Goal: Task Accomplishment & Management: Manage account settings

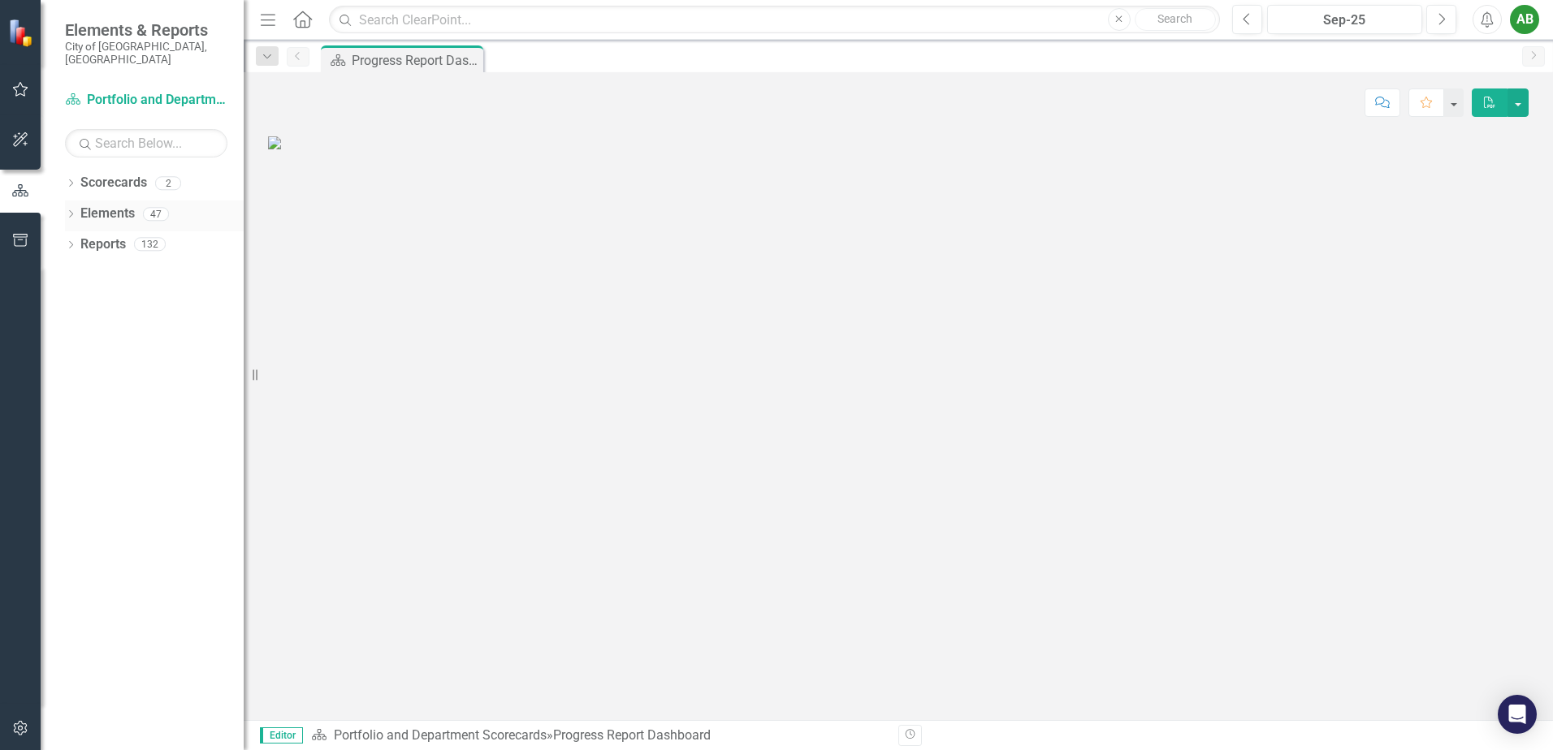
click at [69, 211] on icon "Dropdown" at bounding box center [70, 215] width 11 height 9
click at [70, 179] on icon at bounding box center [71, 182] width 4 height 7
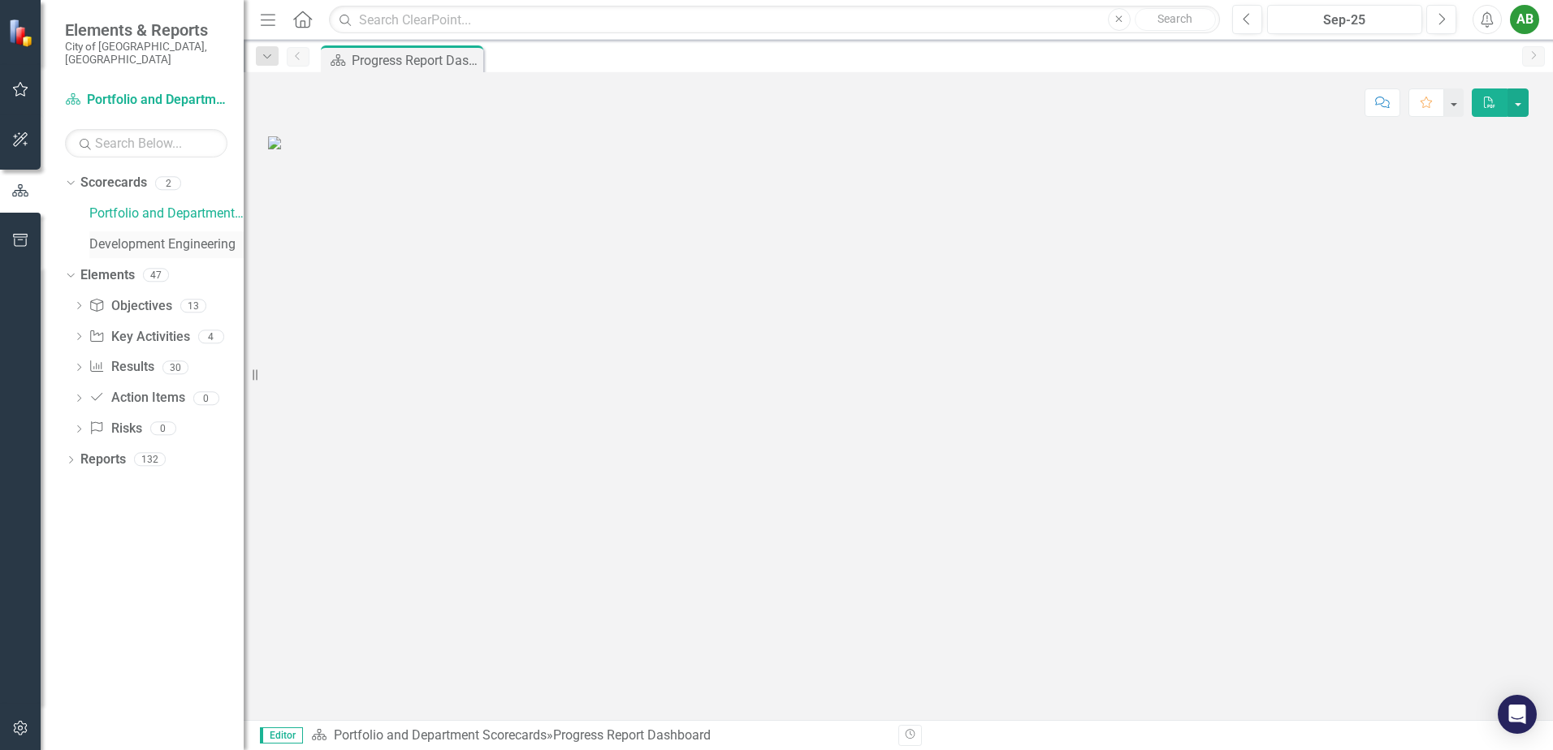
click at [119, 235] on link "Development Engineering" at bounding box center [166, 244] width 154 height 19
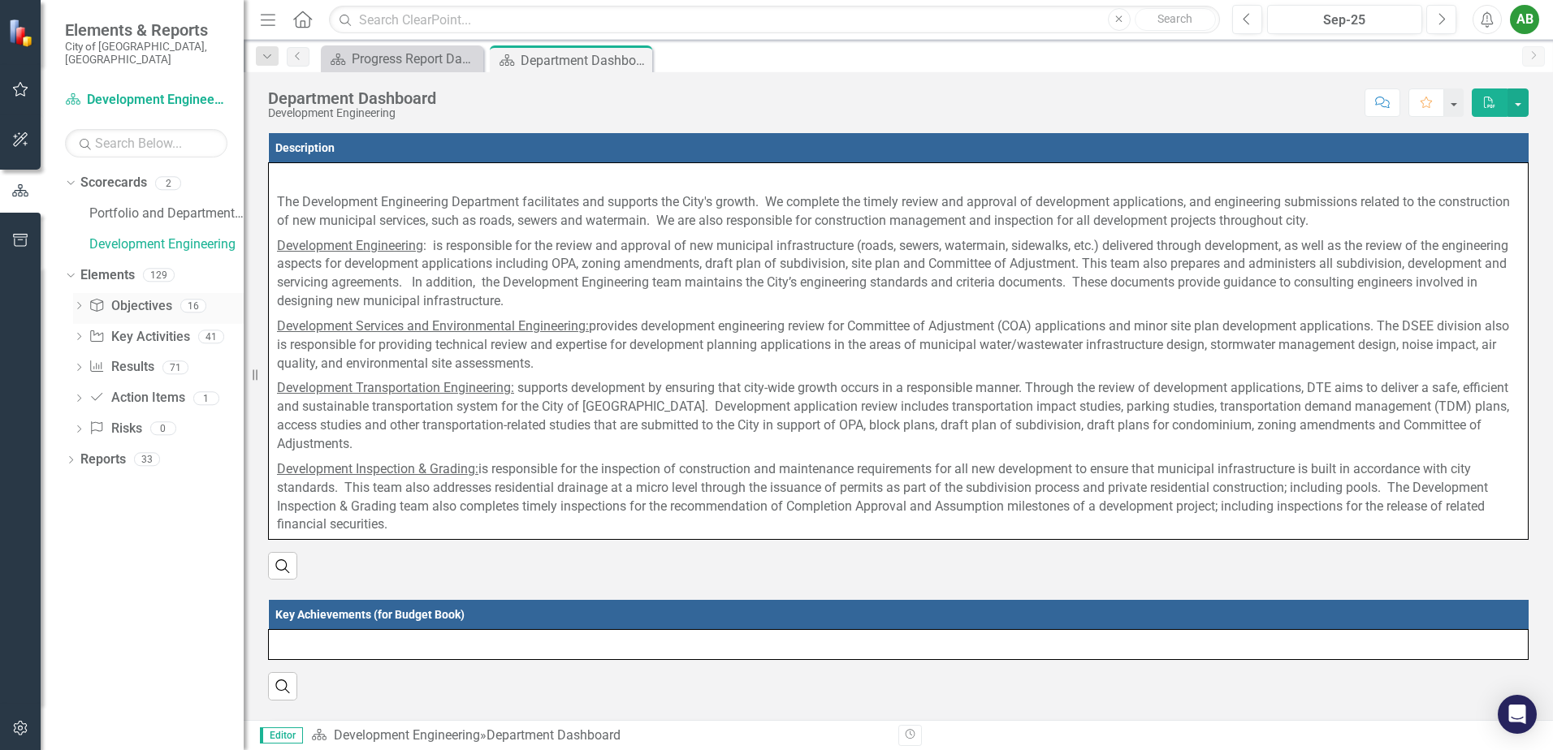
click at [78, 303] on icon "Dropdown" at bounding box center [78, 307] width 11 height 9
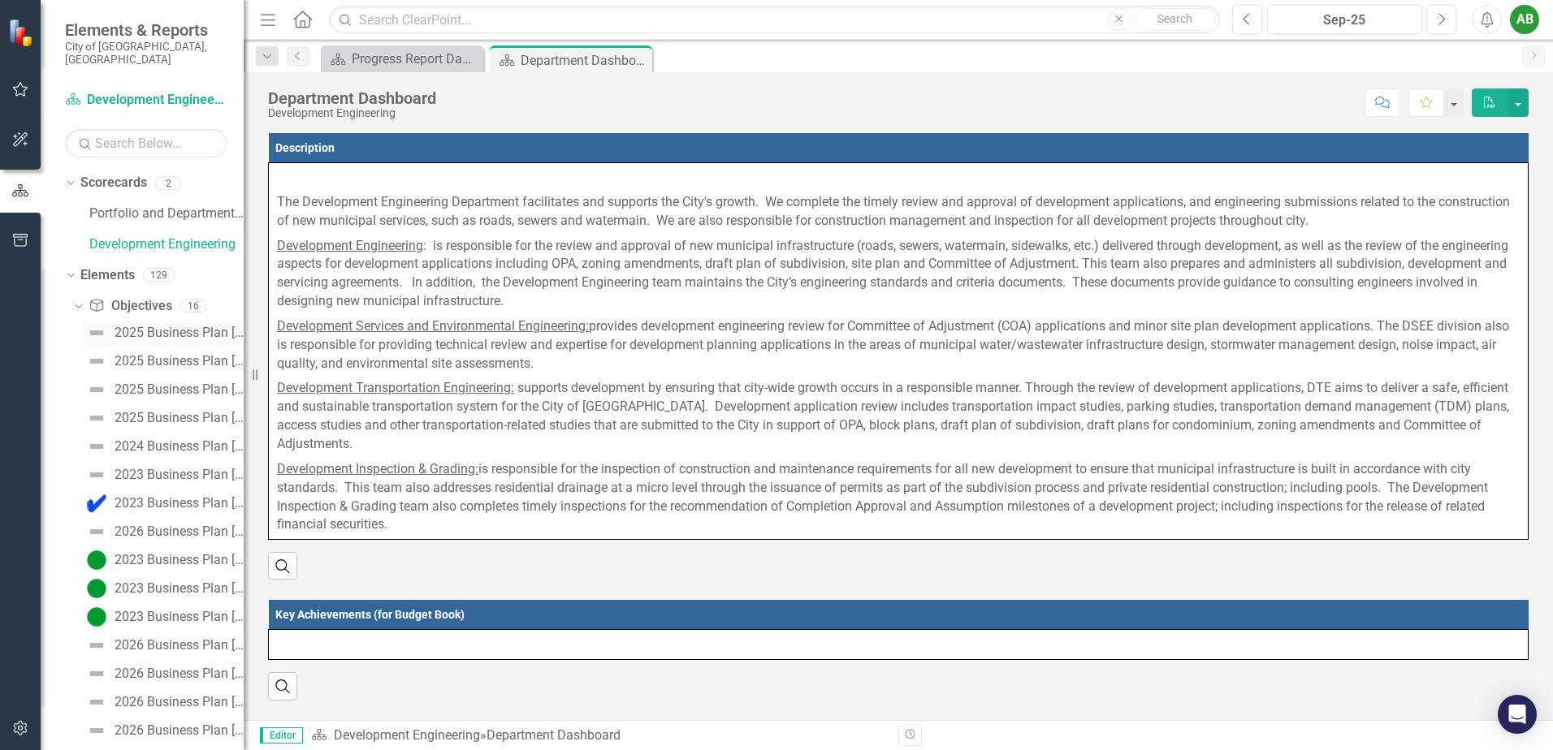
click at [142, 326] on div "2025 Business Plan [Executive Summary]" at bounding box center [179, 333] width 129 height 15
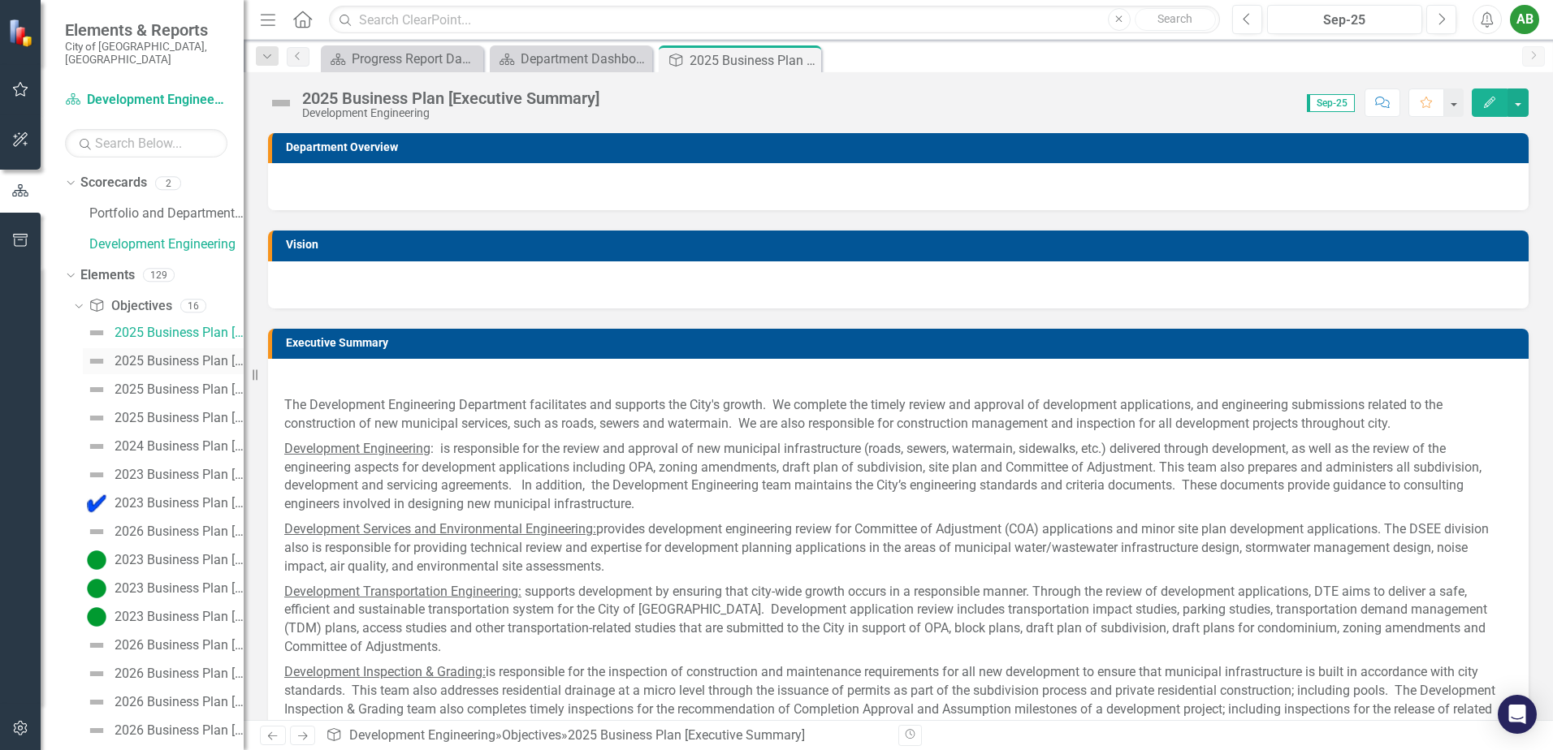
click at [175, 354] on div "2025 Business Plan [Objective #1]" at bounding box center [179, 361] width 129 height 15
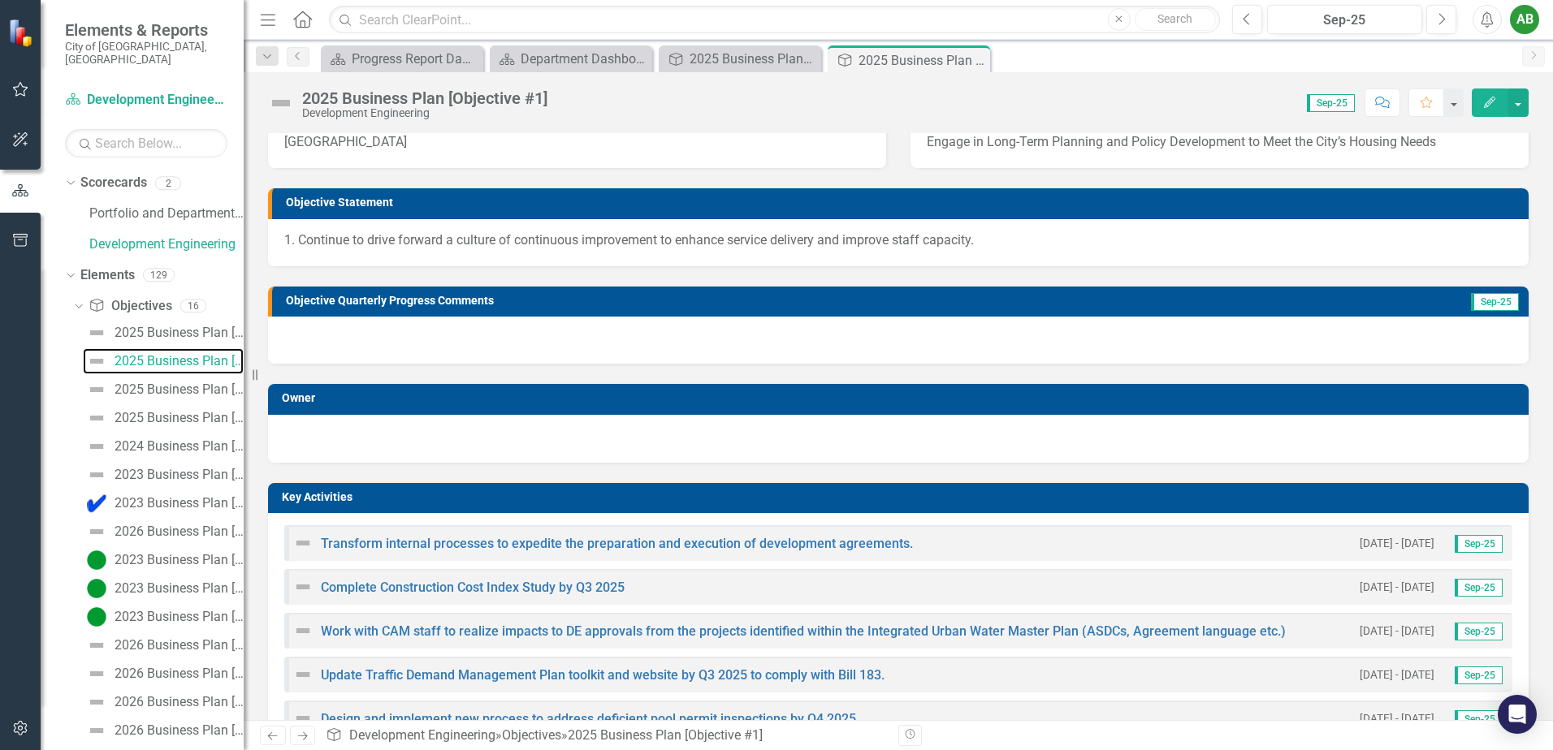
scroll to position [81, 0]
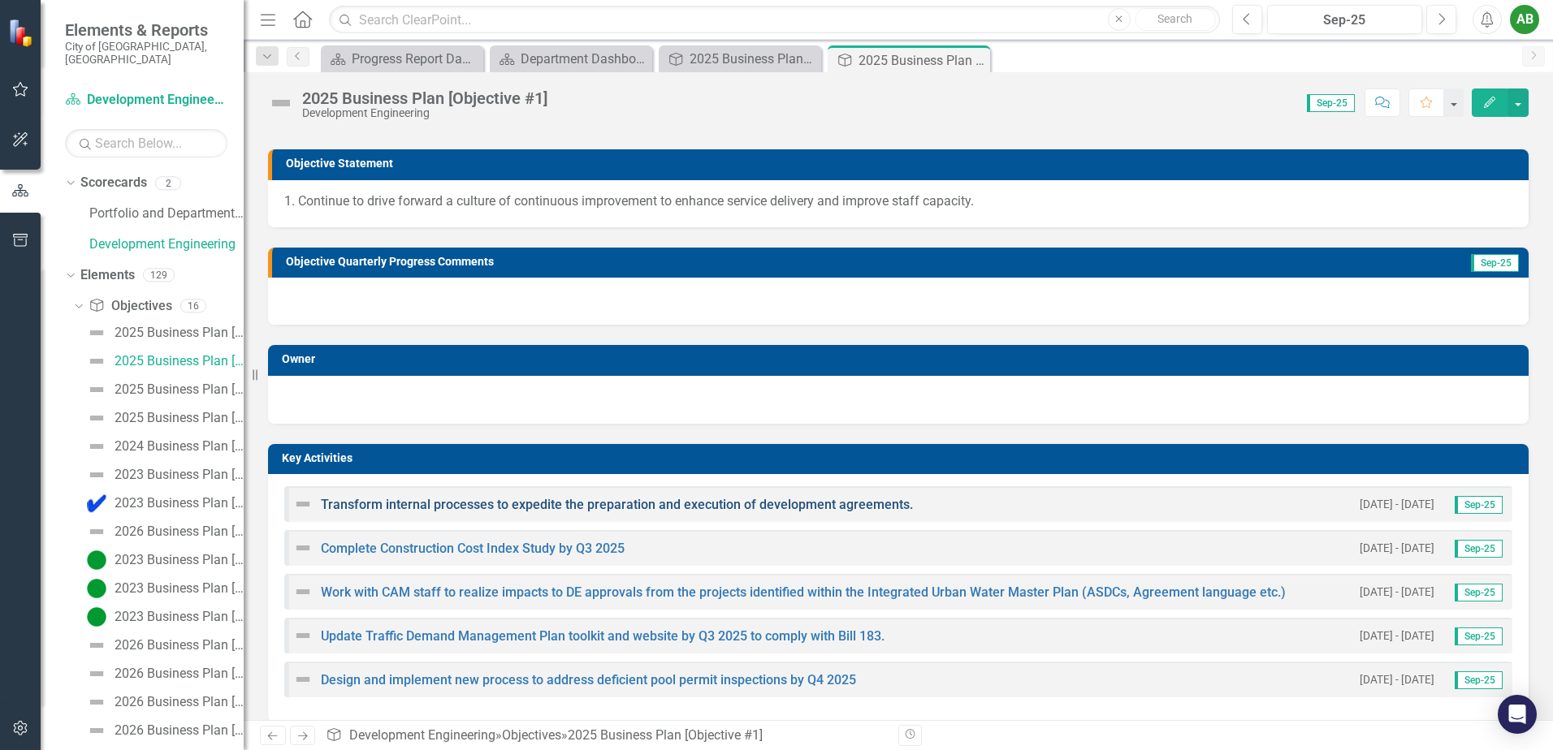
click at [834, 511] on link "Transform internal processes to expedite the preparation and execution of devel…" at bounding box center [617, 504] width 592 height 15
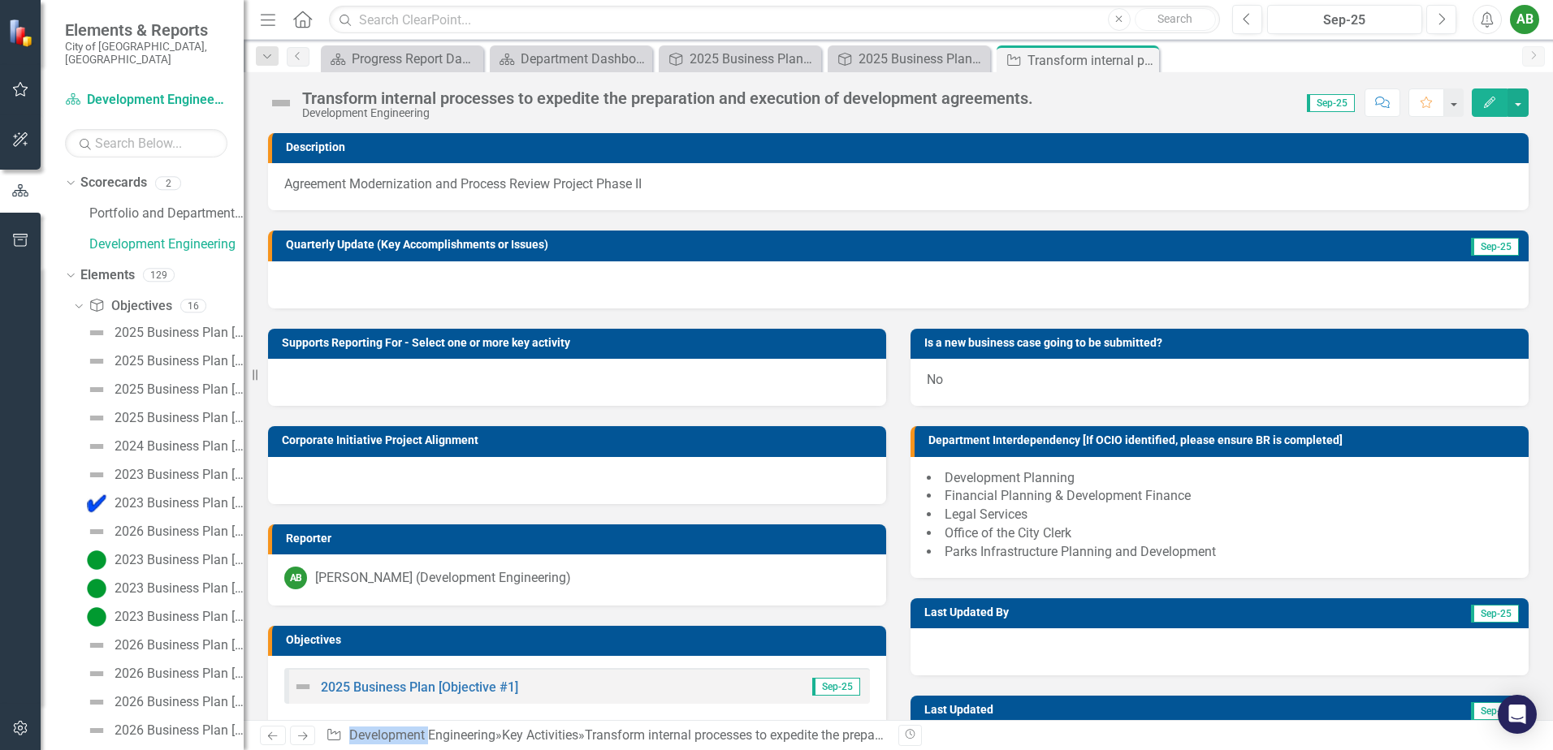
click at [285, 109] on img at bounding box center [281, 103] width 26 height 26
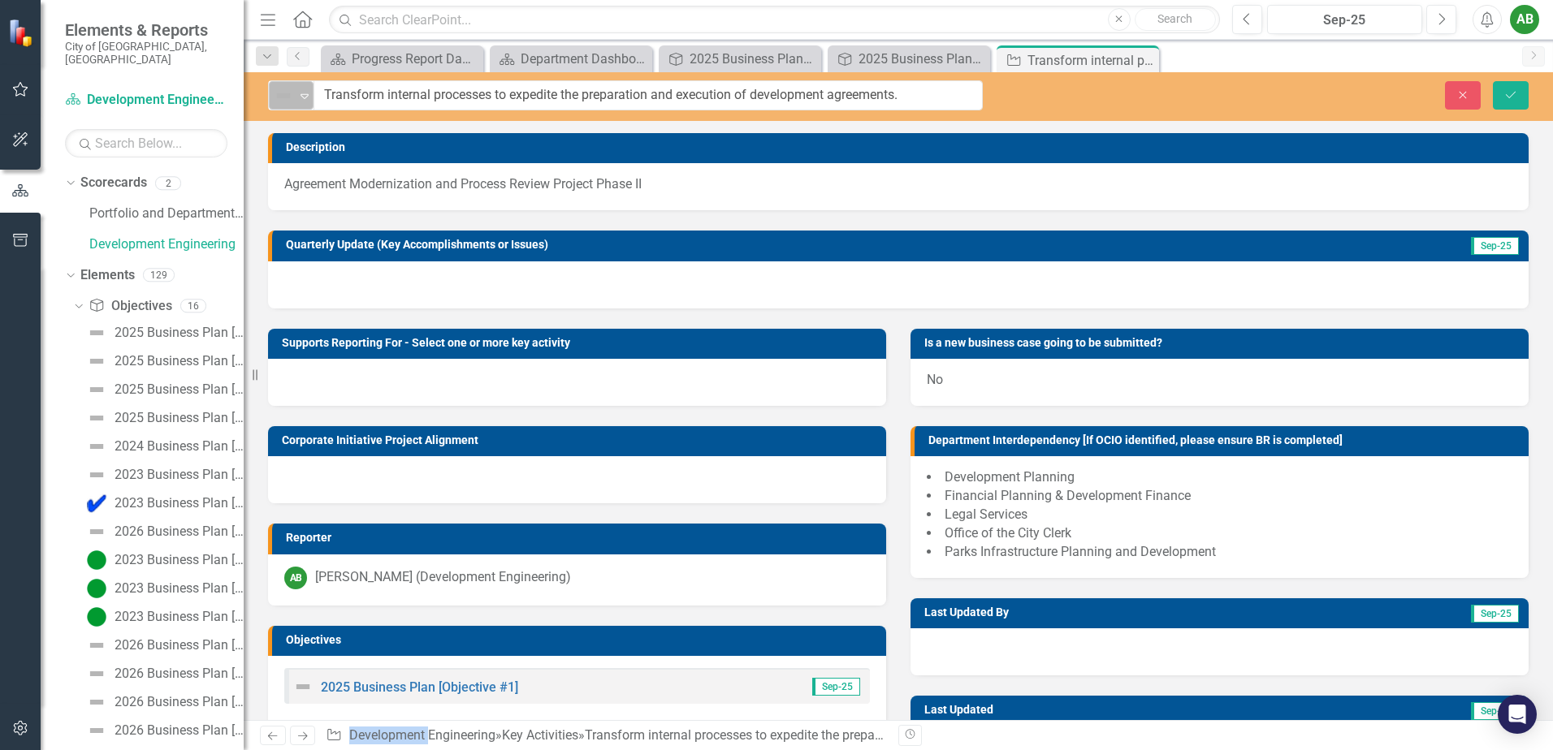
drag, startPoint x: 285, startPoint y: 109, endPoint x: 284, endPoint y: 98, distance: 10.6
click at [284, 98] on img at bounding box center [283, 95] width 19 height 19
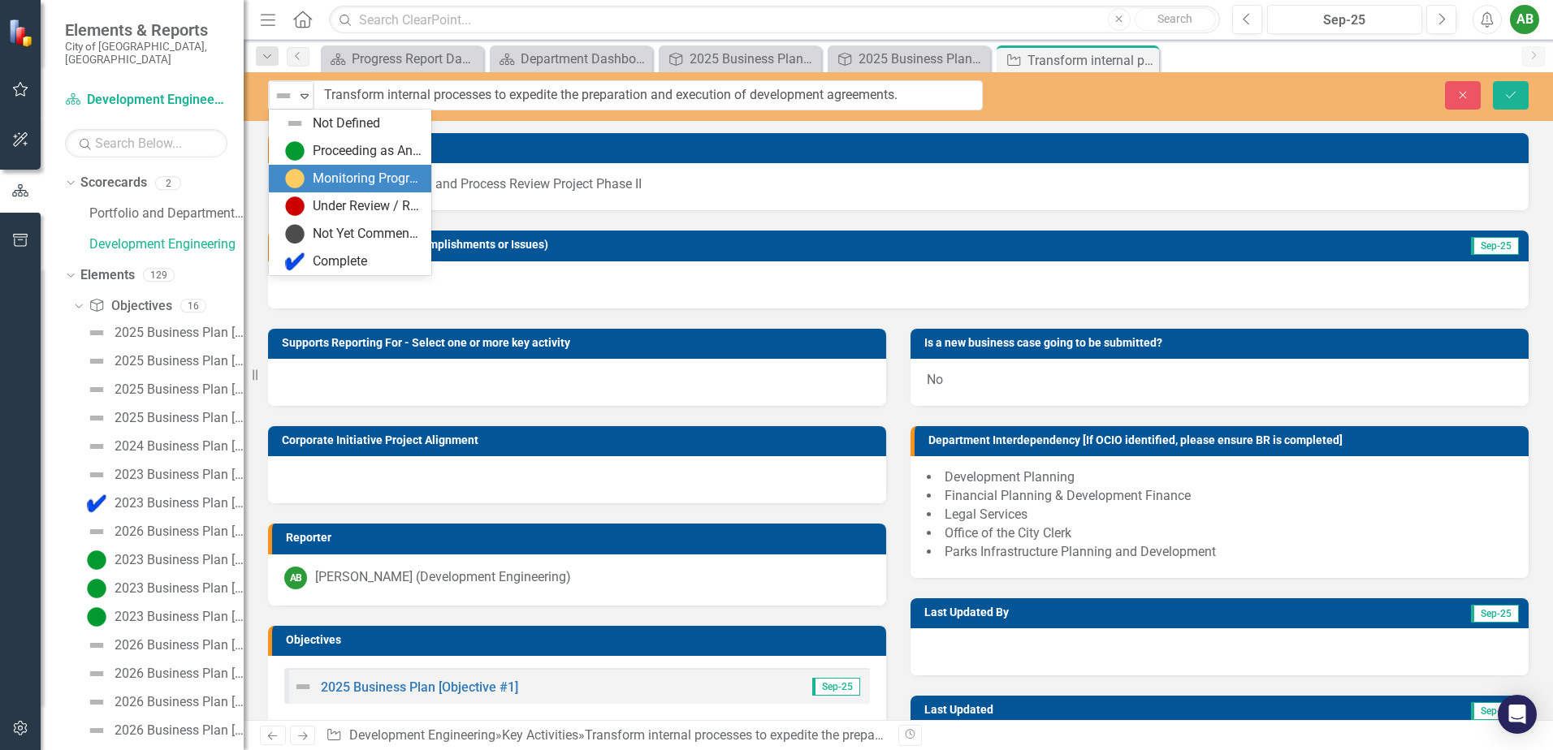
click at [330, 181] on div "Monitoring Progress" at bounding box center [367, 179] width 109 height 19
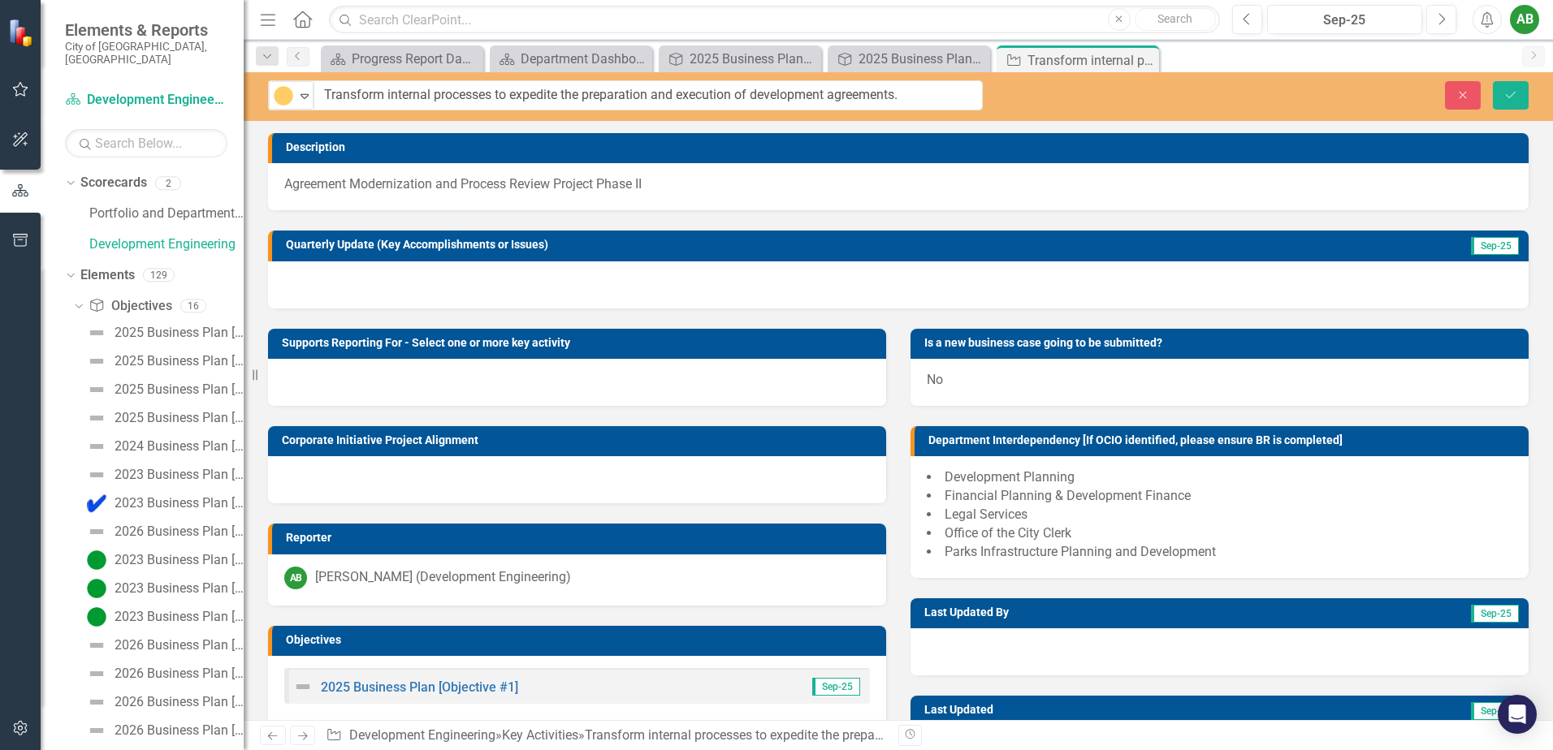
scroll to position [69, 0]
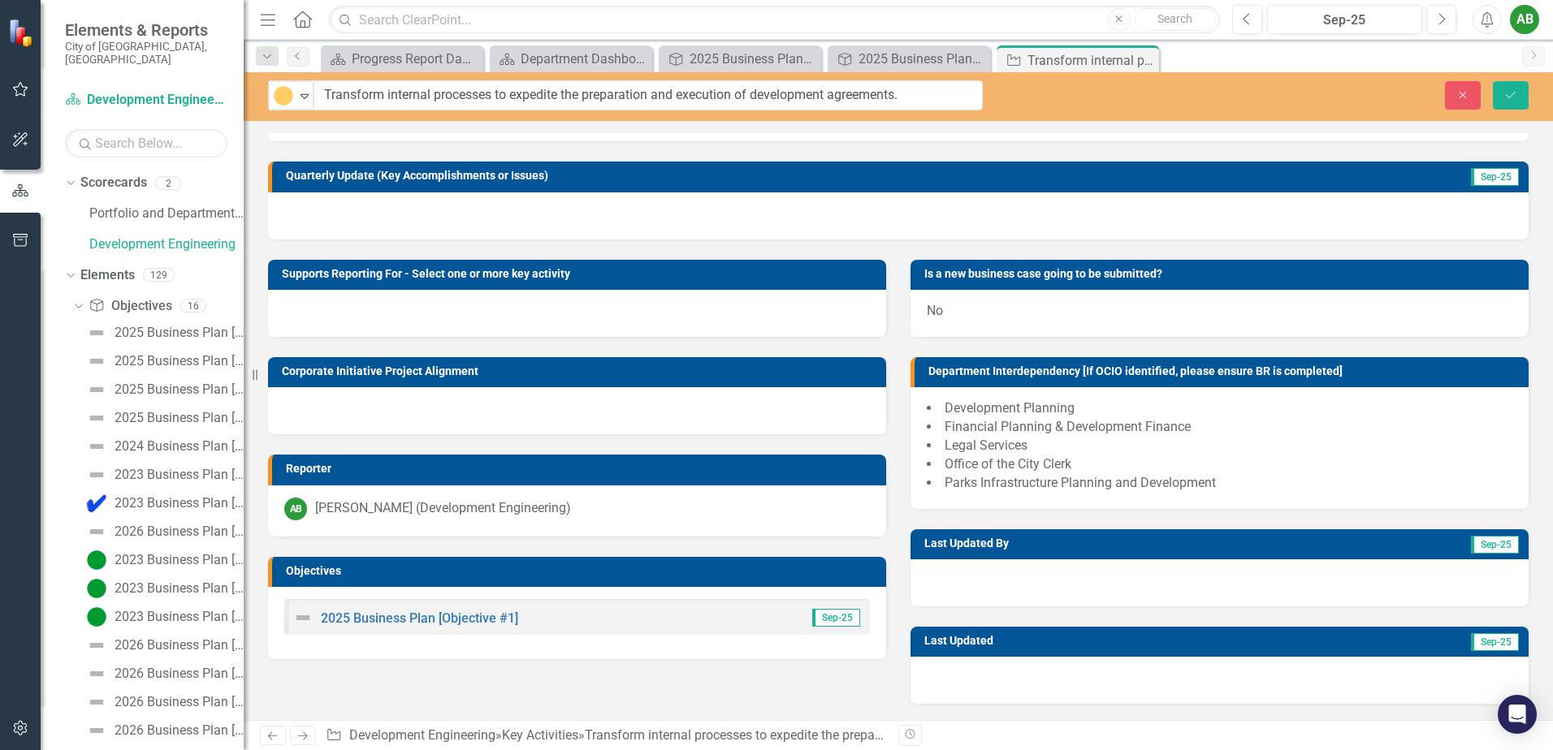
click at [521, 210] on div at bounding box center [898, 215] width 1260 height 47
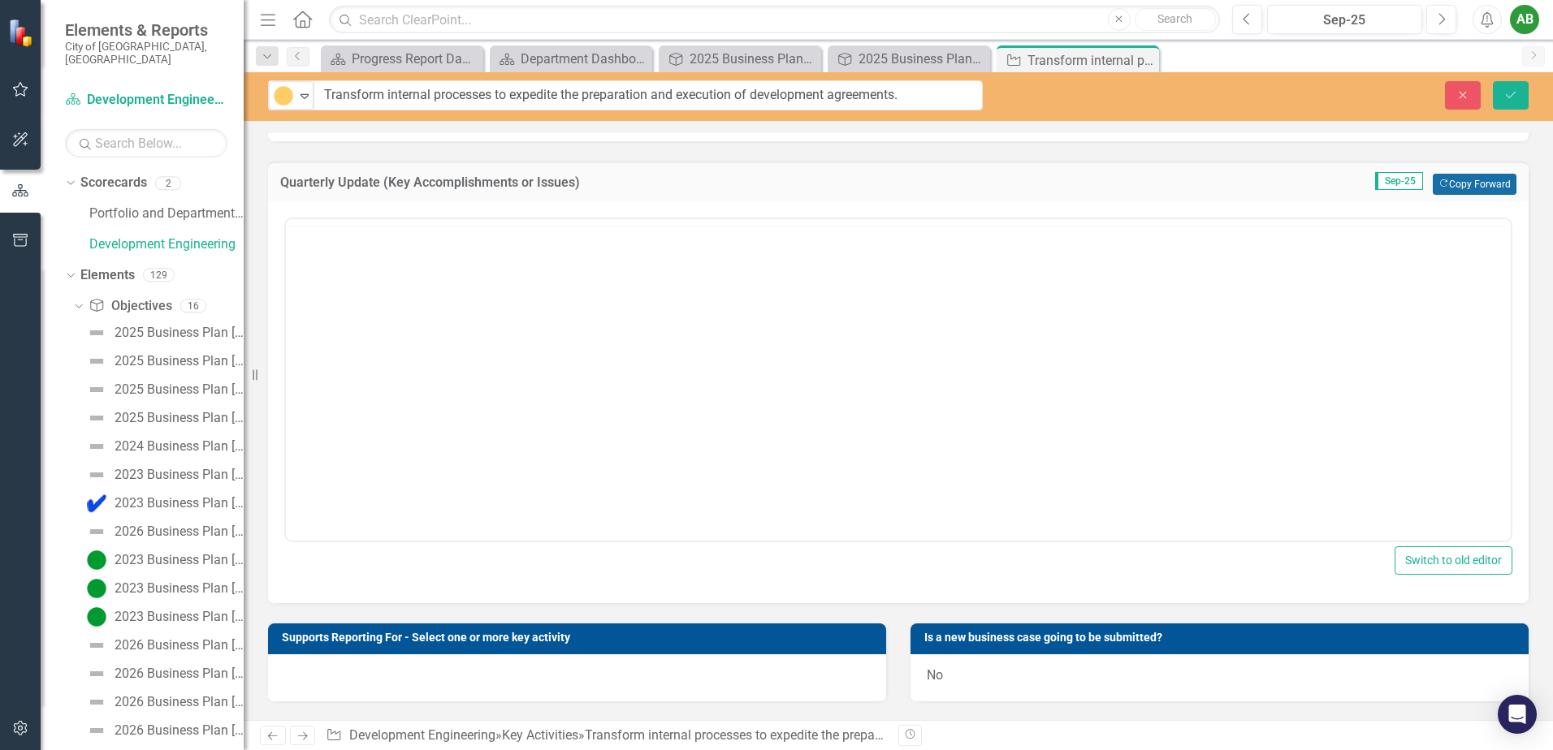
click at [1438, 184] on icon "Copy Forward" at bounding box center [1443, 183] width 11 height 9
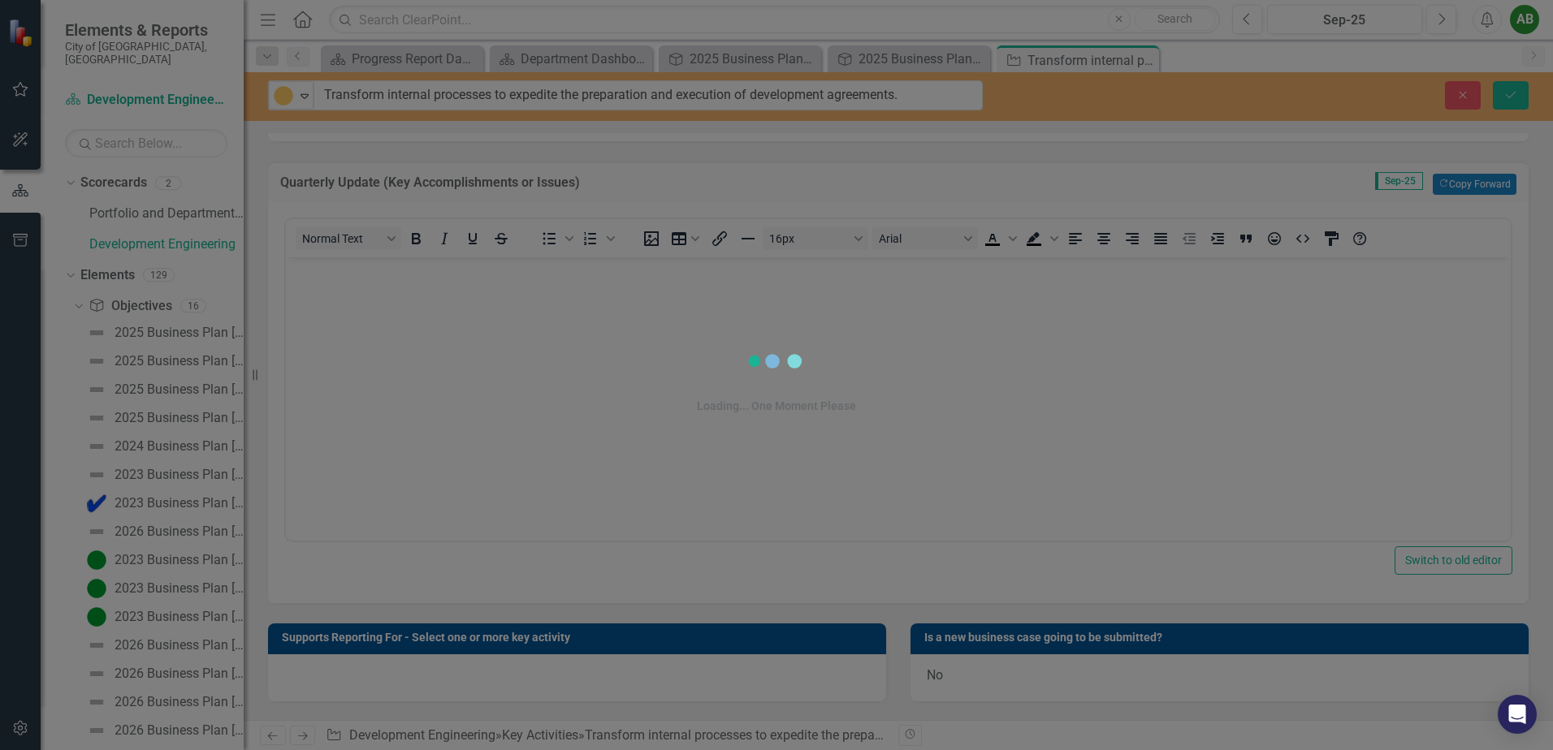
scroll to position [0, 0]
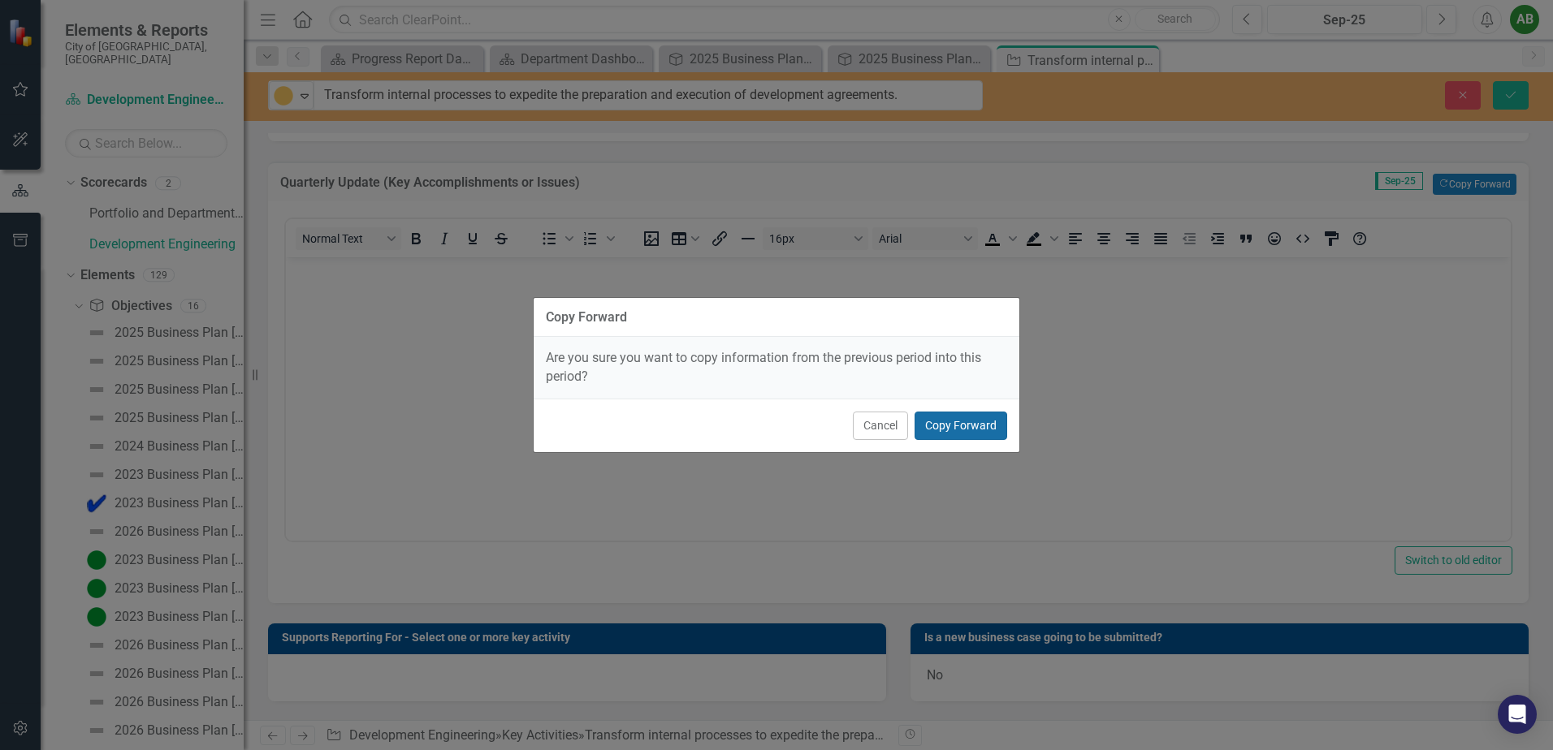
click at [979, 430] on button "Copy Forward" at bounding box center [960, 426] width 93 height 28
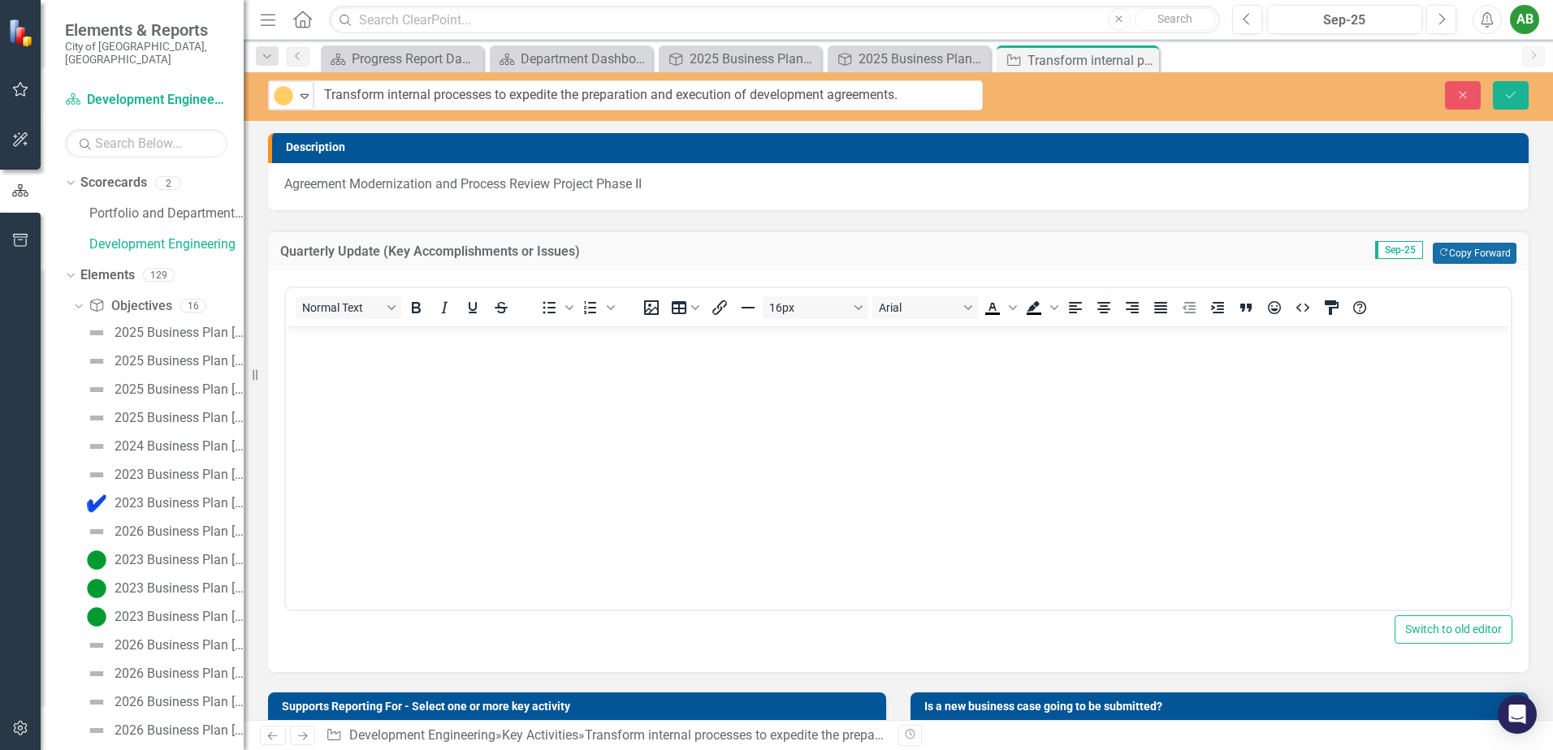
scroll to position [81, 0]
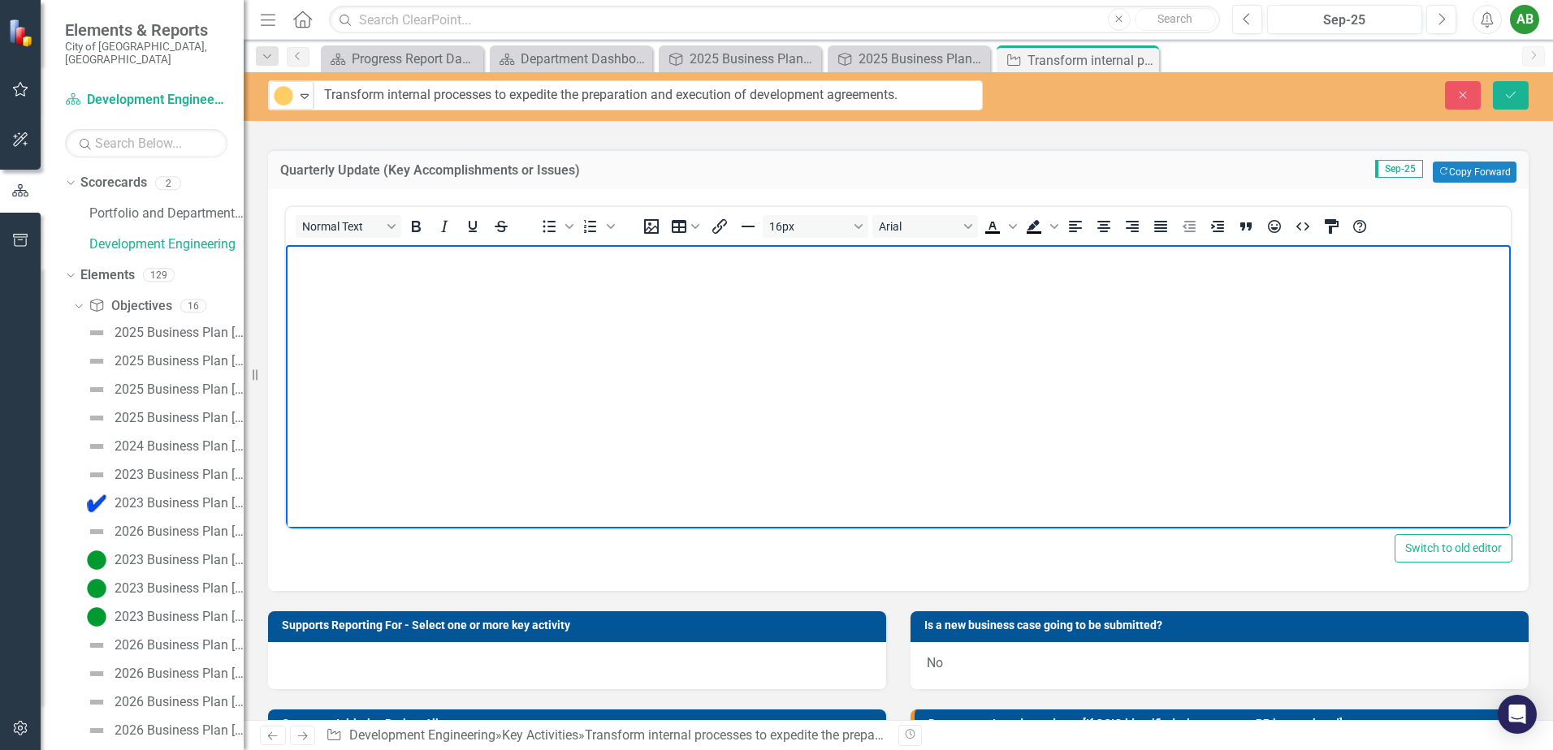
click at [640, 346] on body "Rich Text Area. Press ALT-0 for help." at bounding box center [898, 367] width 1225 height 244
click at [404, 341] on body "Rich Text Area. Press ALT-0 for help." at bounding box center [898, 367] width 1225 height 244
click at [635, 393] on body "Rich Text Area. Press ALT-0 for help." at bounding box center [898, 367] width 1225 height 244
click at [496, 306] on body "Rich Text Area. Press ALT-0 for help." at bounding box center [898, 367] width 1225 height 244
click at [806, 59] on icon "Close" at bounding box center [806, 59] width 16 height 13
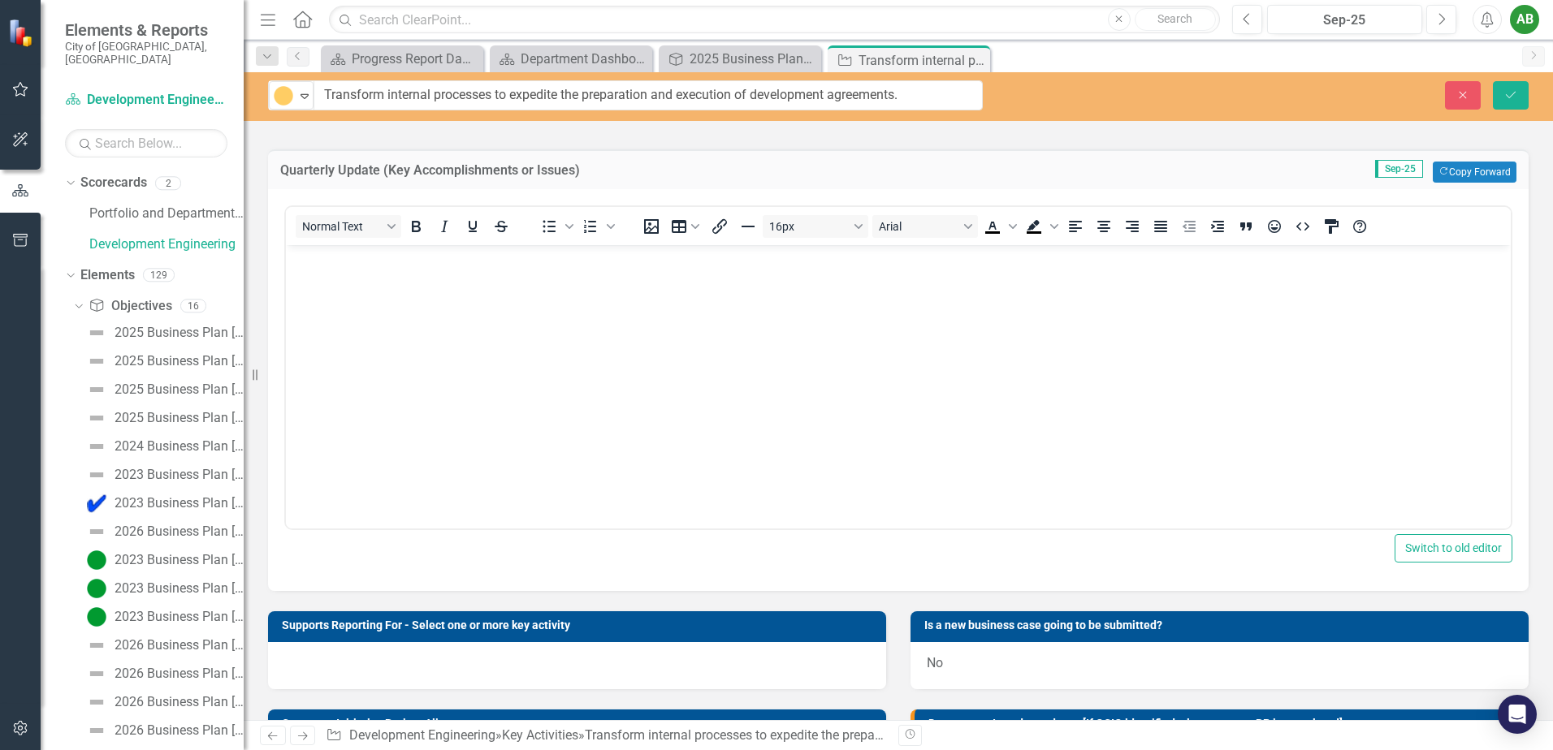
click at [436, 289] on body "Rich Text Area. Press ALT-0 for help." at bounding box center [898, 367] width 1225 height 244
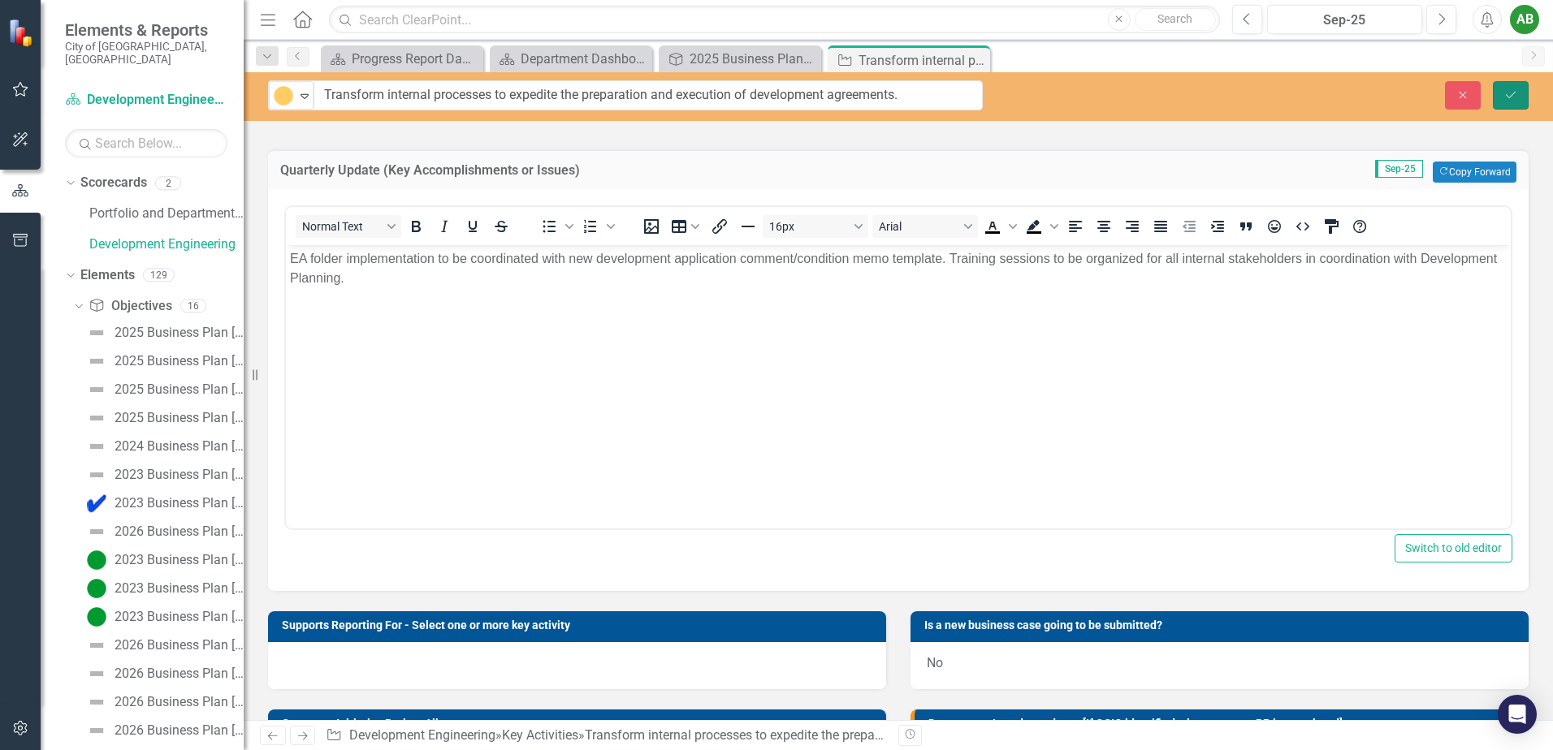
click at [1515, 104] on button "Save" at bounding box center [1511, 95] width 36 height 28
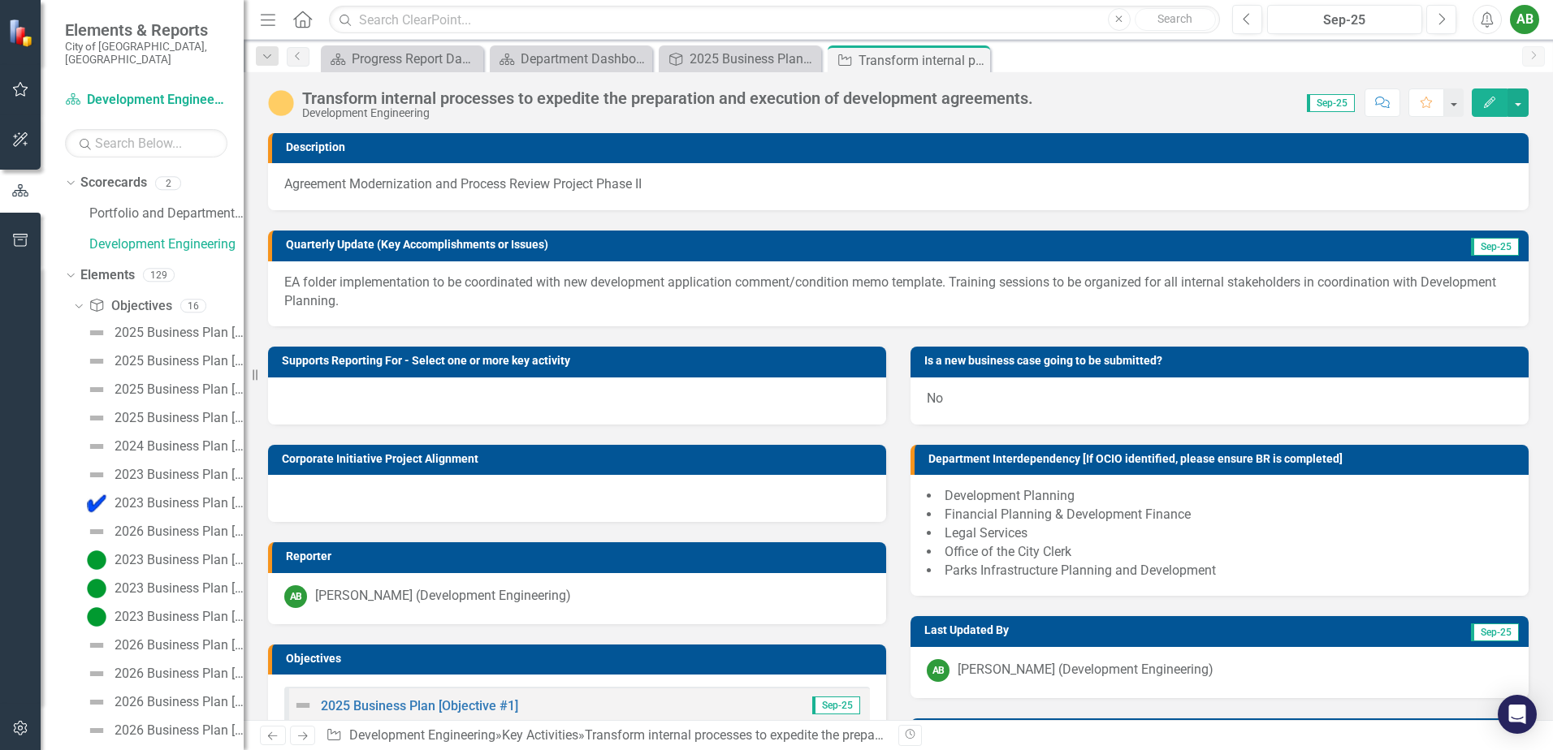
click at [682, 291] on p "EA folder implementation to be coordinated with new development application com…" at bounding box center [898, 292] width 1228 height 37
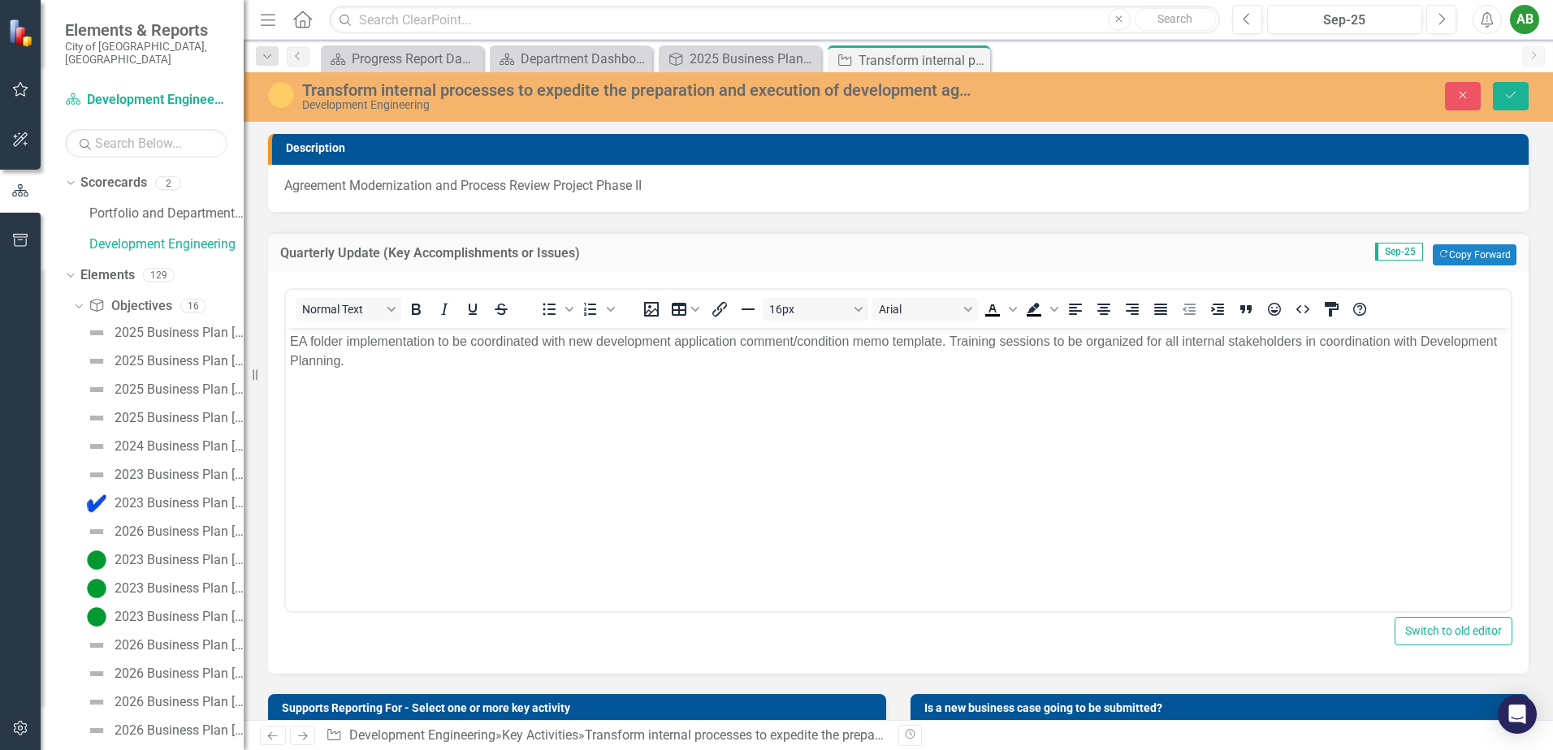
scroll to position [0, 0]
click at [527, 356] on p "EA folder implementation to be coordinated with new development application com…" at bounding box center [898, 350] width 1216 height 39
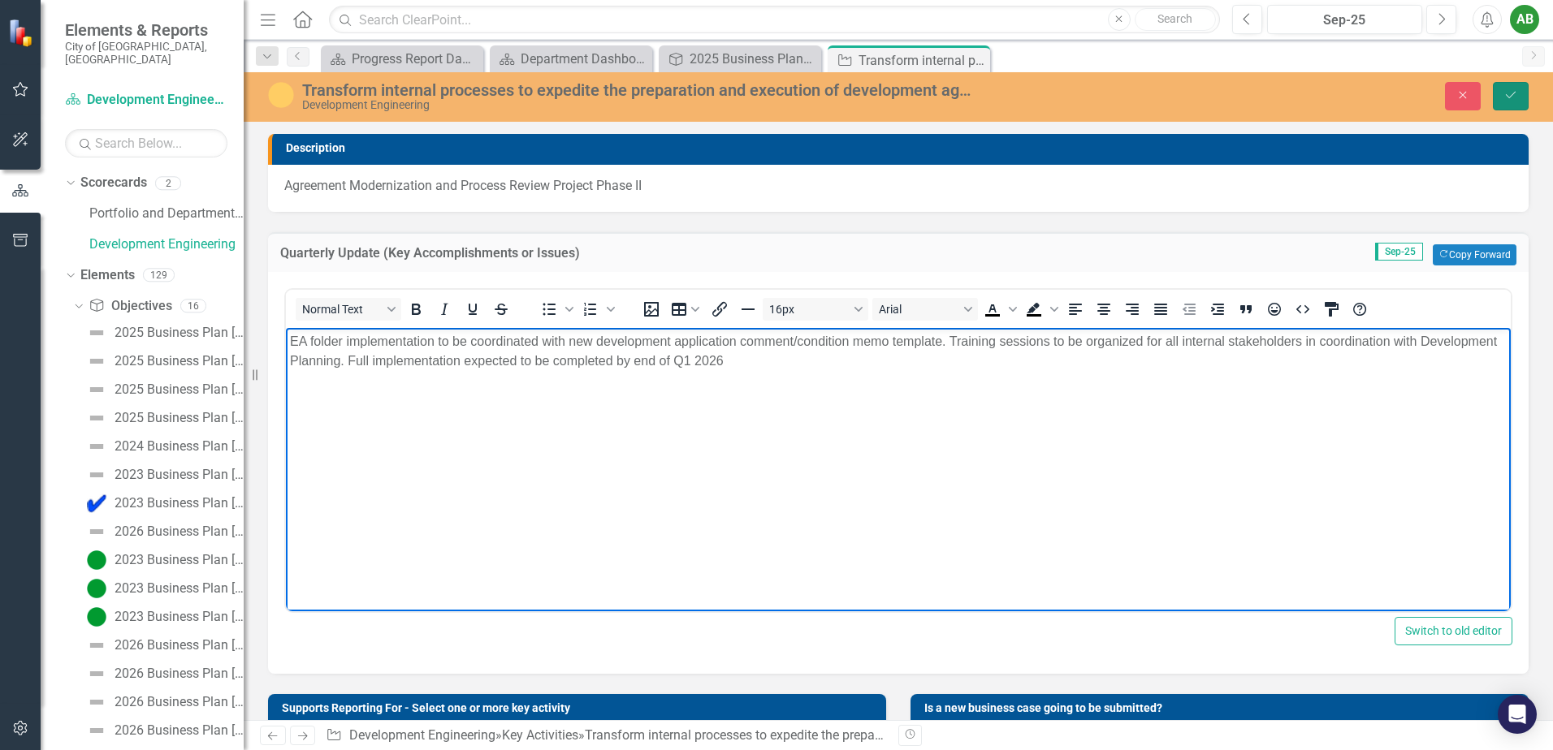
click at [1513, 102] on button "Save" at bounding box center [1511, 96] width 36 height 28
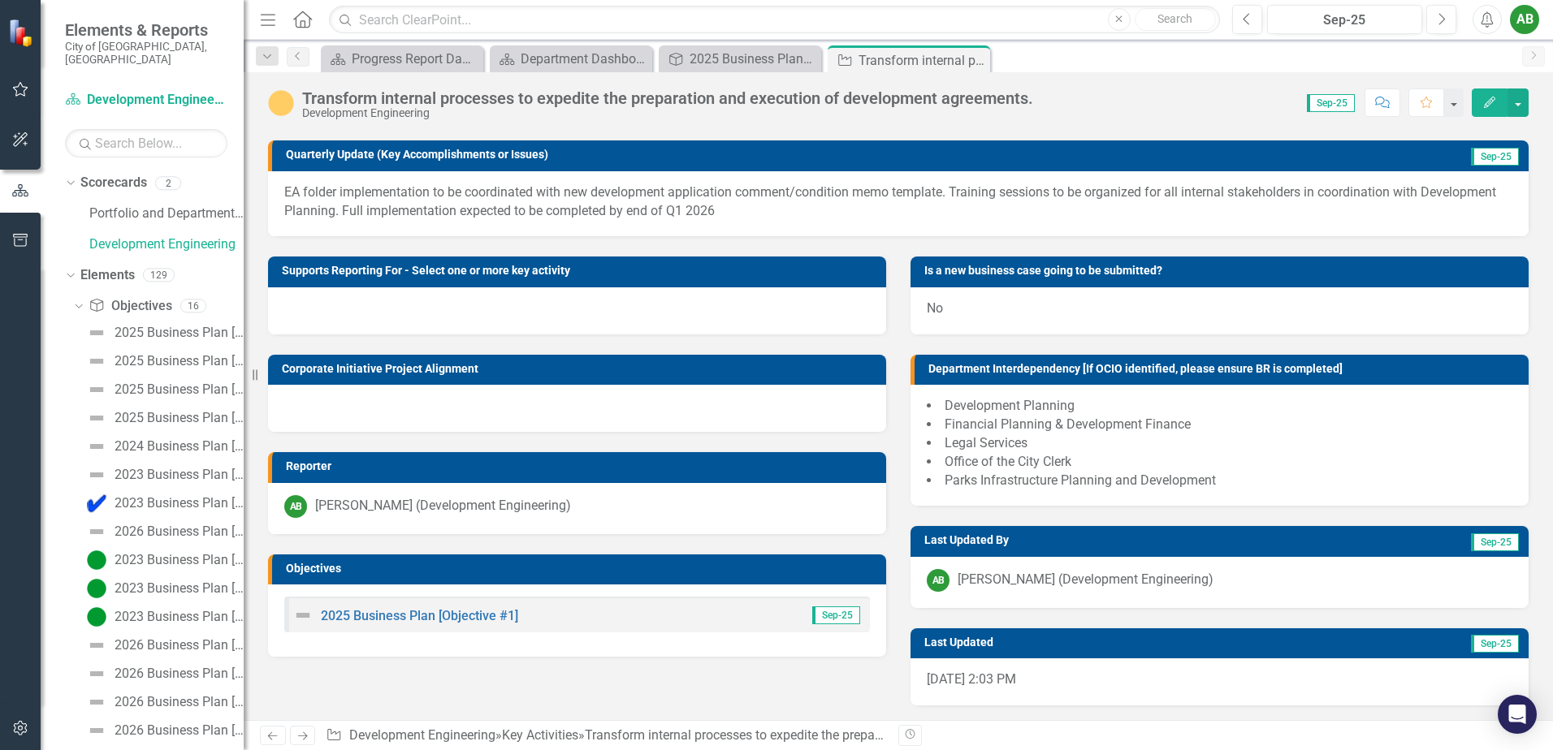
scroll to position [92, 0]
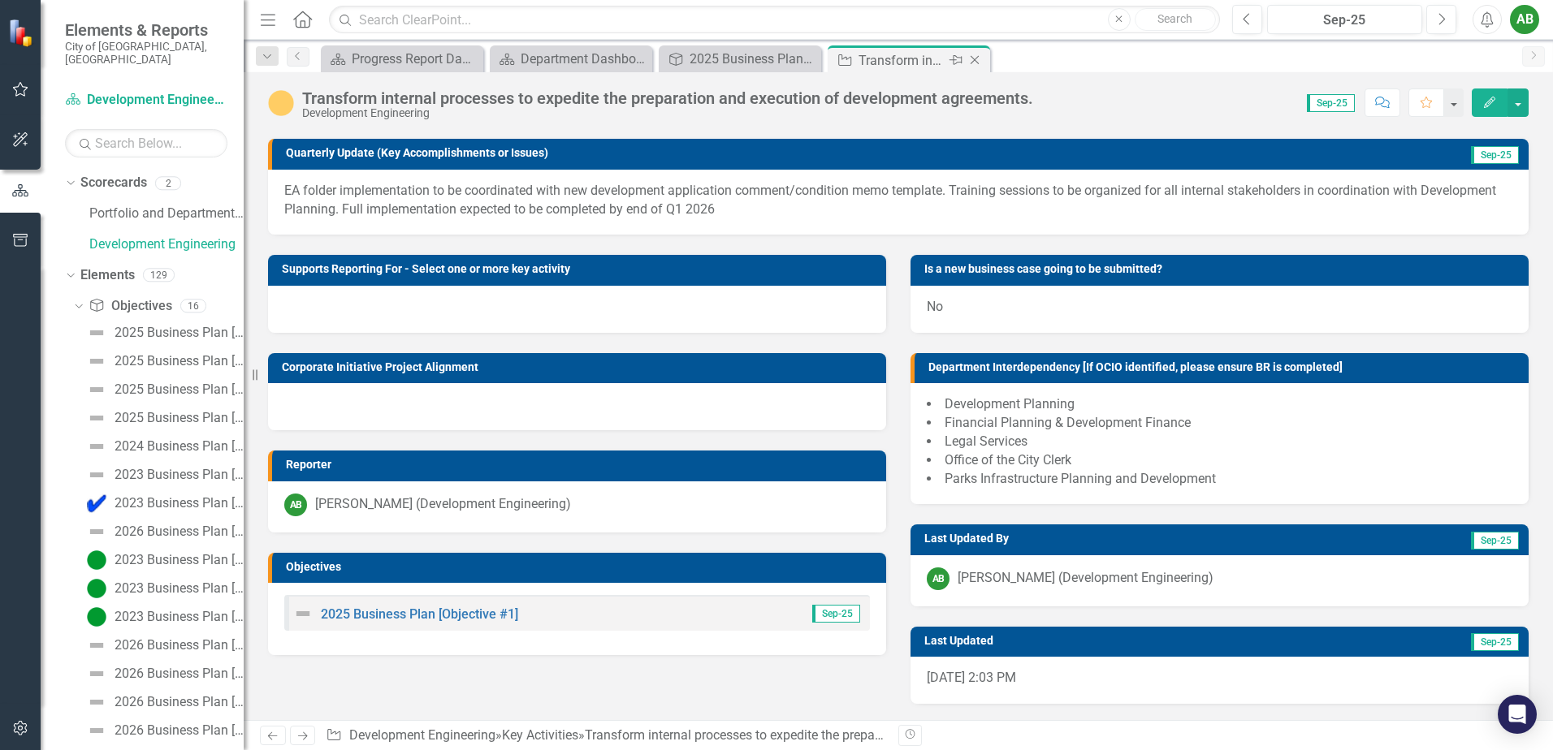
click at [976, 59] on icon "Close" at bounding box center [974, 60] width 16 height 13
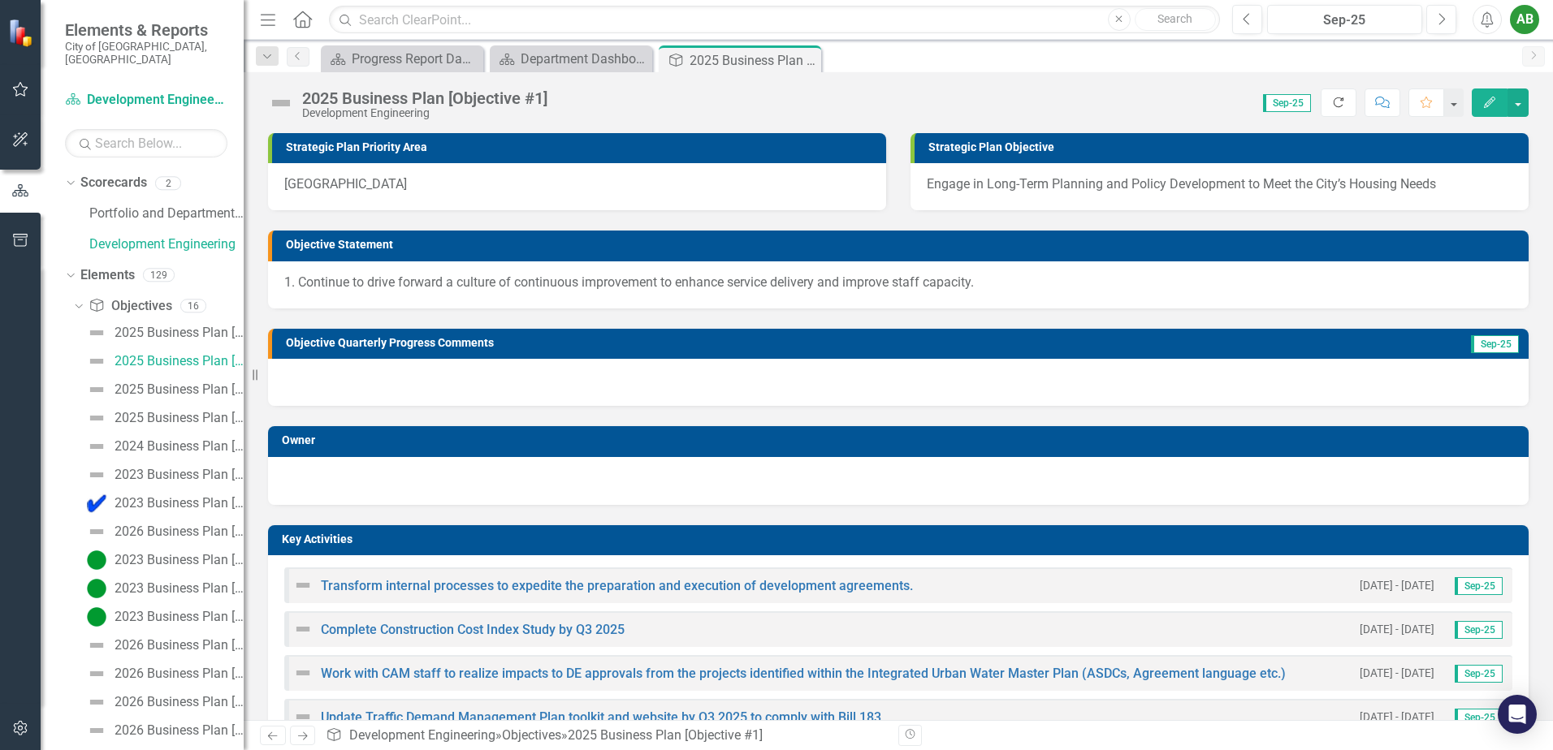
click at [1341, 108] on button "Refresh" at bounding box center [1338, 103] width 36 height 28
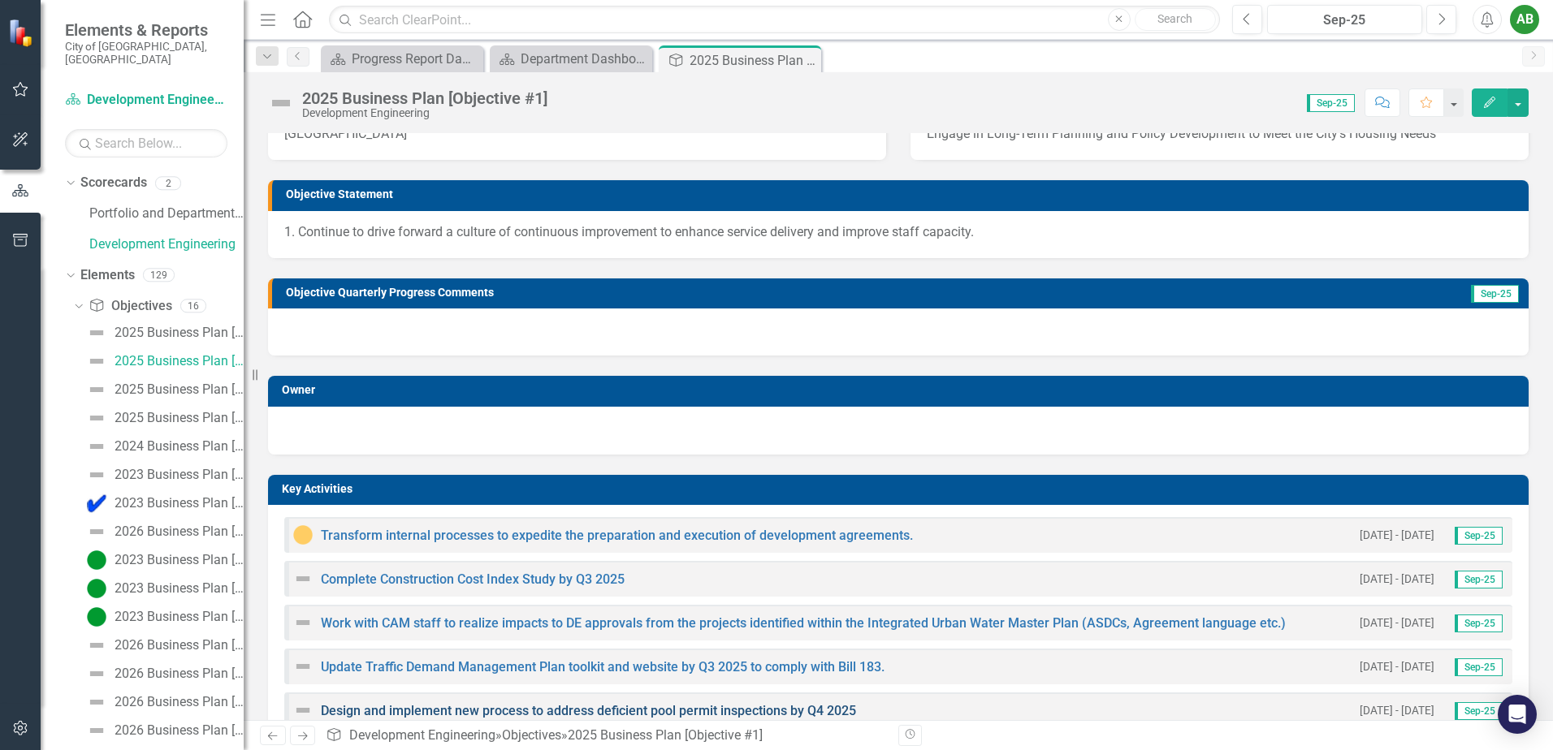
scroll to position [162, 0]
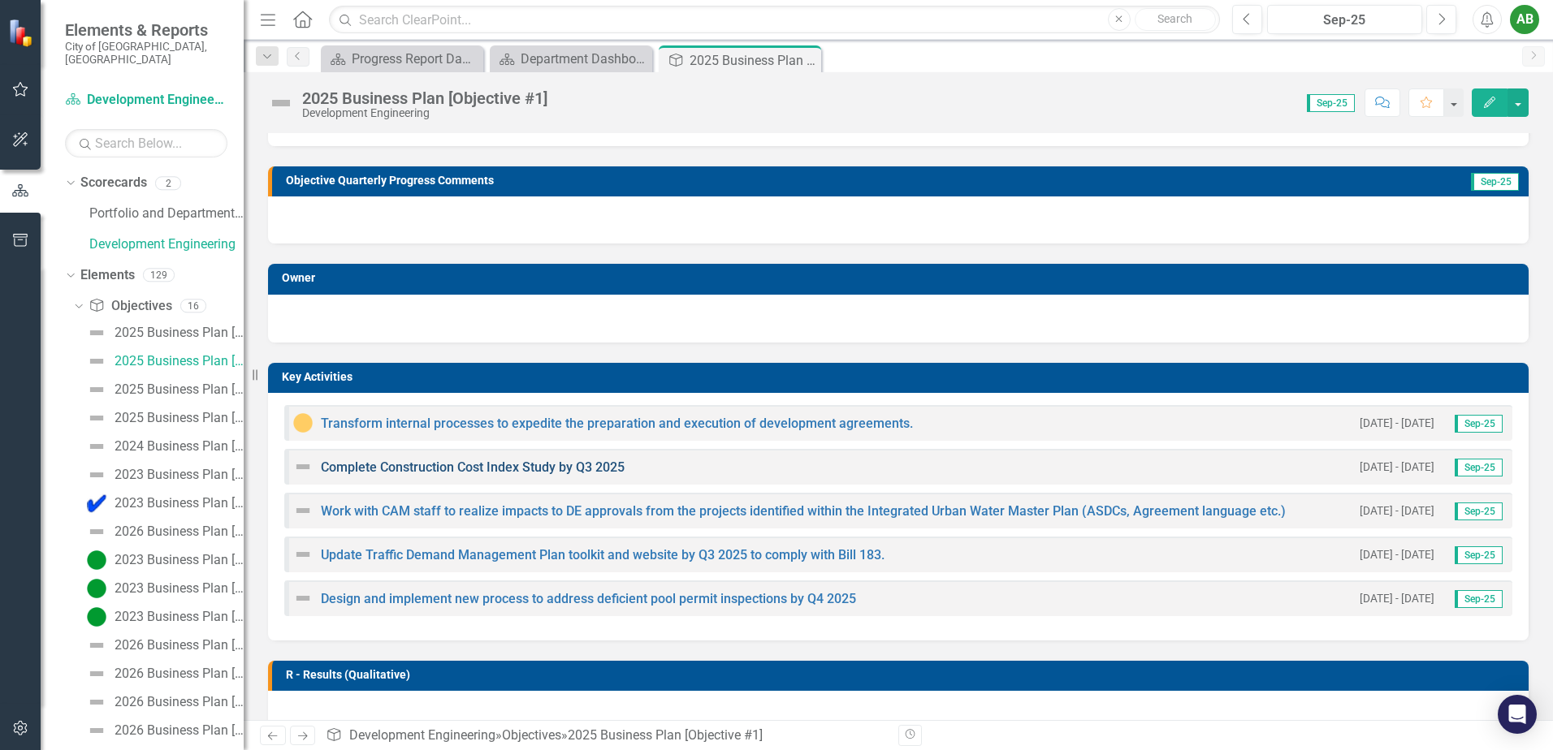
click at [456, 466] on link "Complete Construction Cost Index Study by Q3 2025" at bounding box center [473, 467] width 304 height 15
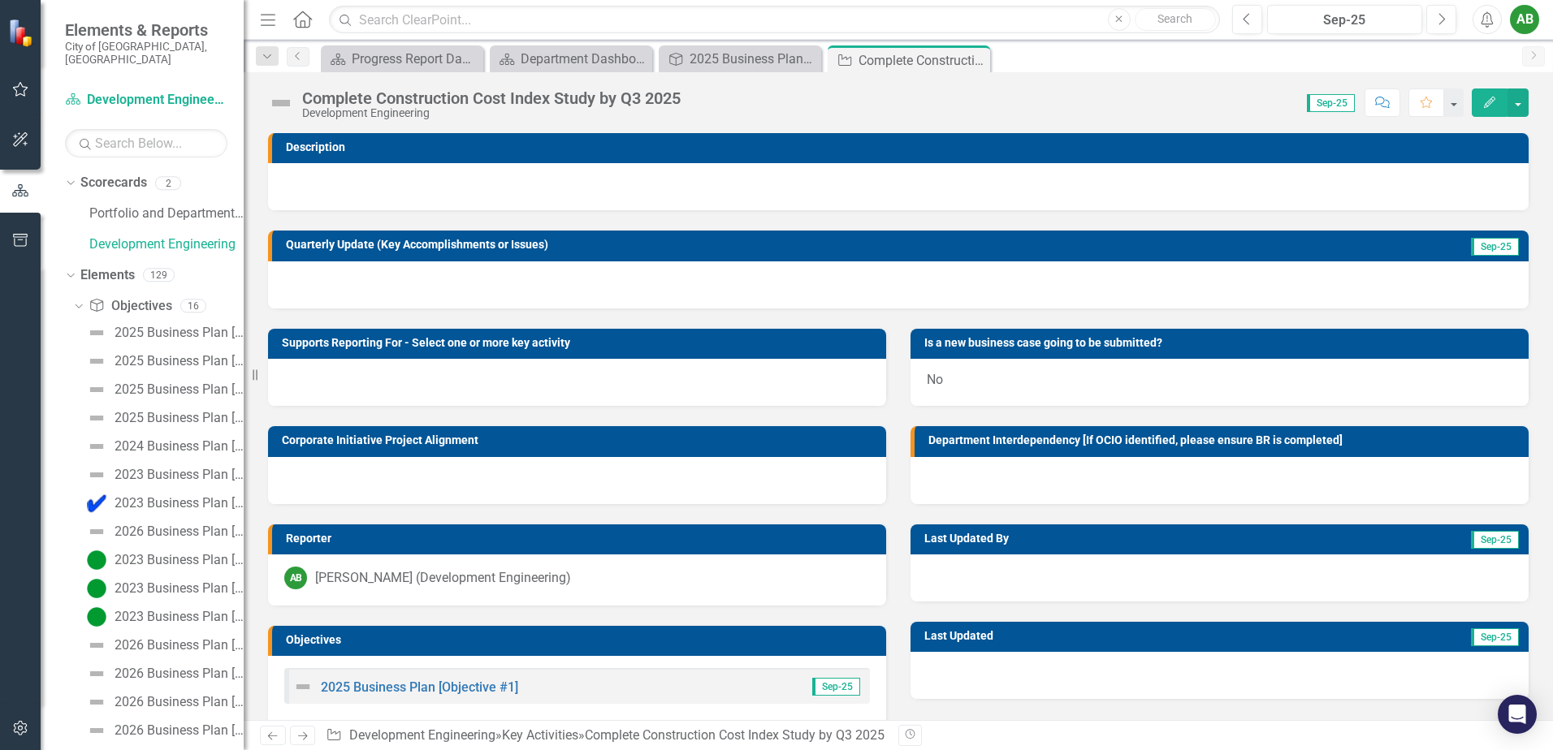
click at [277, 103] on img at bounding box center [281, 103] width 26 height 26
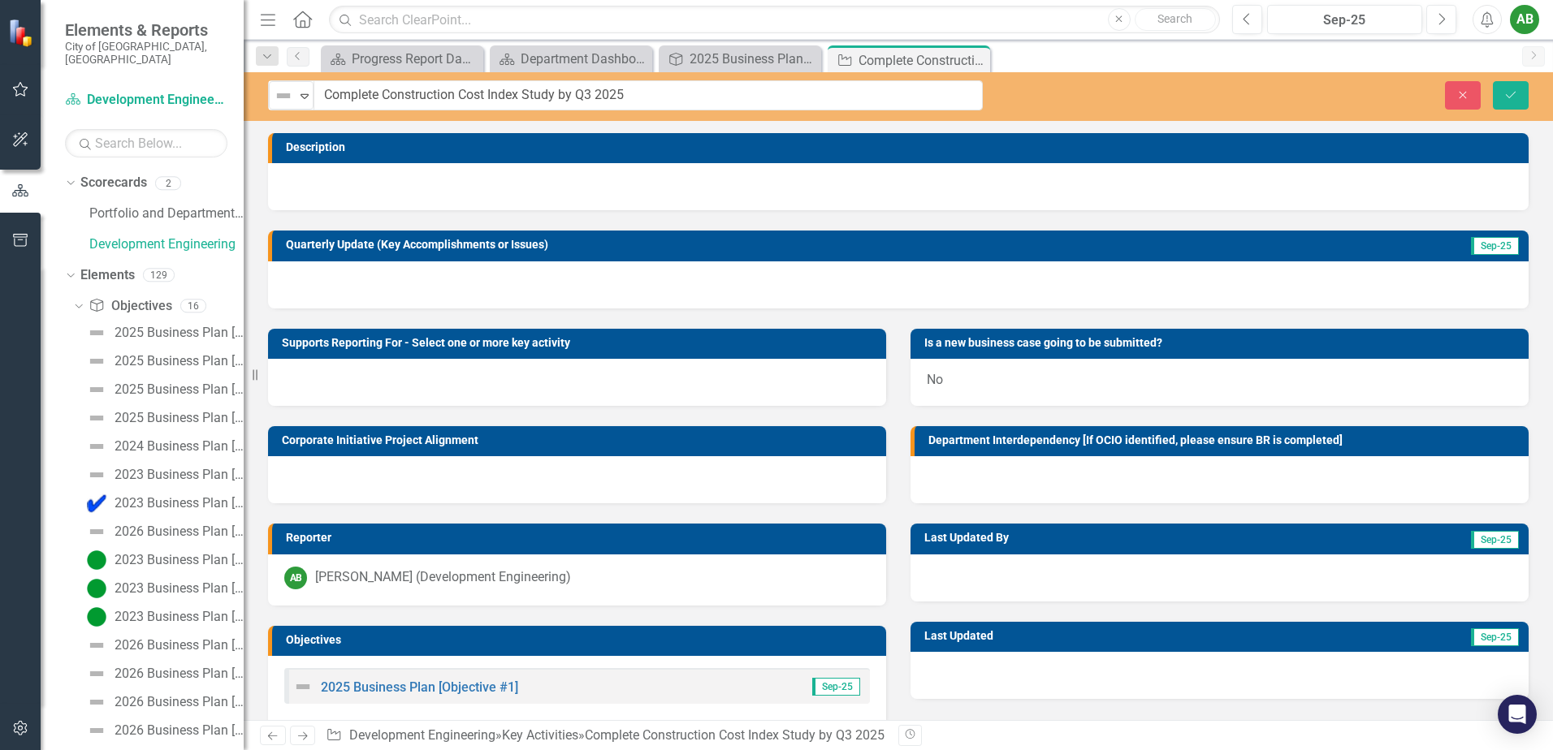
click at [277, 103] on img at bounding box center [283, 95] width 19 height 19
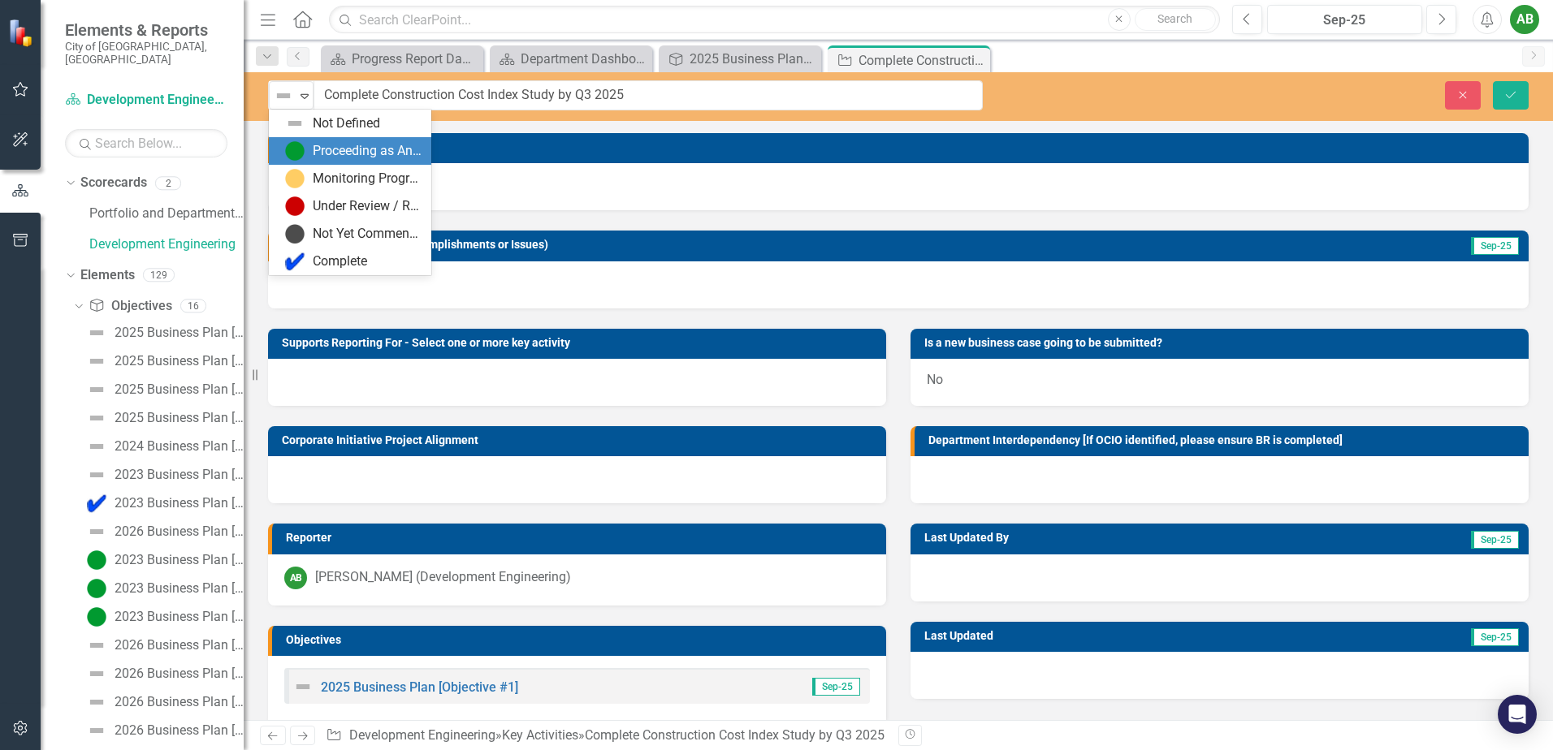
click at [303, 153] on img at bounding box center [294, 150] width 19 height 19
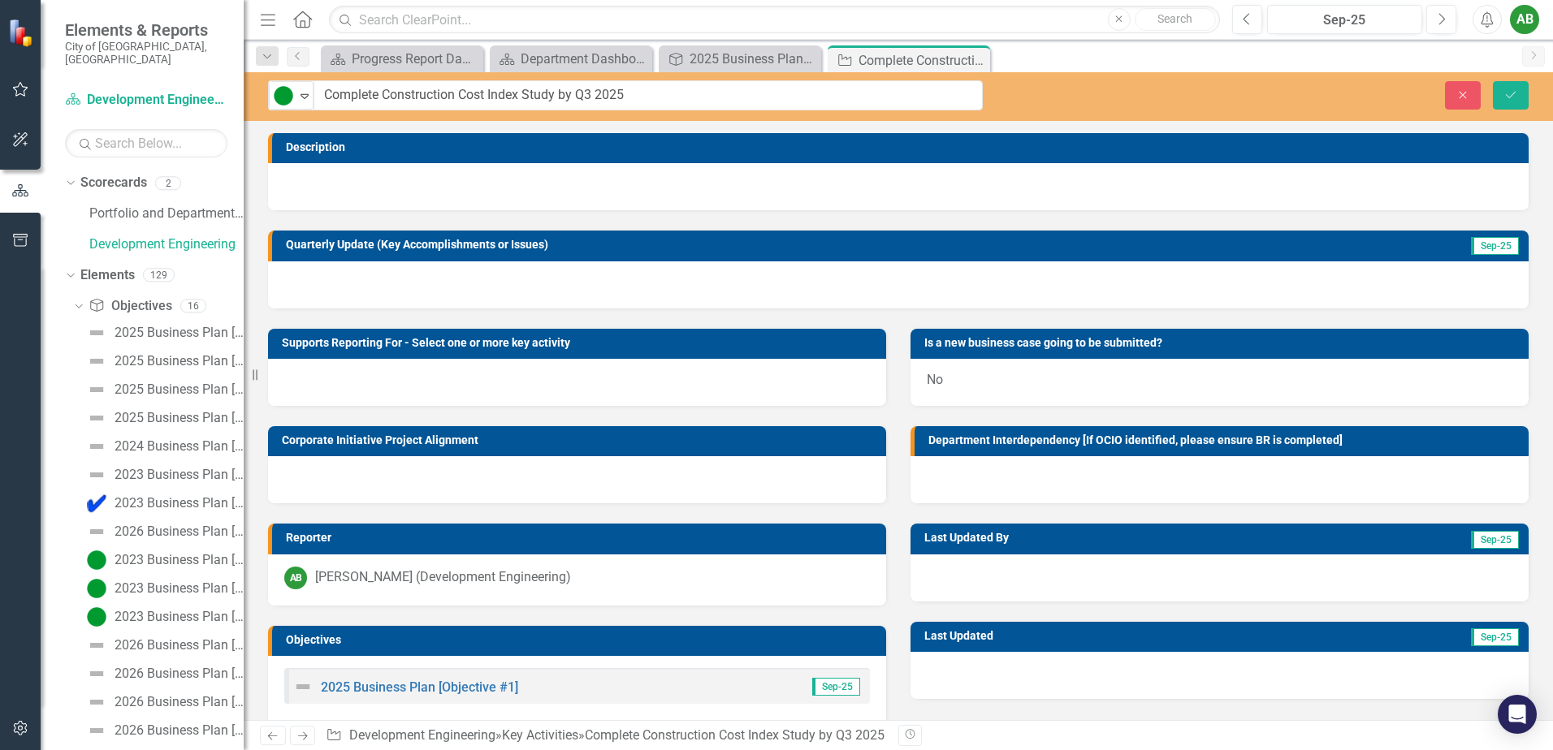
click at [858, 170] on div at bounding box center [898, 186] width 1260 height 47
click at [917, 282] on div at bounding box center [898, 284] width 1260 height 47
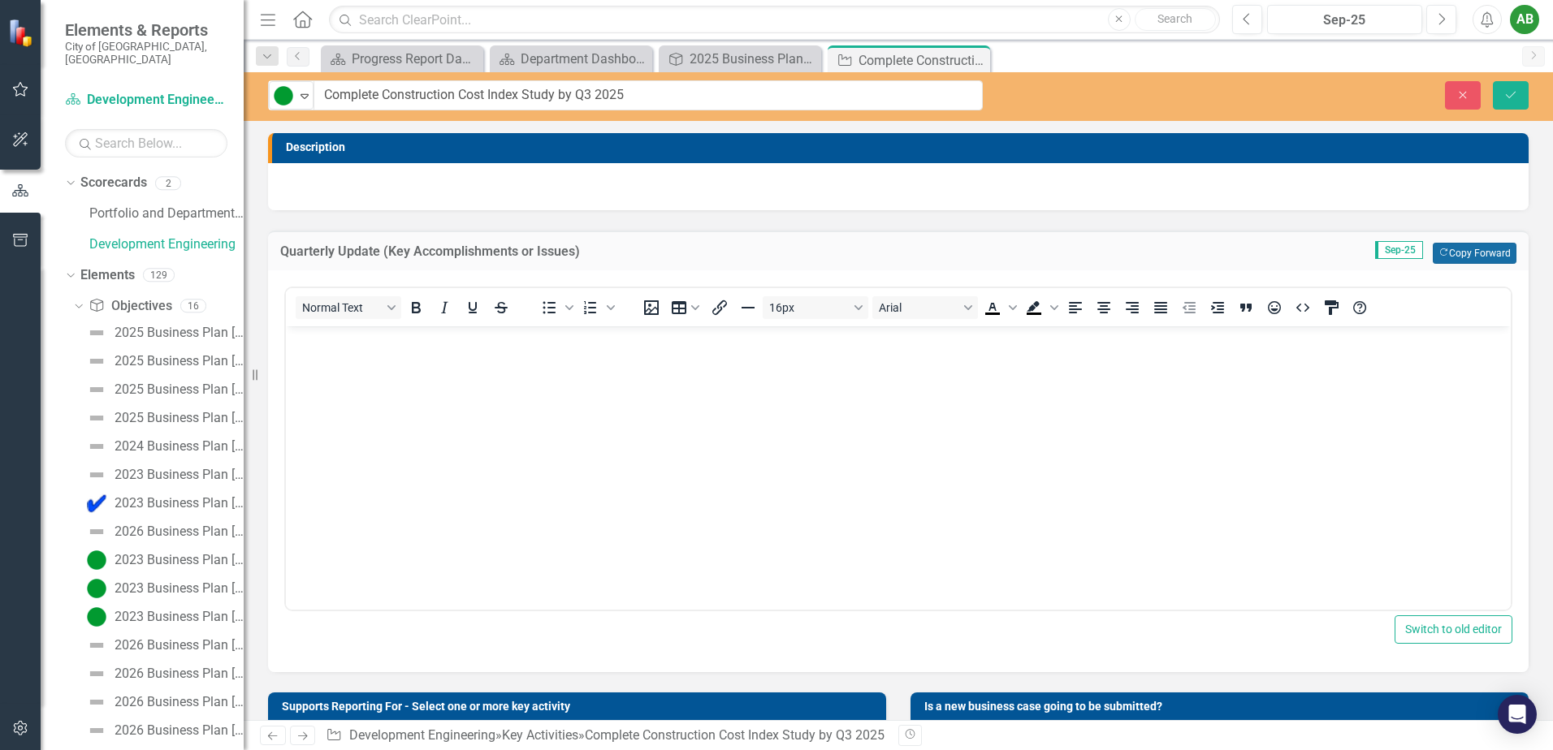
click at [1485, 251] on button "Copy Forward Copy Forward" at bounding box center [1474, 253] width 84 height 21
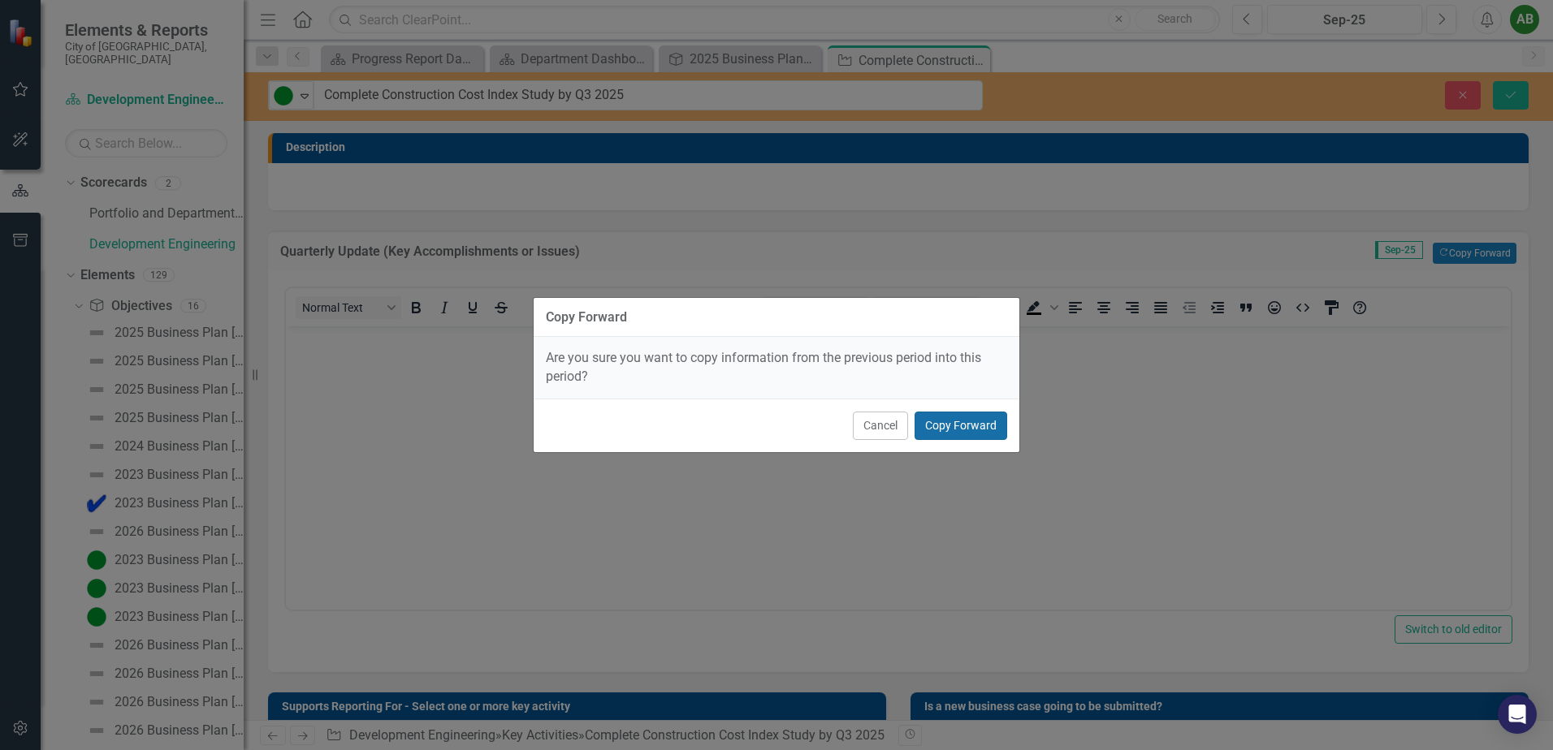
click at [944, 422] on button "Copy Forward" at bounding box center [960, 426] width 93 height 28
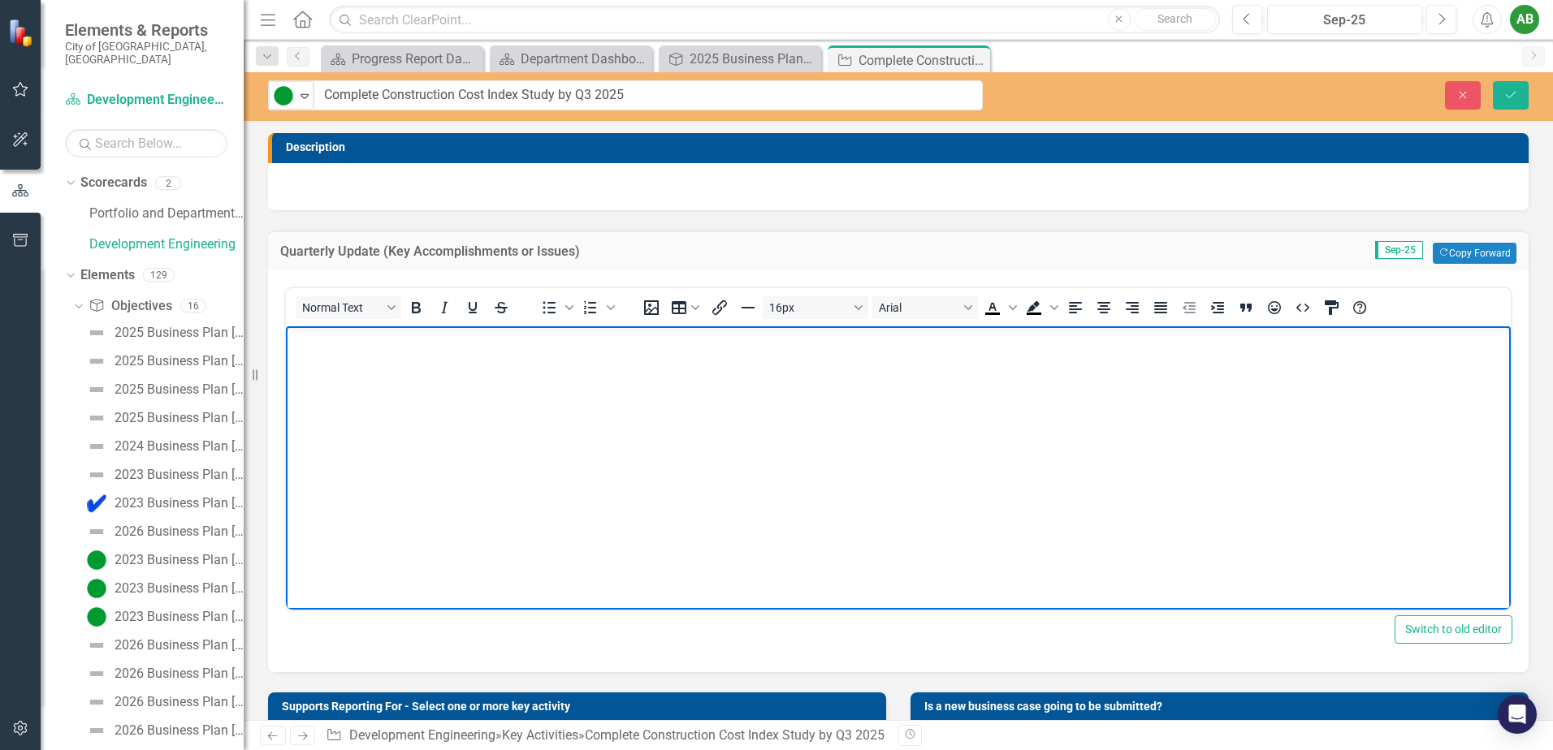
click at [585, 495] on body "Rich Text Area. Press ALT-0 for help." at bounding box center [898, 448] width 1225 height 244
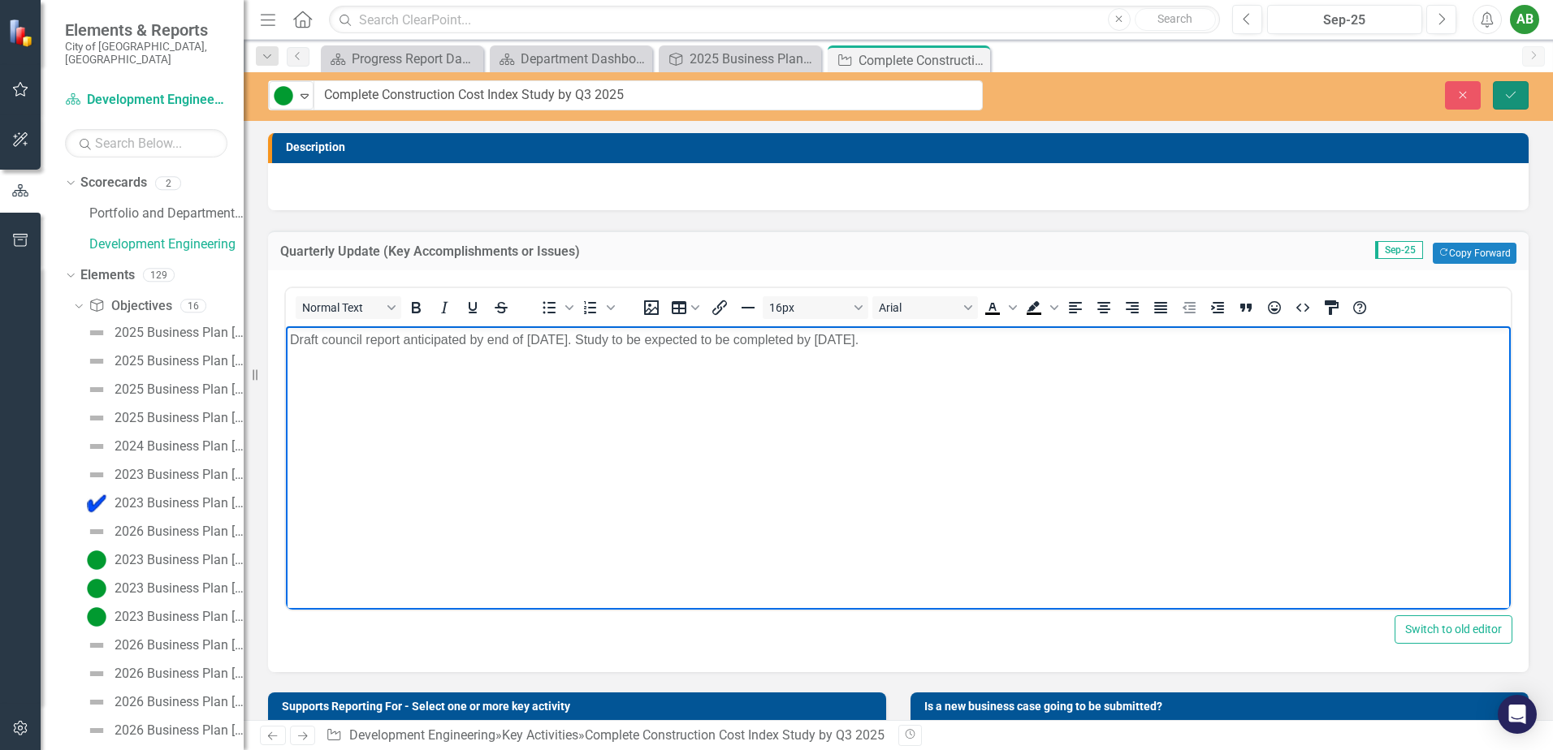
click at [1506, 97] on icon "Save" at bounding box center [1510, 94] width 15 height 11
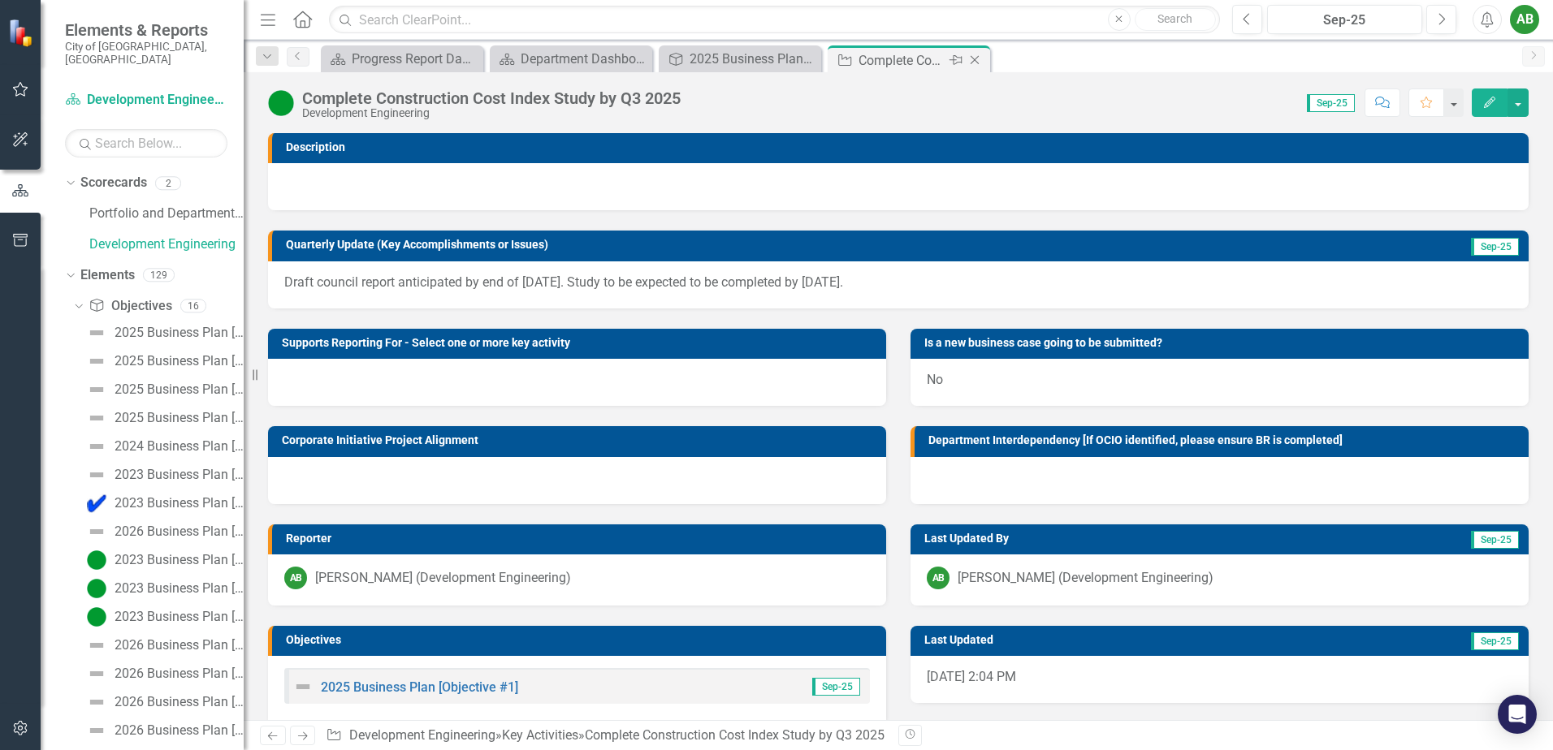
click at [976, 61] on icon "Close" at bounding box center [974, 60] width 16 height 13
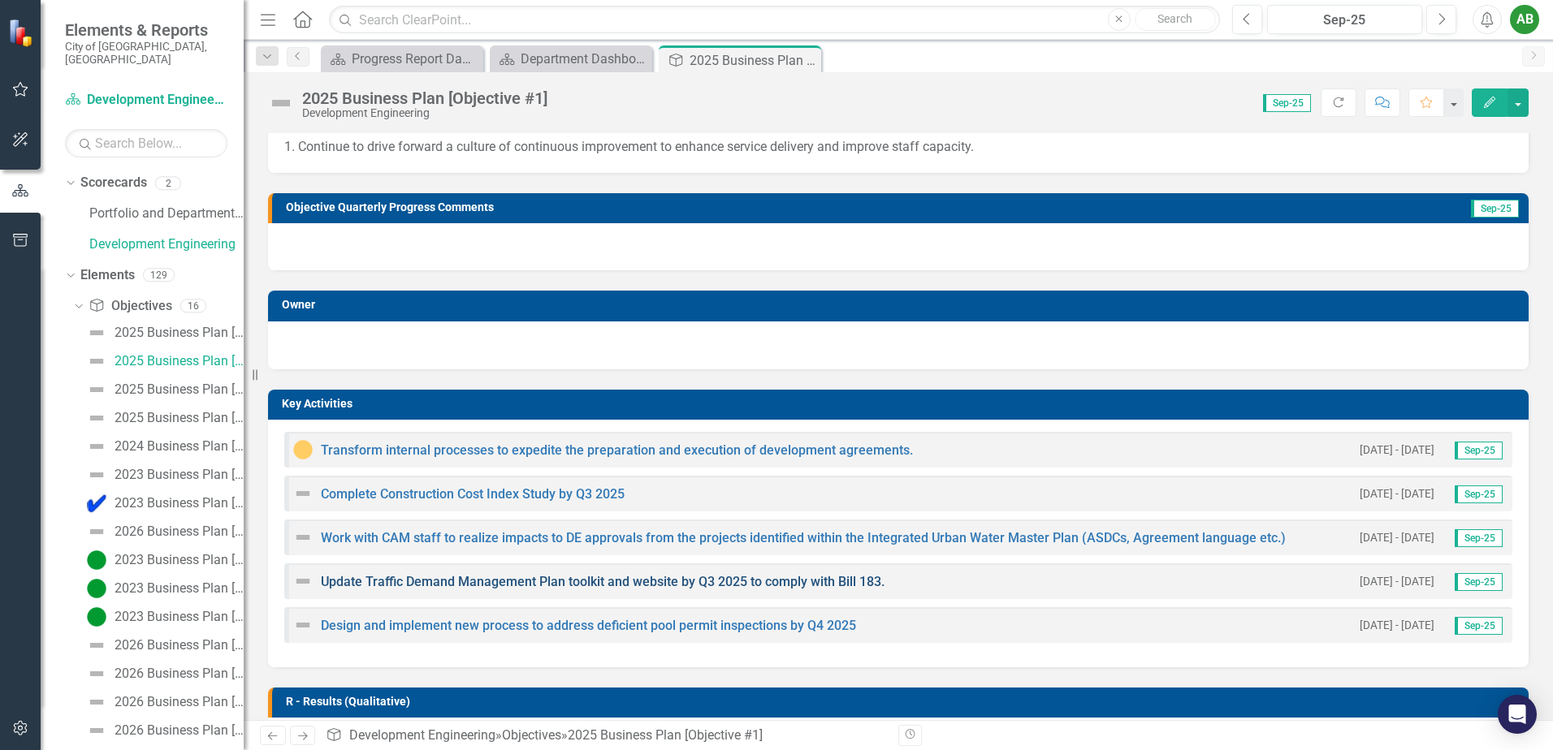
scroll to position [162, 0]
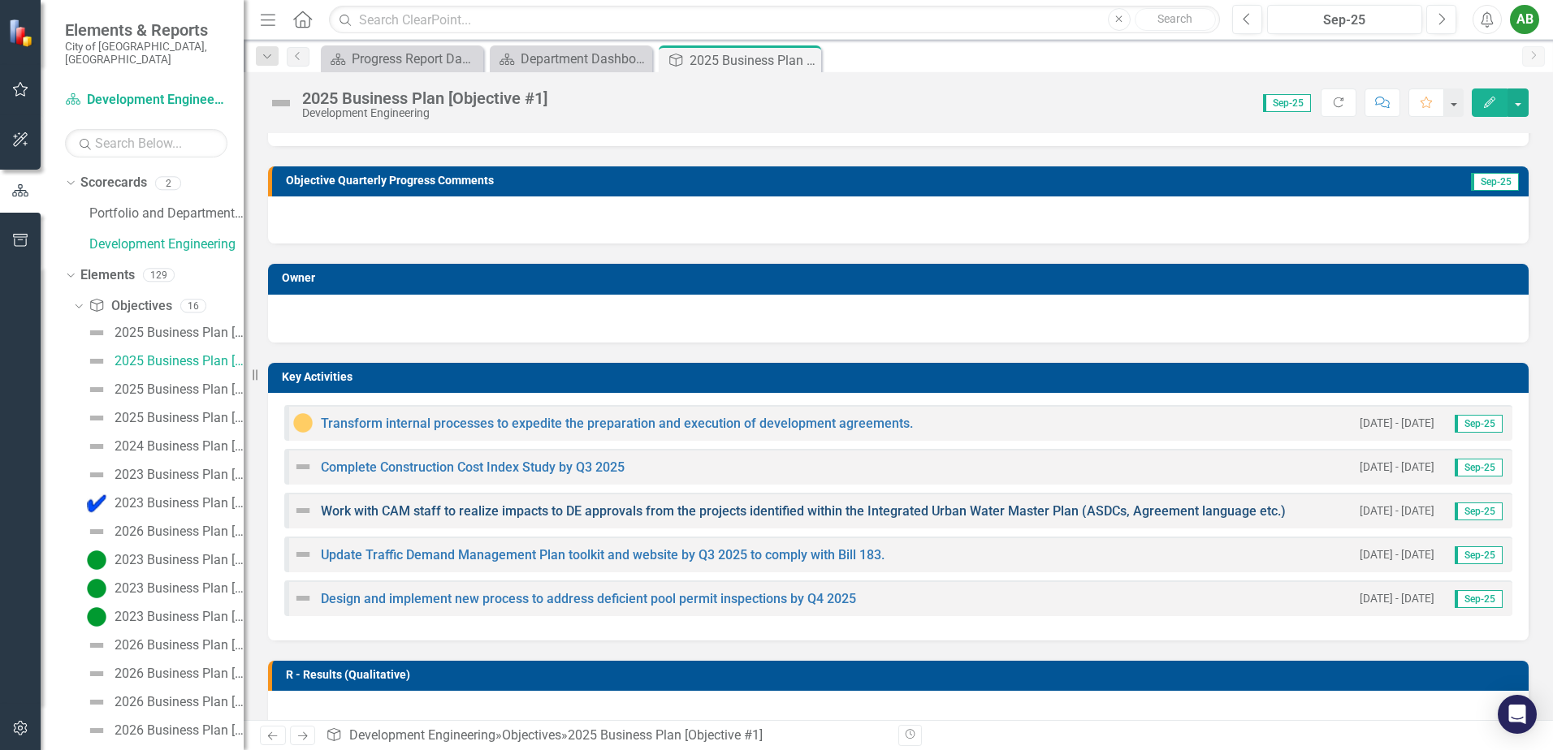
click at [430, 508] on link "Work with CAM staff to realize impacts to DE approvals from the projects identi…" at bounding box center [803, 510] width 965 height 15
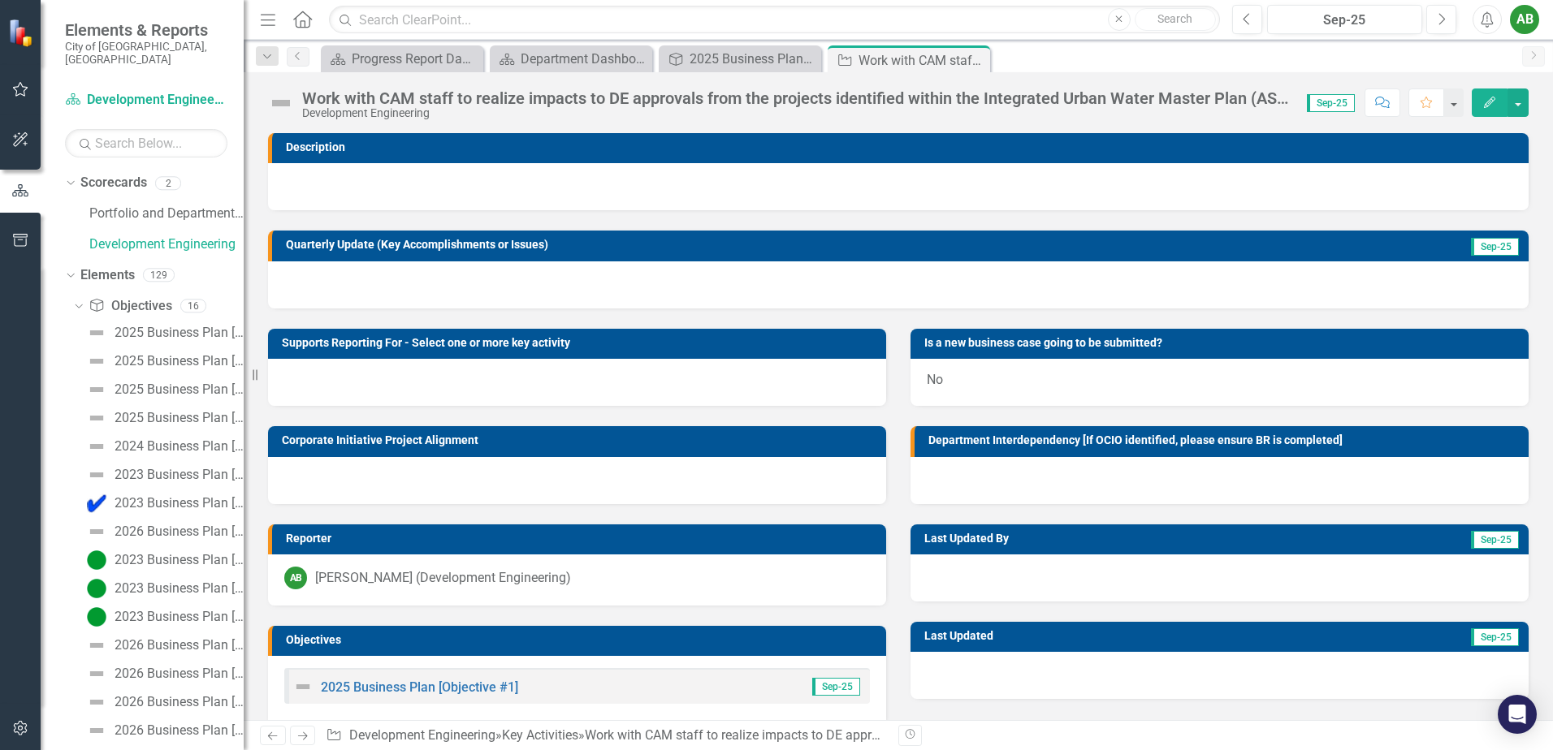
click at [531, 280] on div at bounding box center [898, 284] width 1260 height 47
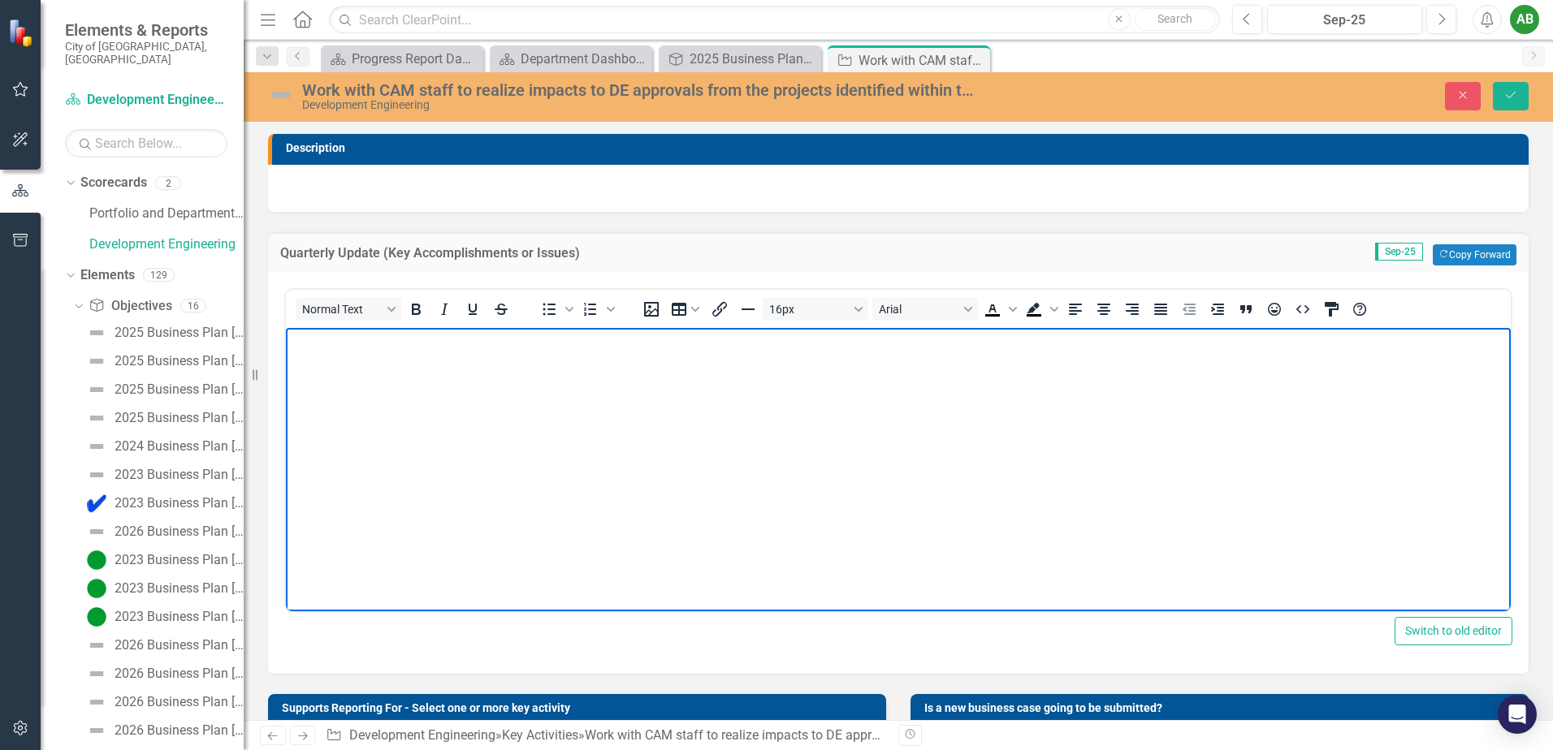
click at [482, 407] on body "Rich Text Area. Press ALT-0 for help." at bounding box center [898, 449] width 1225 height 244
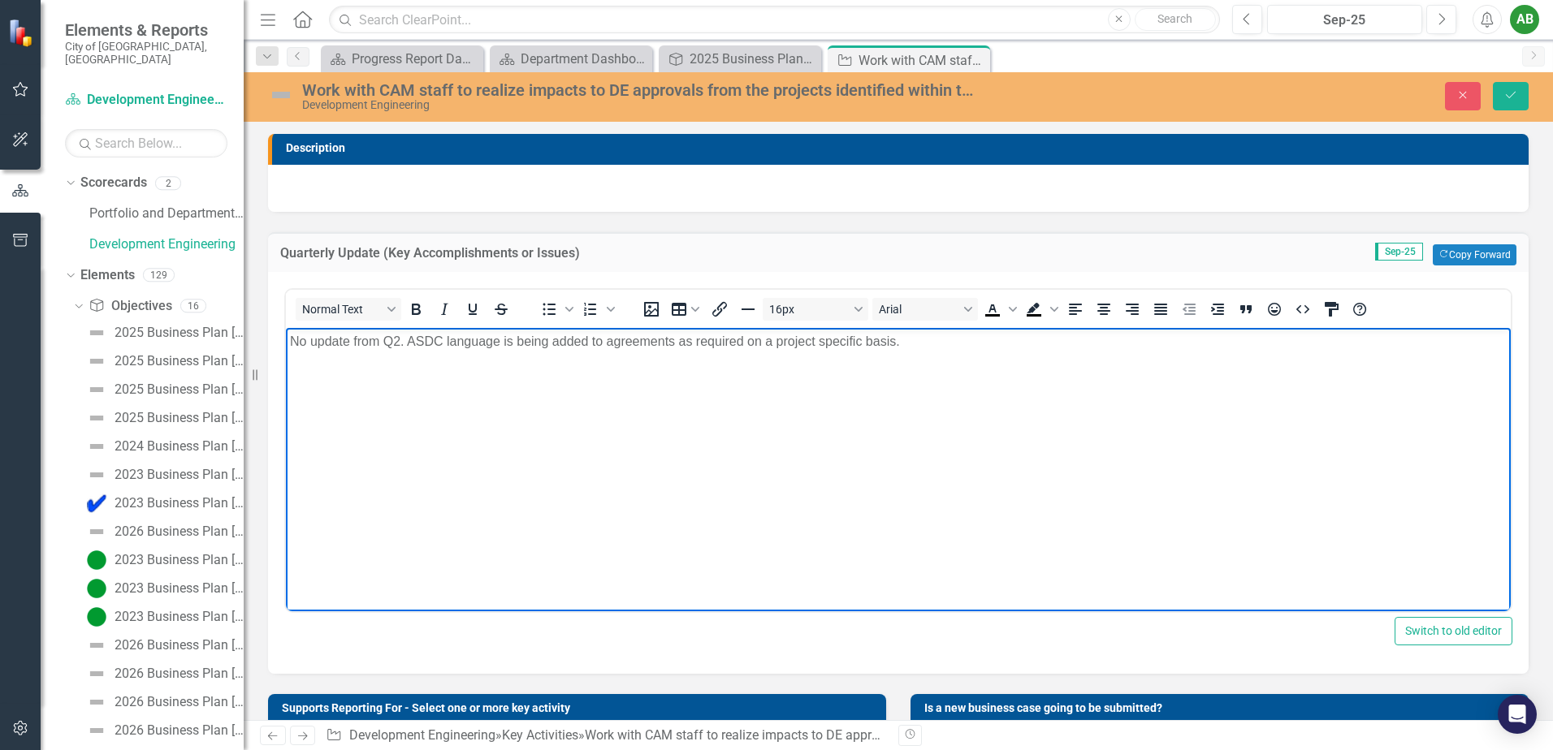
click at [283, 94] on img at bounding box center [281, 95] width 26 height 26
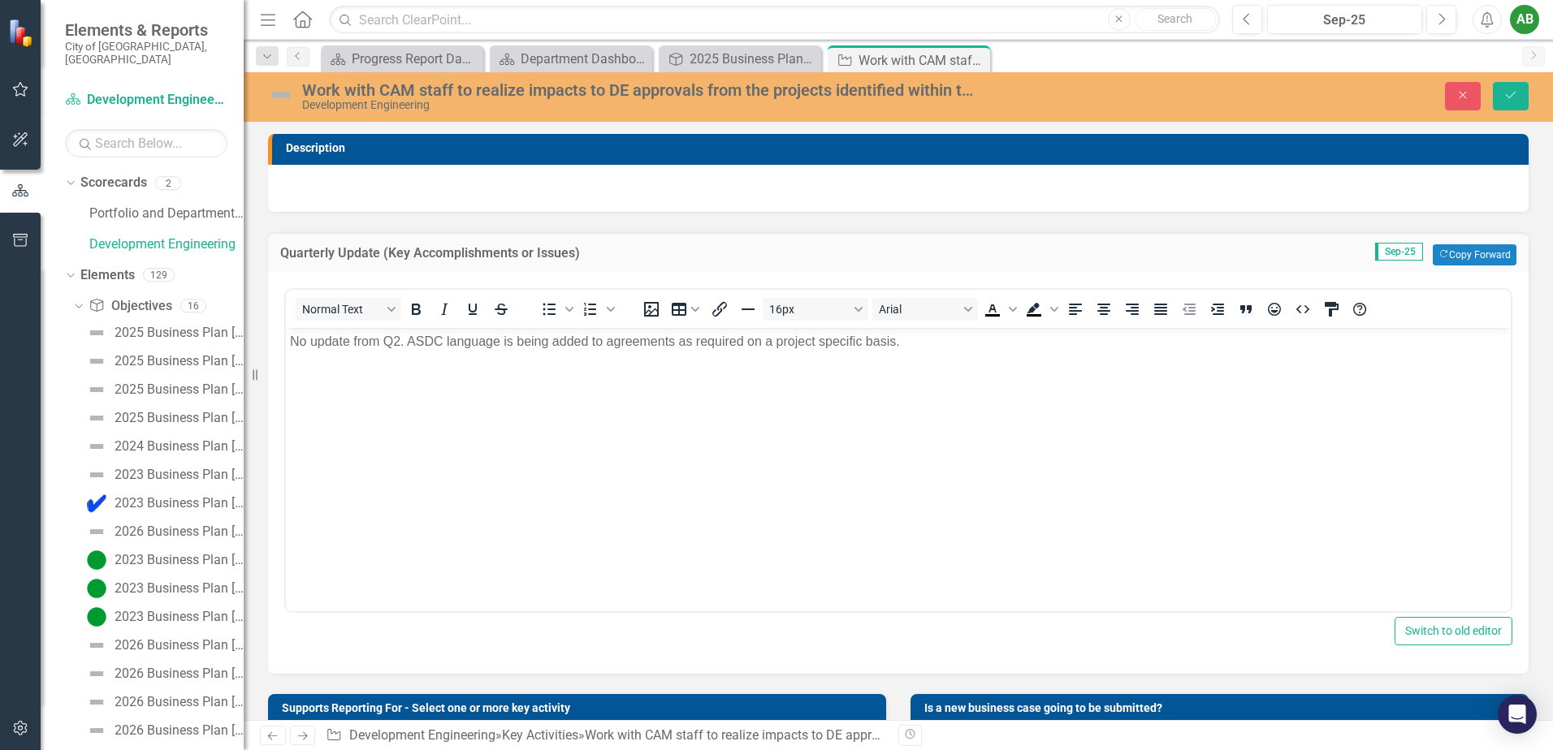
click at [283, 94] on img at bounding box center [281, 95] width 26 height 26
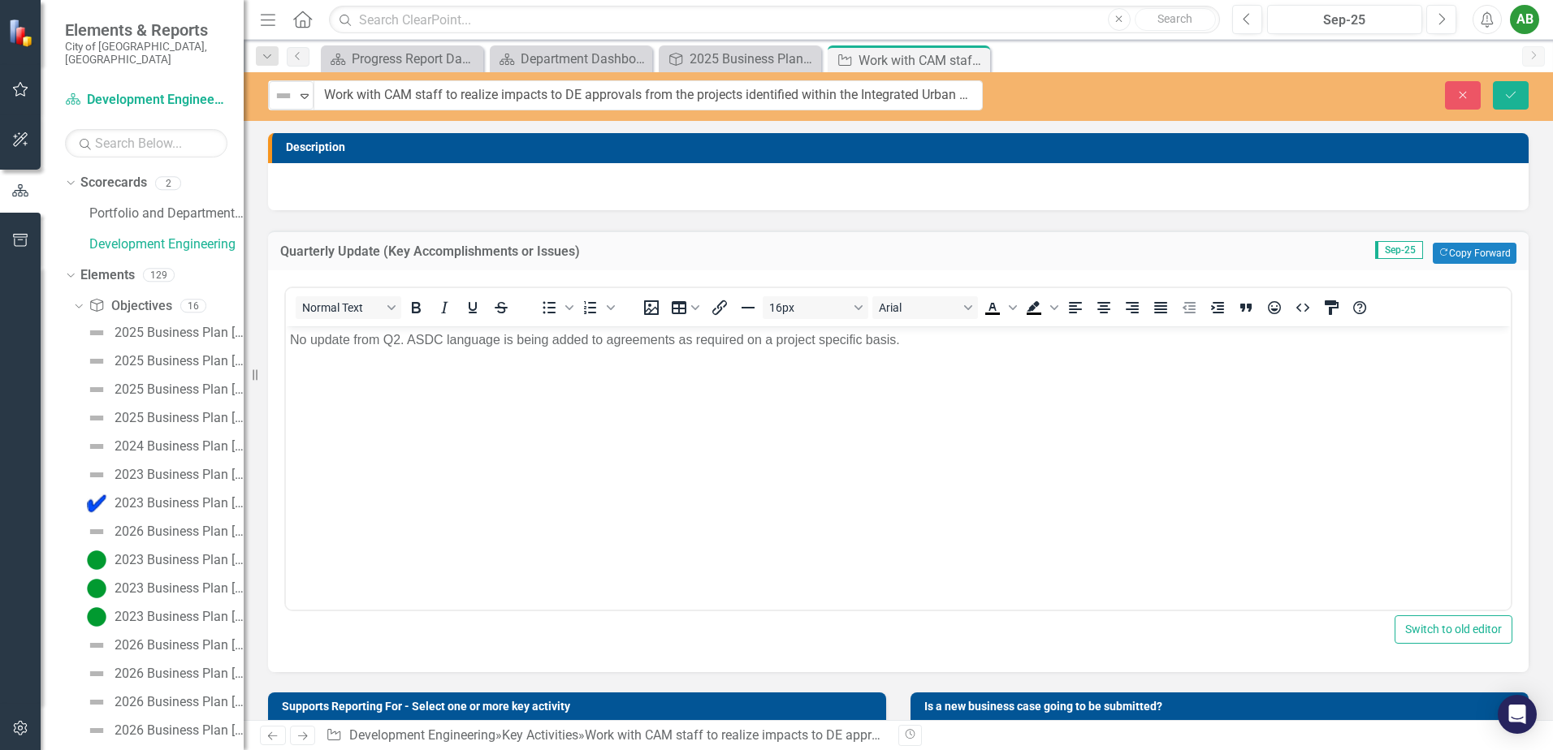
click at [283, 94] on img at bounding box center [283, 95] width 19 height 19
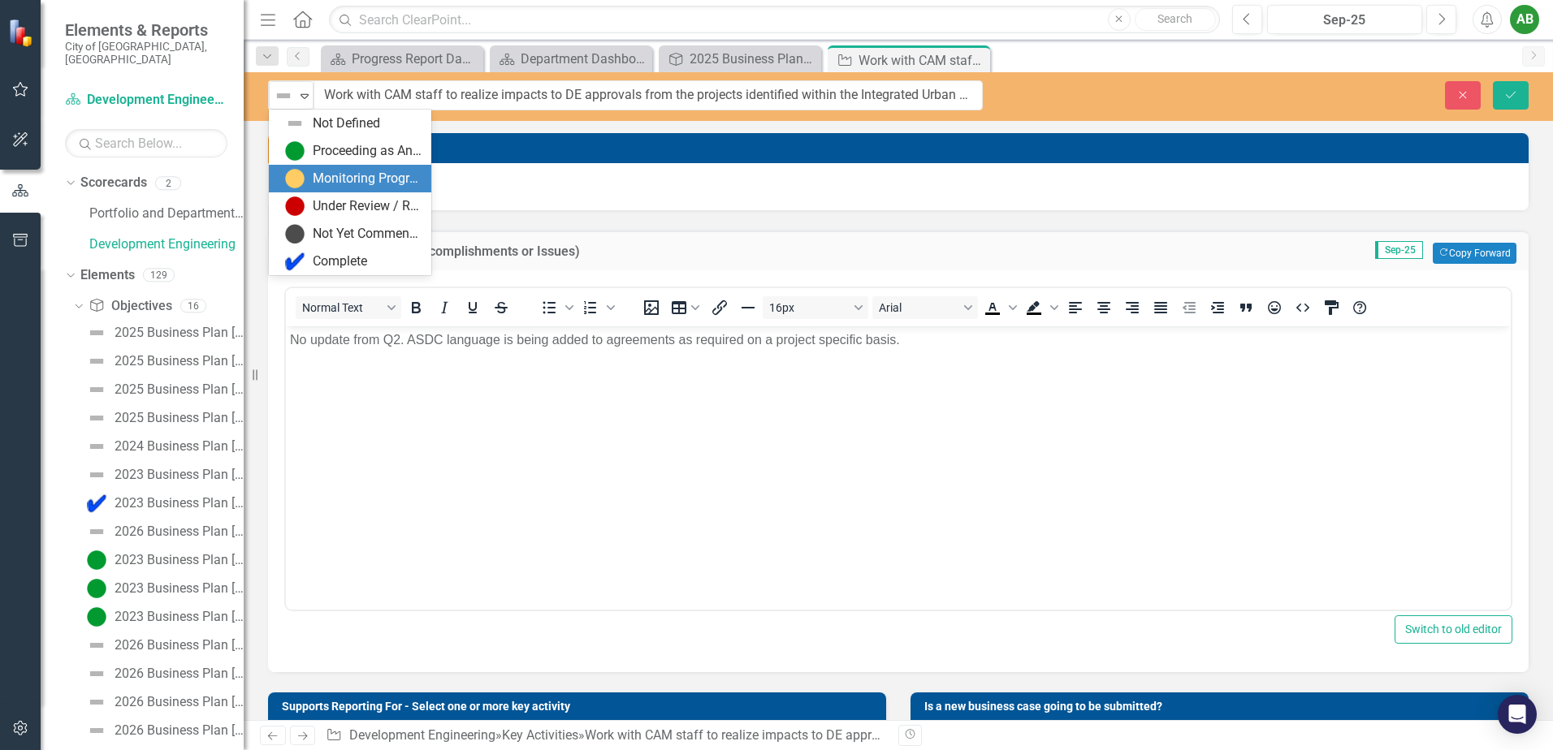
click at [329, 187] on div "Monitoring Progress" at bounding box center [367, 179] width 109 height 19
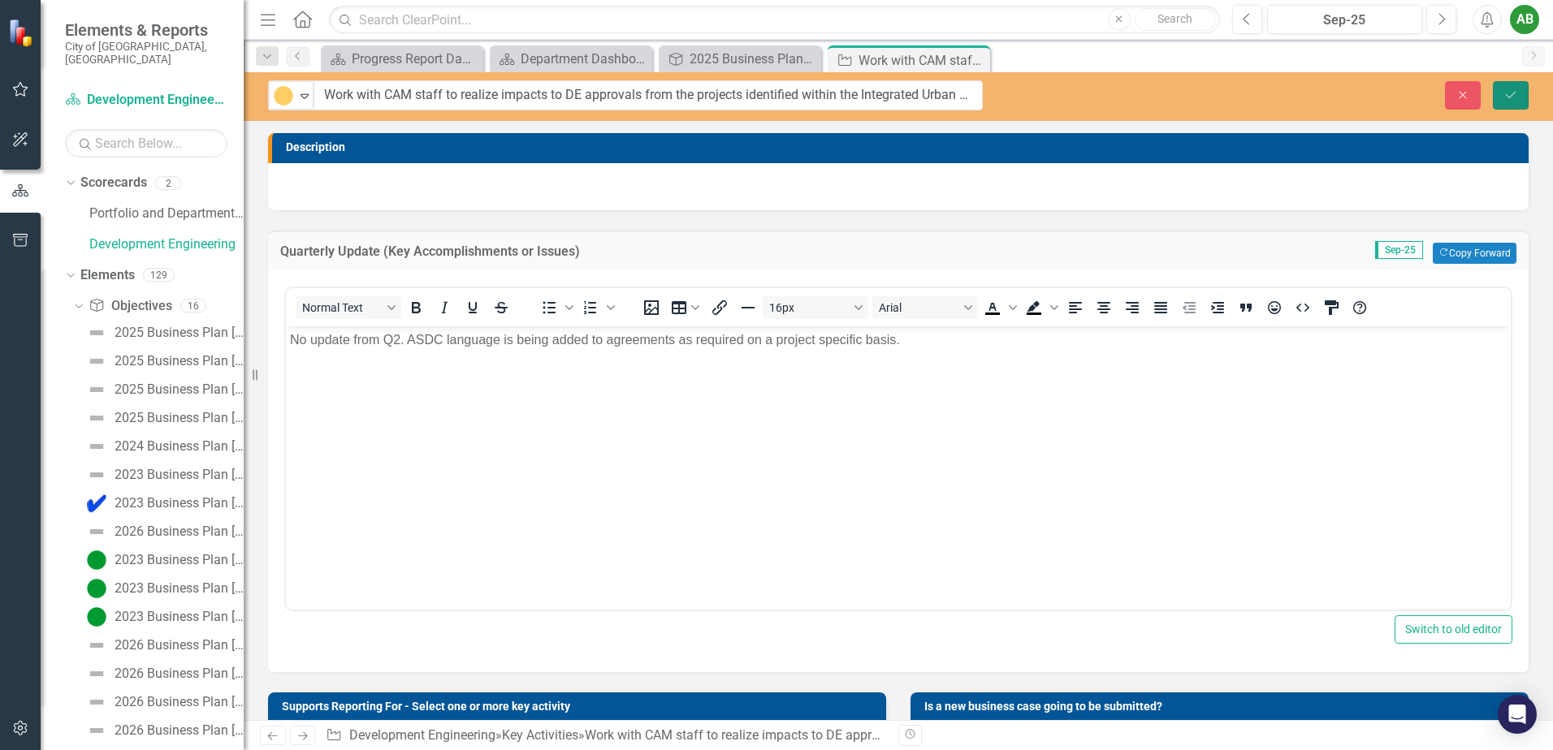
click at [1508, 95] on icon "Save" at bounding box center [1510, 94] width 15 height 11
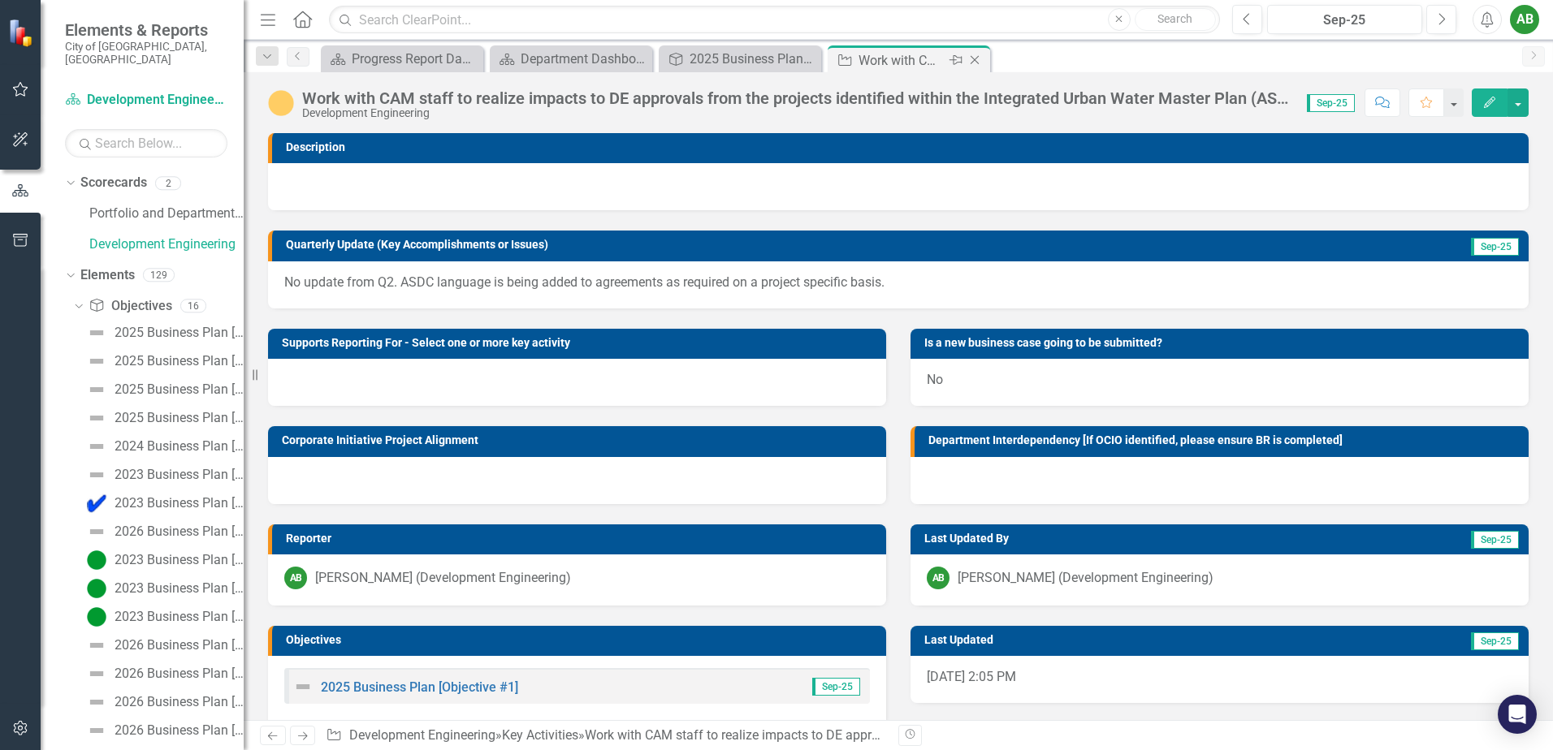
click at [980, 58] on icon "Close" at bounding box center [974, 60] width 16 height 13
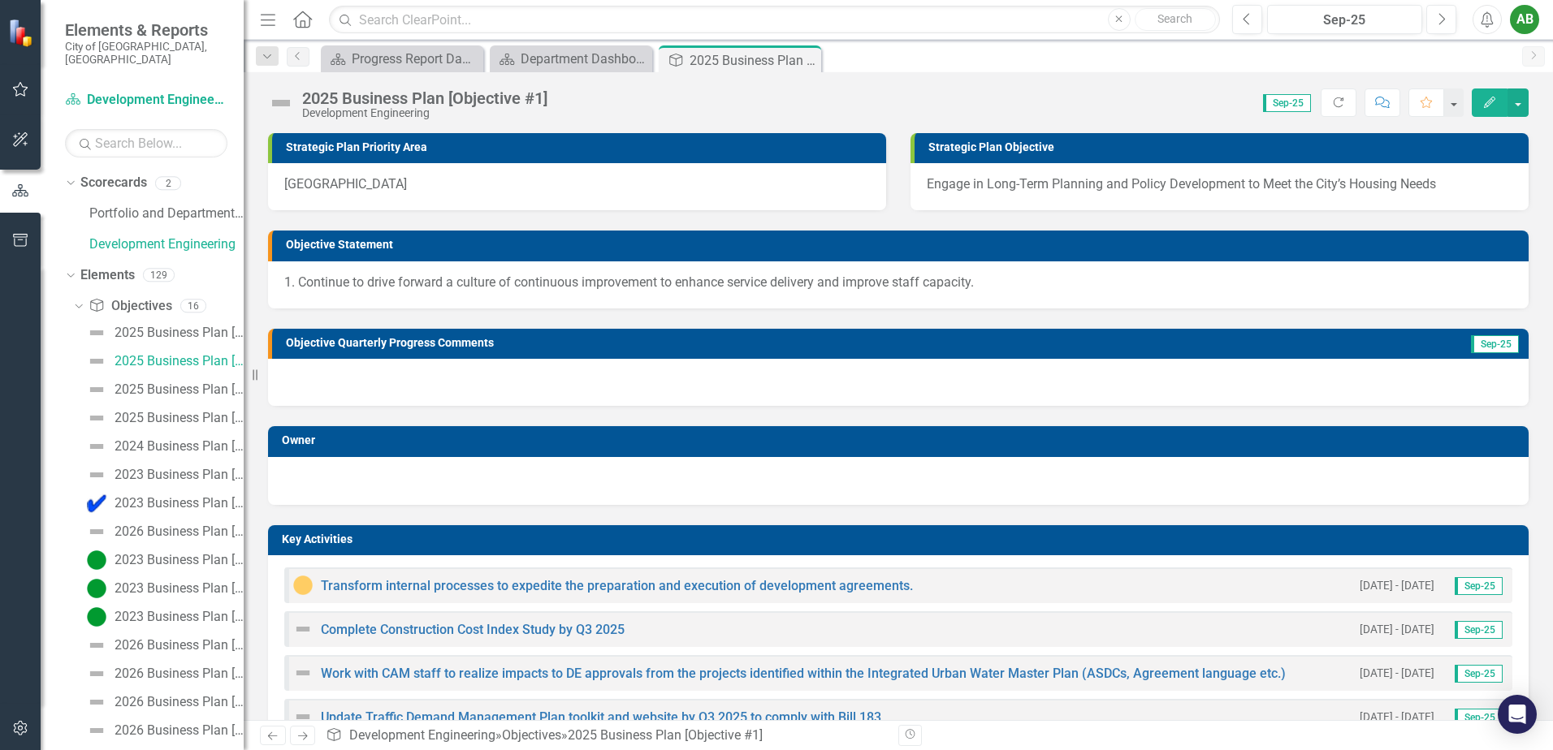
drag, startPoint x: 1334, startPoint y: 103, endPoint x: 563, endPoint y: 370, distance: 816.4
click at [1334, 103] on icon "button" at bounding box center [1338, 102] width 10 height 10
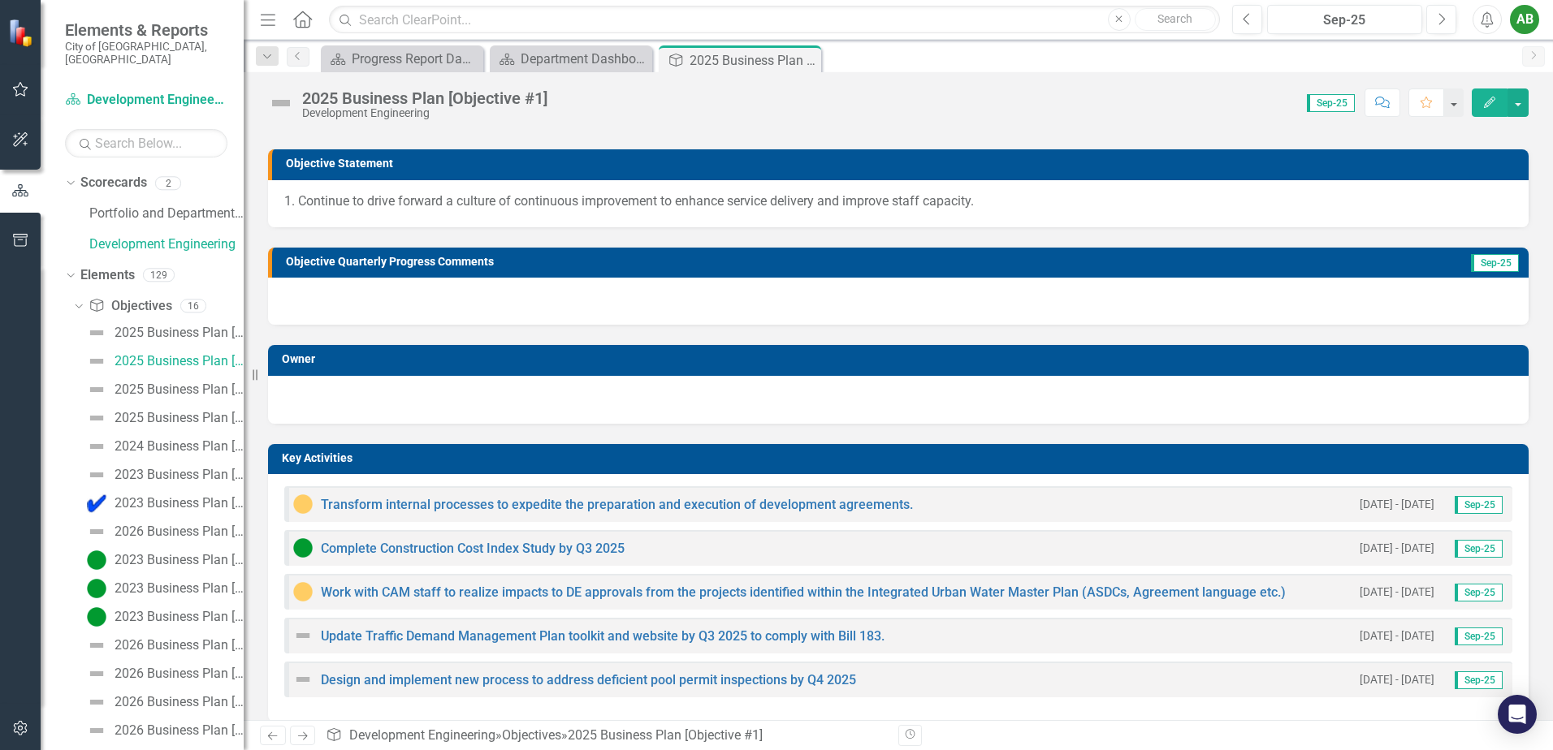
scroll to position [162, 0]
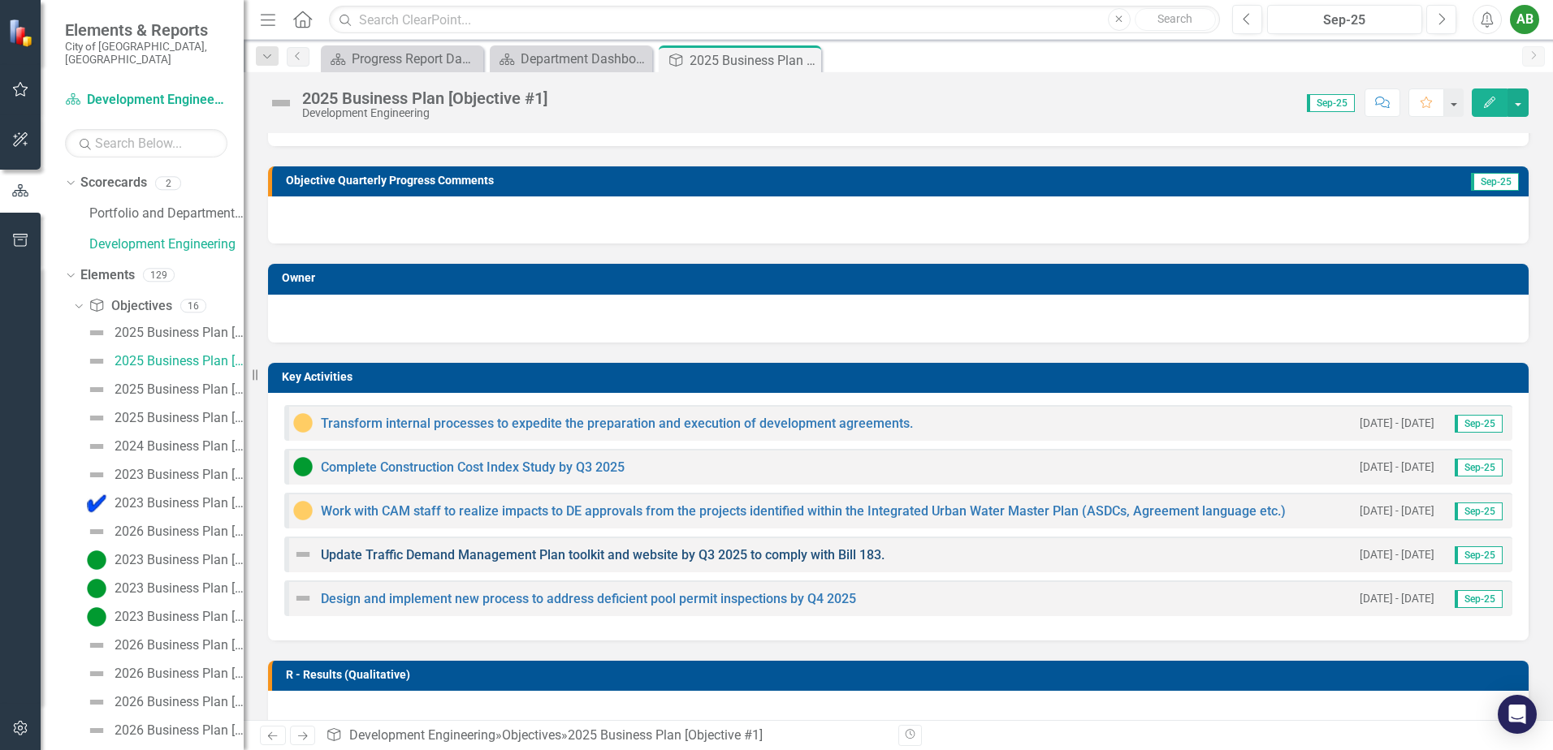
click at [417, 557] on link "Update Traffic Demand Management Plan toolkit and website by Q3 2025 to comply …" at bounding box center [603, 554] width 564 height 15
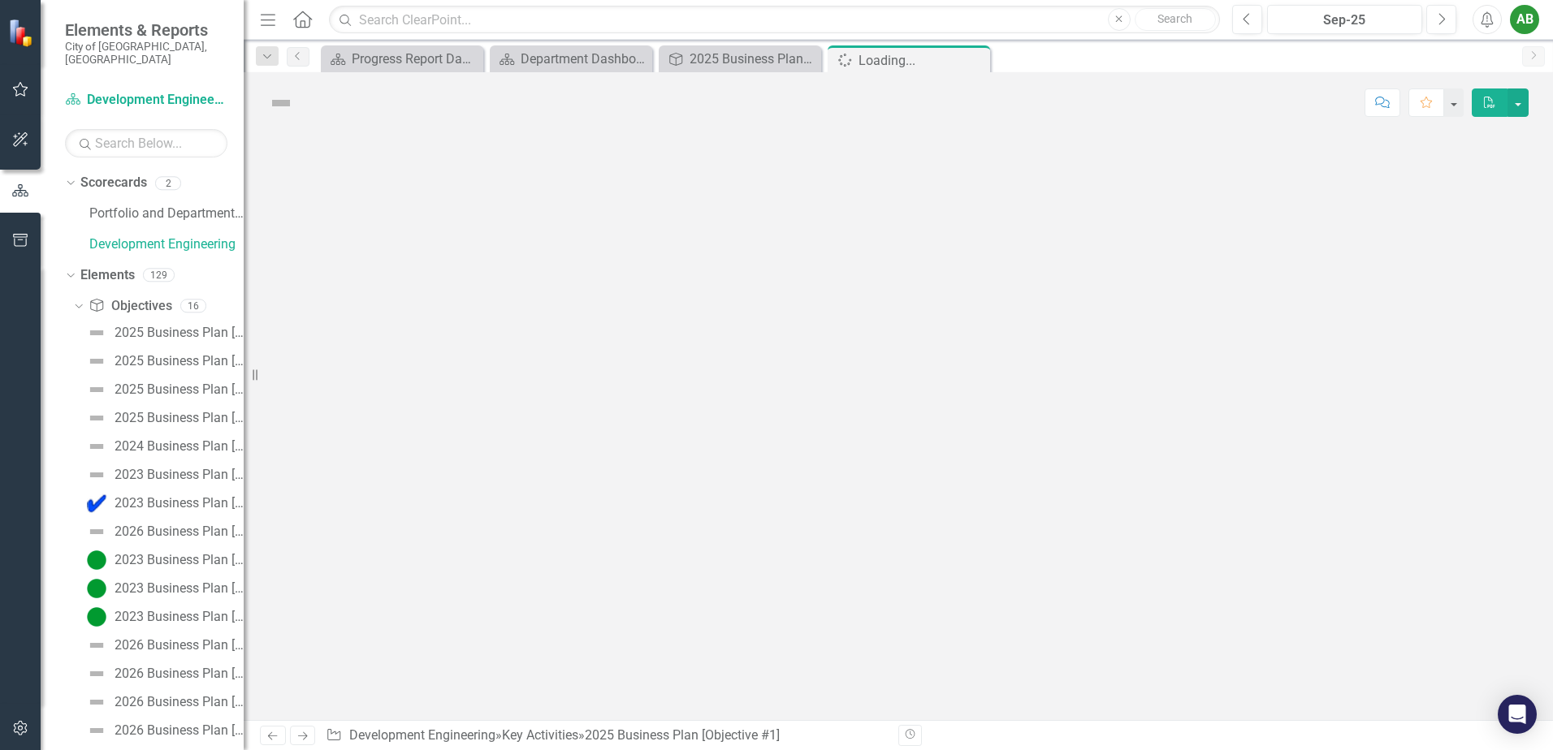
click at [417, 557] on div at bounding box center [898, 426] width 1309 height 587
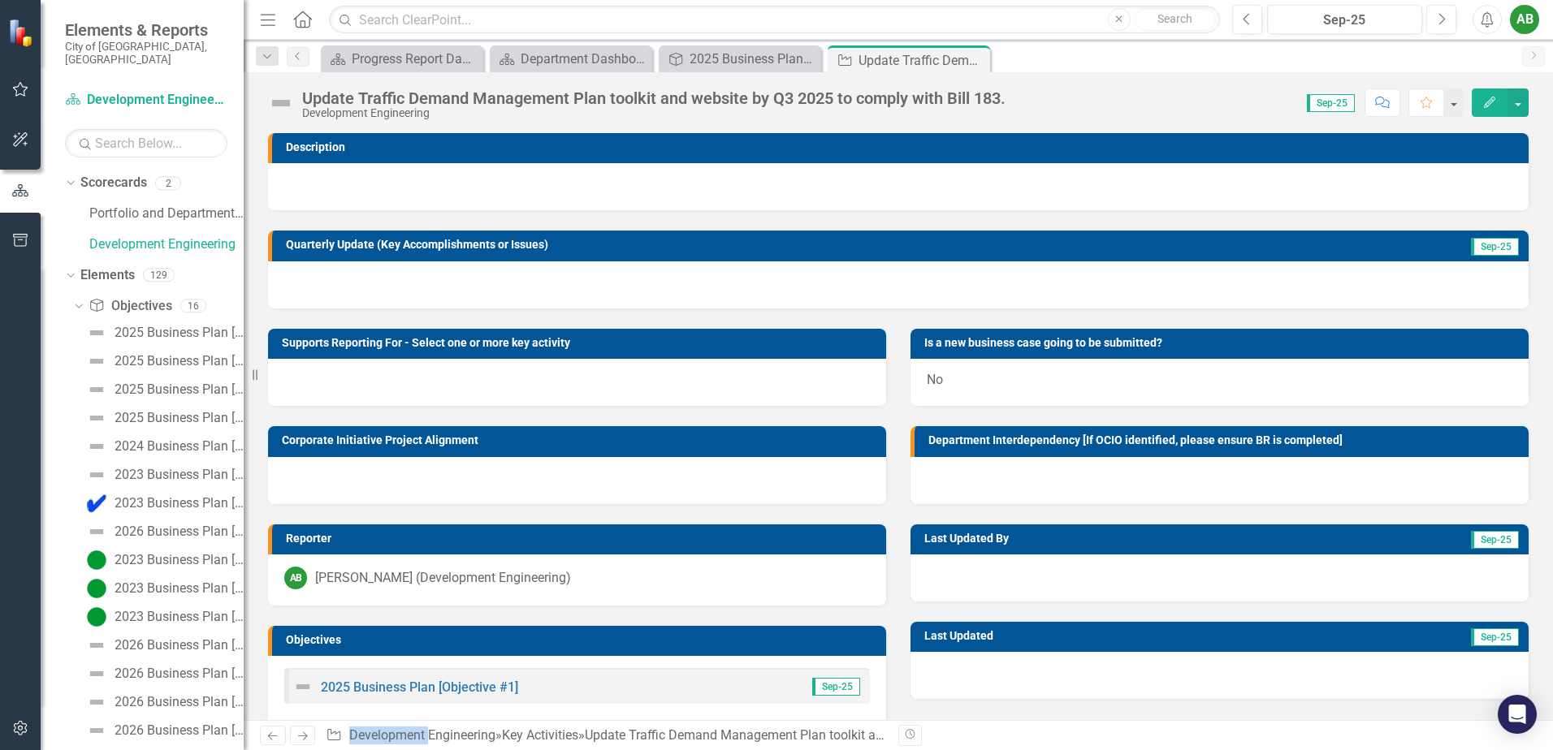
click at [286, 103] on img at bounding box center [281, 103] width 26 height 26
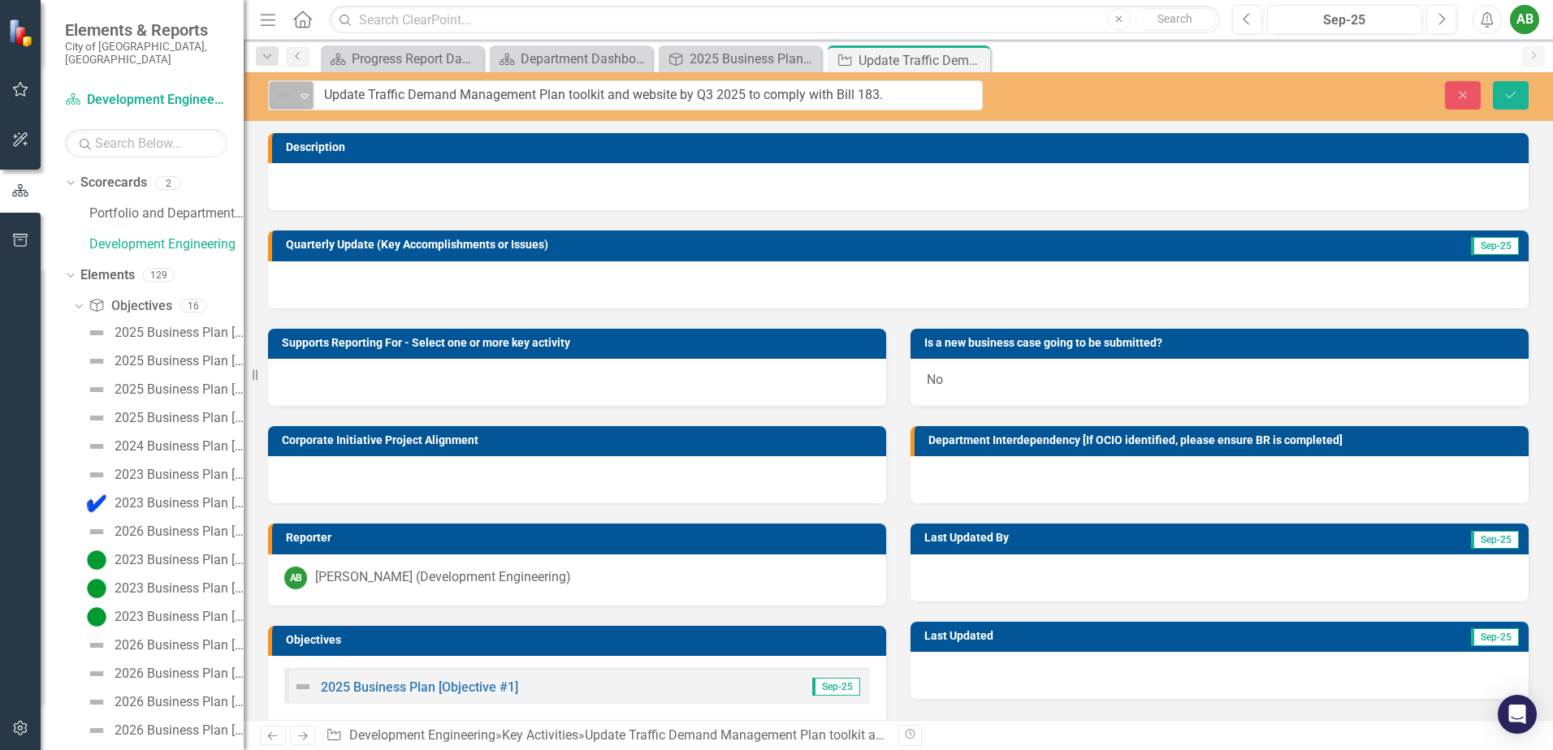
click at [286, 103] on img at bounding box center [283, 95] width 19 height 19
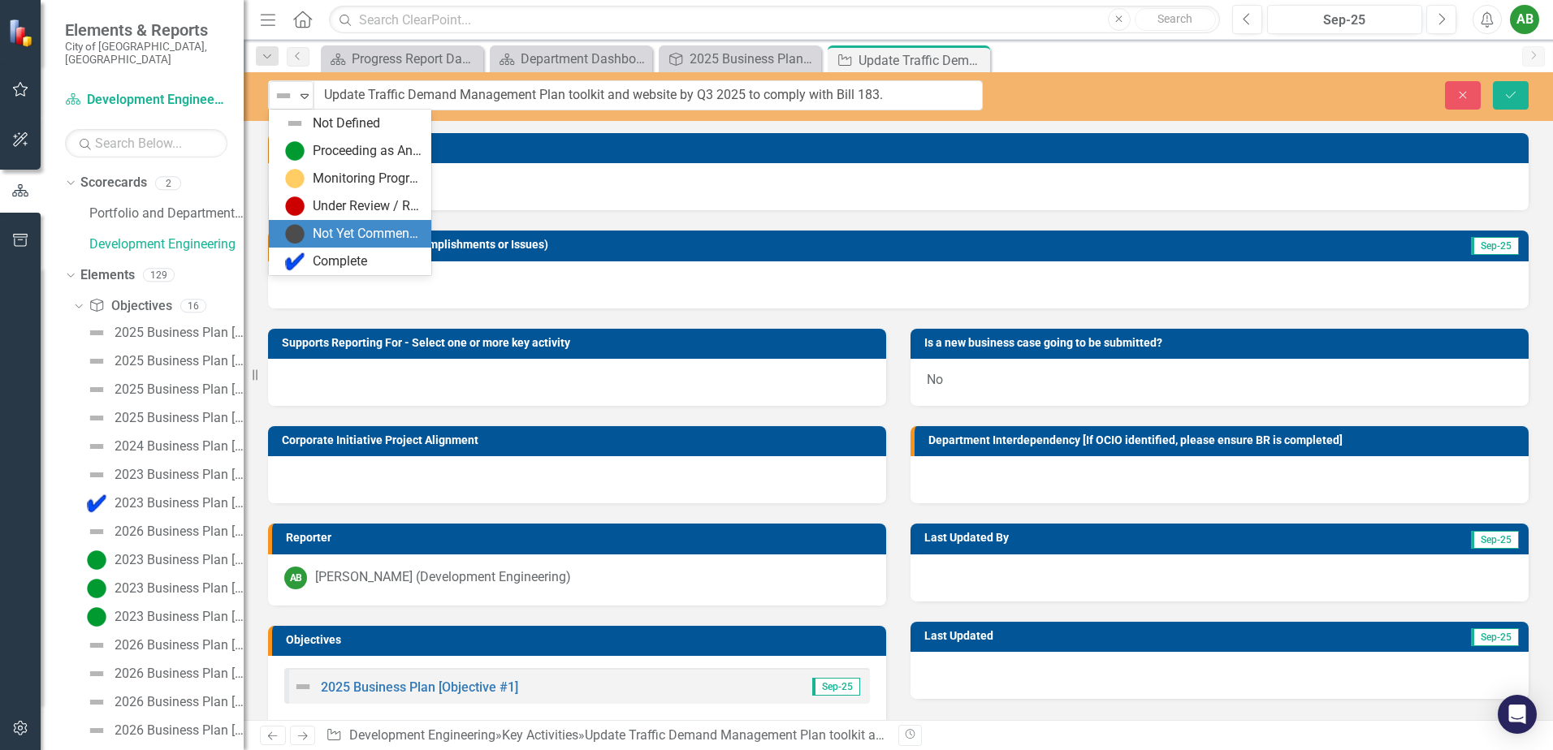
click at [347, 231] on div "Not Yet Commenced / On Hold" at bounding box center [367, 234] width 109 height 19
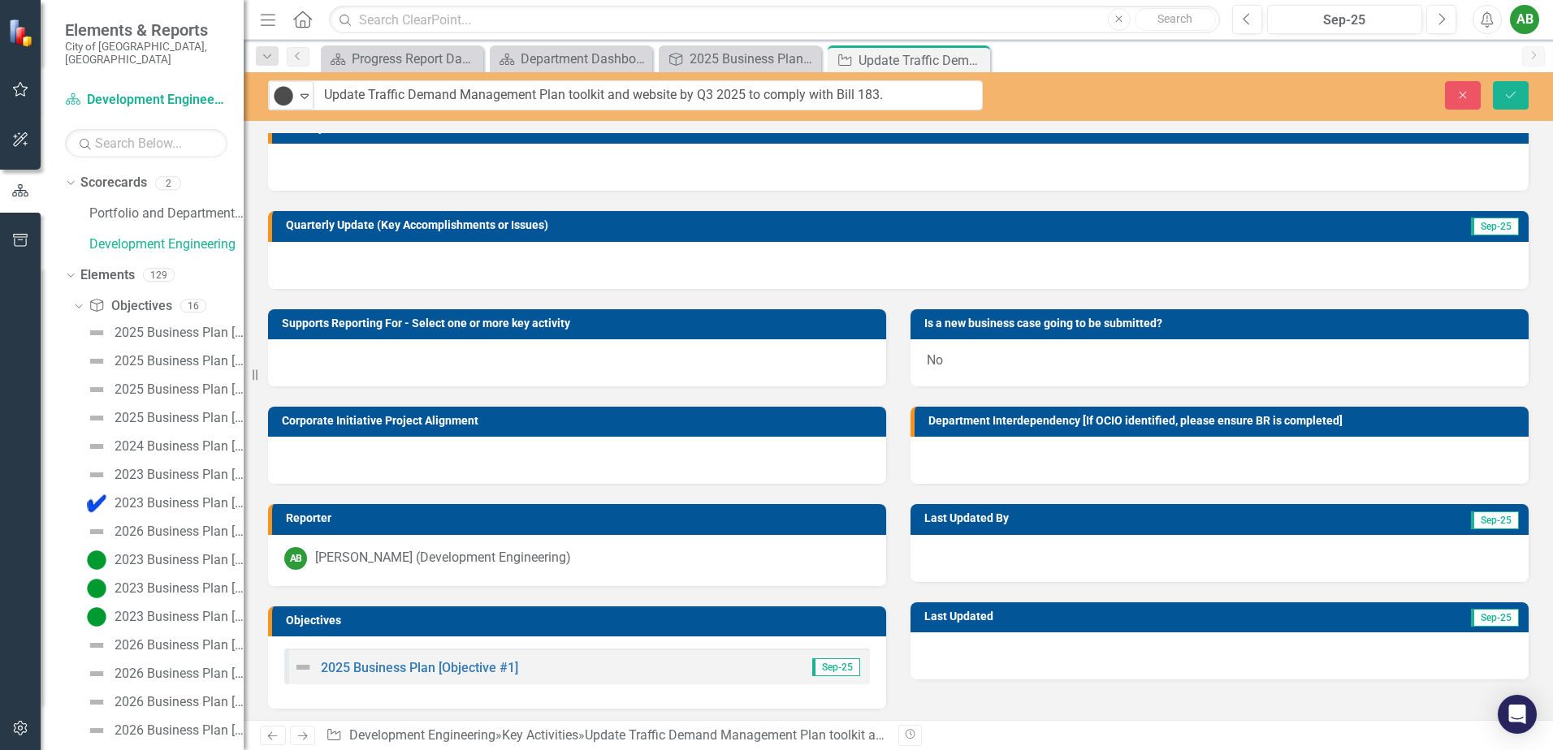
scroll to position [24, 0]
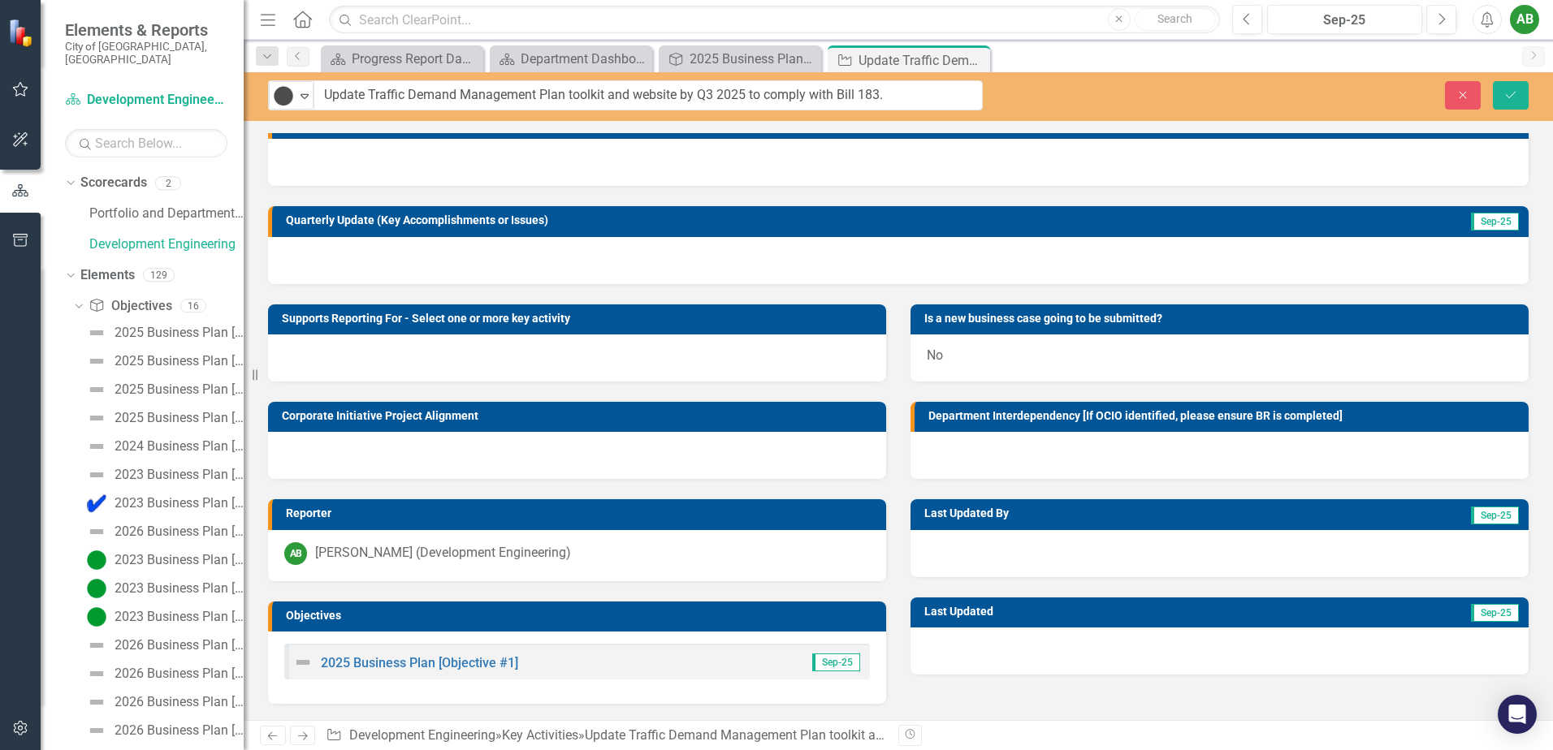
click at [400, 248] on div at bounding box center [898, 260] width 1260 height 47
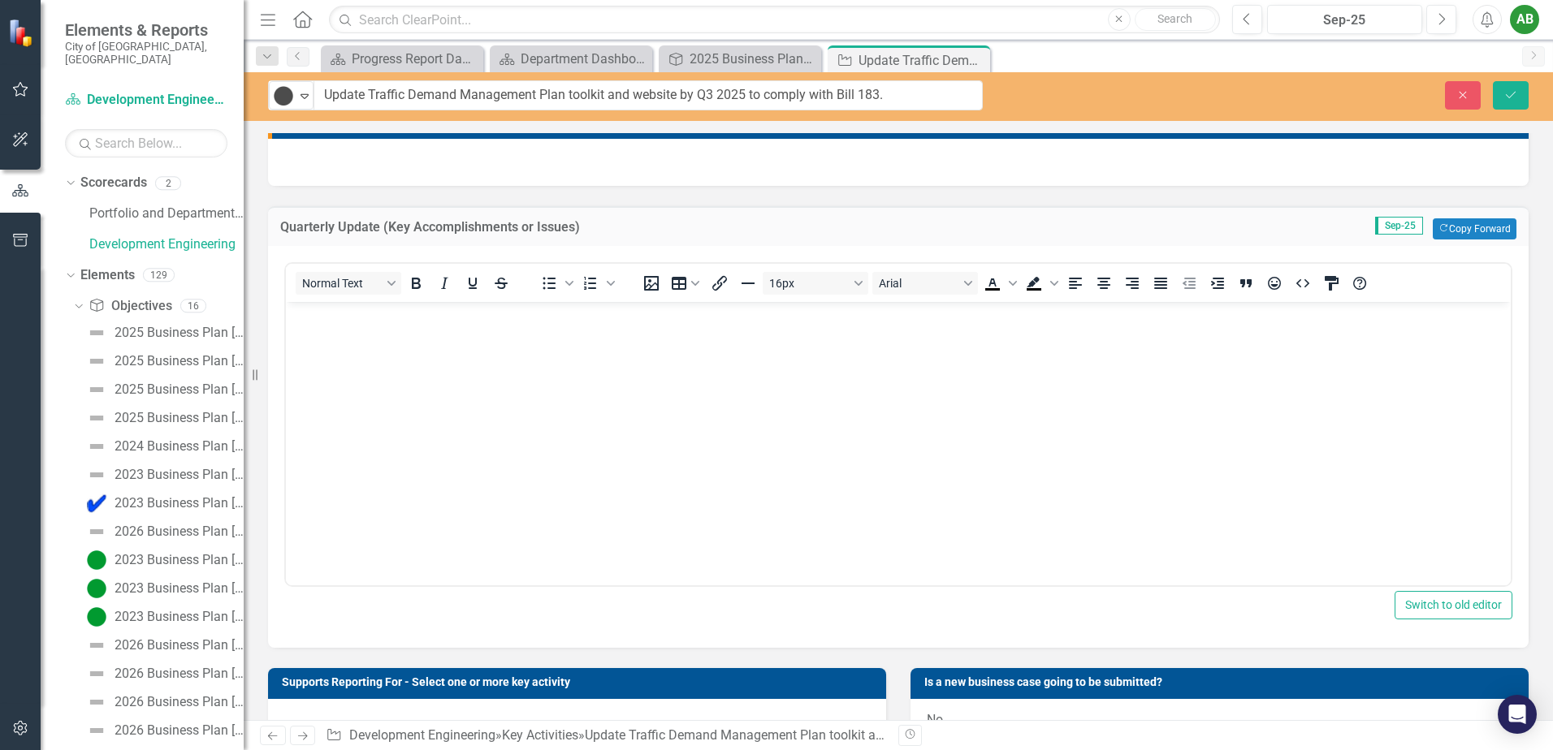
scroll to position [0, 0]
click at [412, 344] on body "Rich Text Area. Press ALT-0 for help." at bounding box center [898, 424] width 1225 height 244
click at [1506, 113] on div "Not Yet Commenced / On Hold Expand Update Traffic Demand Management Plan toolki…" at bounding box center [898, 96] width 1309 height 49
click at [1506, 100] on icon "Save" at bounding box center [1510, 94] width 15 height 11
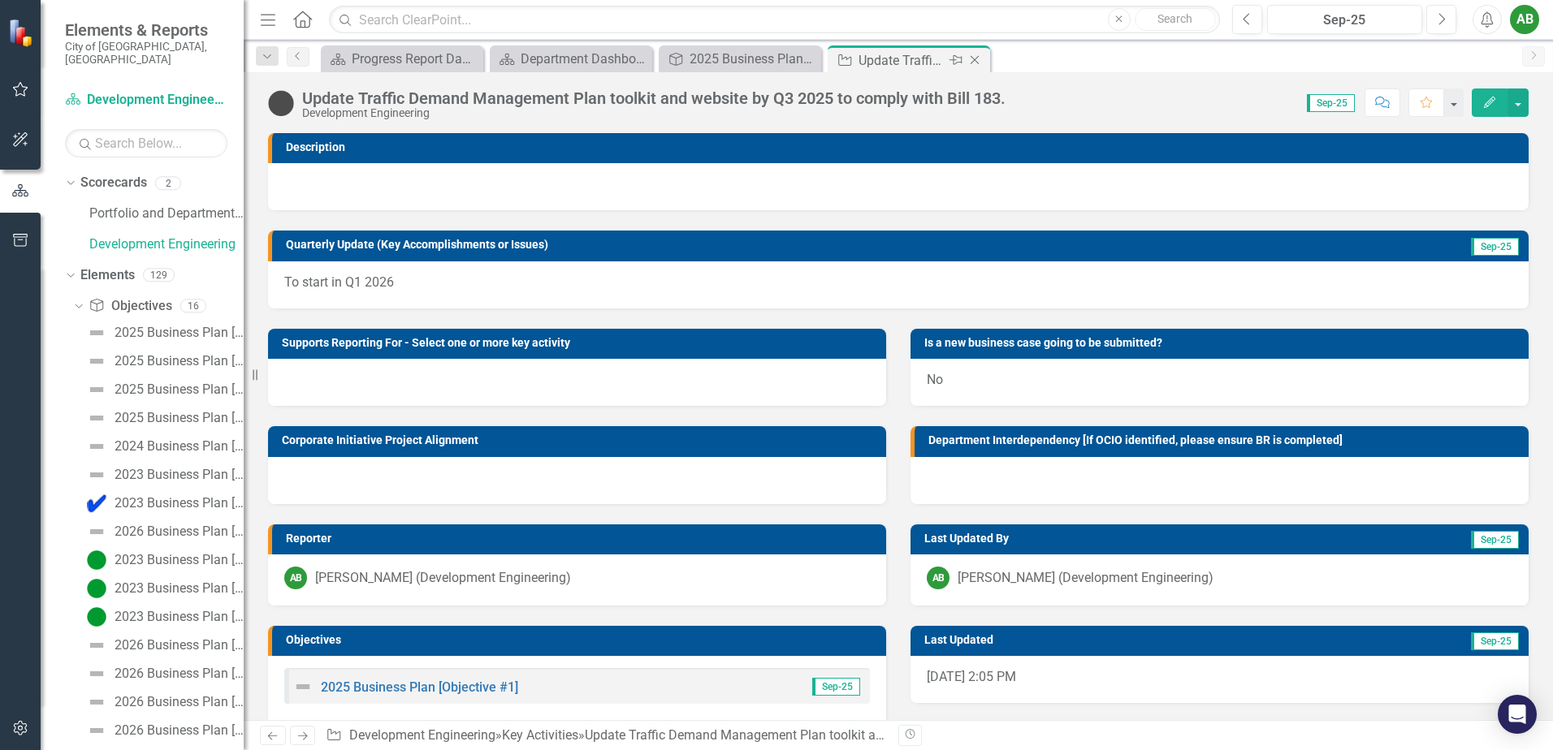
click at [974, 61] on icon "Close" at bounding box center [974, 60] width 16 height 13
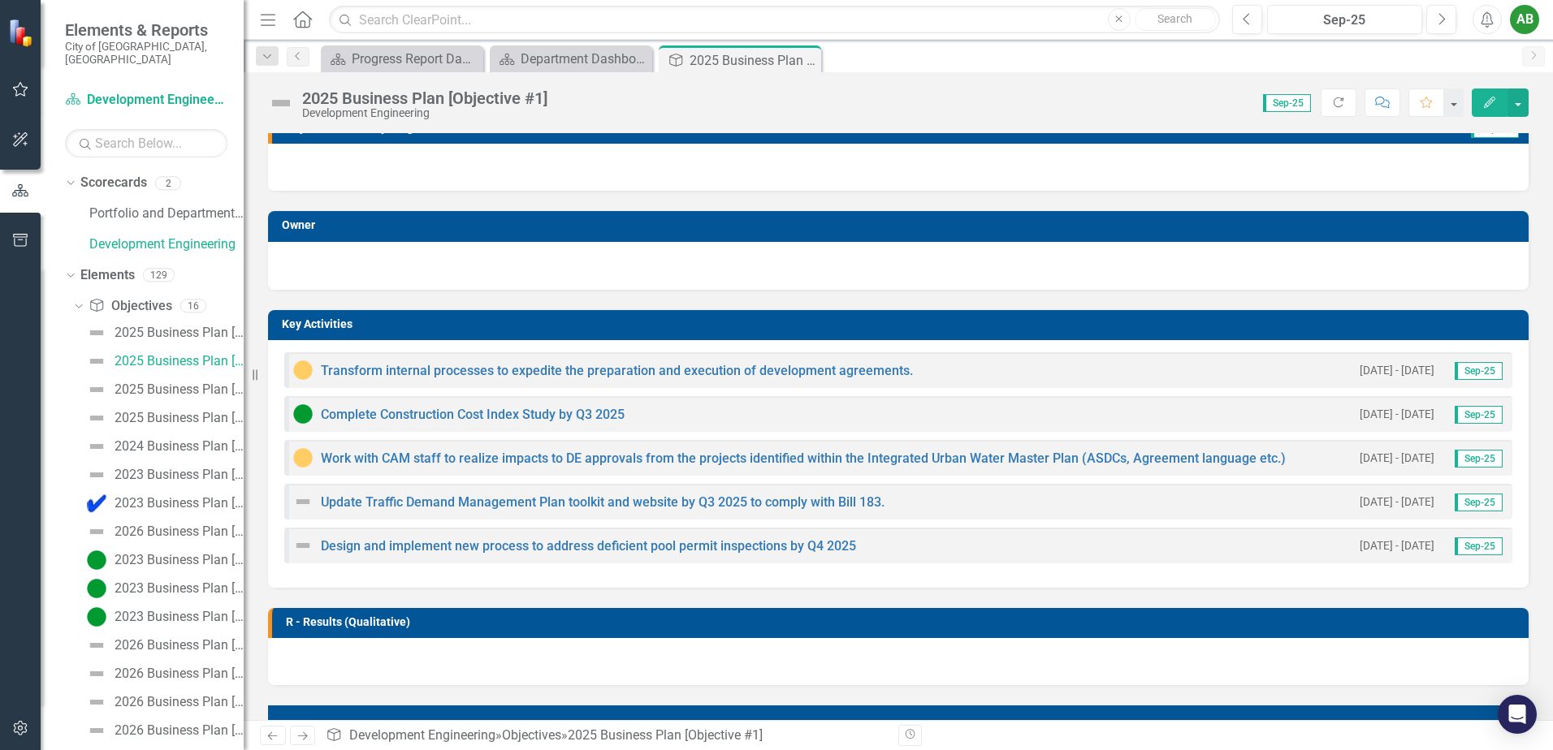
scroll to position [244, 0]
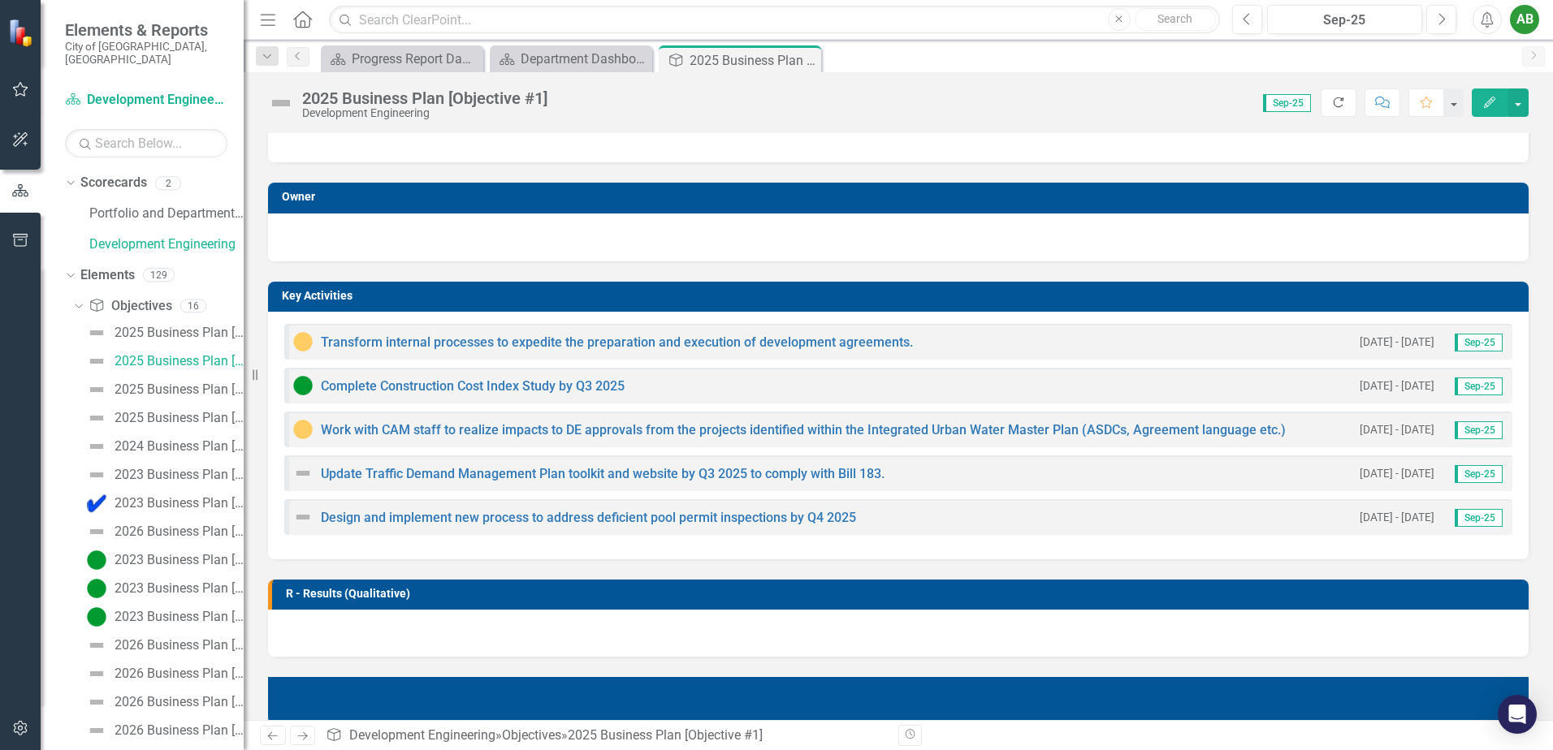
click at [1342, 103] on icon "Refresh" at bounding box center [1338, 102] width 15 height 11
click at [450, 512] on link "Design and implement new process to address deficient pool permit inspections b…" at bounding box center [588, 517] width 535 height 15
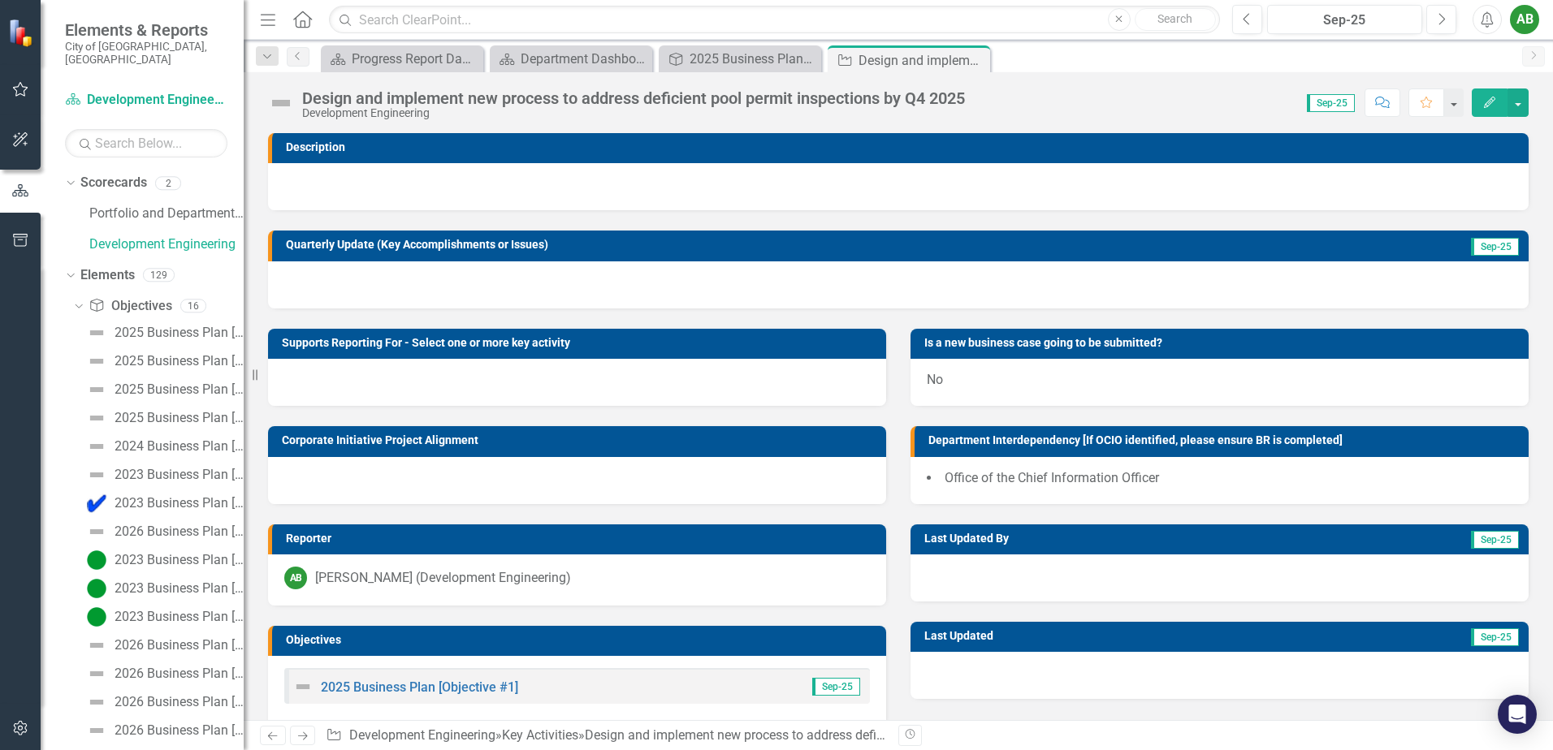
click at [336, 91] on div "Design and implement new process to address deficient pool permit inspections b…" at bounding box center [633, 98] width 663 height 18
click at [279, 102] on img at bounding box center [281, 103] width 26 height 26
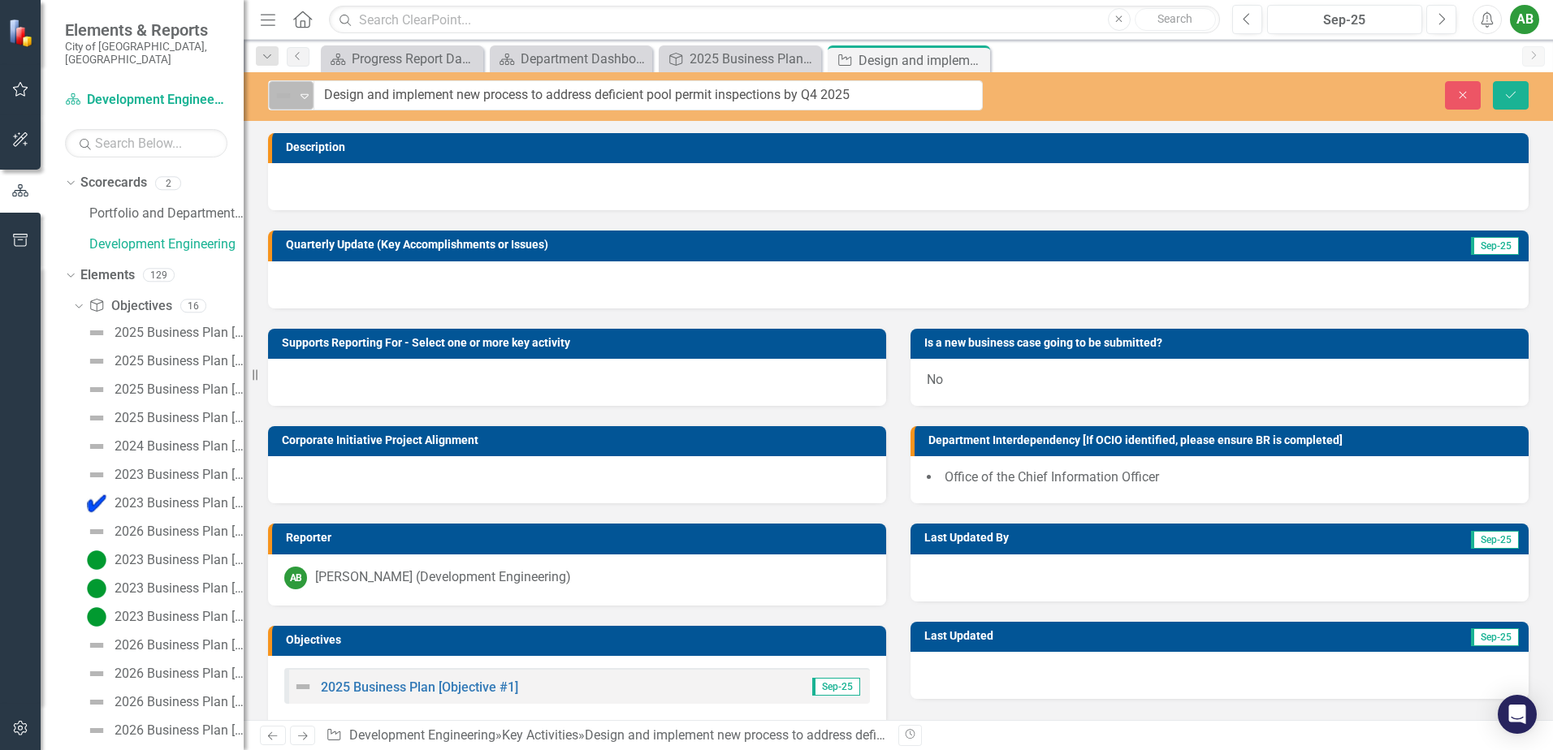
click at [281, 102] on img at bounding box center [283, 95] width 19 height 19
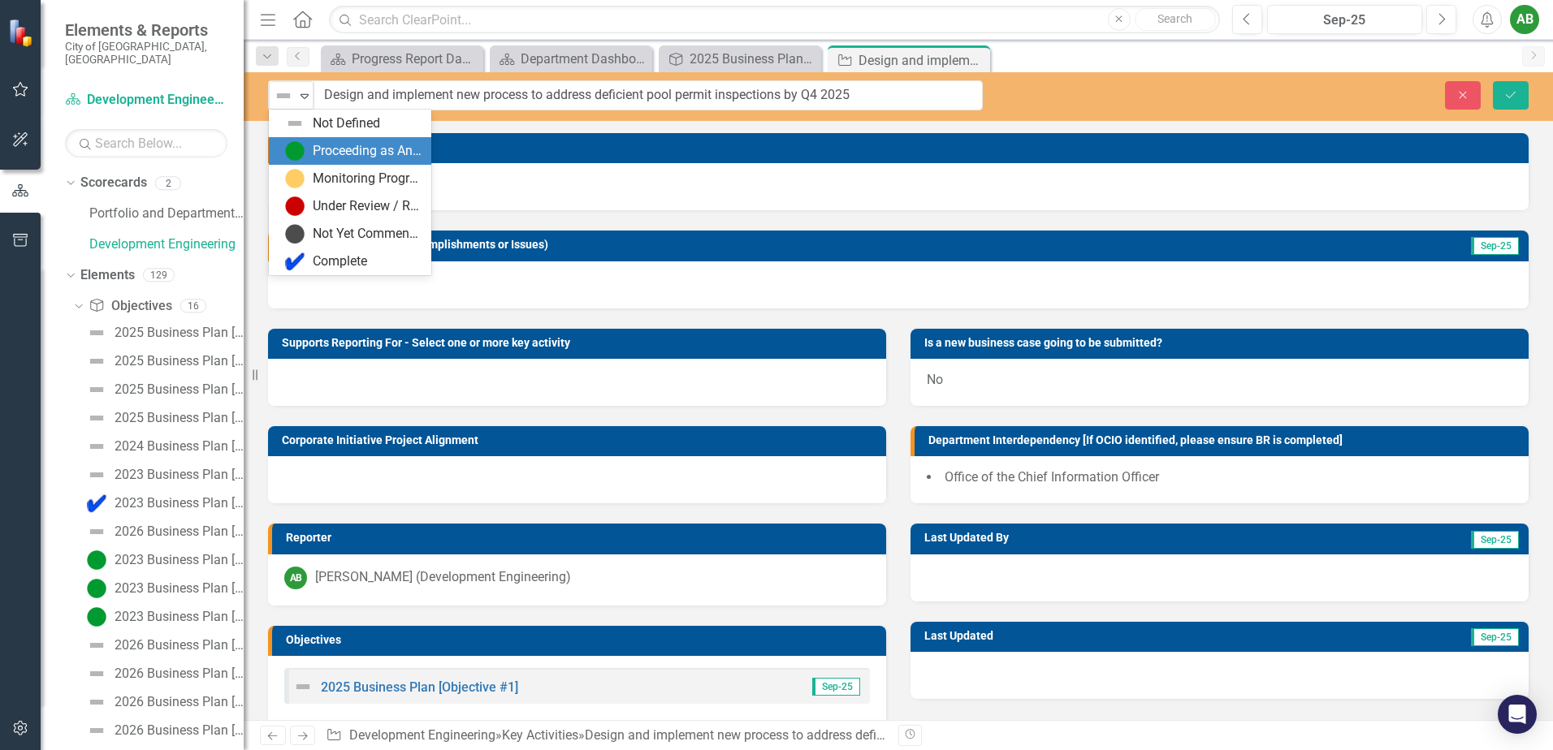
click at [305, 148] on div "Proceeding as Anticipated" at bounding box center [353, 150] width 136 height 19
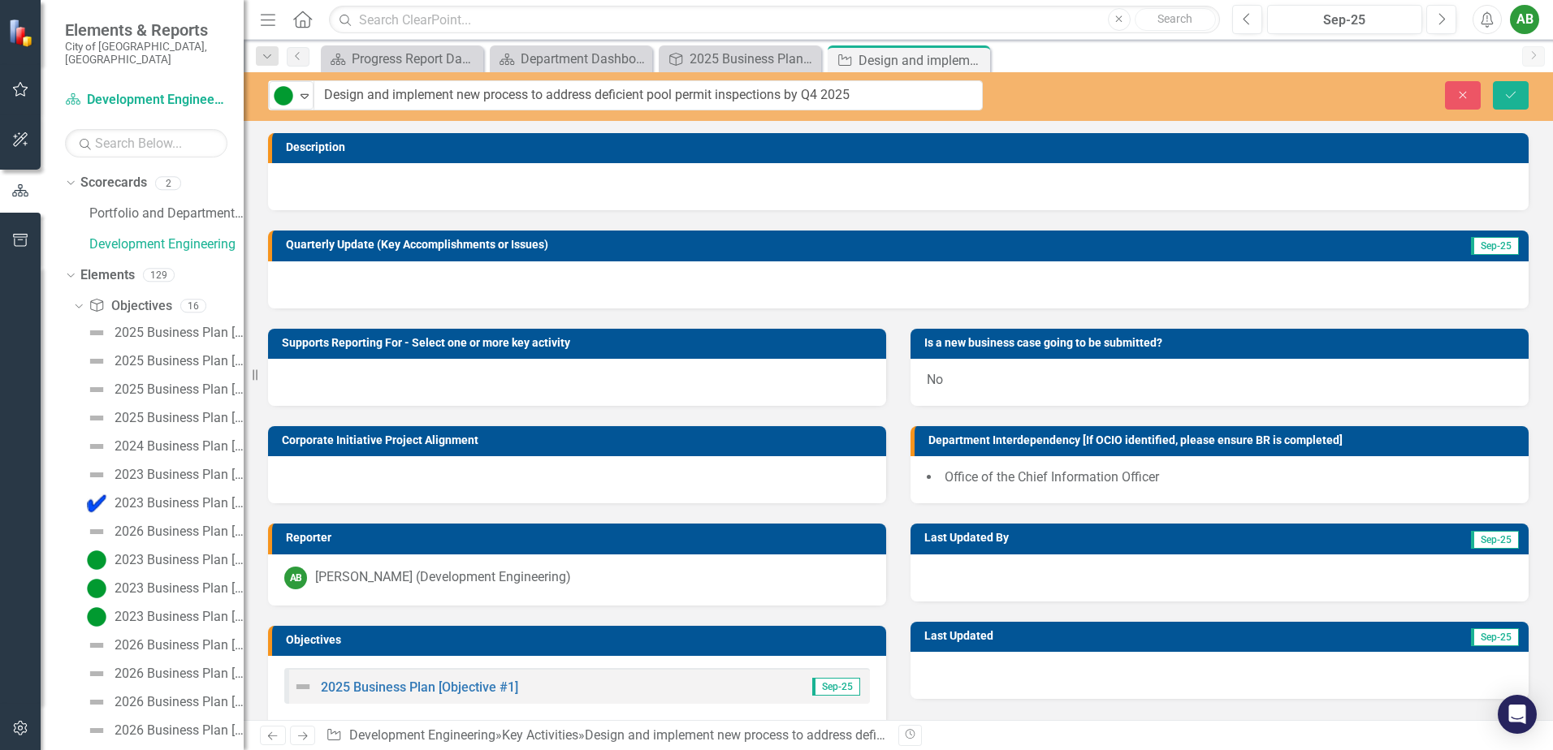
click at [525, 219] on div "Quarterly Update (Key Accomplishments or Issues) Sep-25" at bounding box center [898, 258] width 1285 height 97
click at [503, 191] on div at bounding box center [898, 186] width 1260 height 47
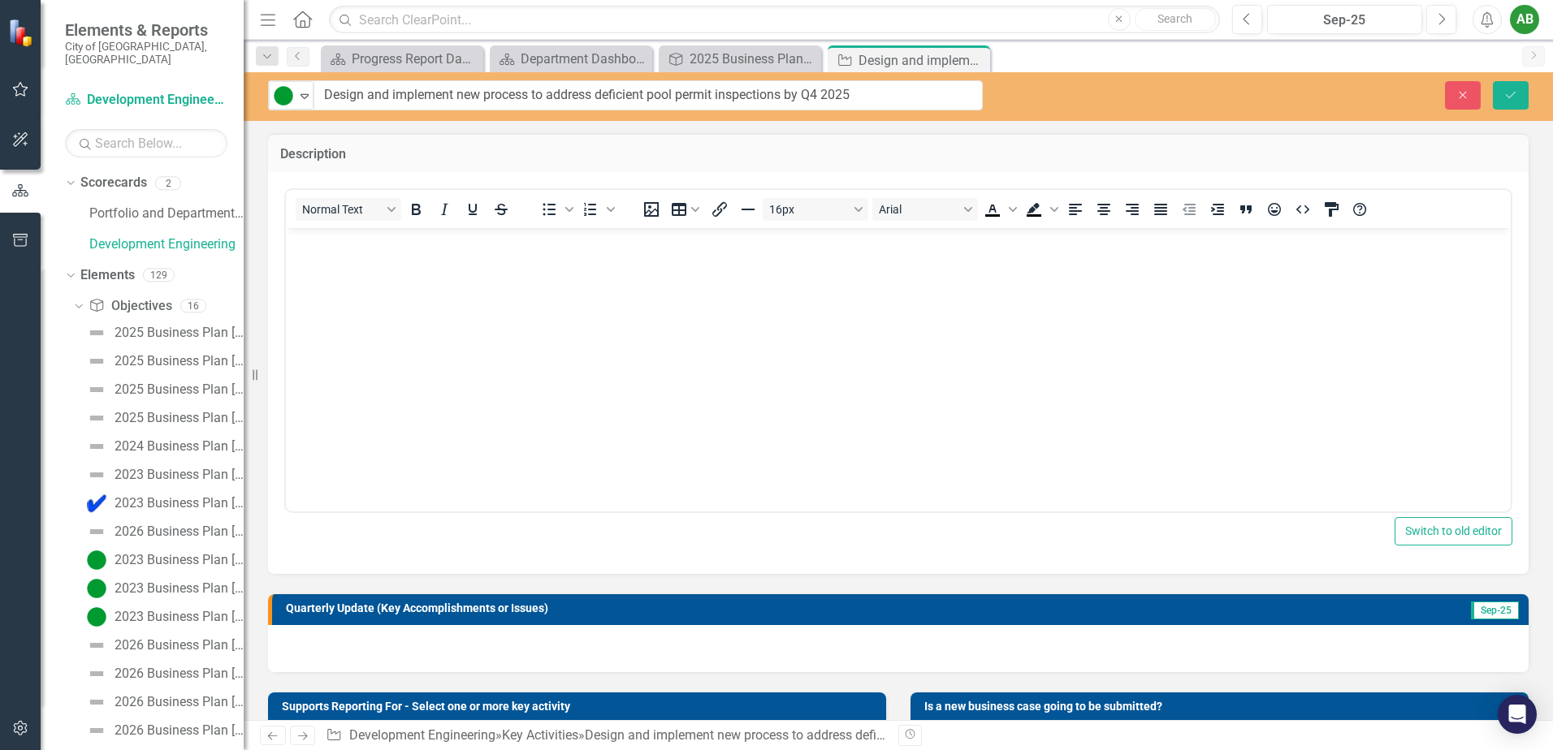
click at [434, 273] on body "Rich Text Area. Press ALT-0 for help." at bounding box center [898, 350] width 1225 height 244
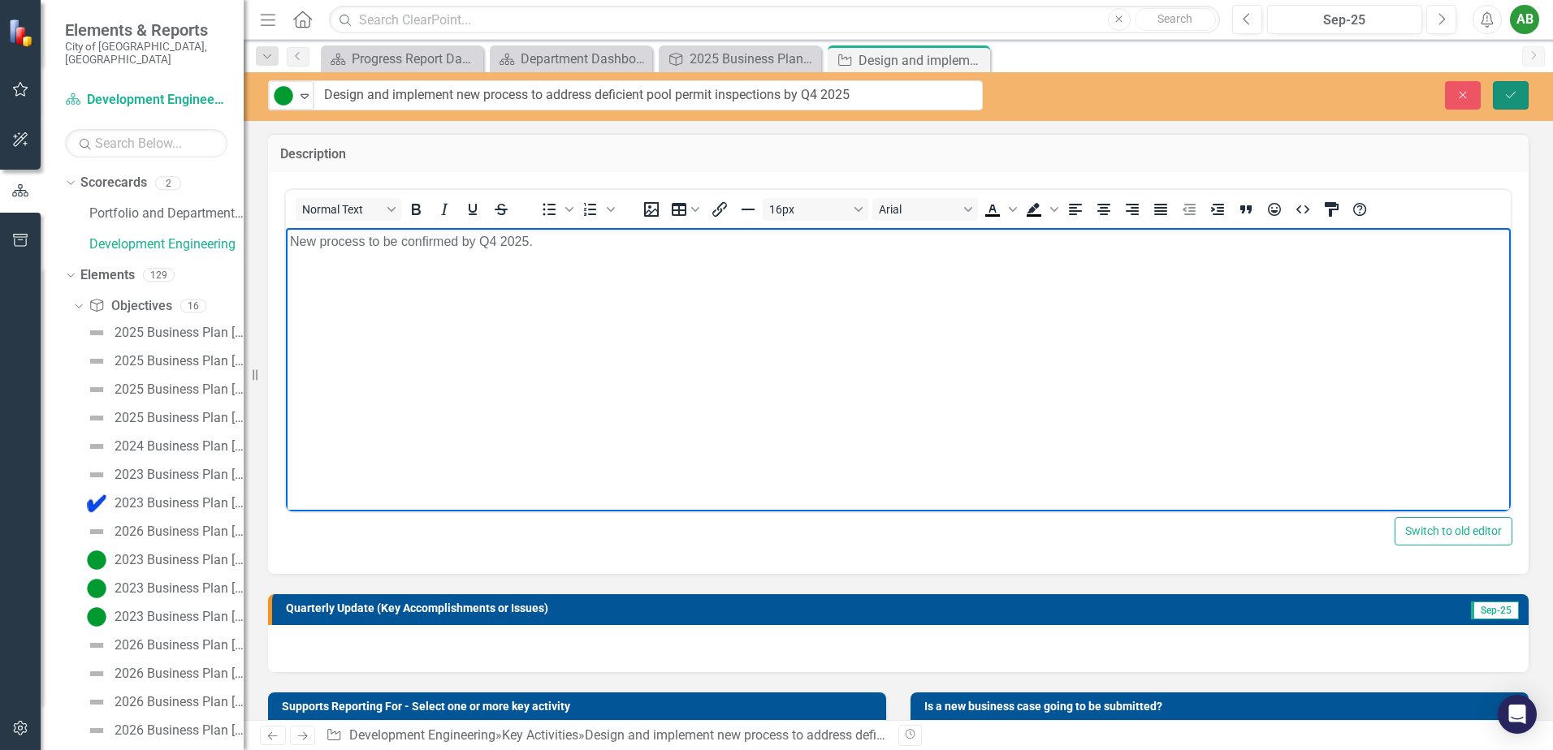
click at [1511, 93] on icon "Save" at bounding box center [1510, 94] width 15 height 11
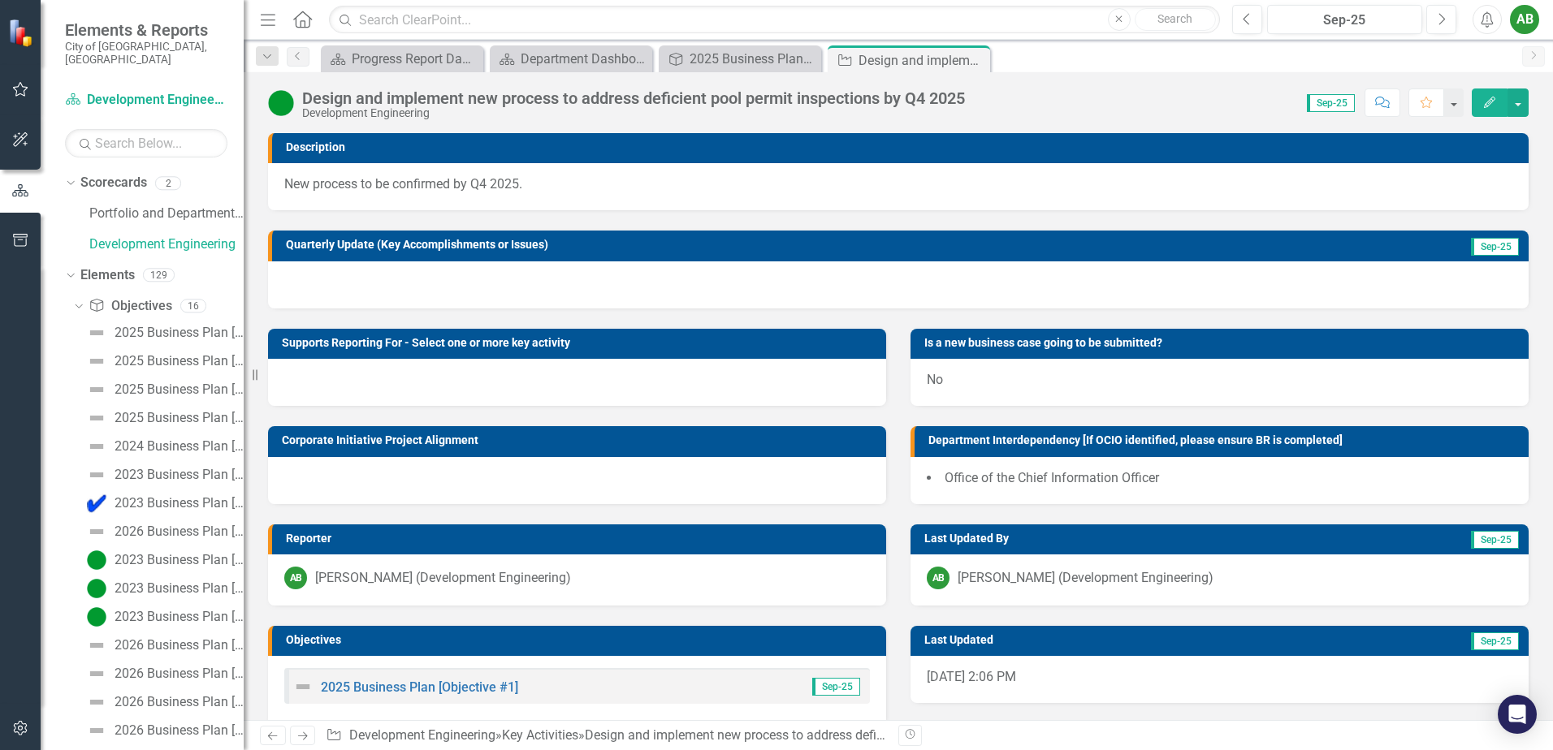
drag, startPoint x: 974, startPoint y: 59, endPoint x: 893, endPoint y: 115, distance: 97.5
click at [0, 0] on icon at bounding box center [0, 0] width 0 height 0
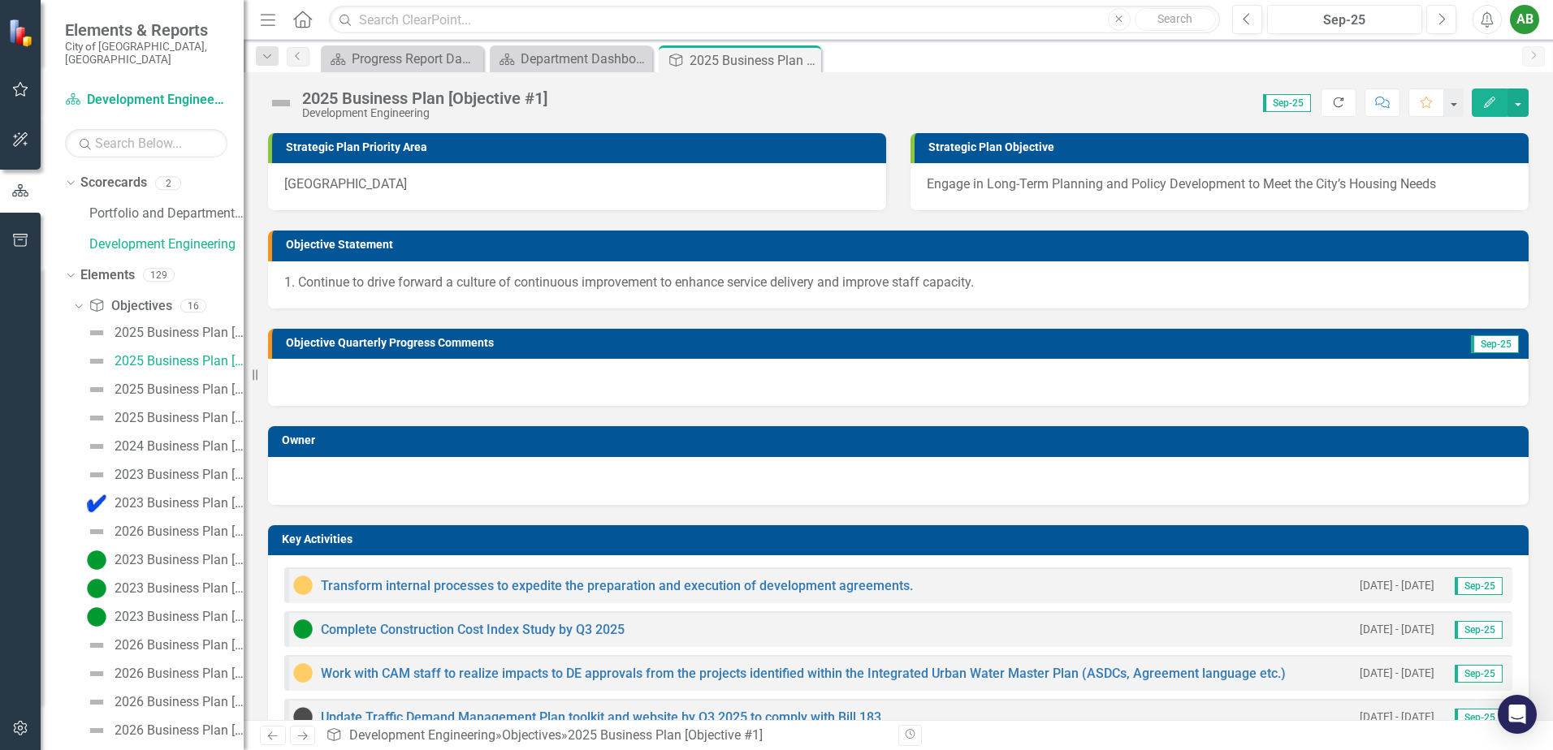
click at [1337, 102] on icon "Refresh" at bounding box center [1338, 102] width 15 height 11
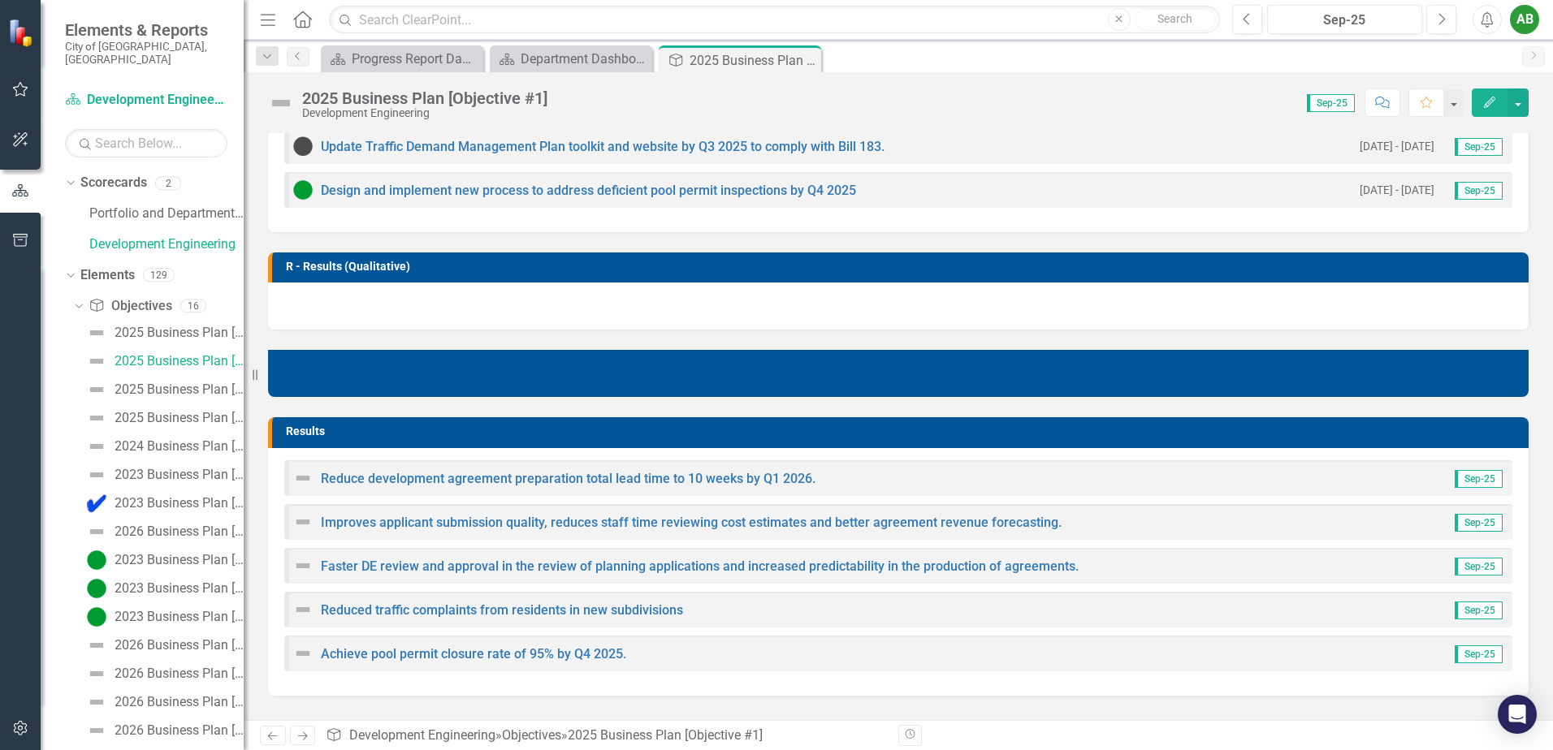
scroll to position [650, 0]
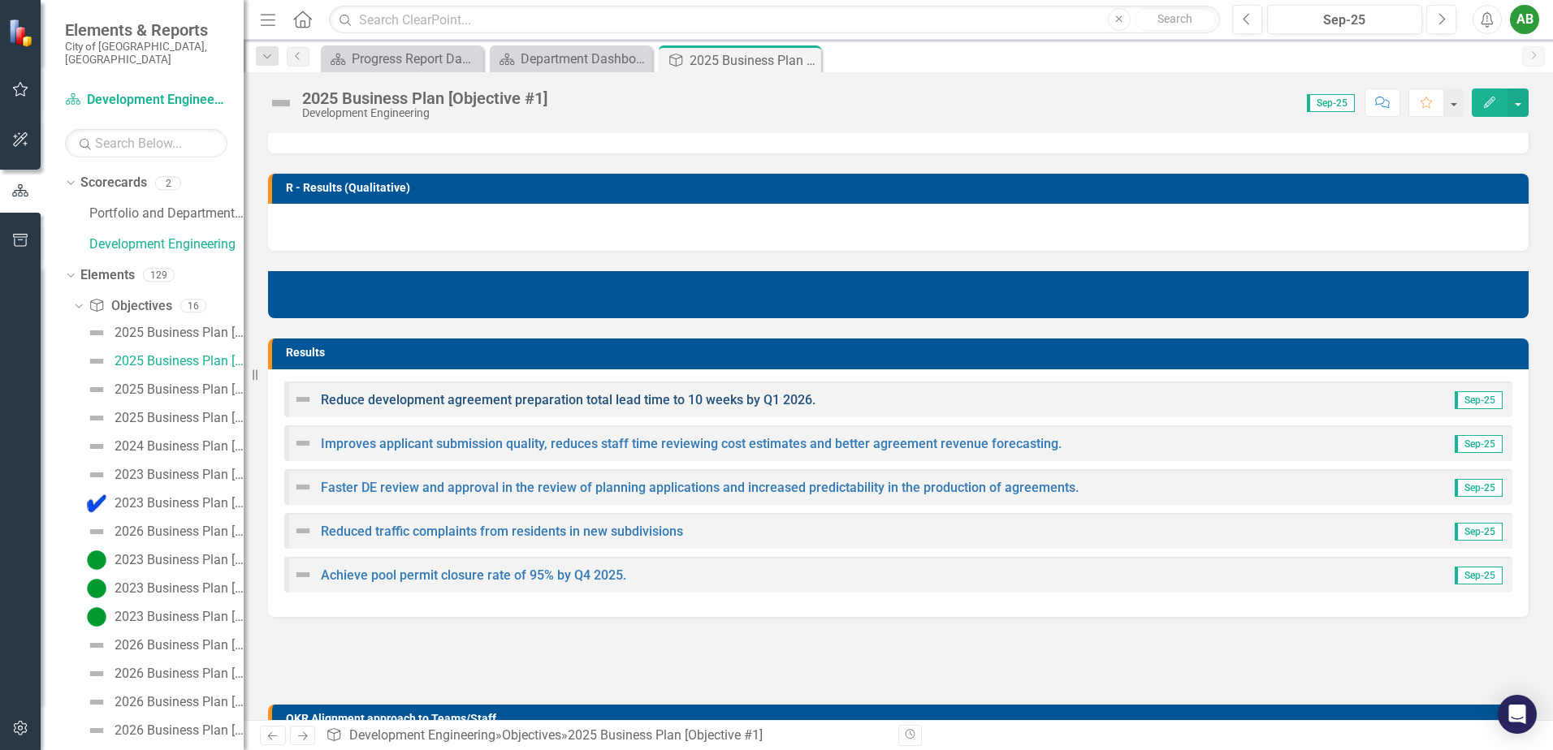
click at [456, 404] on link "Reduce development agreement preparation total lead time to 10 weeks by Q1 2026." at bounding box center [568, 399] width 495 height 15
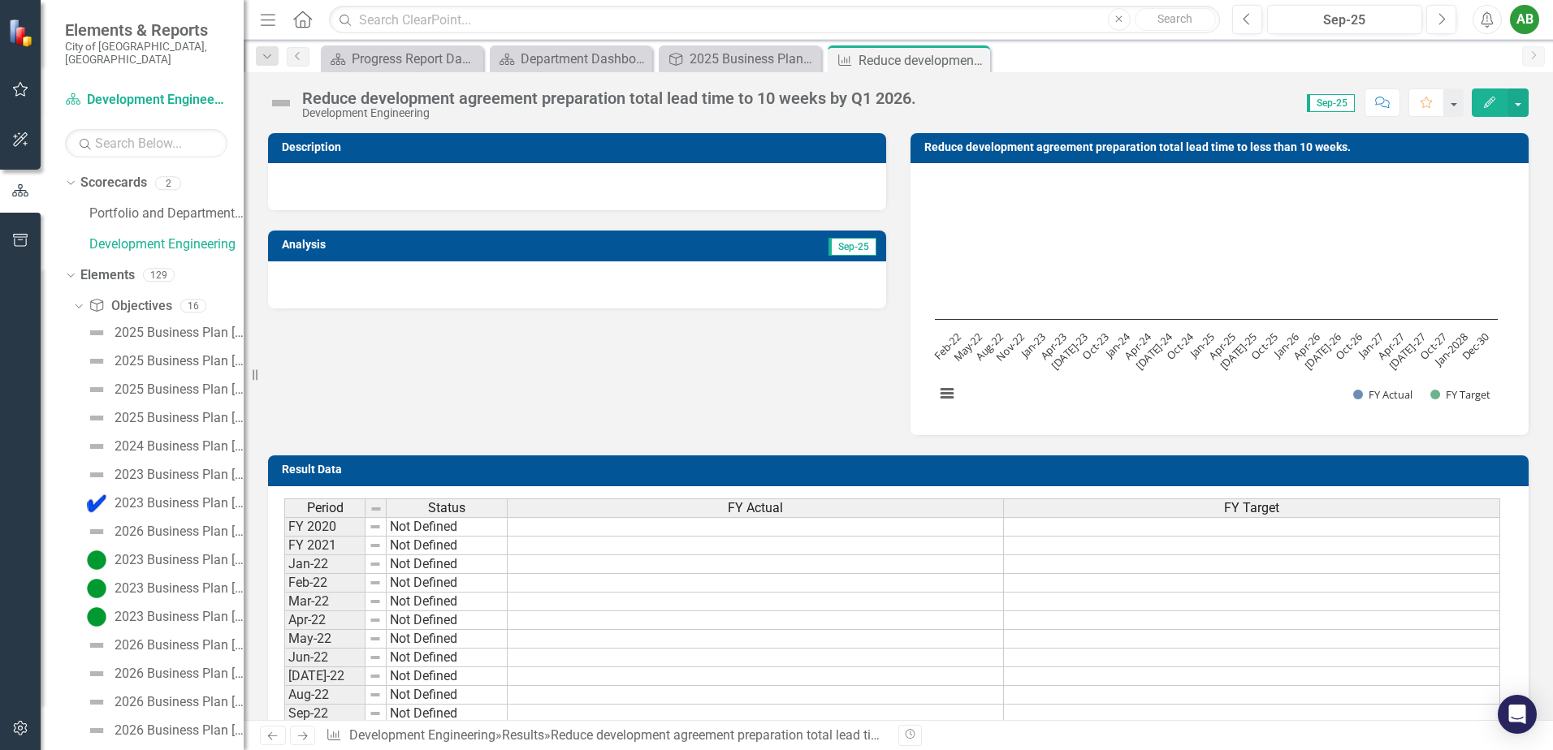
click at [379, 102] on div "Reduce development agreement preparation total lead time to 10 weeks by Q1 2026." at bounding box center [609, 98] width 614 height 18
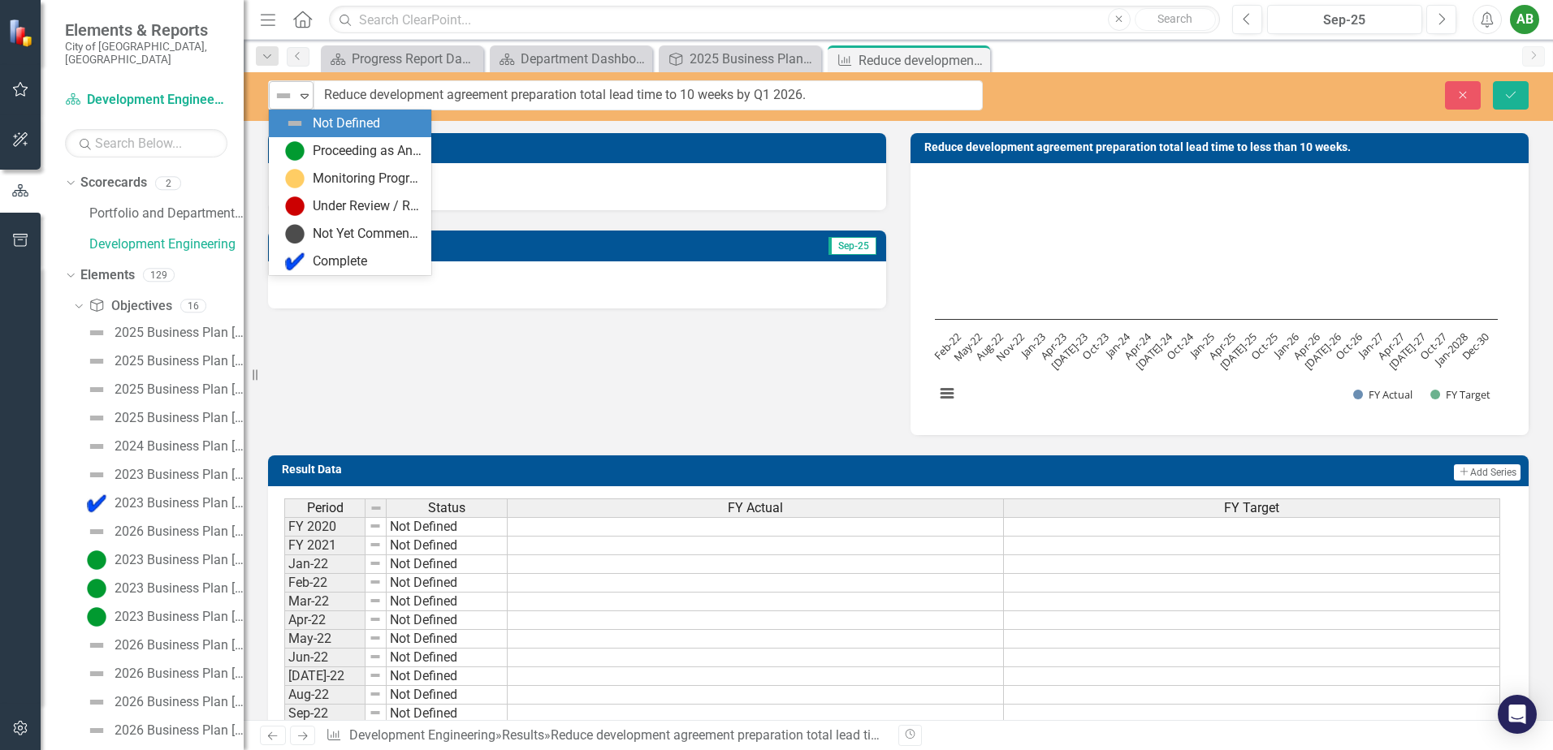
click at [302, 96] on icon at bounding box center [304, 96] width 8 height 5
click at [307, 155] on div "Proceeding as Anticipated" at bounding box center [353, 150] width 136 height 19
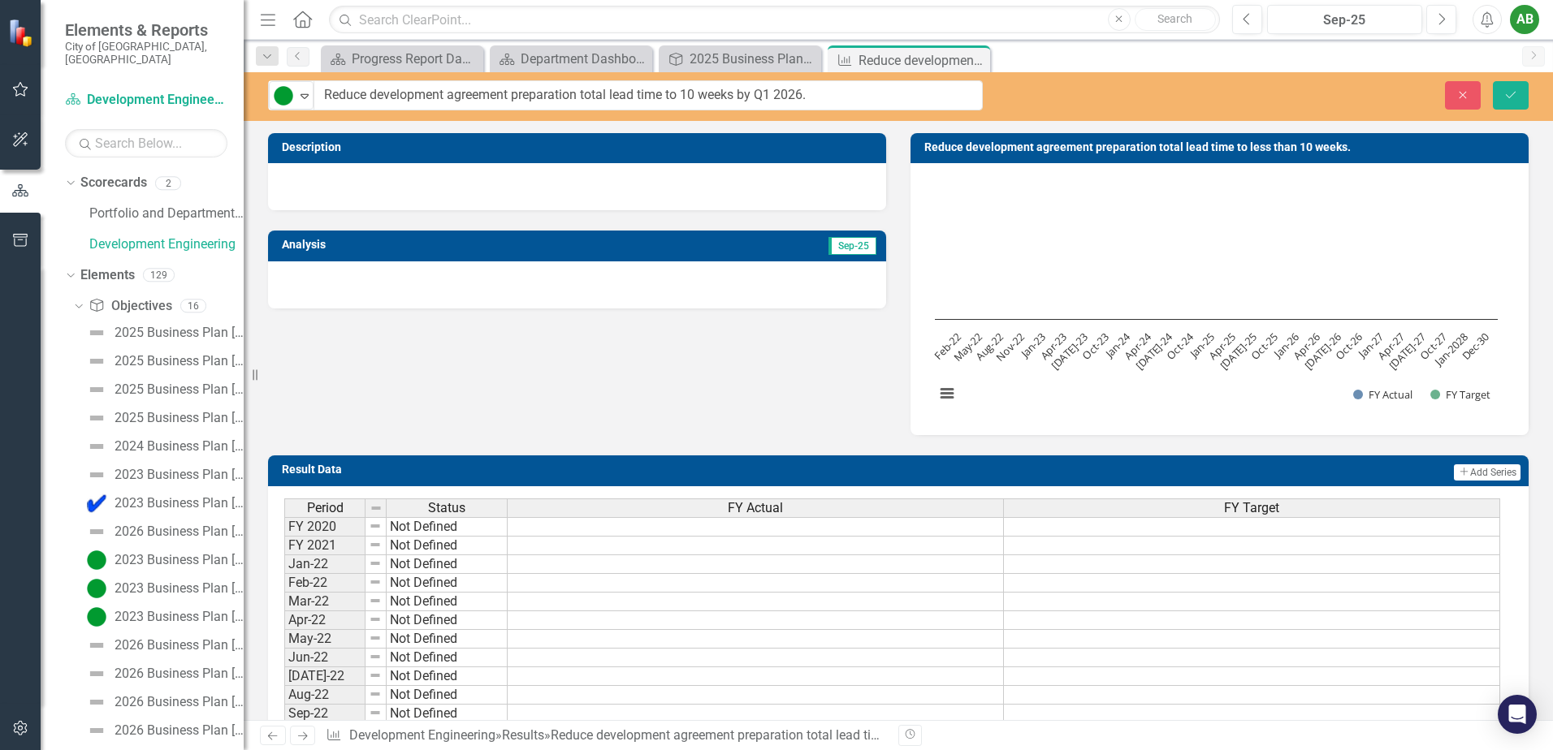
click at [404, 408] on div "Description Analysis Sep-25 Reduce development agreement preparation total lead…" at bounding box center [898, 274] width 1285 height 322
click at [383, 380] on div "Description Analysis Sep-25 Reduce development agreement preparation total lead…" at bounding box center [898, 274] width 1285 height 322
click at [384, 196] on div at bounding box center [577, 186] width 618 height 47
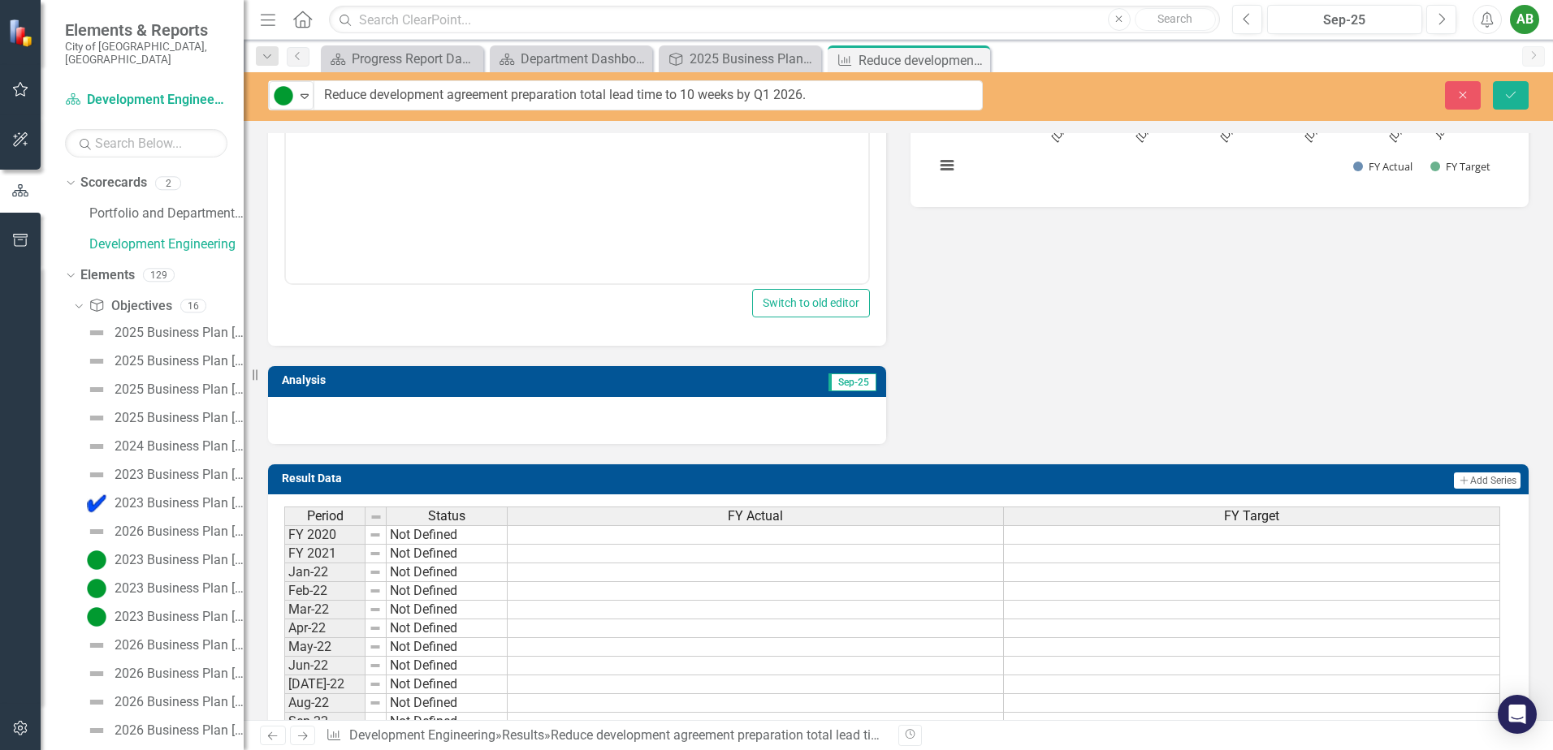
scroll to position [244, 0]
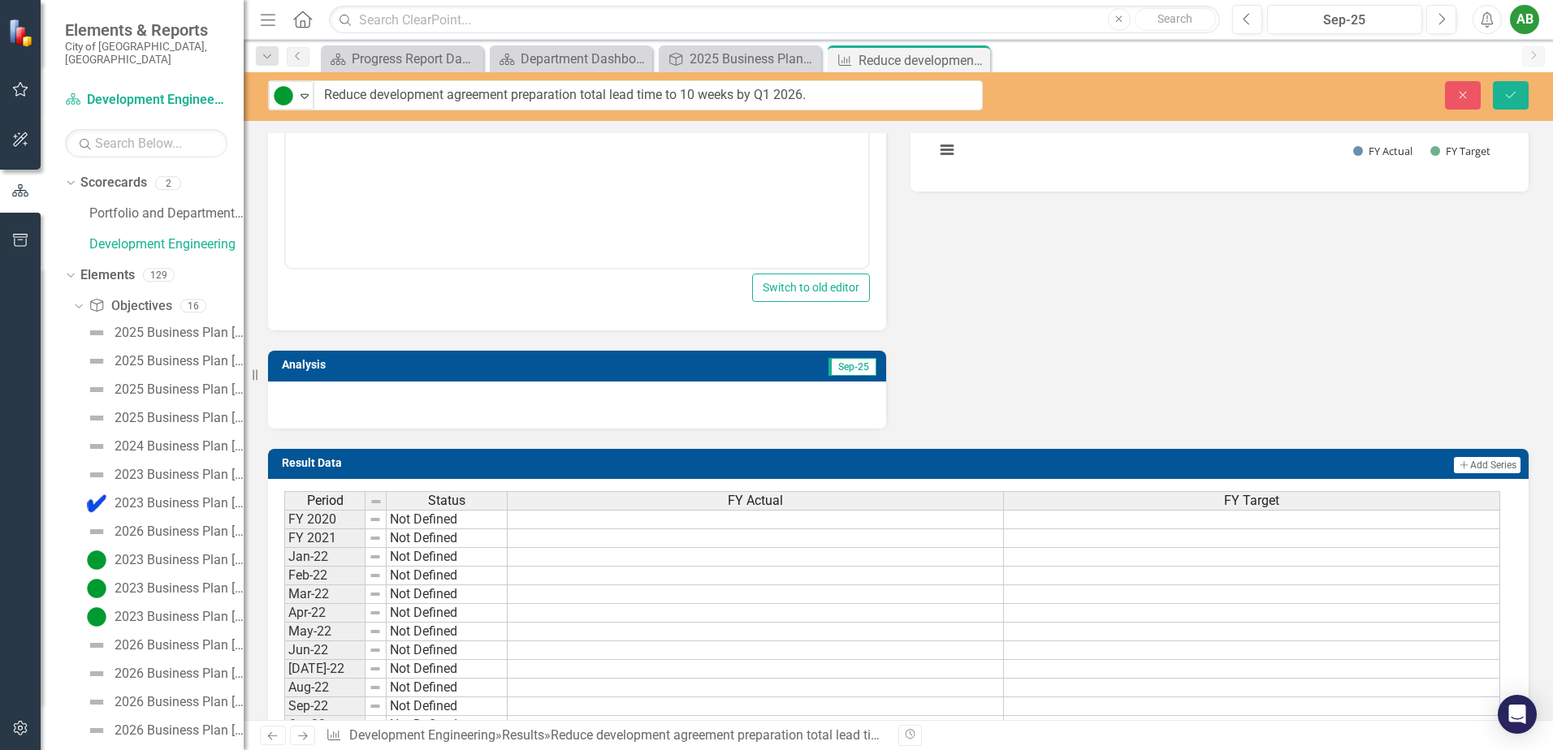
click at [380, 402] on div at bounding box center [577, 405] width 618 height 47
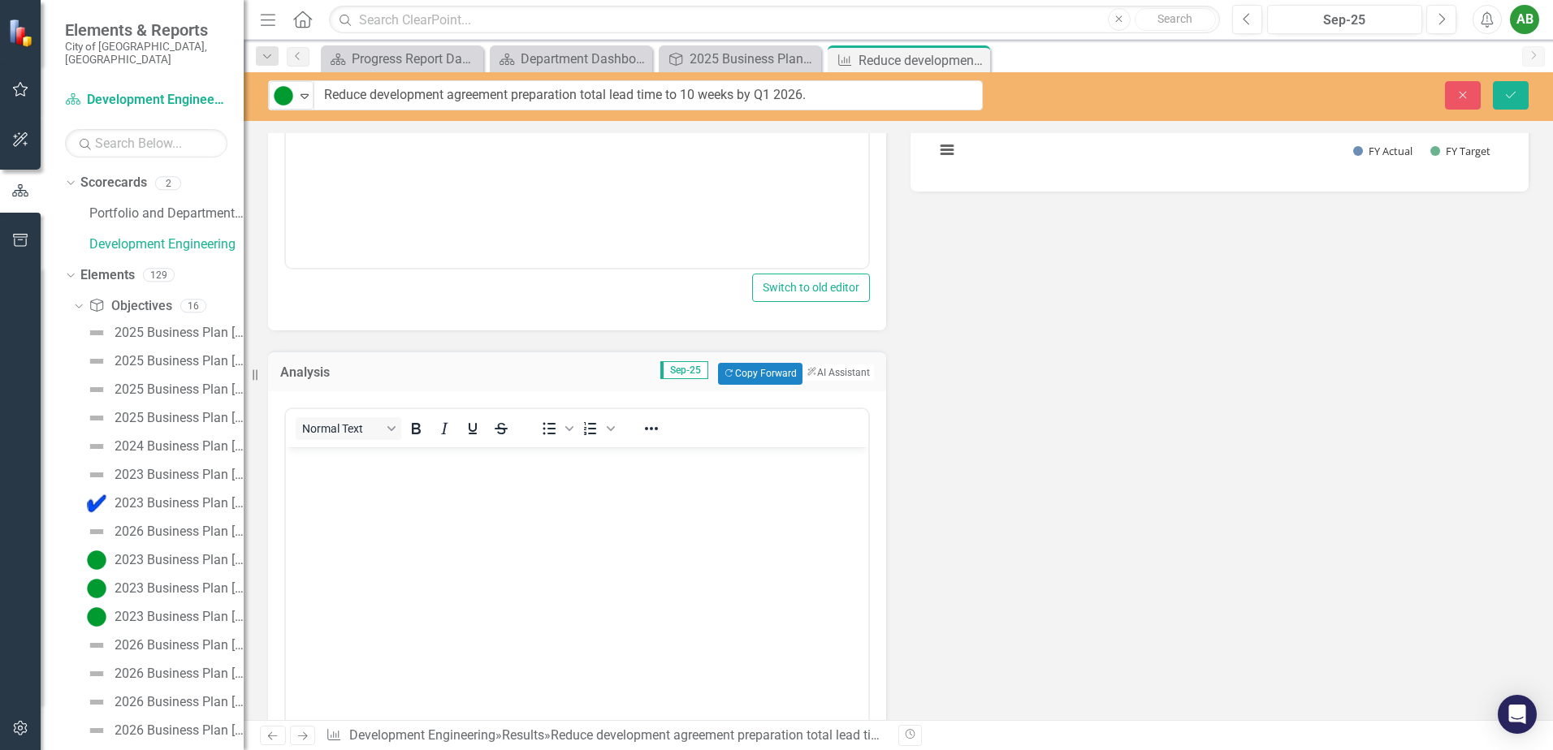
scroll to position [0, 0]
click at [754, 373] on button "Copy Forward Copy Forward" at bounding box center [760, 373] width 84 height 21
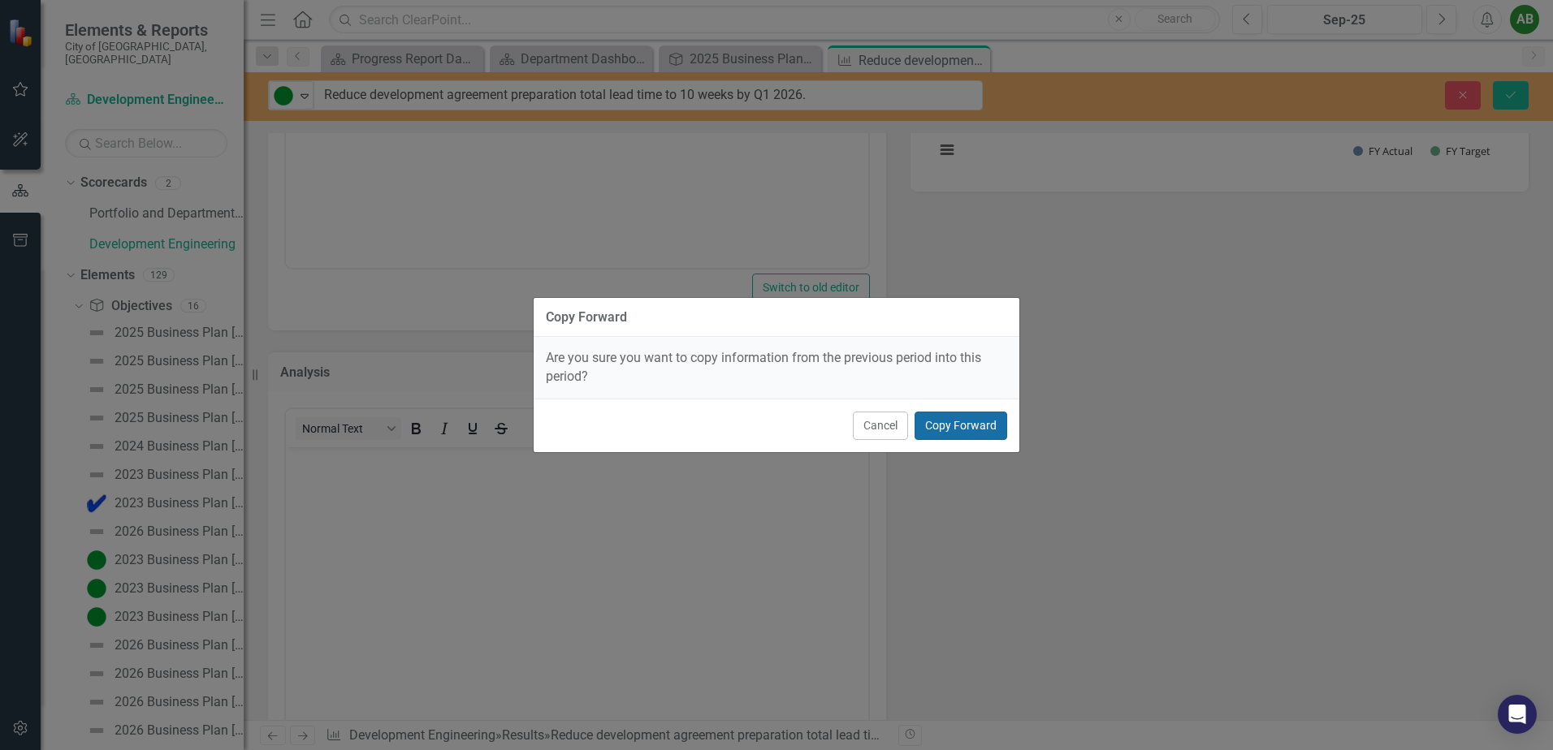
click at [953, 421] on button "Copy Forward" at bounding box center [960, 426] width 93 height 28
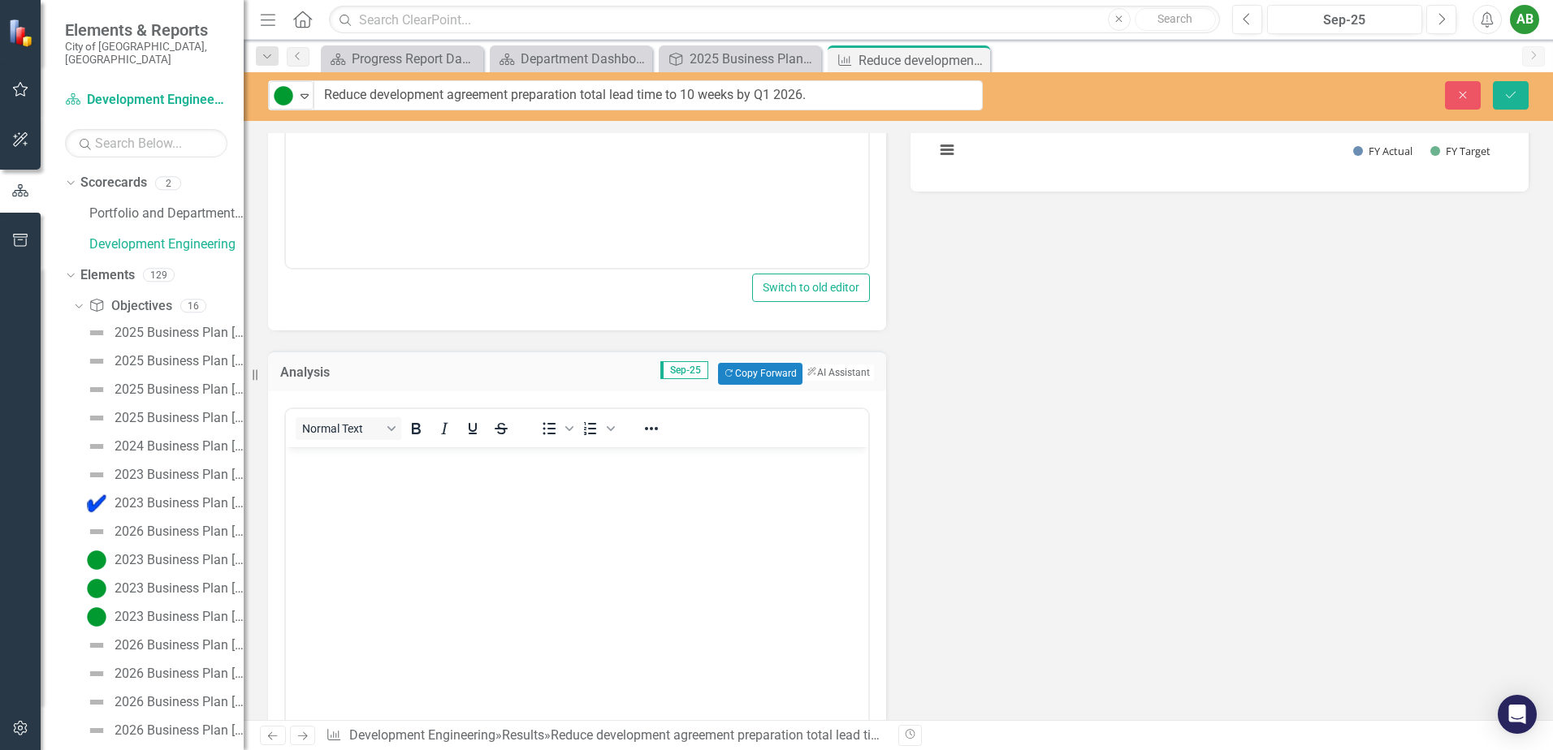
click at [953, 421] on div "Description Normal Text To open the popup, press Shift+Enter To open the popup,…" at bounding box center [898, 331] width 1285 height 924
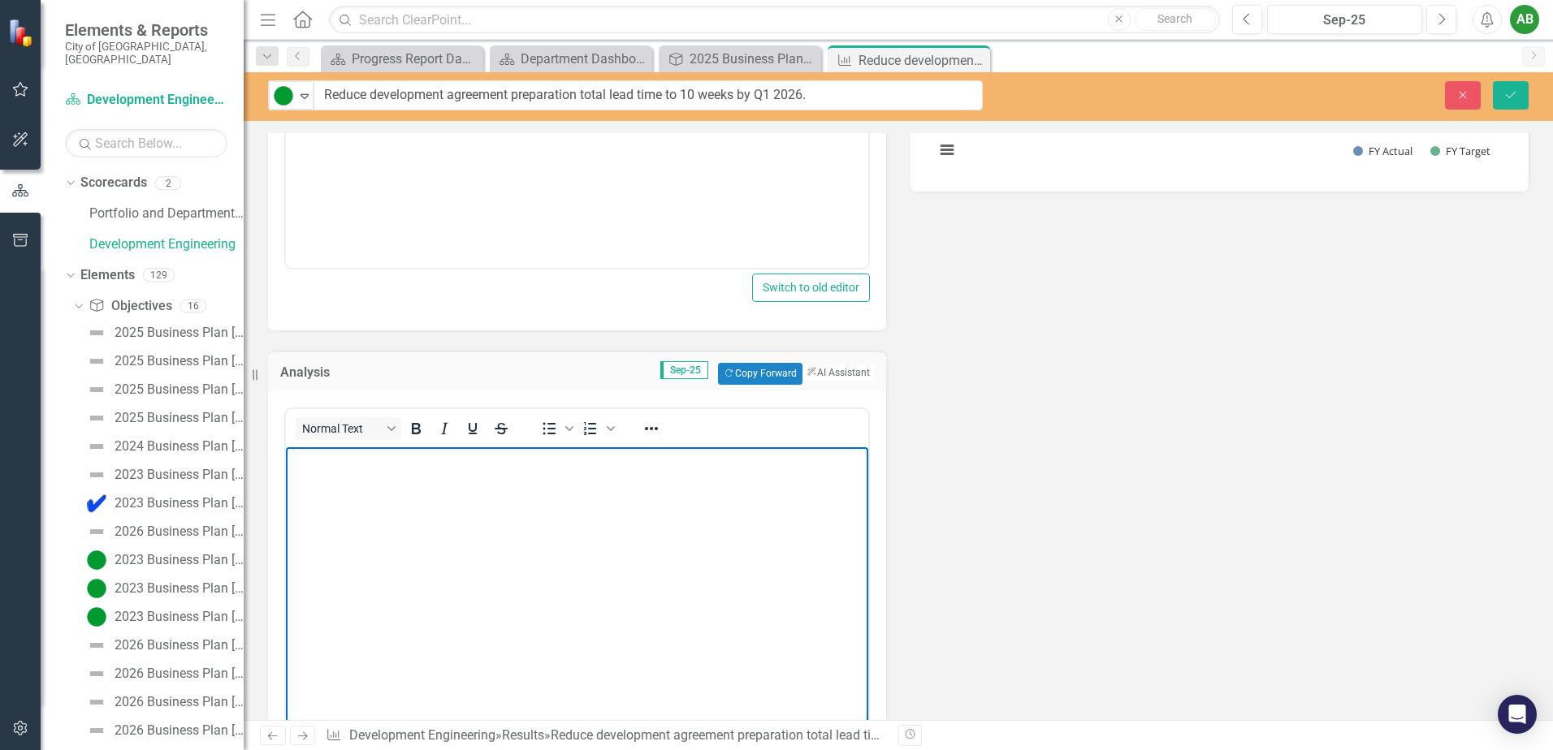
click at [369, 509] on body "Rich Text Area. Press ALT-0 for help." at bounding box center [577, 569] width 582 height 244
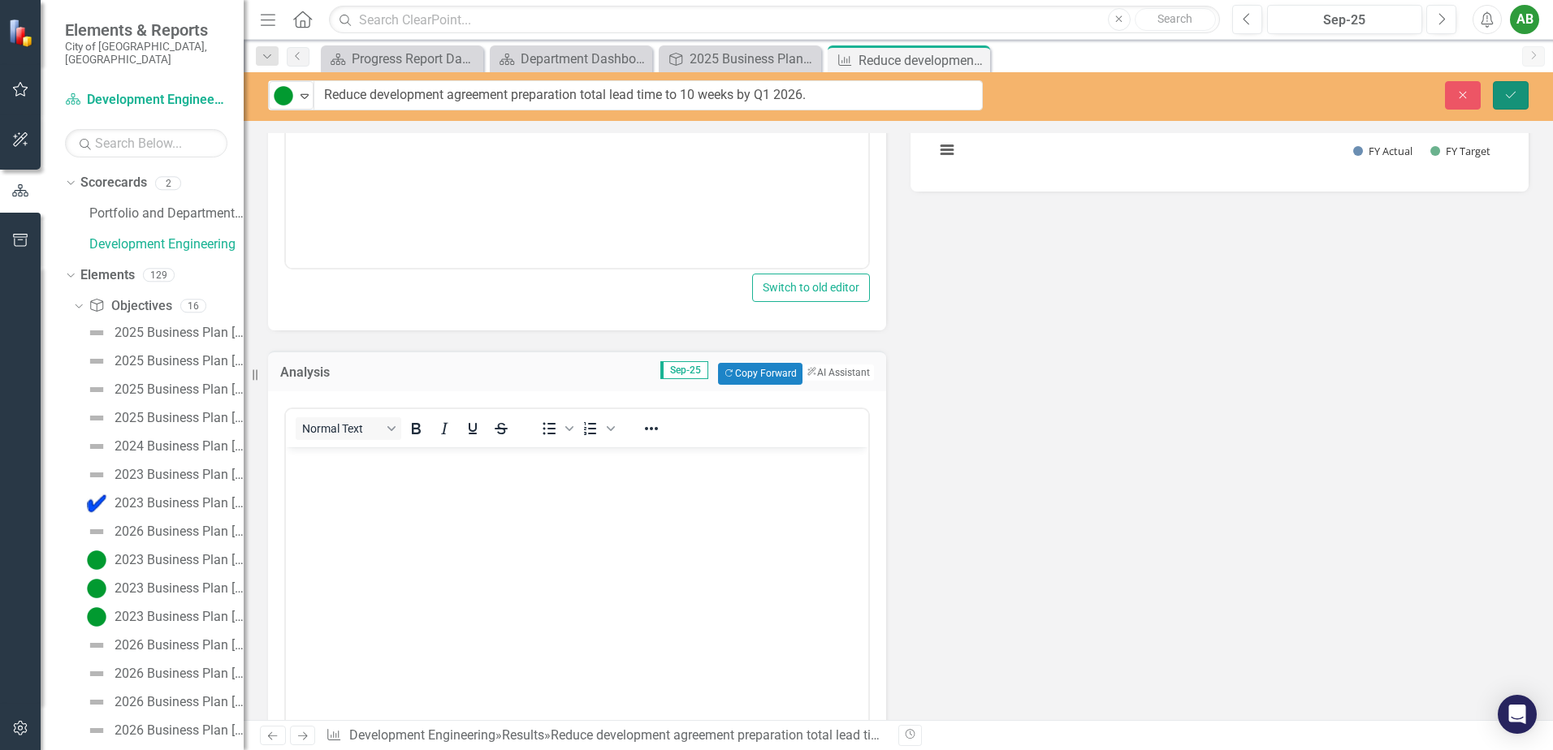
click at [1512, 97] on icon "Save" at bounding box center [1510, 94] width 15 height 11
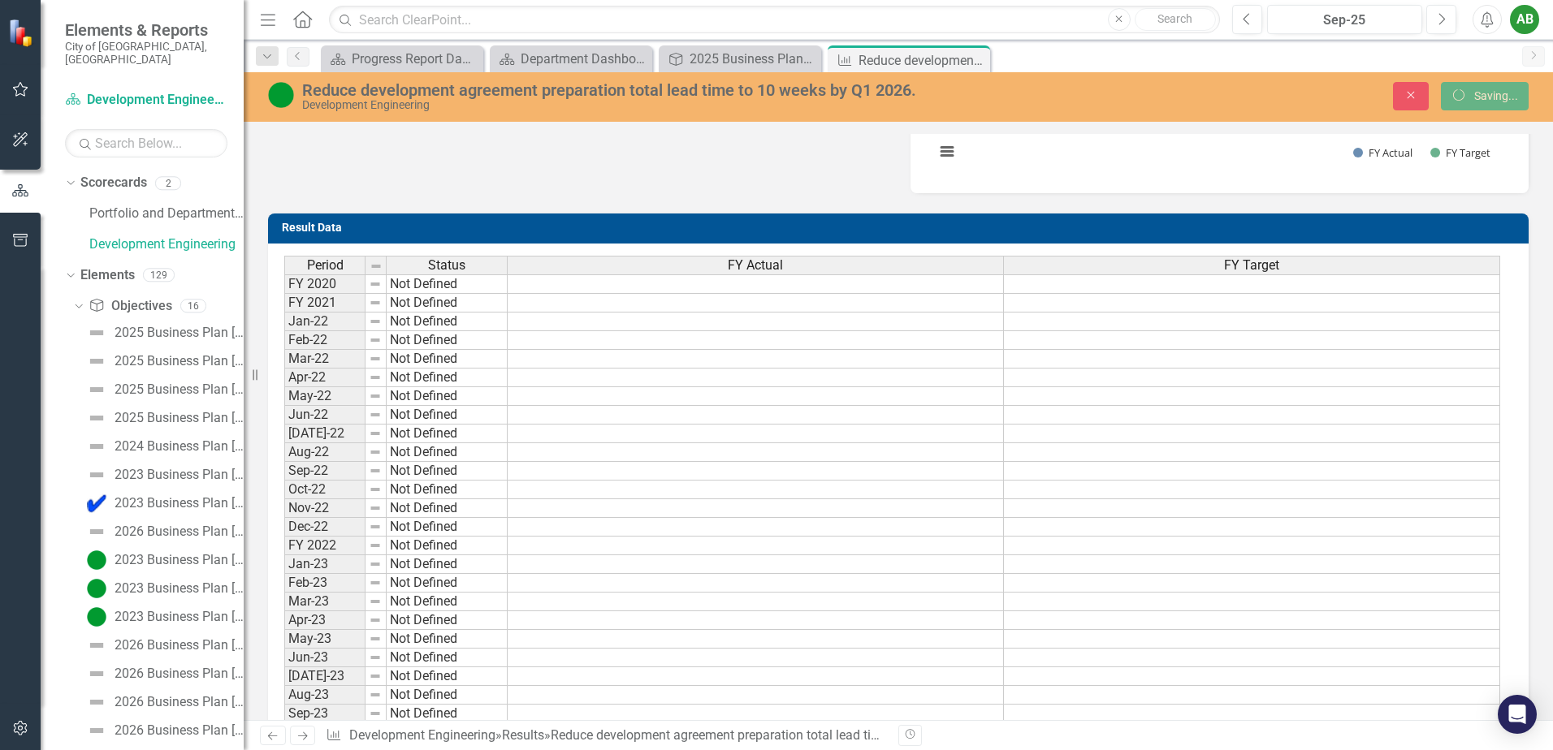
scroll to position [234, 0]
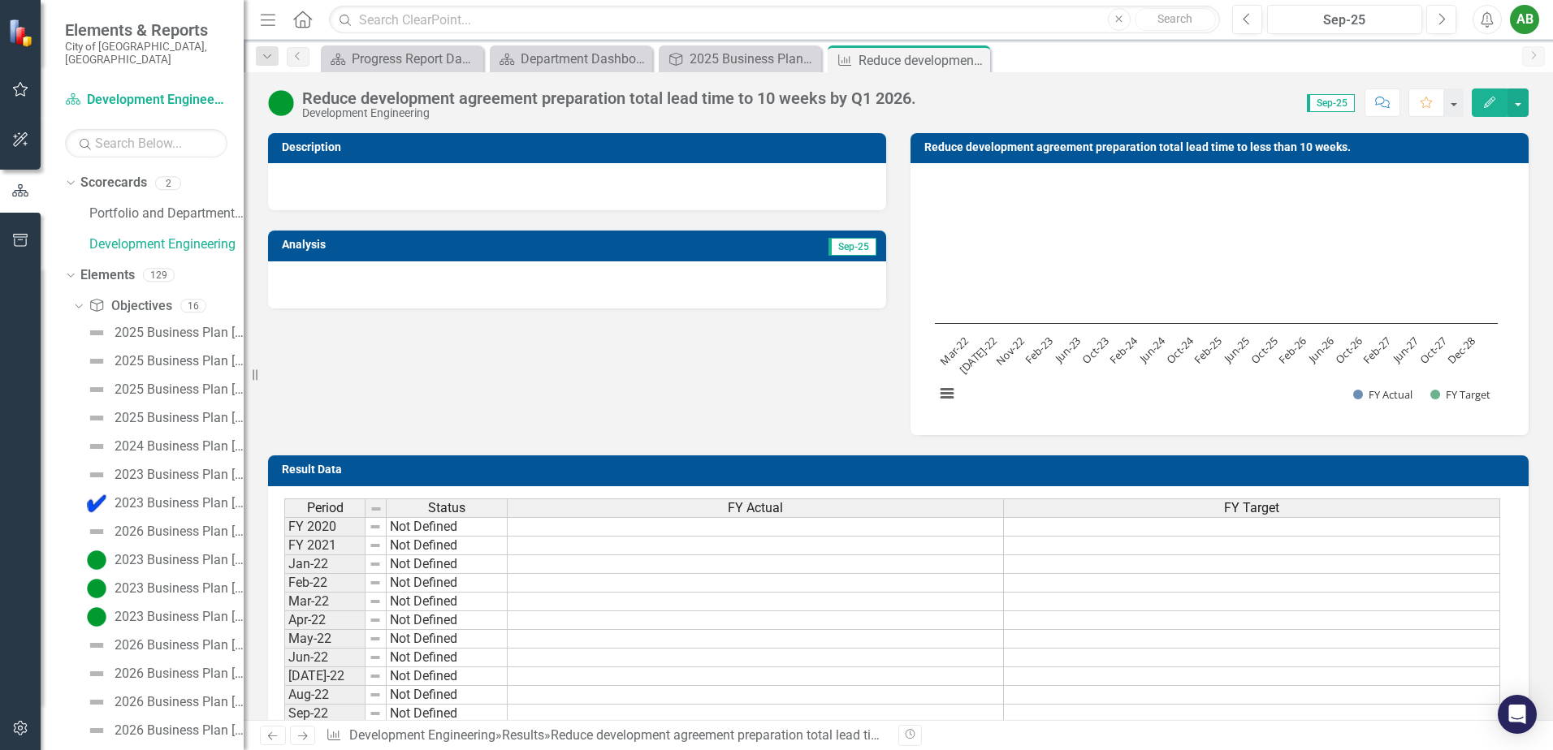
click at [408, 289] on div at bounding box center [577, 284] width 618 height 47
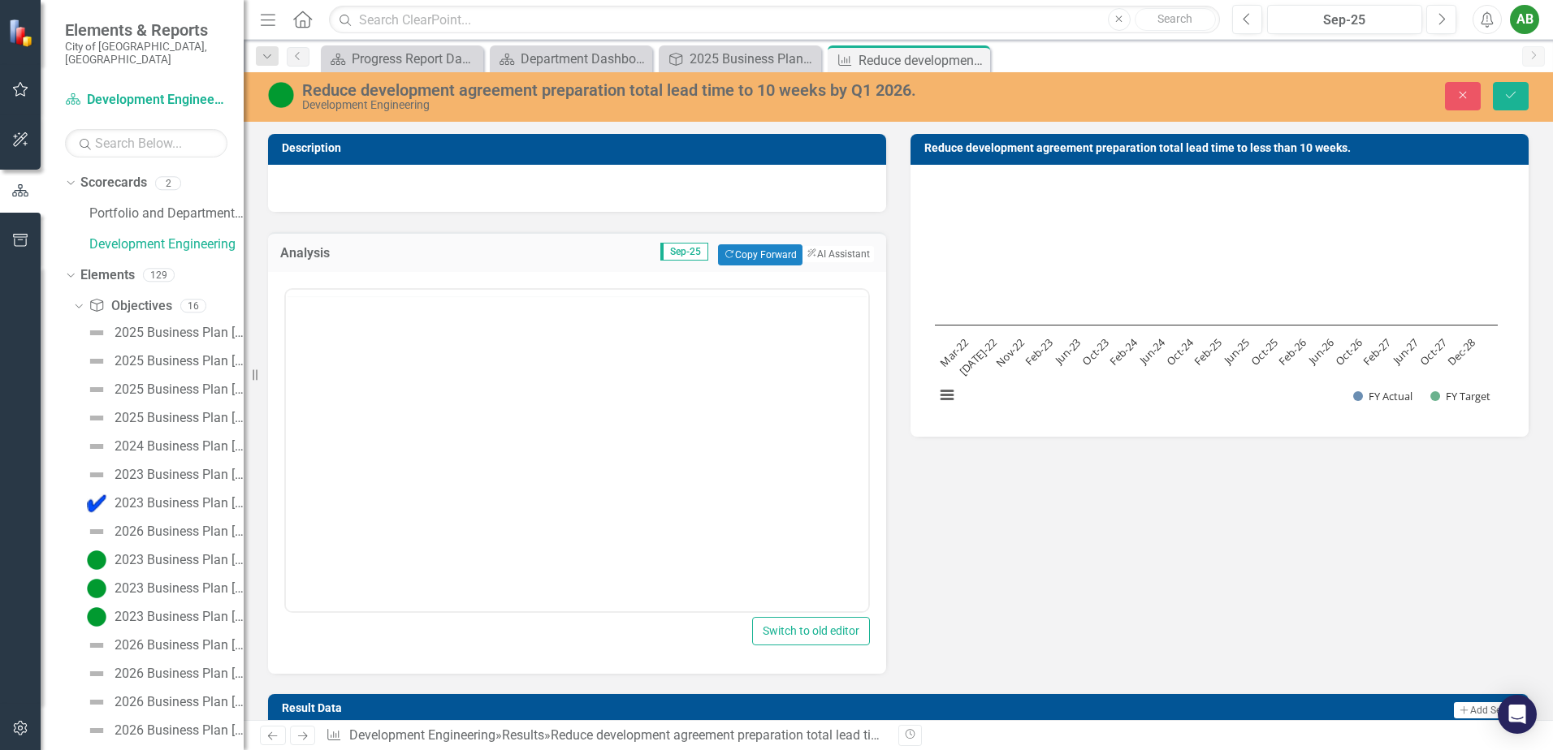
scroll to position [0, 0]
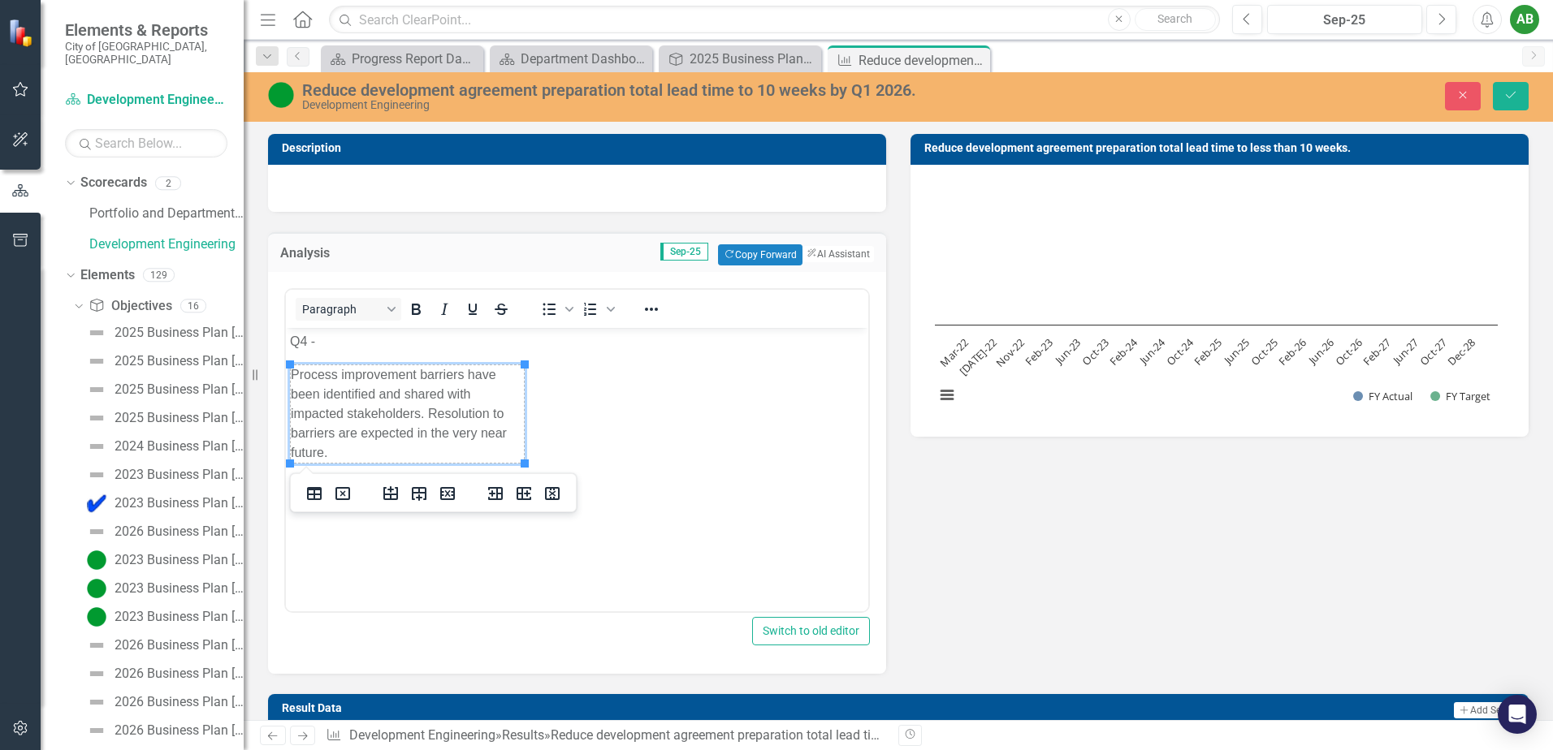
click at [448, 408] on td "Process improvement barriers have been identified and shared with impacted stak…" at bounding box center [408, 414] width 234 height 98
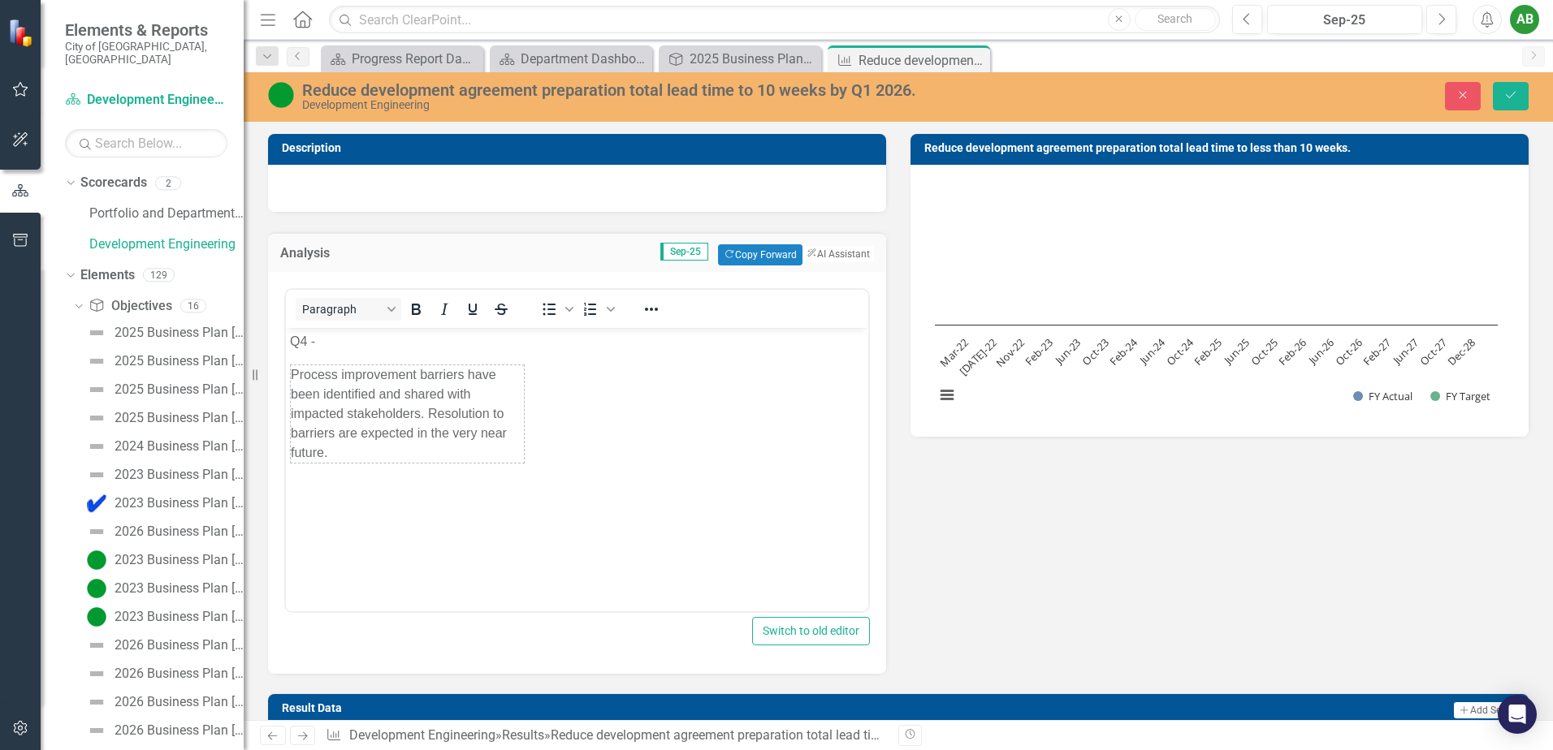
drag, startPoint x: 321, startPoint y: 452, endPoint x: 284, endPoint y: 380, distance: 80.3
click at [286, 380] on html "Q4 - Process improvement barriers have been identified and shared with impacted…" at bounding box center [577, 449] width 582 height 244
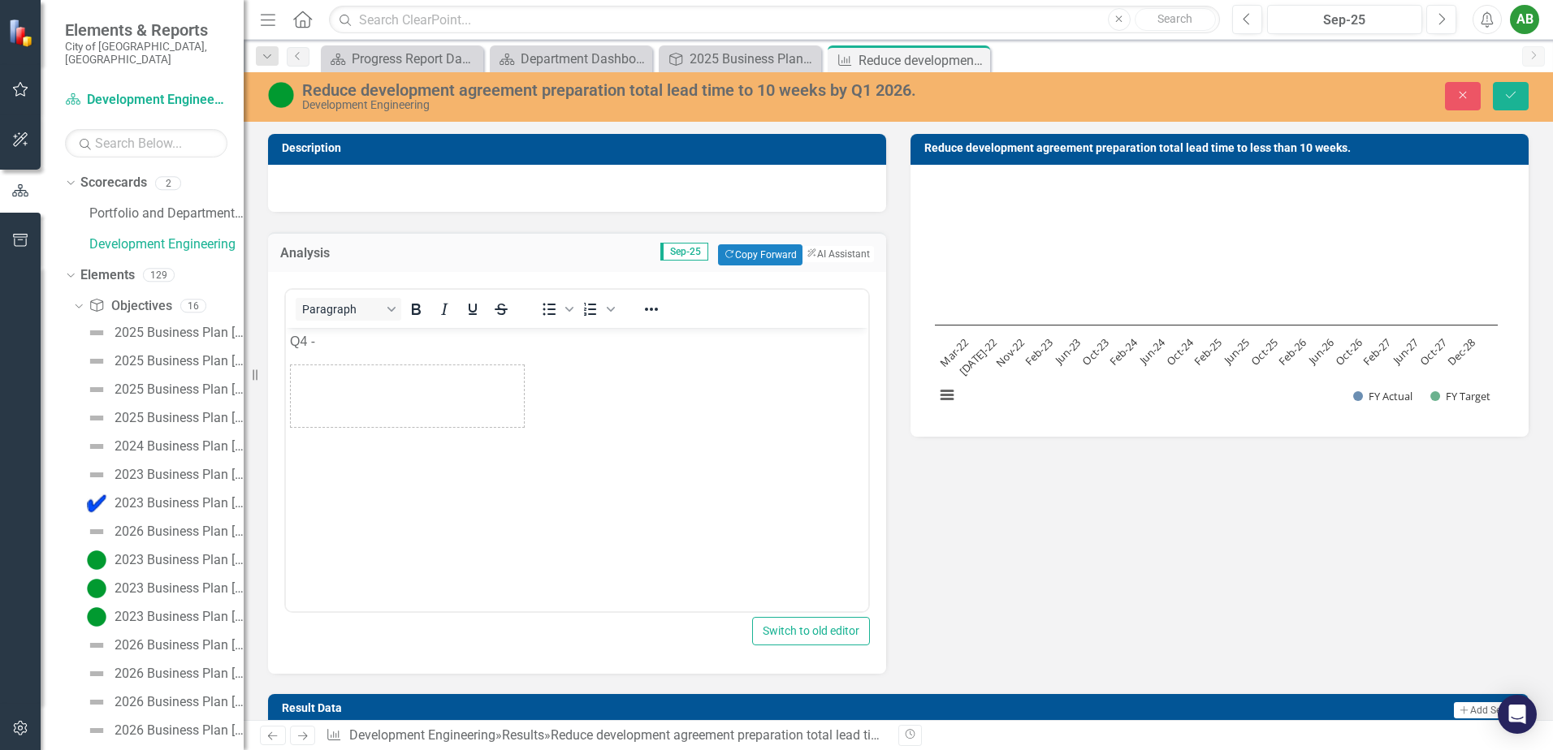
click at [362, 333] on p "Q4 -" at bounding box center [577, 340] width 574 height 19
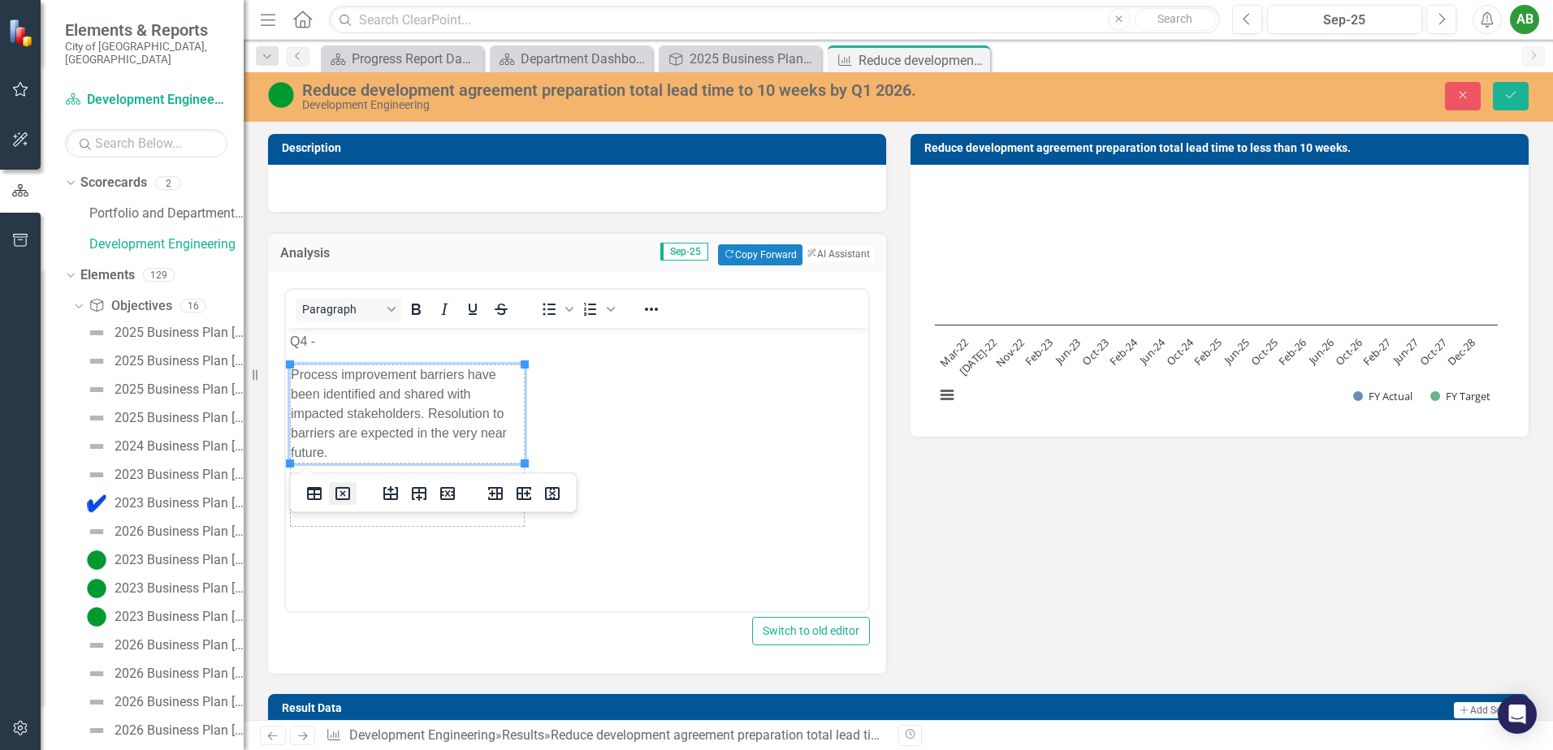
click at [345, 496] on icon "Delete table" at bounding box center [342, 493] width 19 height 19
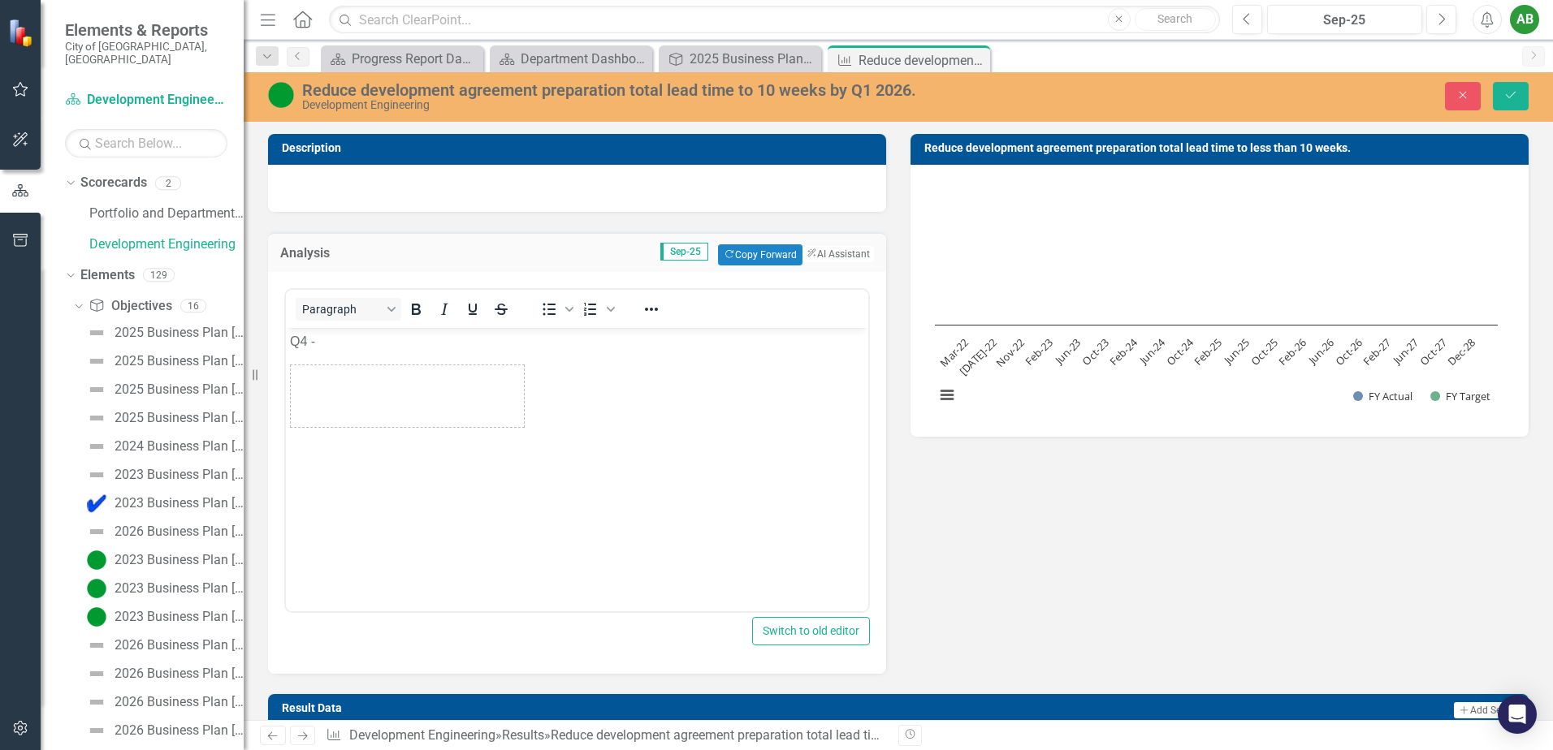
drag, startPoint x: 385, startPoint y: 591, endPoint x: 398, endPoint y: 422, distance: 169.4
click at [386, 571] on html "Q4 -" at bounding box center [577, 449] width 582 height 244
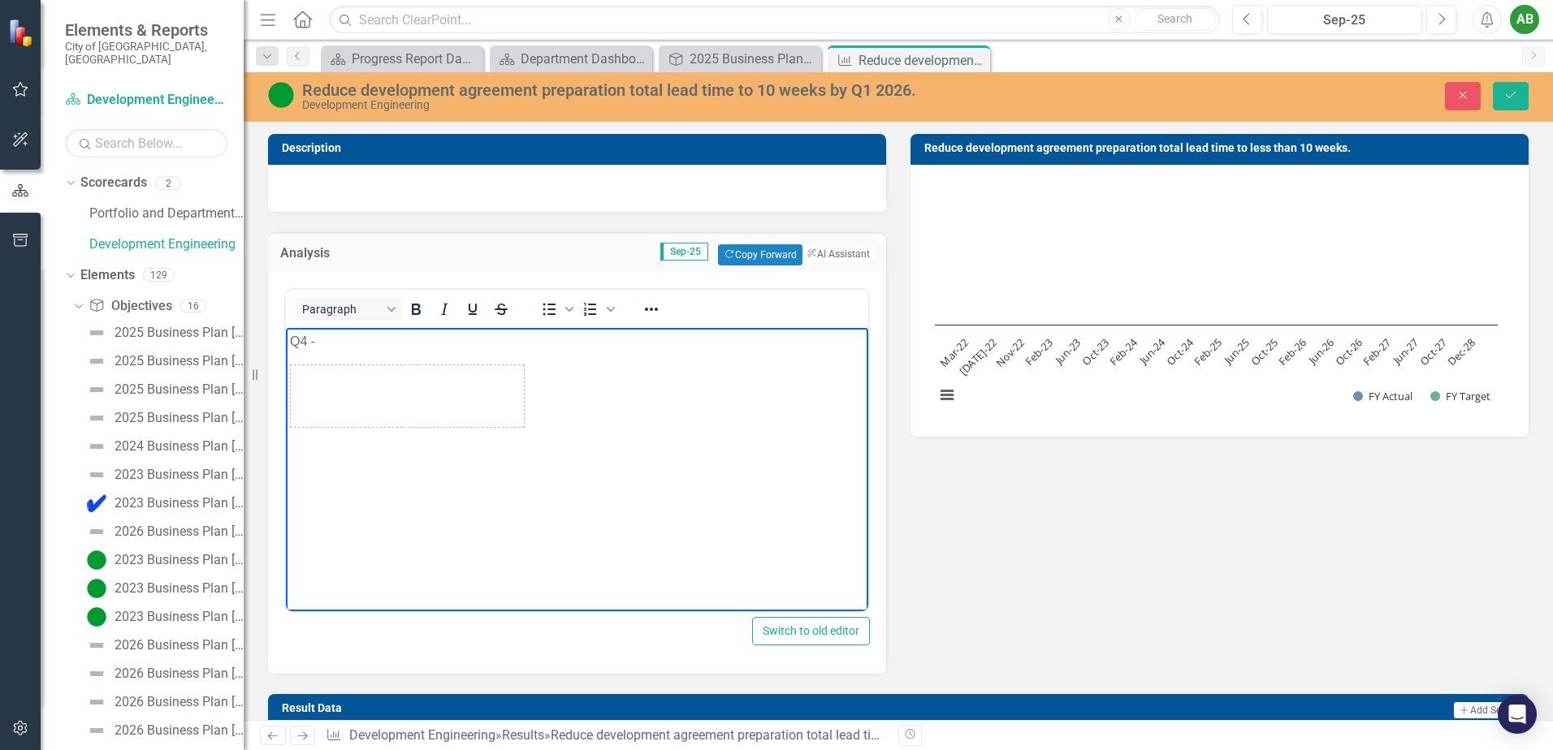
click at [395, 369] on td "Rich Text Area. Press ALT-0 for help." at bounding box center [408, 396] width 234 height 63
click at [397, 365] on td "Rich Text Area. Press ALT-0 for help." at bounding box center [408, 396] width 234 height 63
drag, startPoint x: 111, startPoint y: 37, endPoint x: 344, endPoint y: 461, distance: 484.5
click at [344, 460] on icon "Delete table" at bounding box center [343, 458] width 6 height 6
click at [340, 513] on body "Q4 -" at bounding box center [577, 449] width 582 height 244
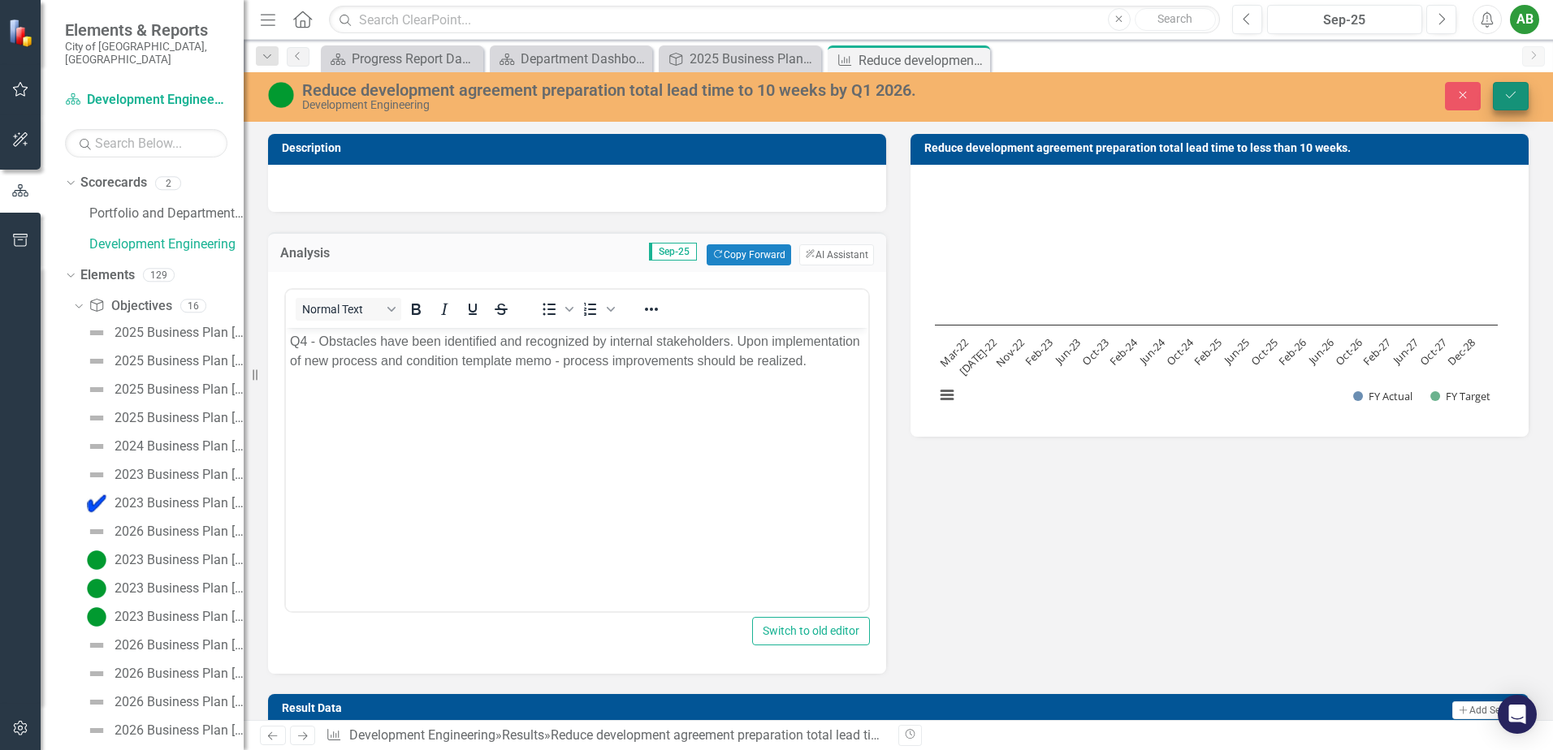
click at [1509, 108] on button "Save" at bounding box center [1511, 96] width 36 height 28
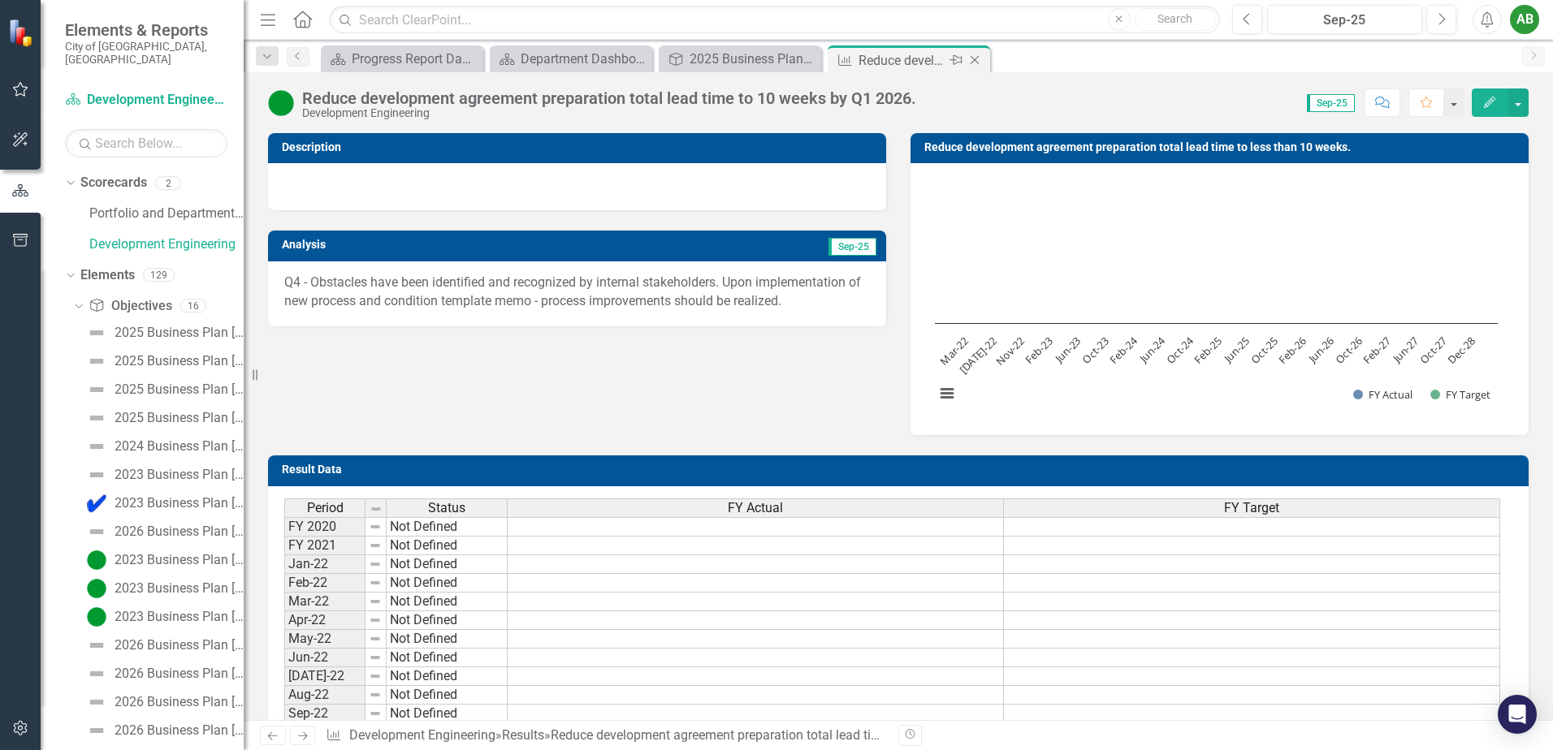
click at [970, 59] on icon "Close" at bounding box center [974, 60] width 16 height 13
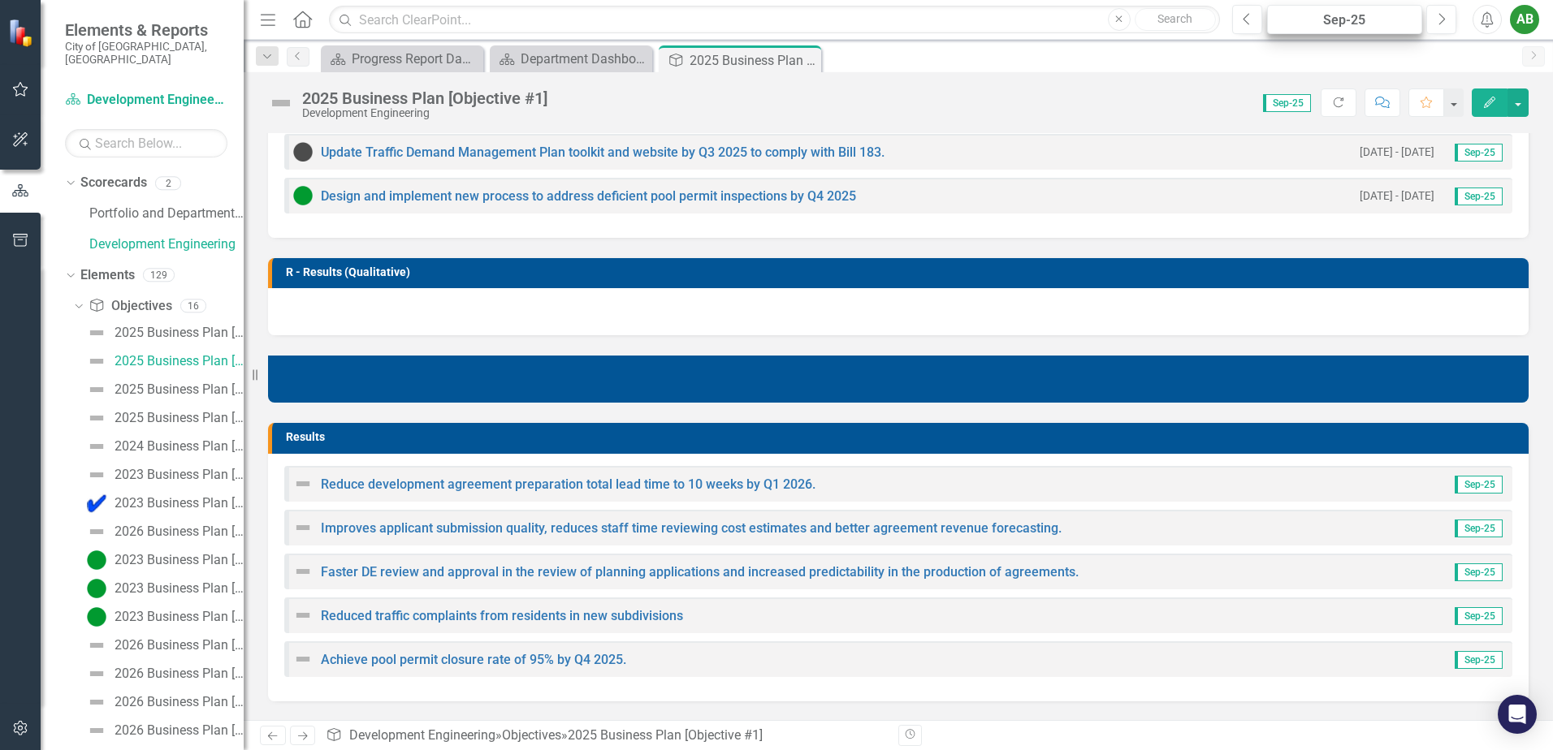
scroll to position [568, 0]
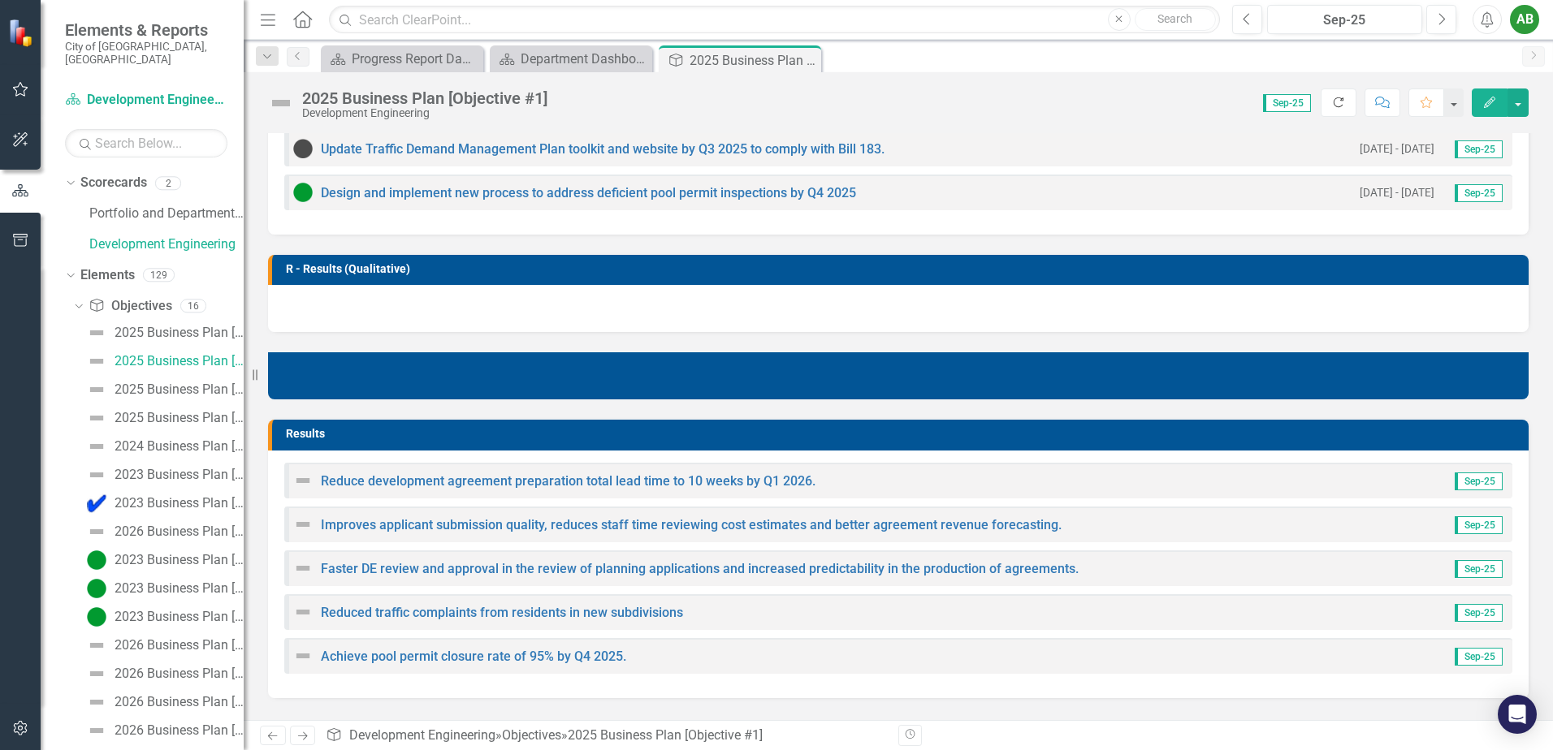
click at [1337, 107] on icon "Refresh" at bounding box center [1338, 102] width 15 height 11
click at [302, 529] on img at bounding box center [302, 524] width 19 height 19
click at [302, 528] on img at bounding box center [302, 524] width 19 height 19
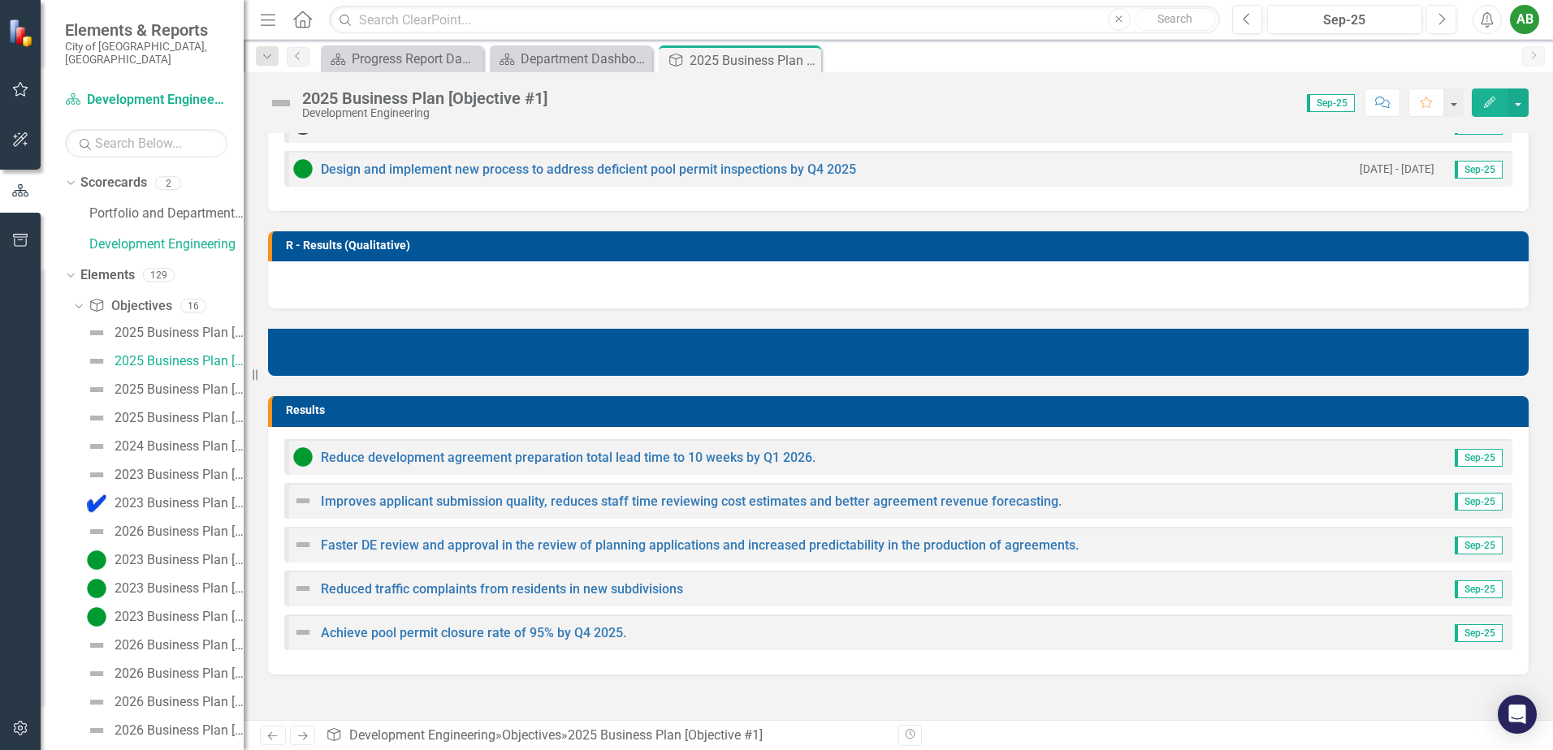
scroll to position [650, 0]
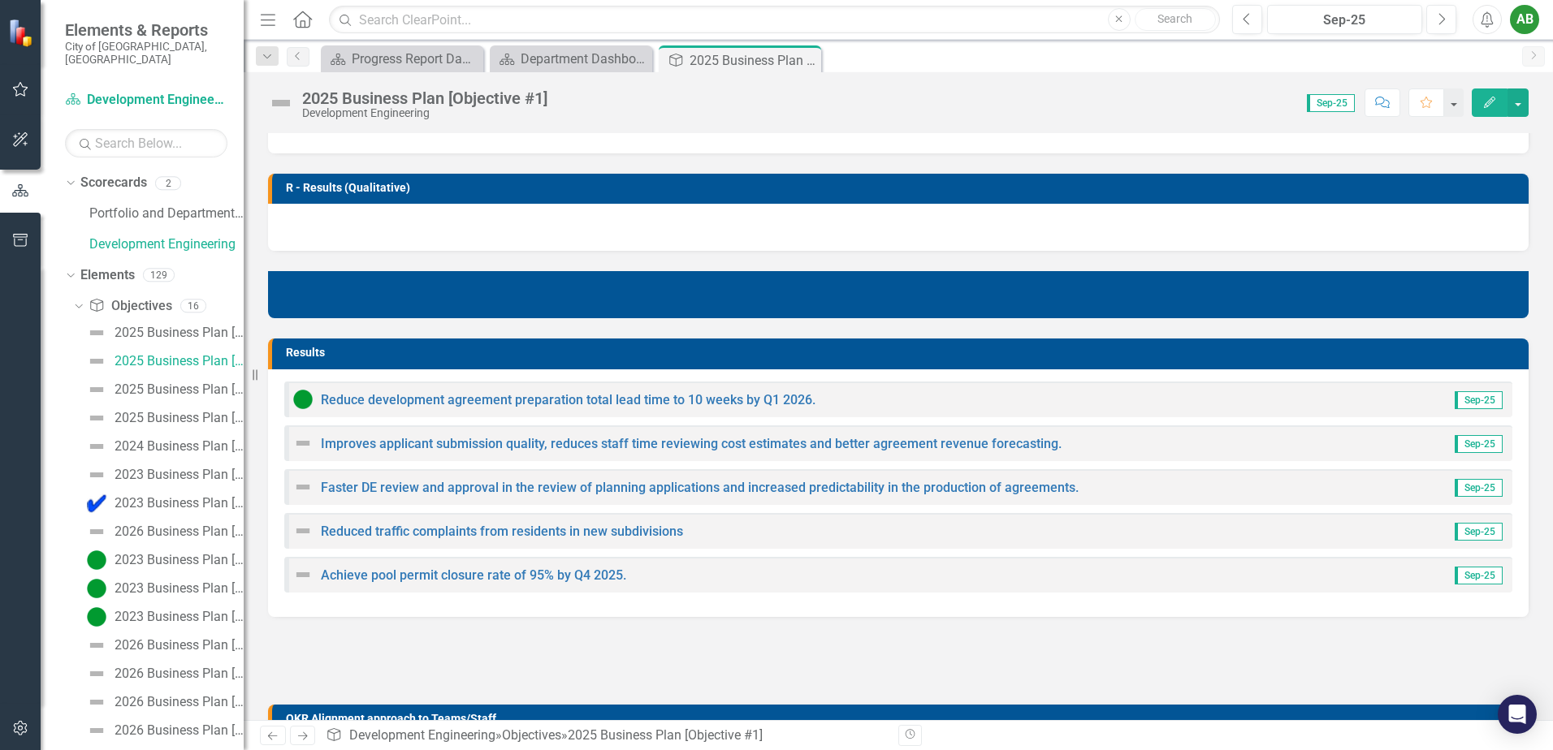
click at [306, 445] on img at bounding box center [302, 443] width 19 height 19
click at [350, 447] on link "Improves applicant submission quality, reduces staff time reviewing cost estima…" at bounding box center [691, 443] width 741 height 15
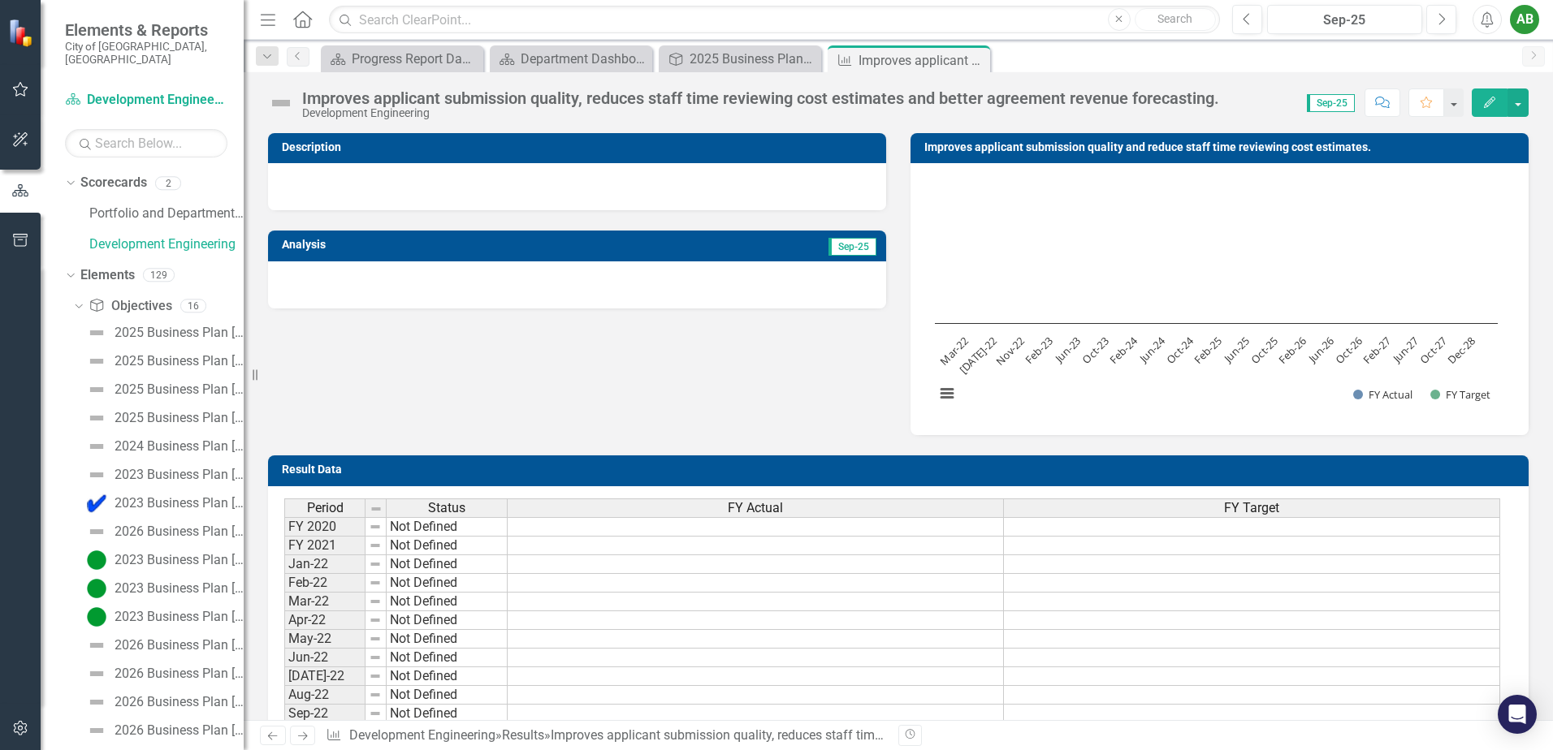
click at [277, 106] on img at bounding box center [281, 103] width 26 height 26
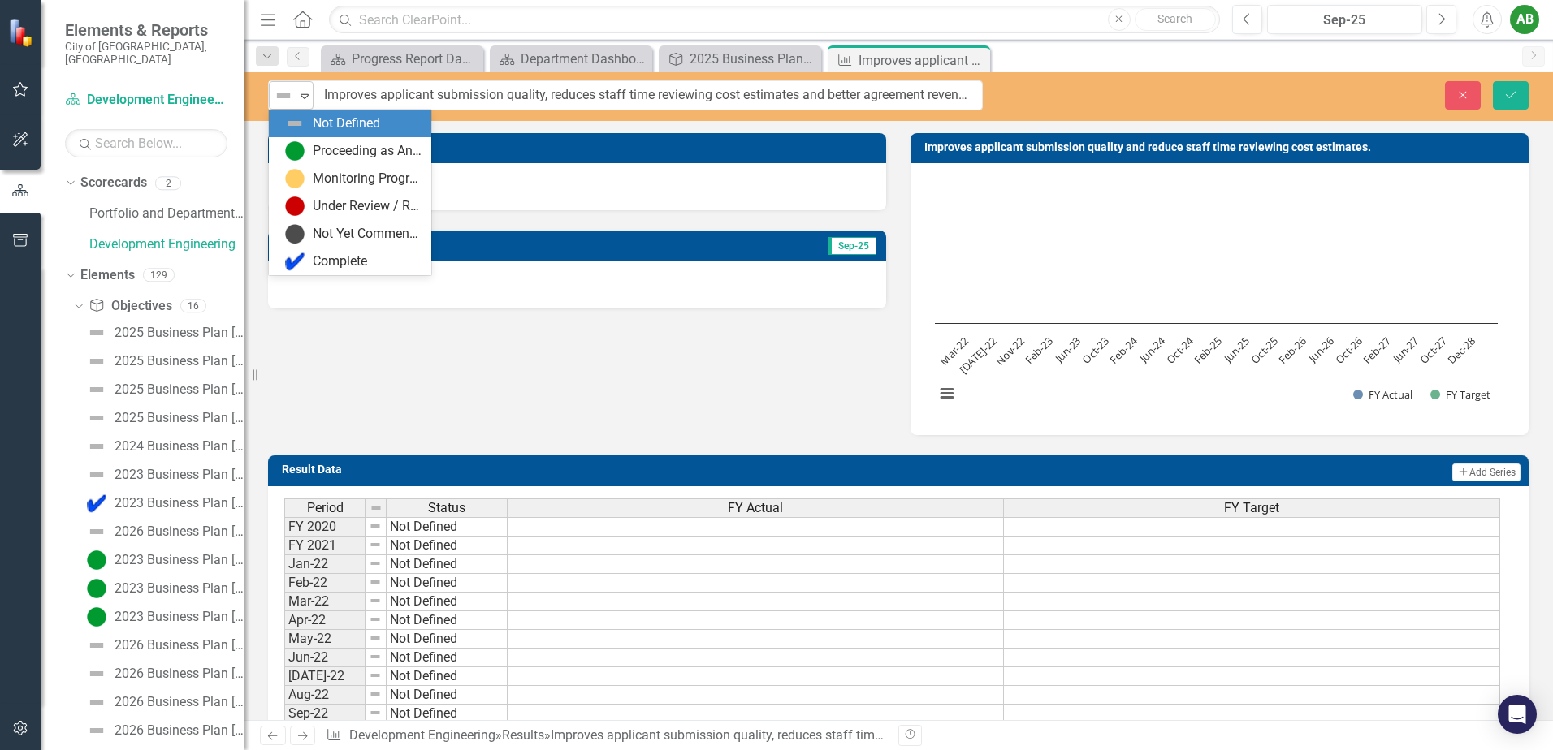
click at [279, 104] on img at bounding box center [283, 95] width 19 height 19
click at [326, 153] on div "Proceeding as Anticipated" at bounding box center [367, 151] width 109 height 19
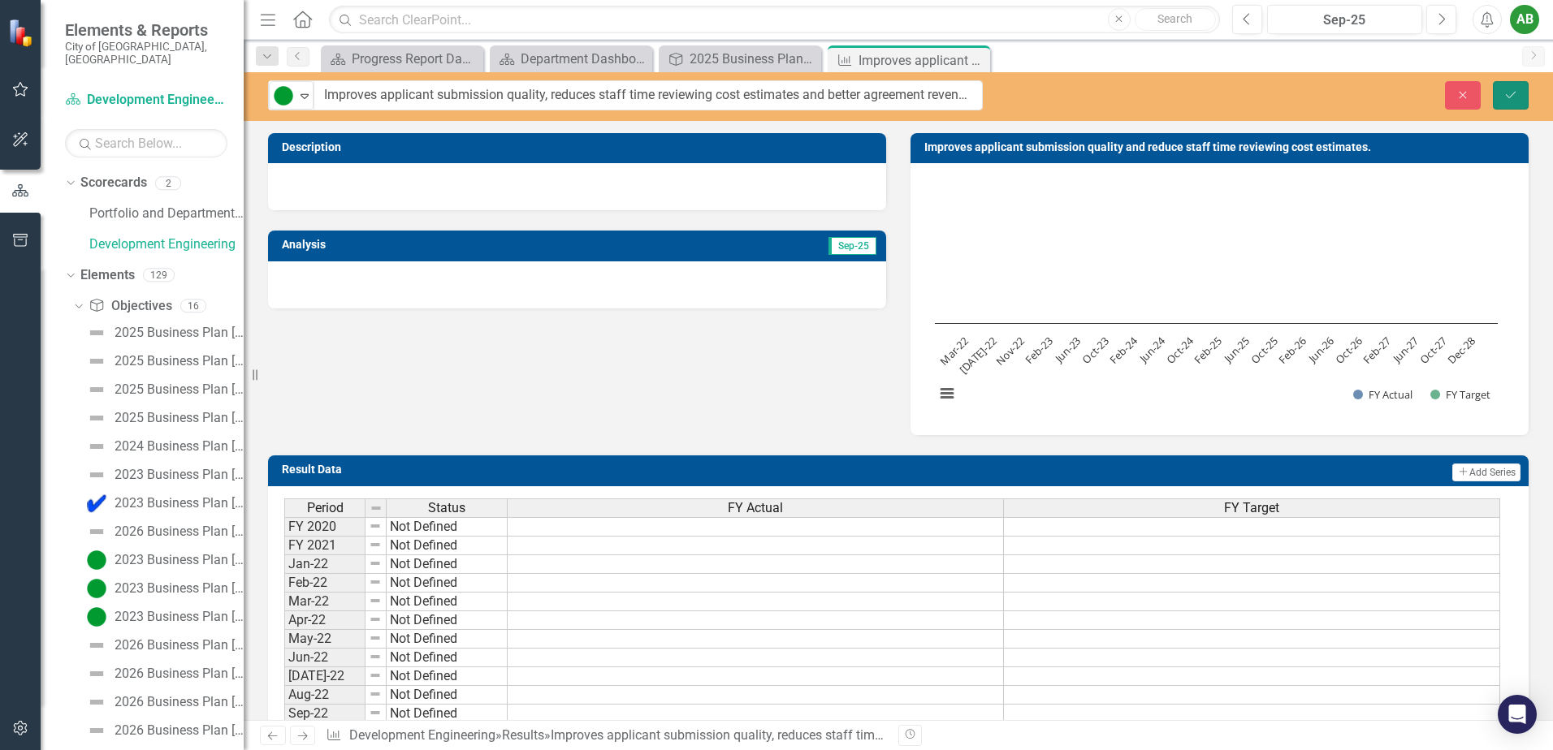
click at [1513, 88] on button "Save" at bounding box center [1511, 95] width 36 height 28
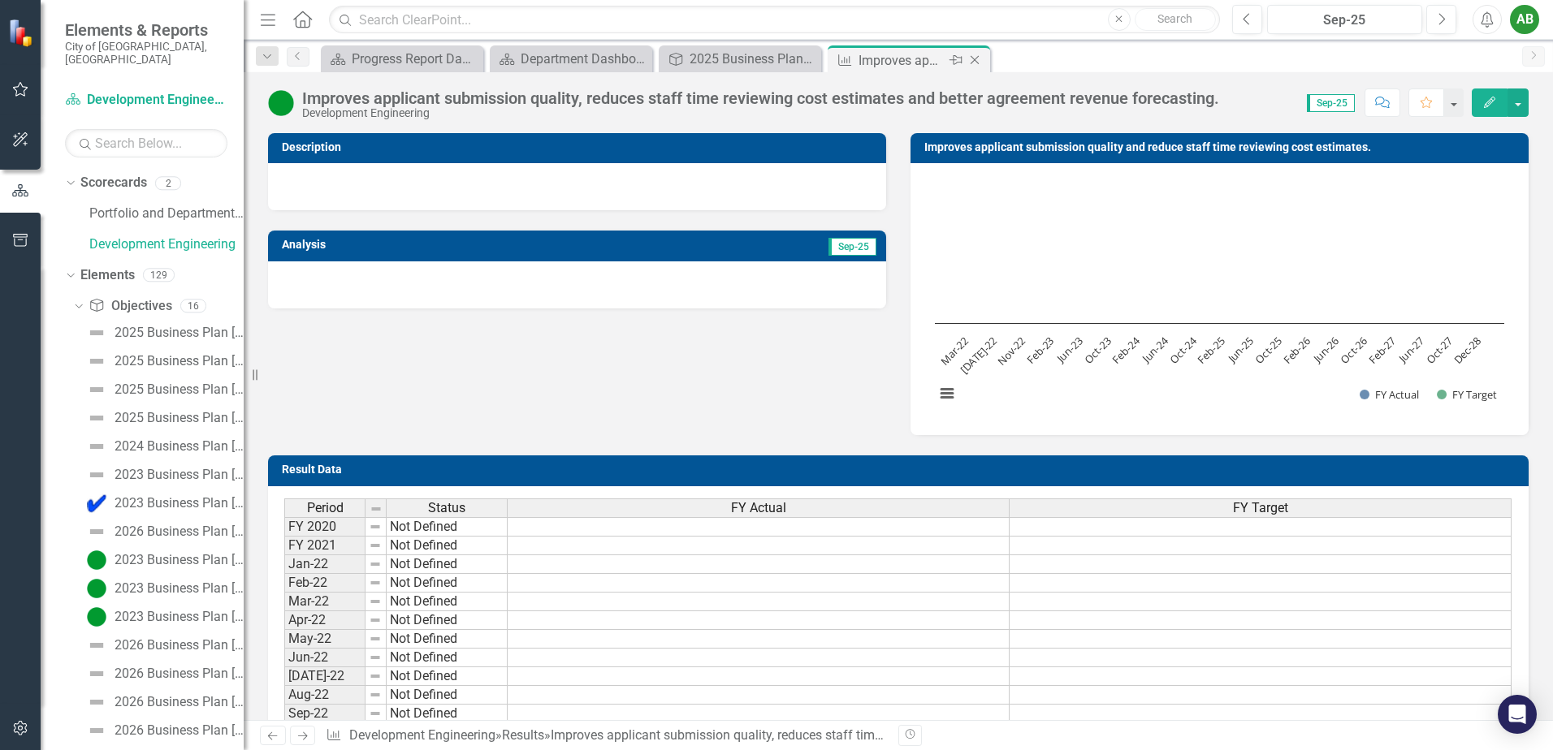
click at [976, 58] on icon "Close" at bounding box center [974, 60] width 16 height 13
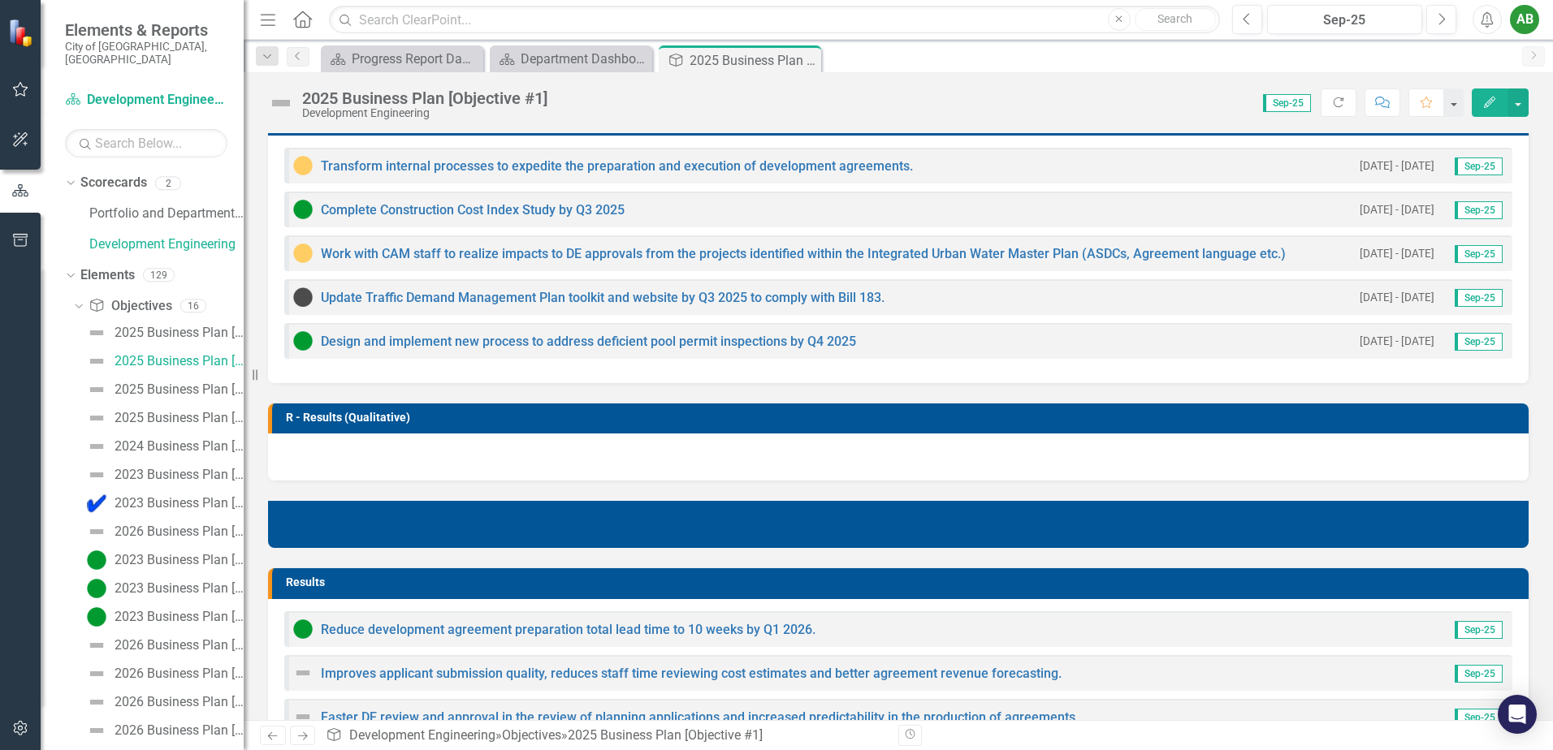
scroll to position [568, 0]
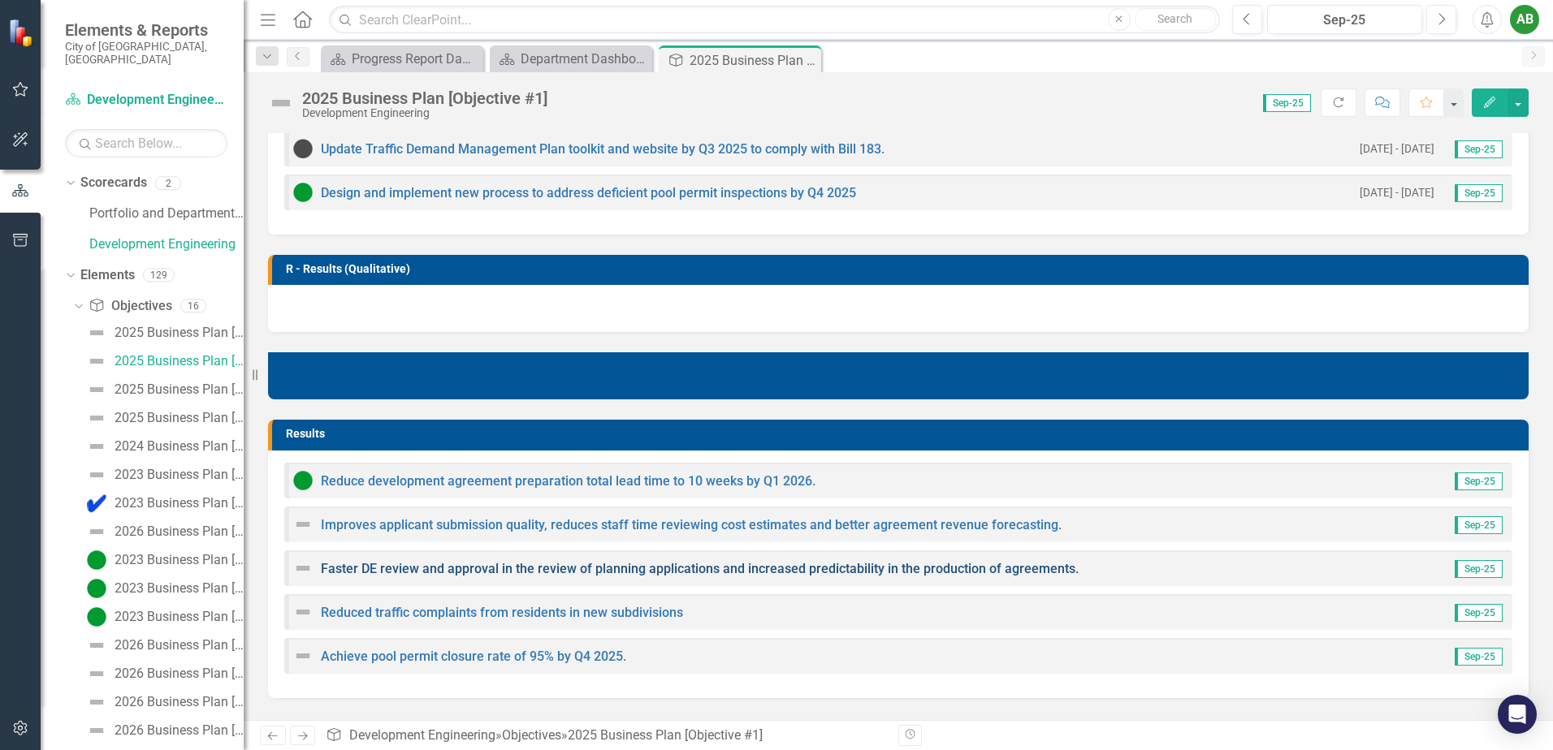
click at [395, 573] on link "Faster DE review and approval in the review of planning applications and increa…" at bounding box center [700, 568] width 758 height 15
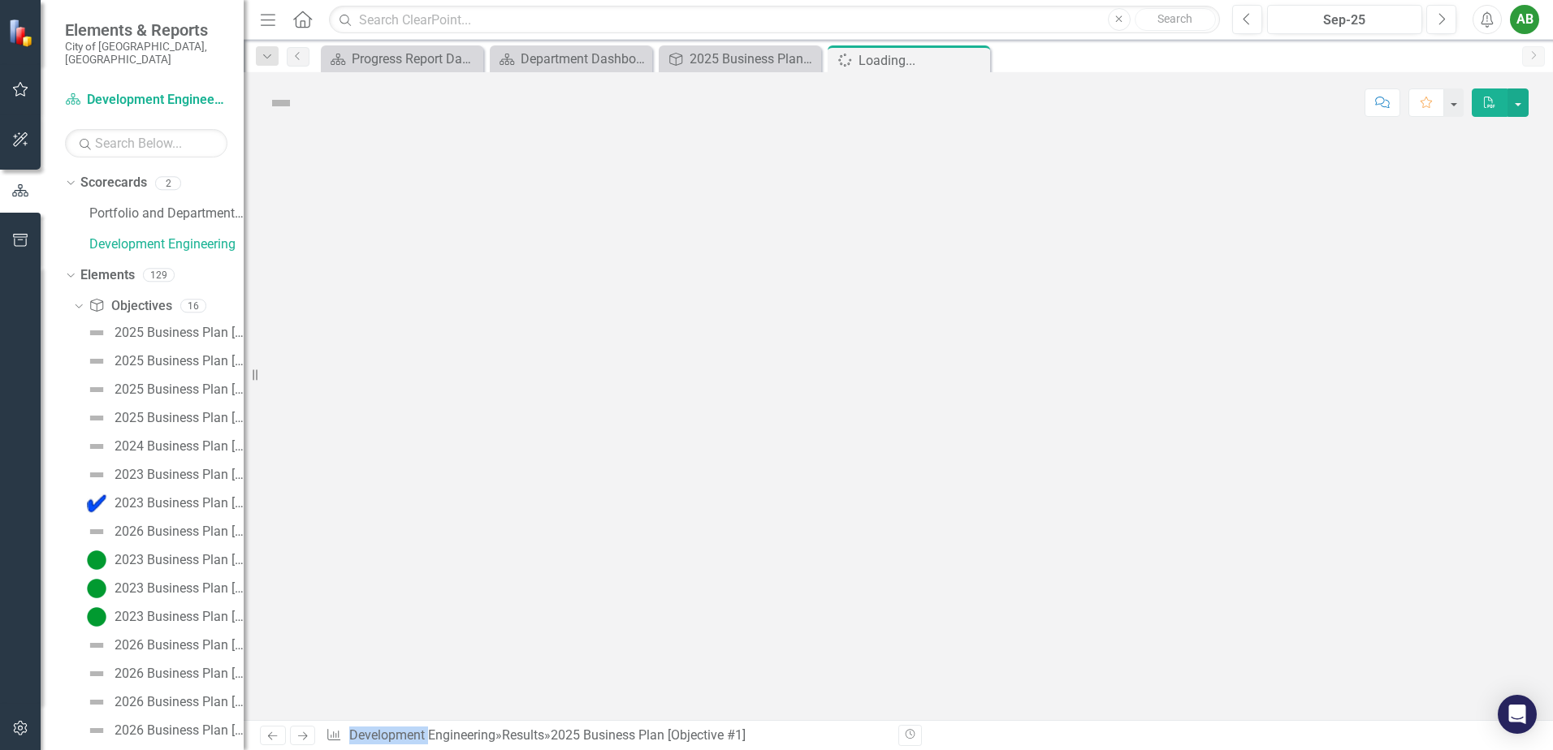
click at [395, 573] on div at bounding box center [898, 426] width 1309 height 587
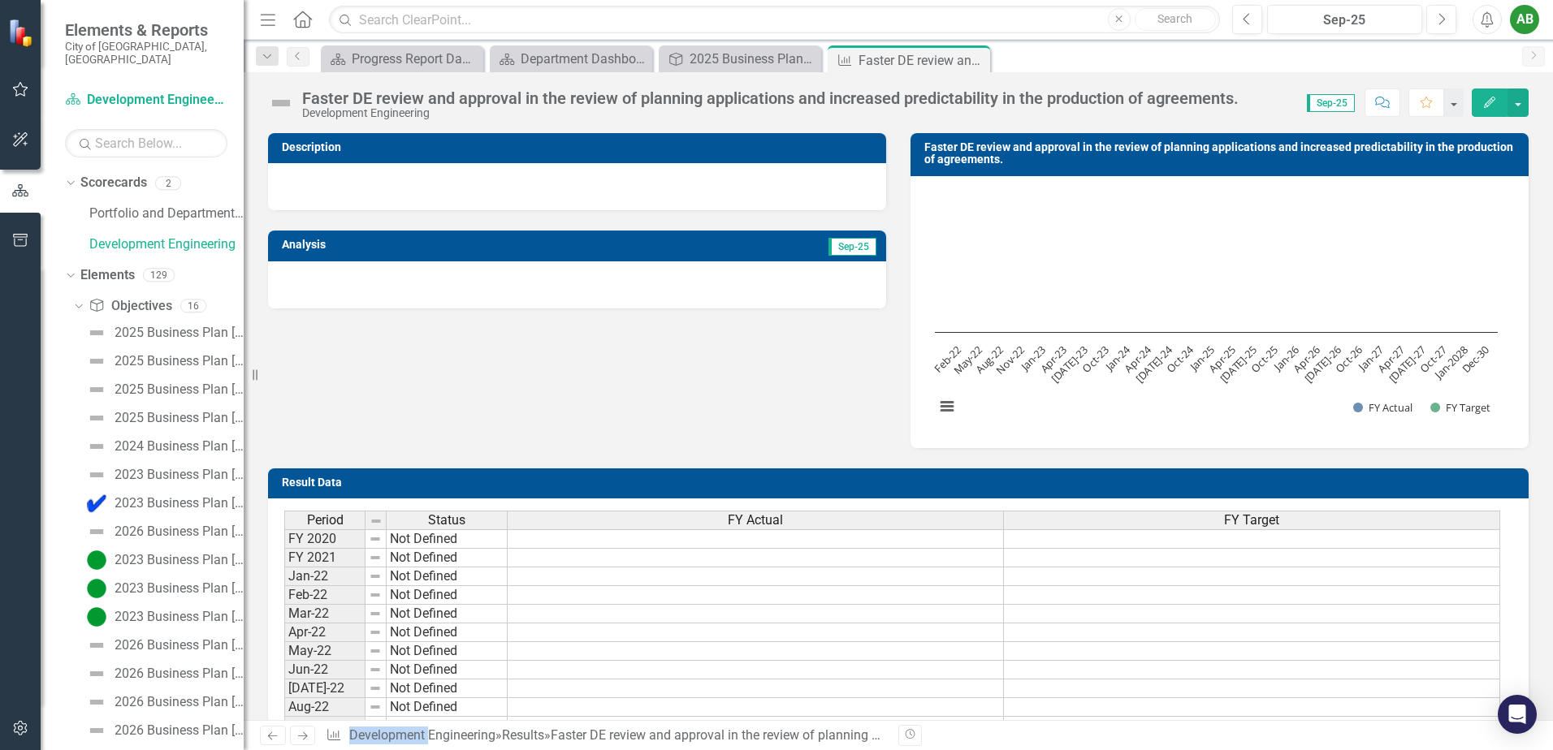
click at [275, 102] on img at bounding box center [281, 103] width 26 height 26
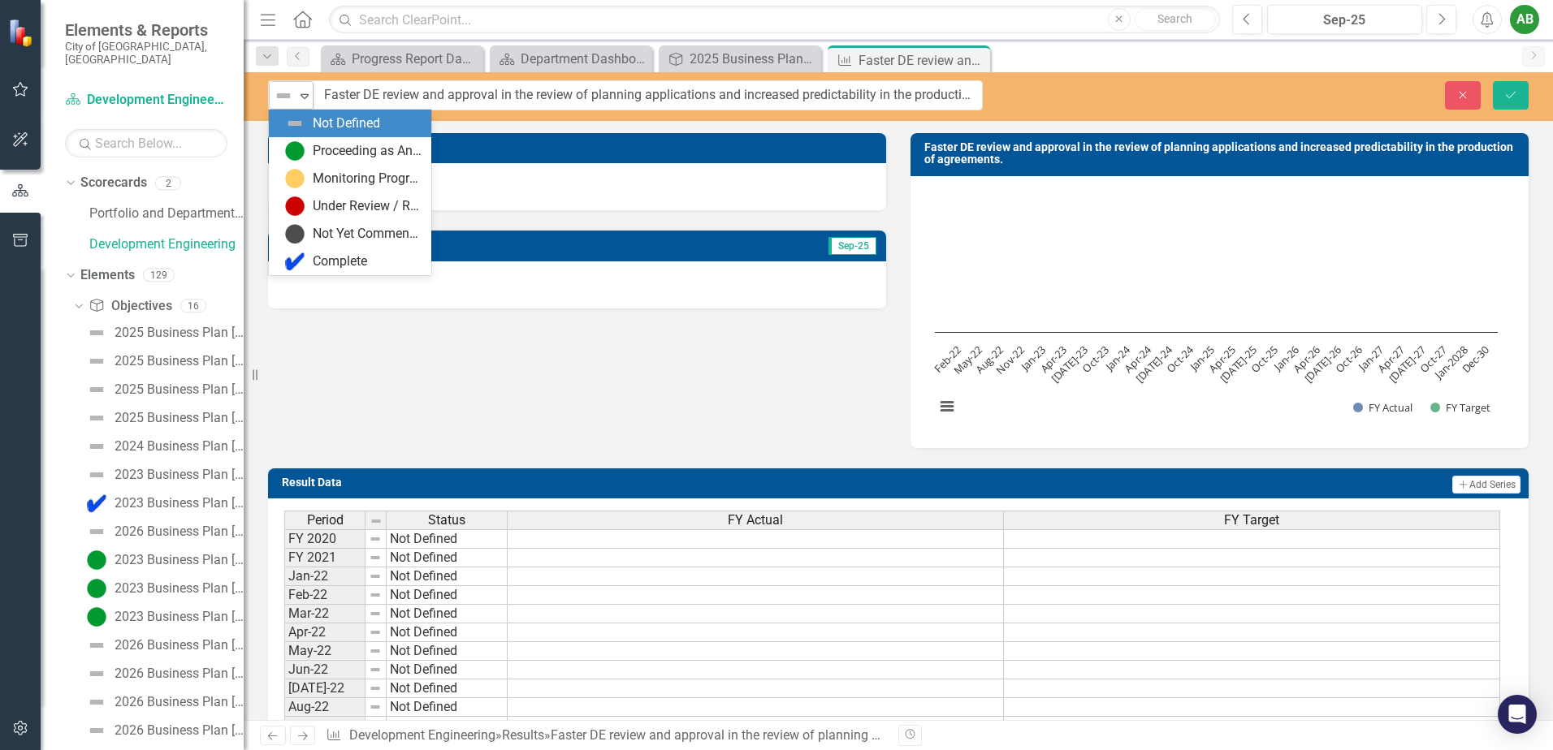
click at [279, 107] on div "Not Defined Expand" at bounding box center [291, 95] width 45 height 28
click at [317, 227] on div "Not Yet Commenced / On Hold" at bounding box center [367, 234] width 109 height 19
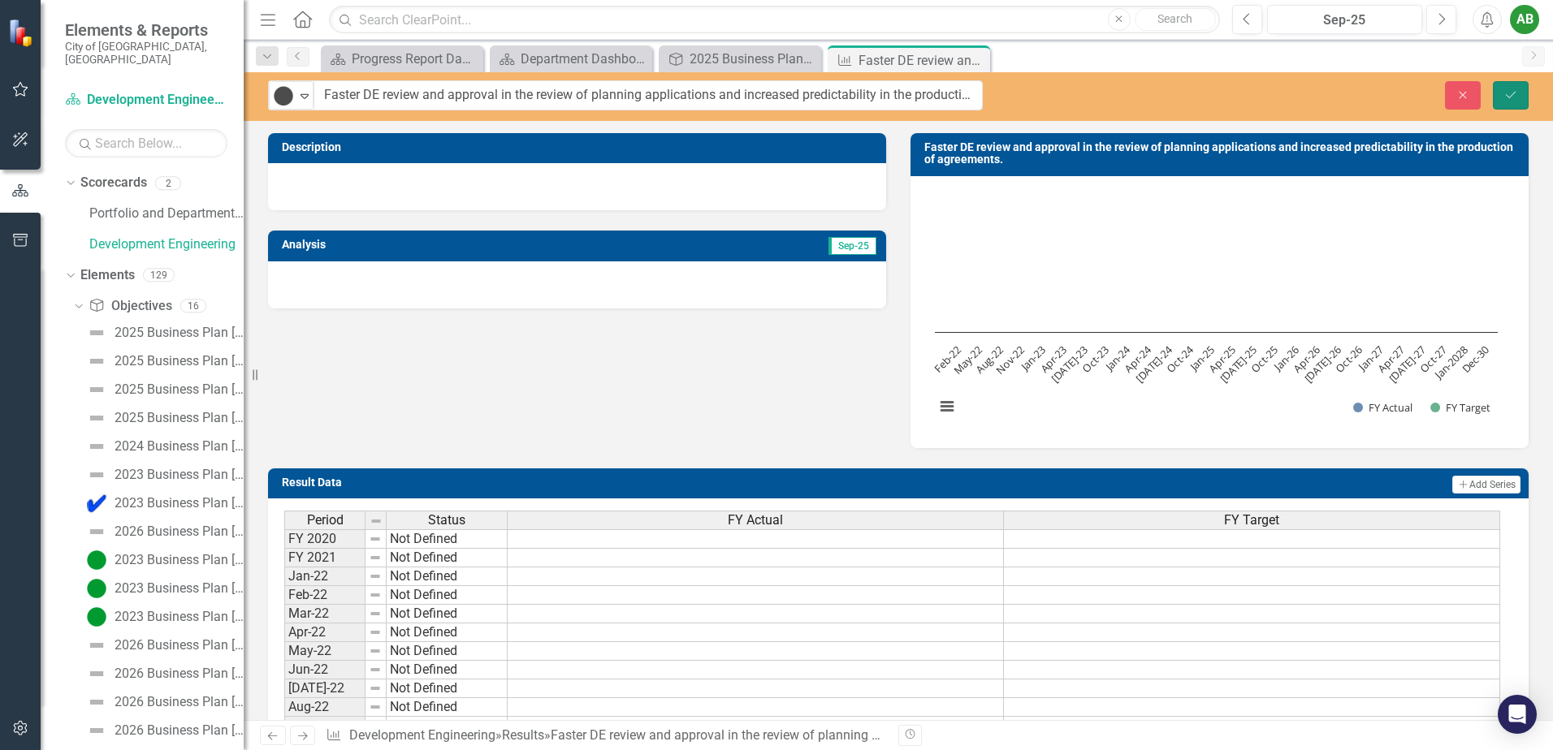
click at [1515, 97] on icon "Save" at bounding box center [1510, 94] width 15 height 11
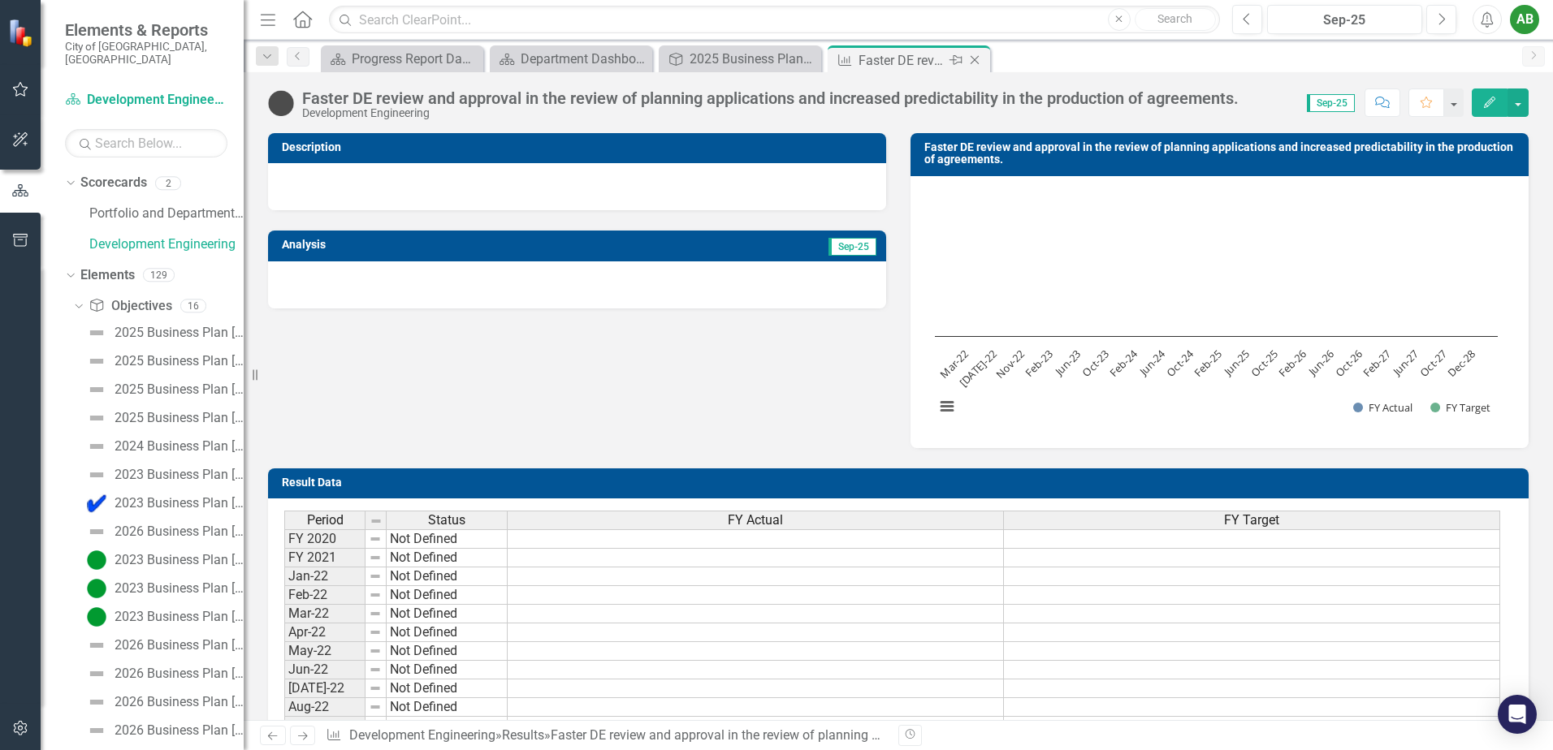
click at [978, 61] on icon "Close" at bounding box center [974, 60] width 16 height 13
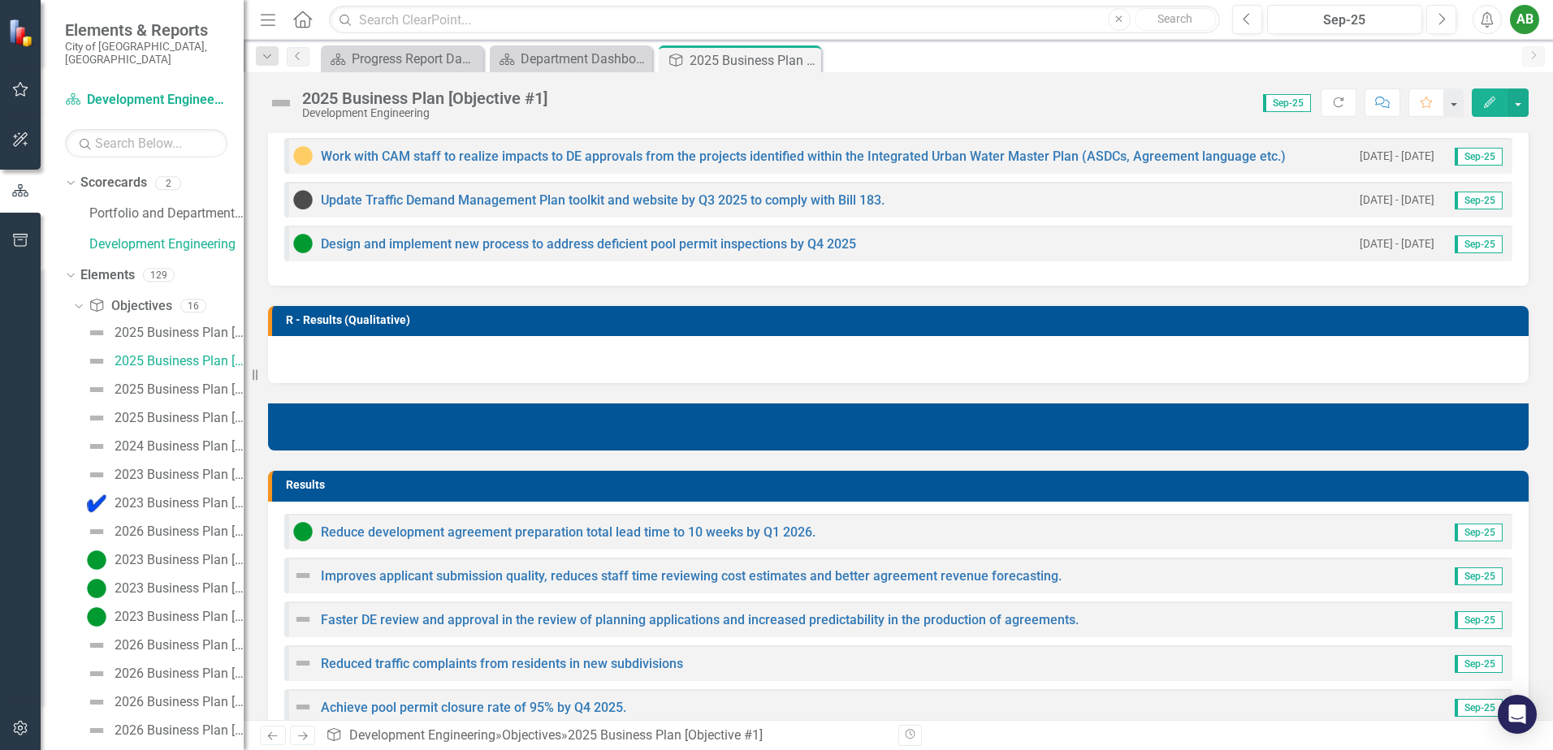
scroll to position [568, 0]
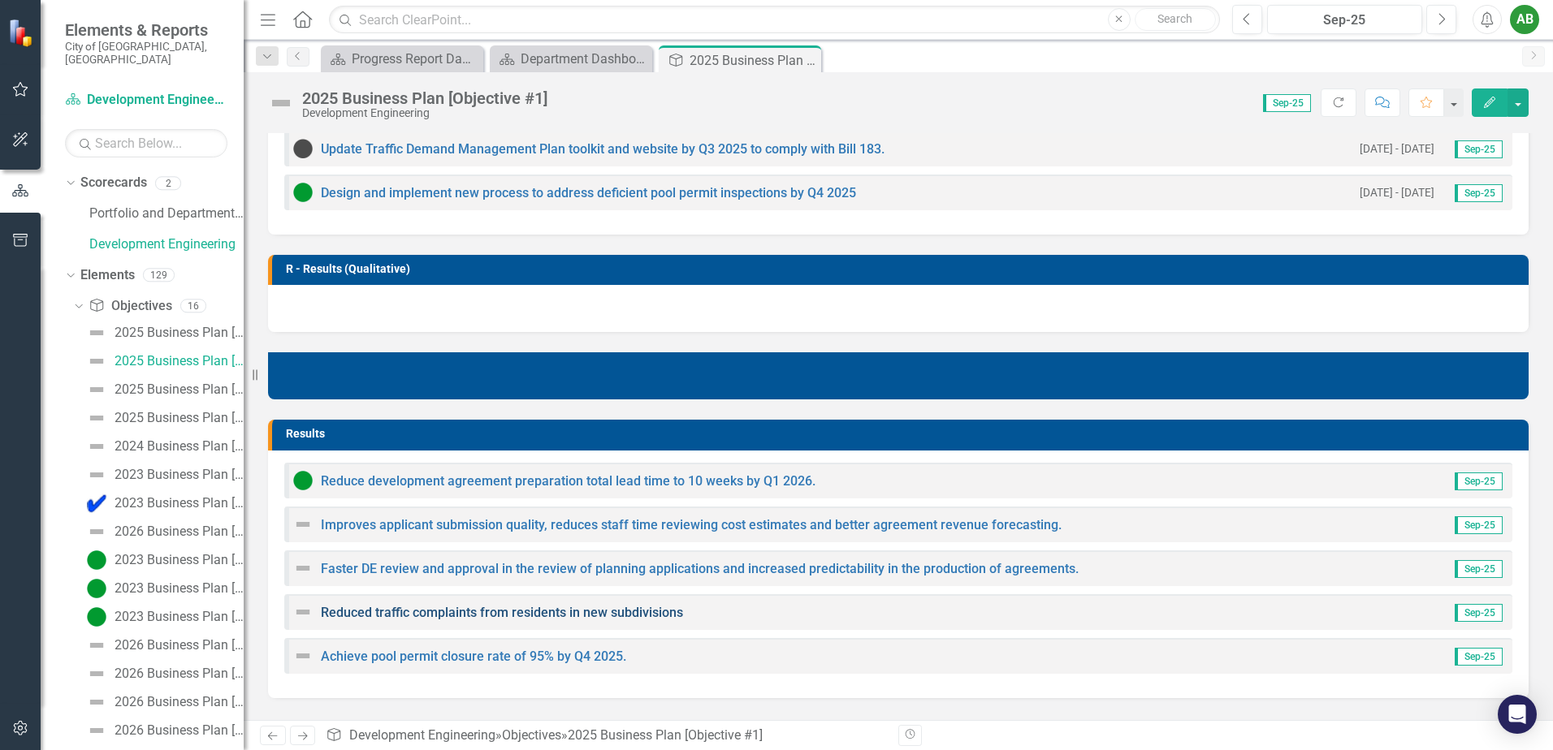
click at [371, 611] on link "Reduced traffic complaints from residents in new subdivisions" at bounding box center [502, 612] width 362 height 15
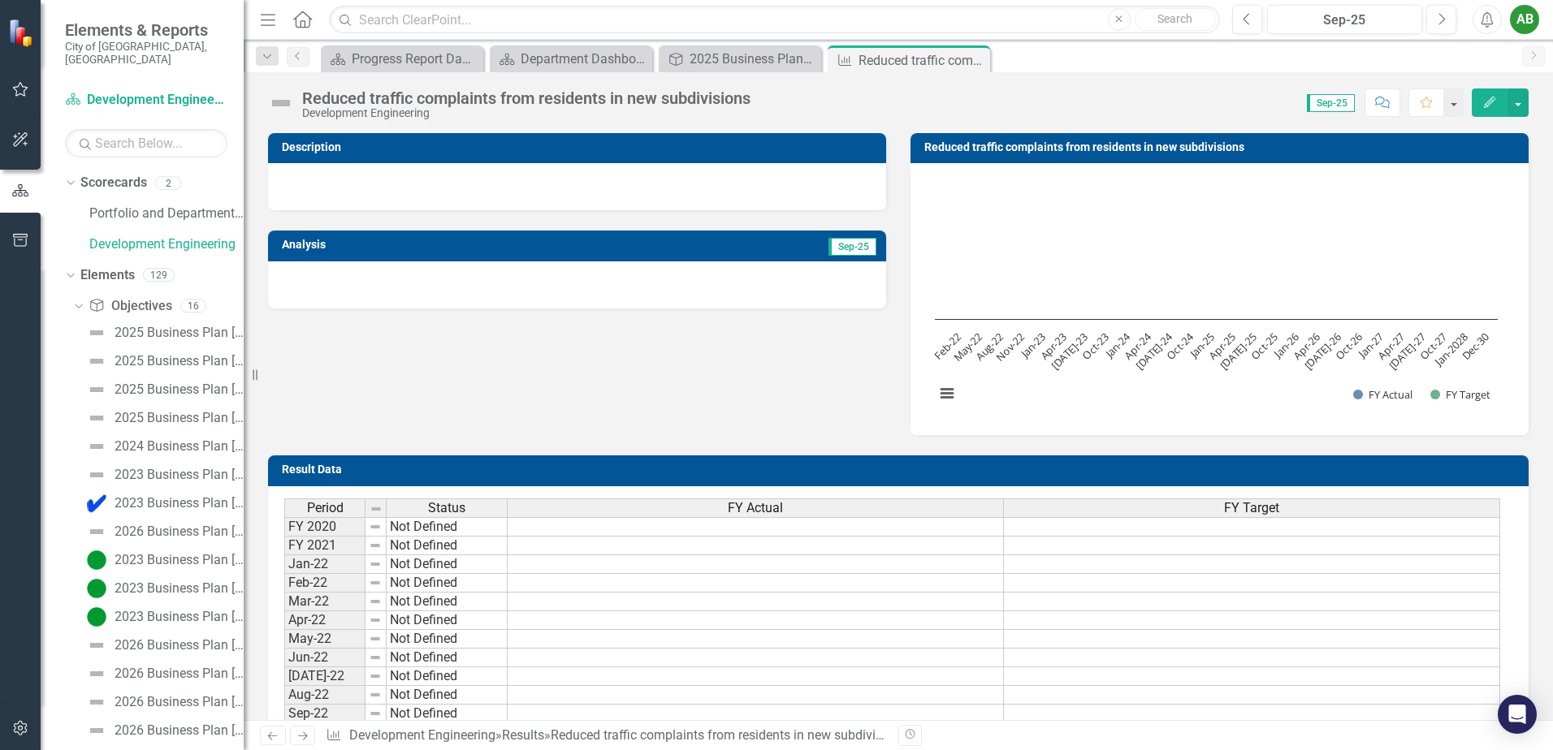
click at [366, 100] on div "Reduced traffic complaints from residents in new subdivisions" at bounding box center [526, 98] width 448 height 18
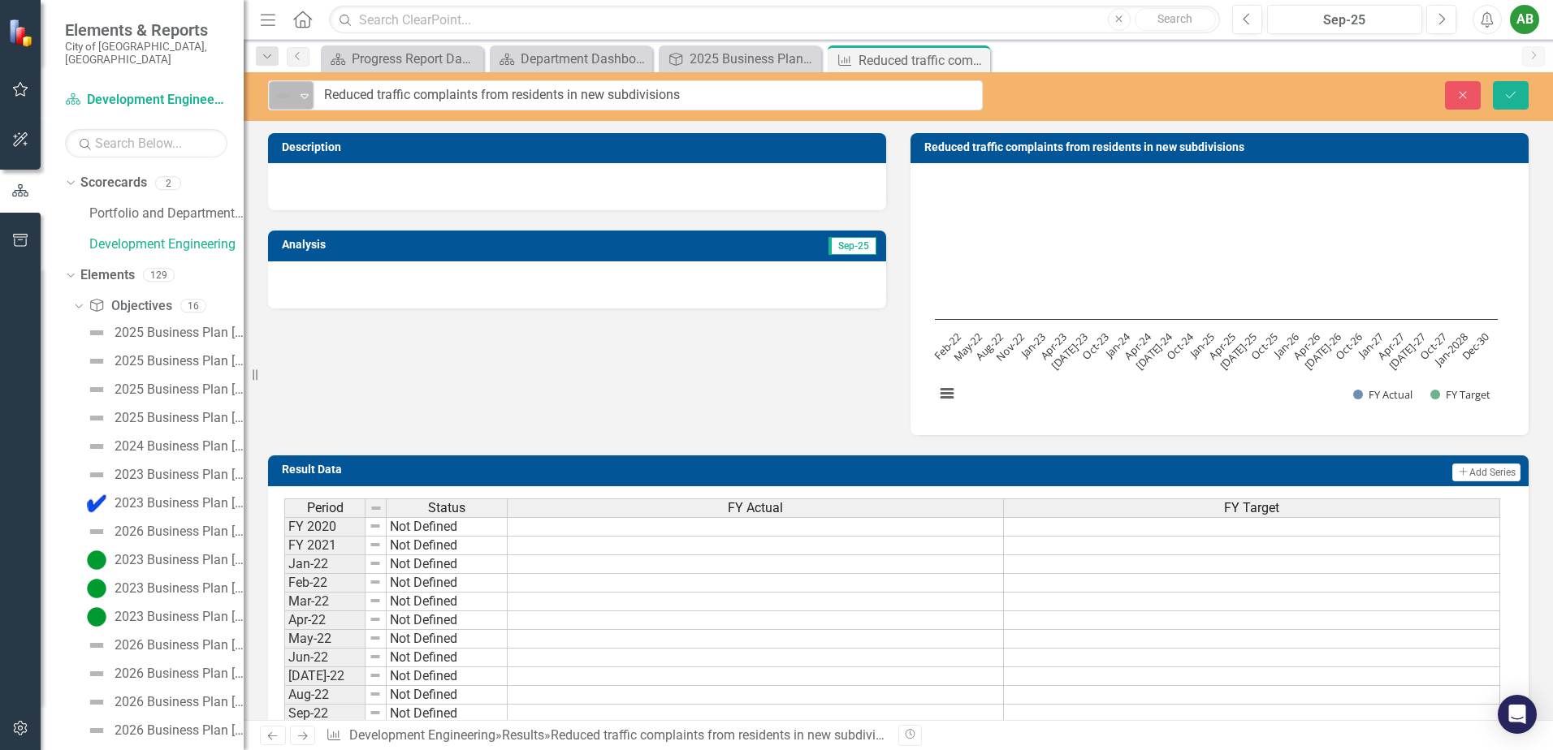
click at [303, 98] on icon "Expand" at bounding box center [304, 95] width 16 height 13
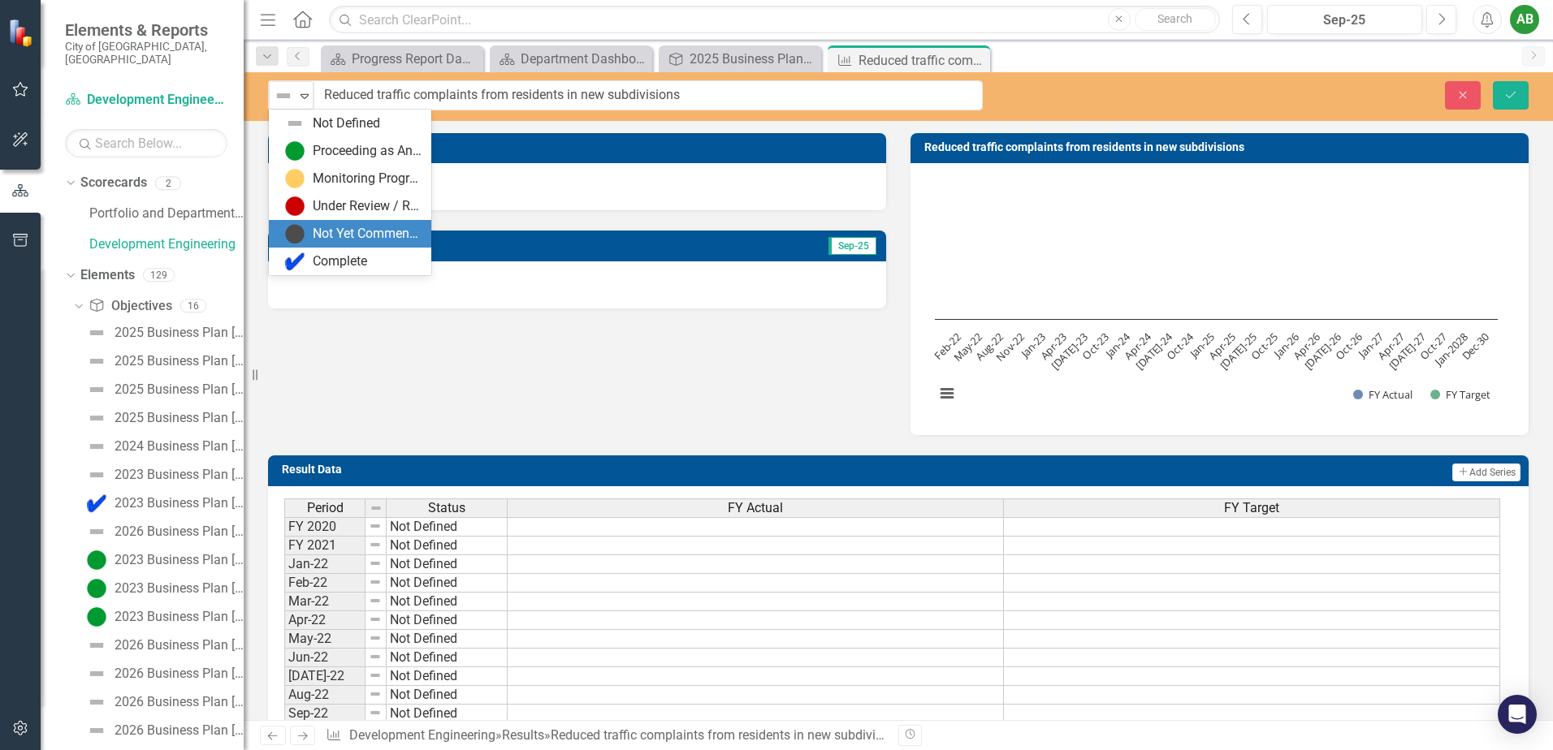
click at [314, 231] on div "Not Yet Commenced / On Hold" at bounding box center [367, 234] width 109 height 19
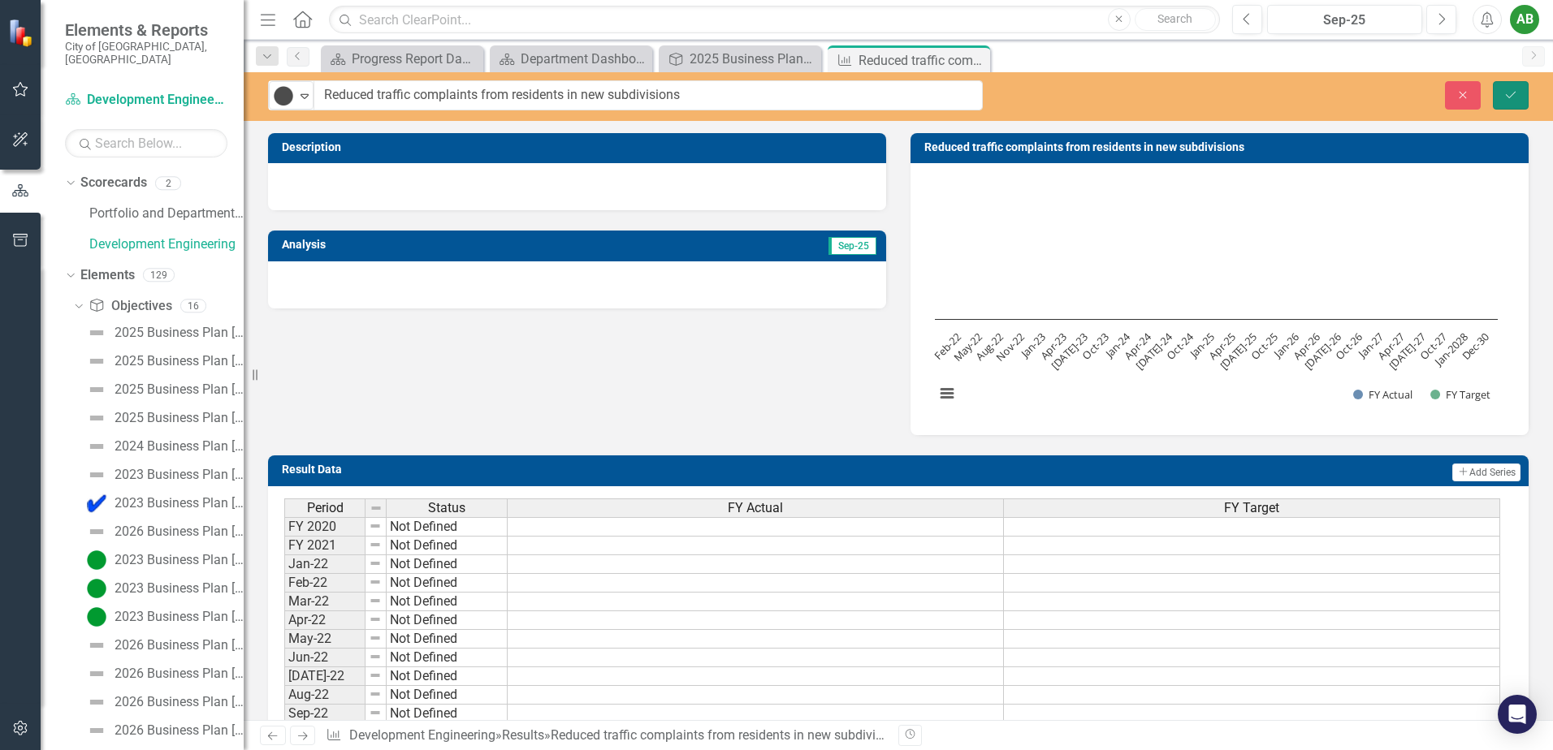
click at [1510, 90] on icon "Save" at bounding box center [1510, 94] width 15 height 11
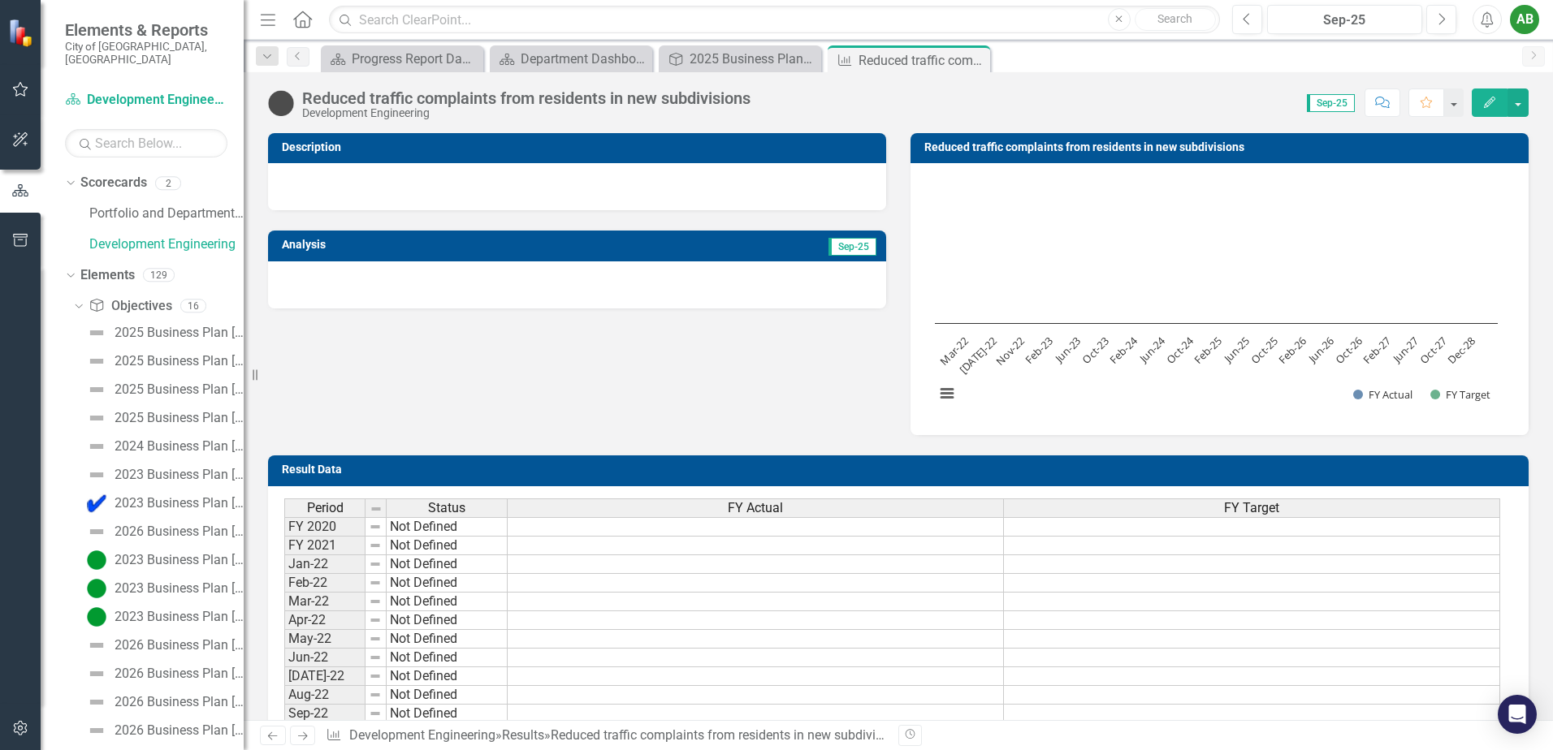
scroll to position [325, 0]
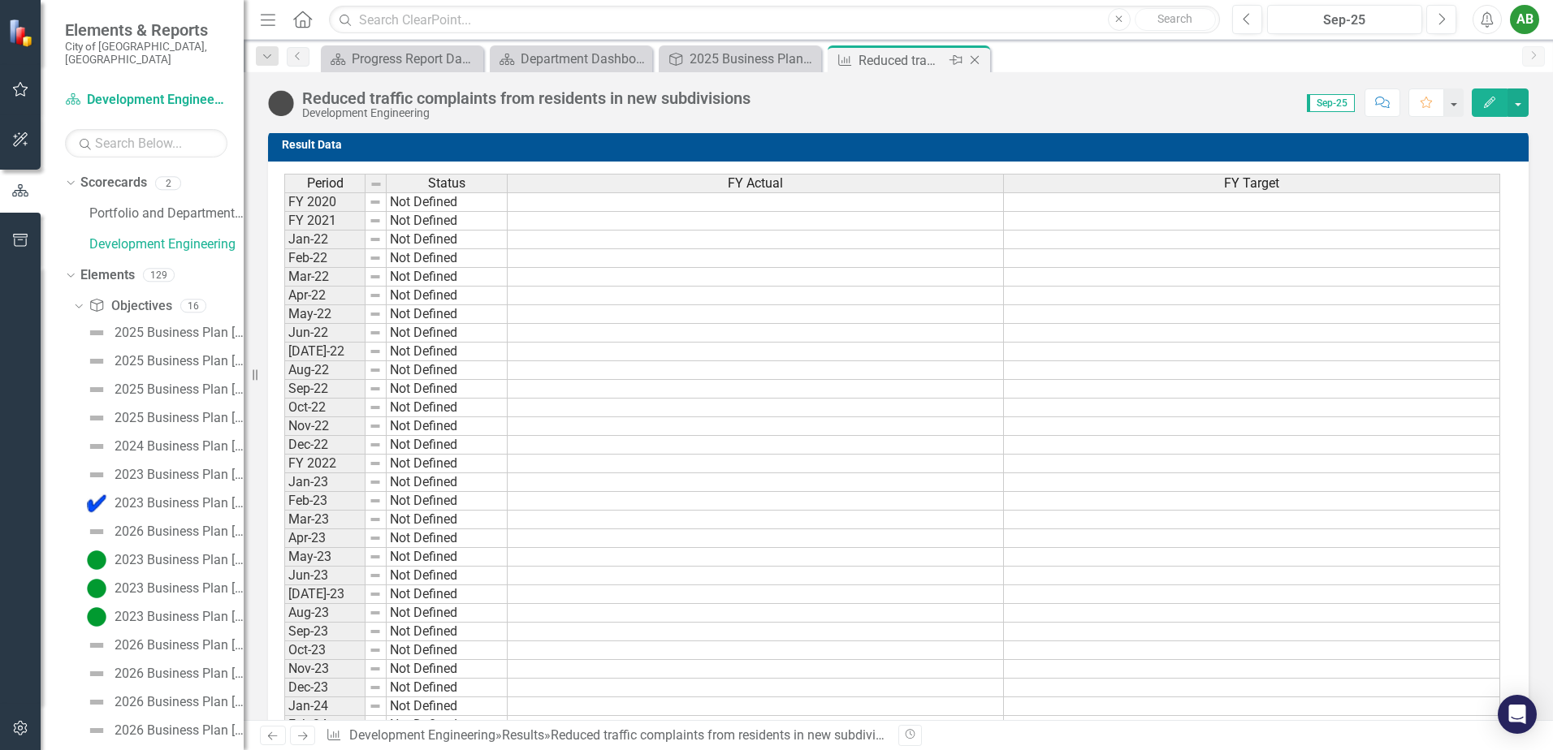
click at [978, 63] on icon "Close" at bounding box center [974, 60] width 16 height 13
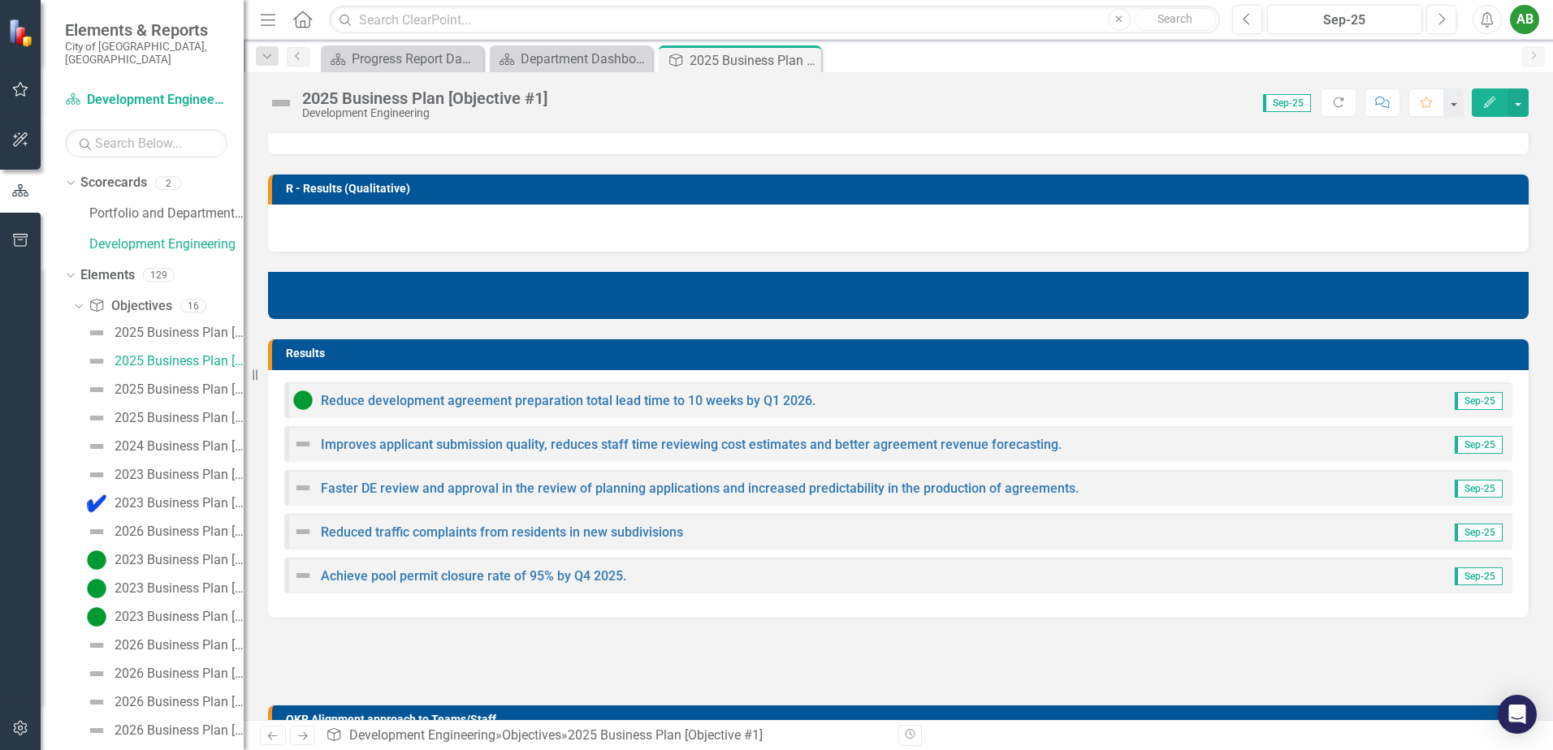
scroll to position [650, 0]
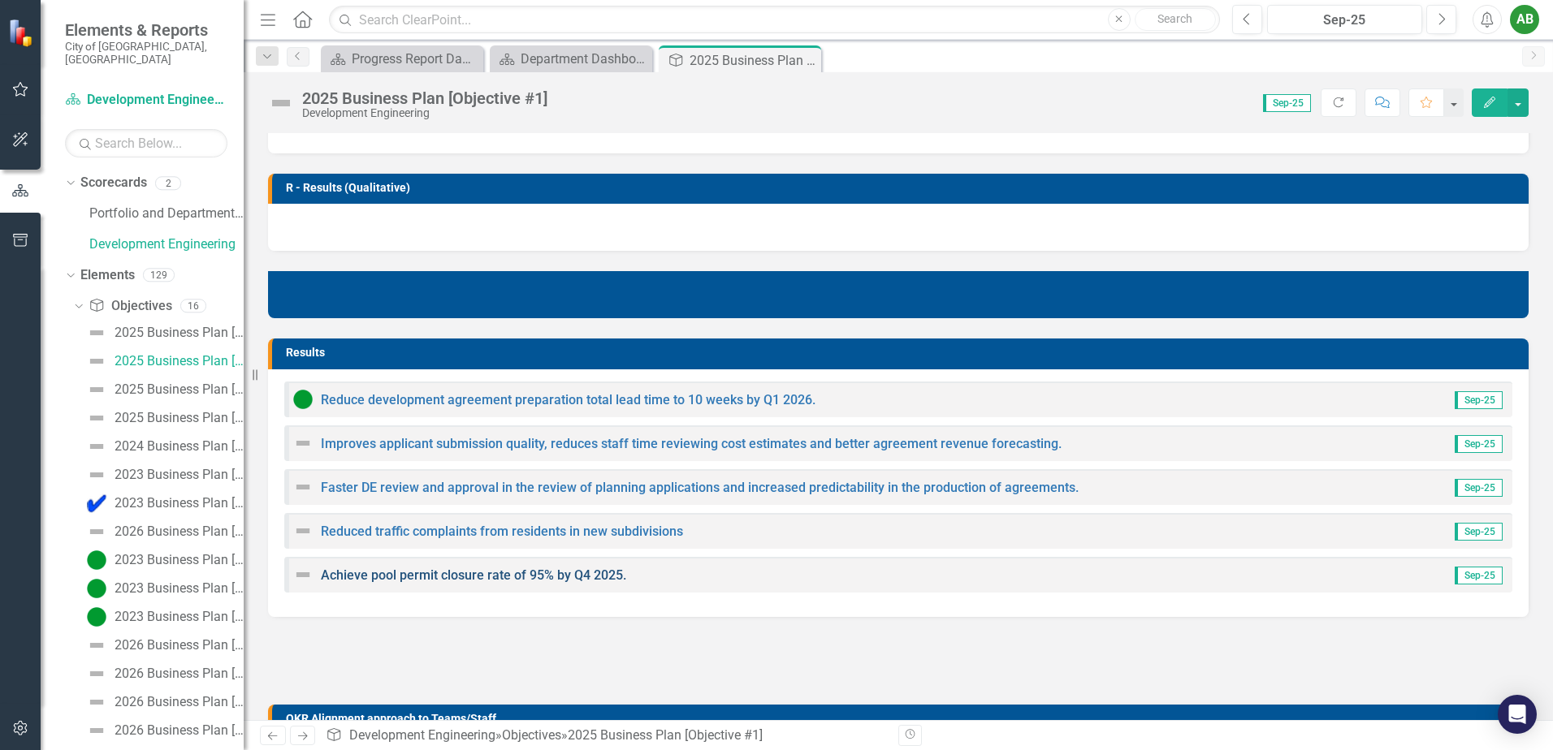
click at [342, 573] on link "Achieve pool permit closure rate of 95% by Q4 2025." at bounding box center [473, 575] width 305 height 15
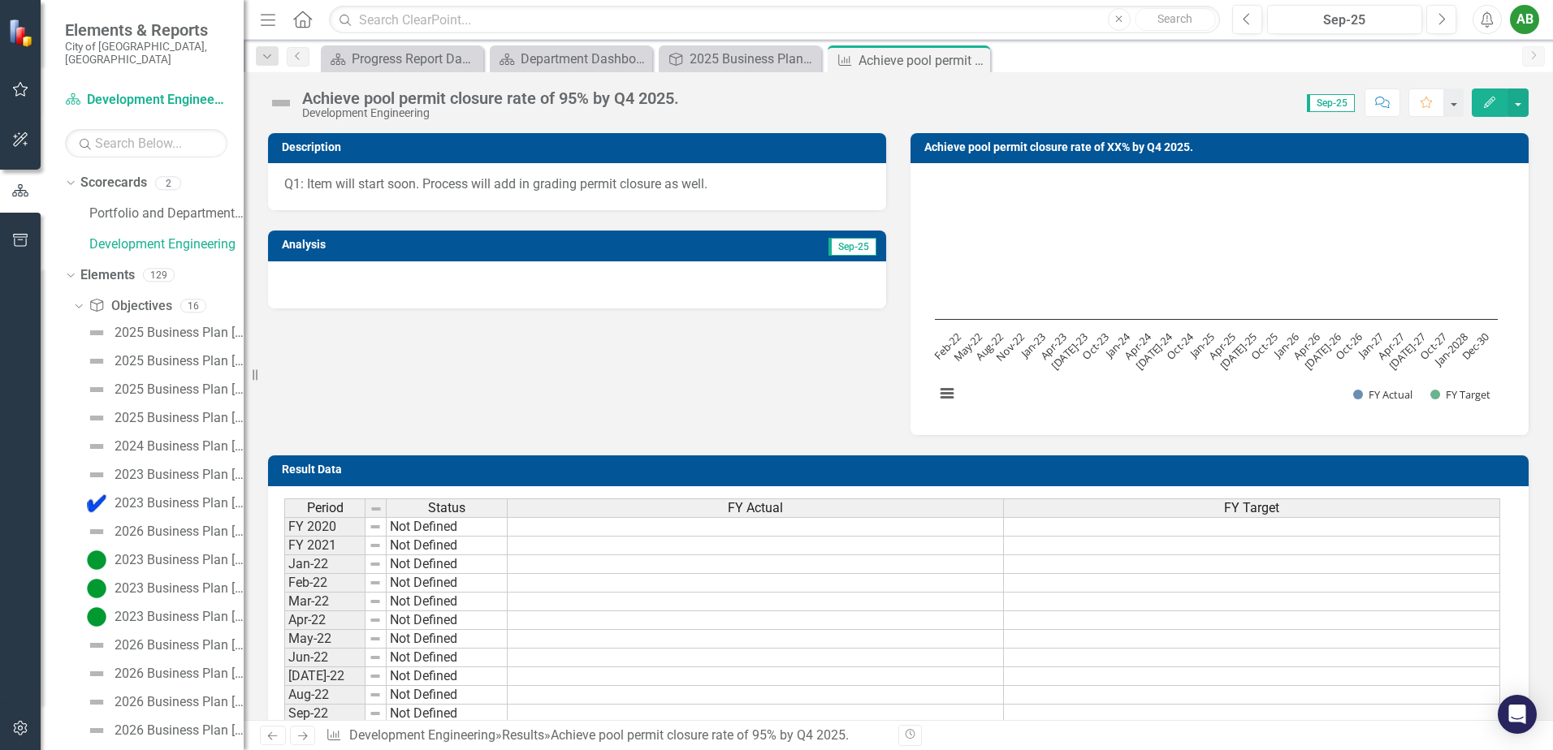
click at [284, 106] on img at bounding box center [281, 103] width 26 height 26
click at [284, 104] on img at bounding box center [281, 103] width 26 height 26
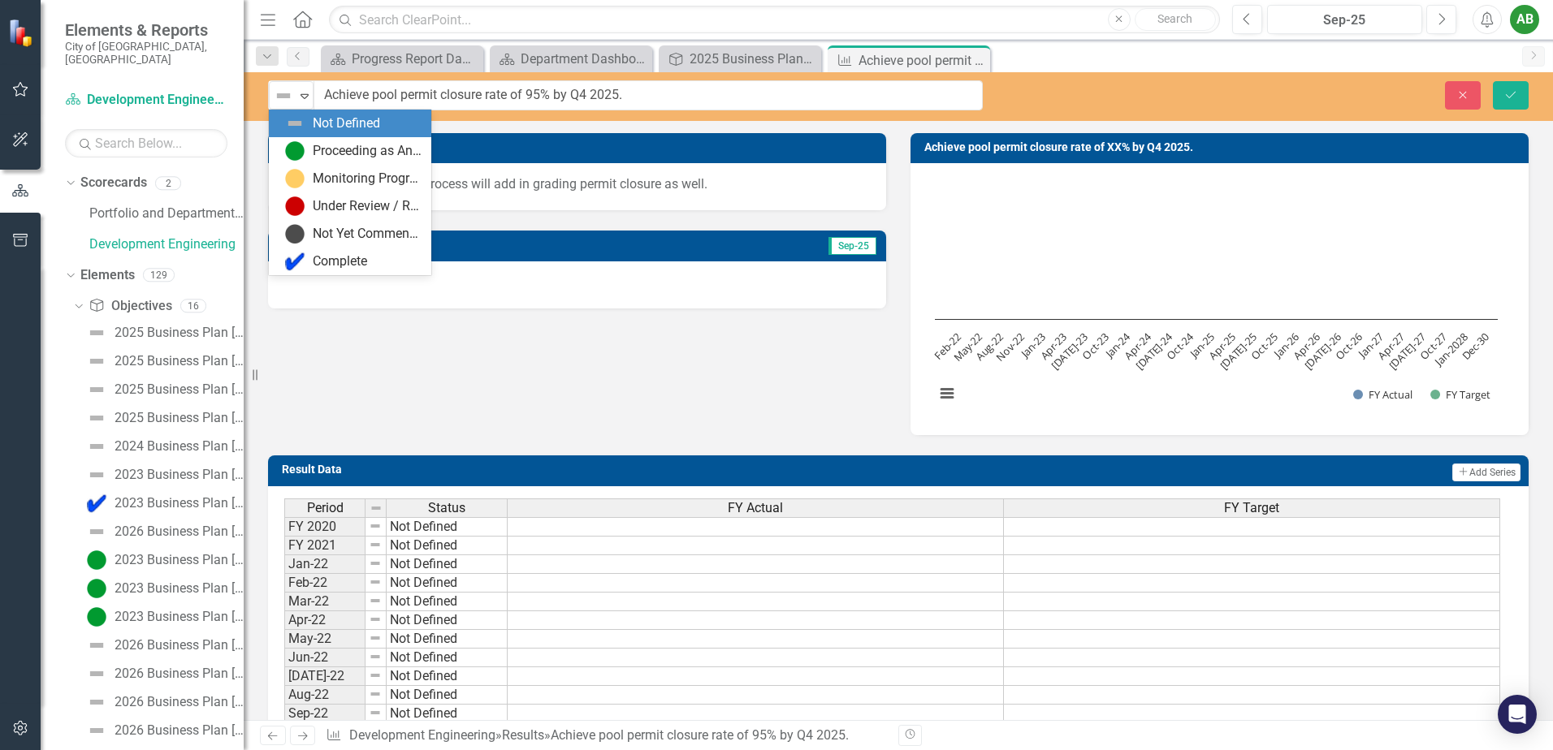
click at [284, 104] on img at bounding box center [283, 95] width 19 height 19
click at [357, 152] on div "Proceeding as Anticipated" at bounding box center [367, 151] width 109 height 19
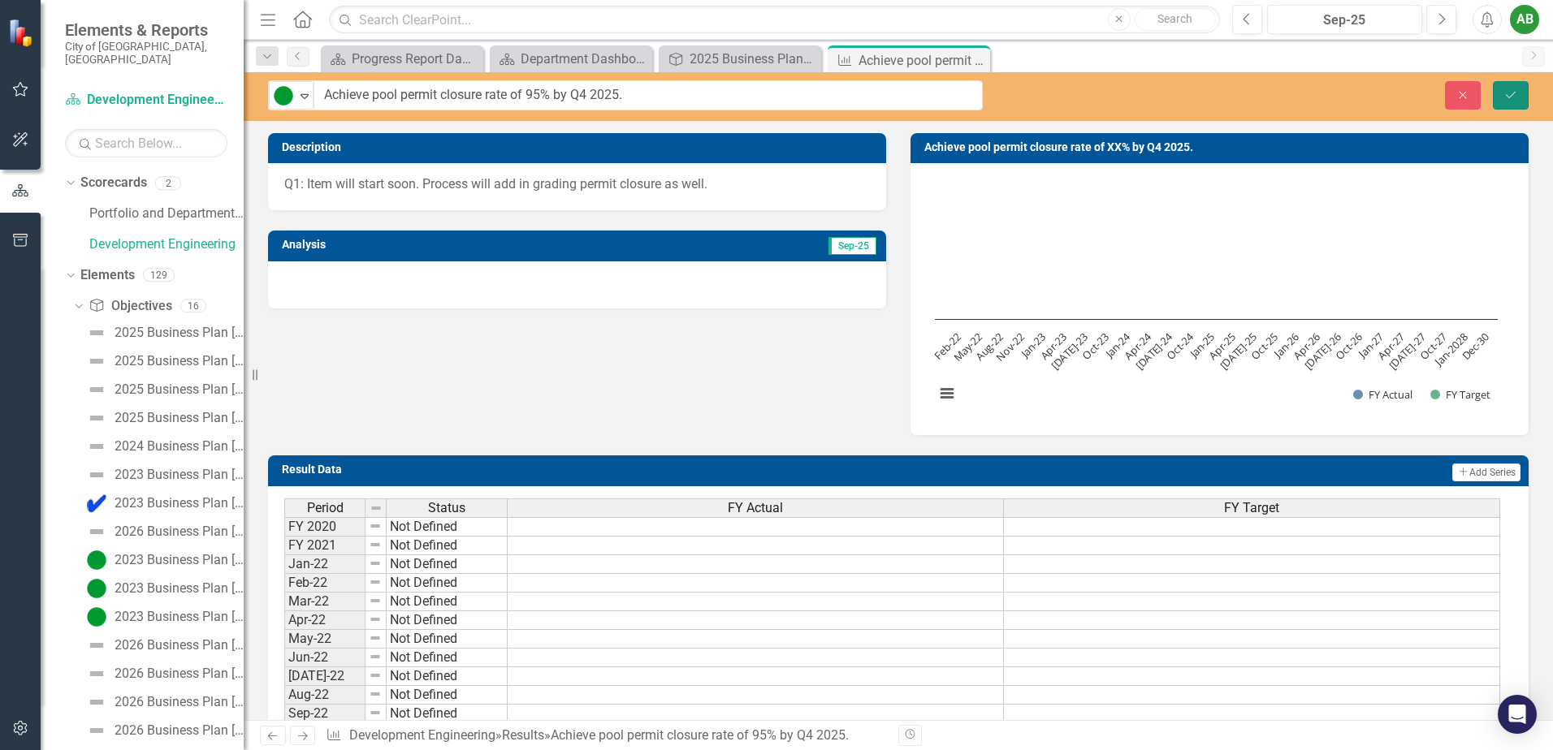
click at [1504, 91] on icon "Save" at bounding box center [1510, 94] width 15 height 11
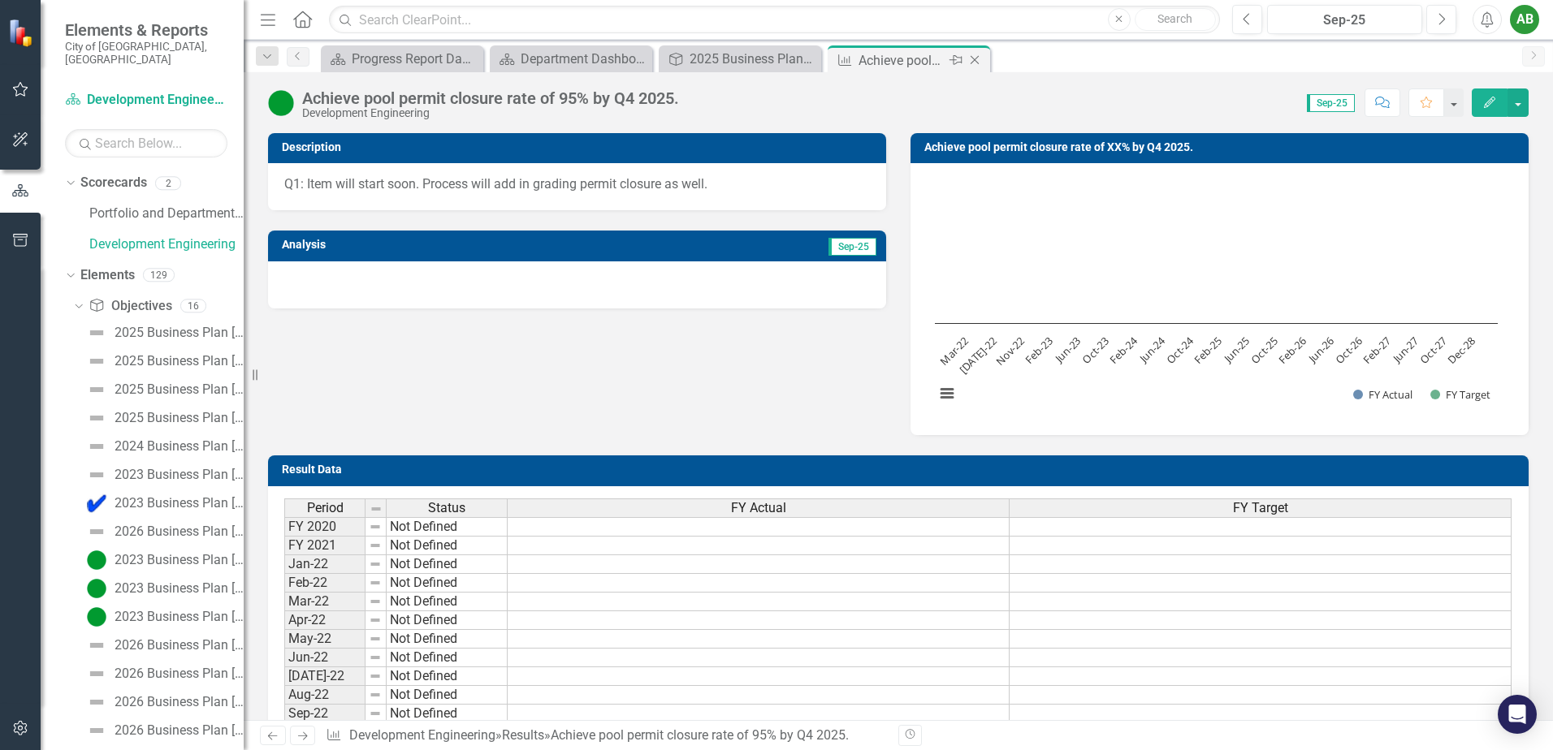
click at [978, 62] on icon "Close" at bounding box center [974, 60] width 16 height 13
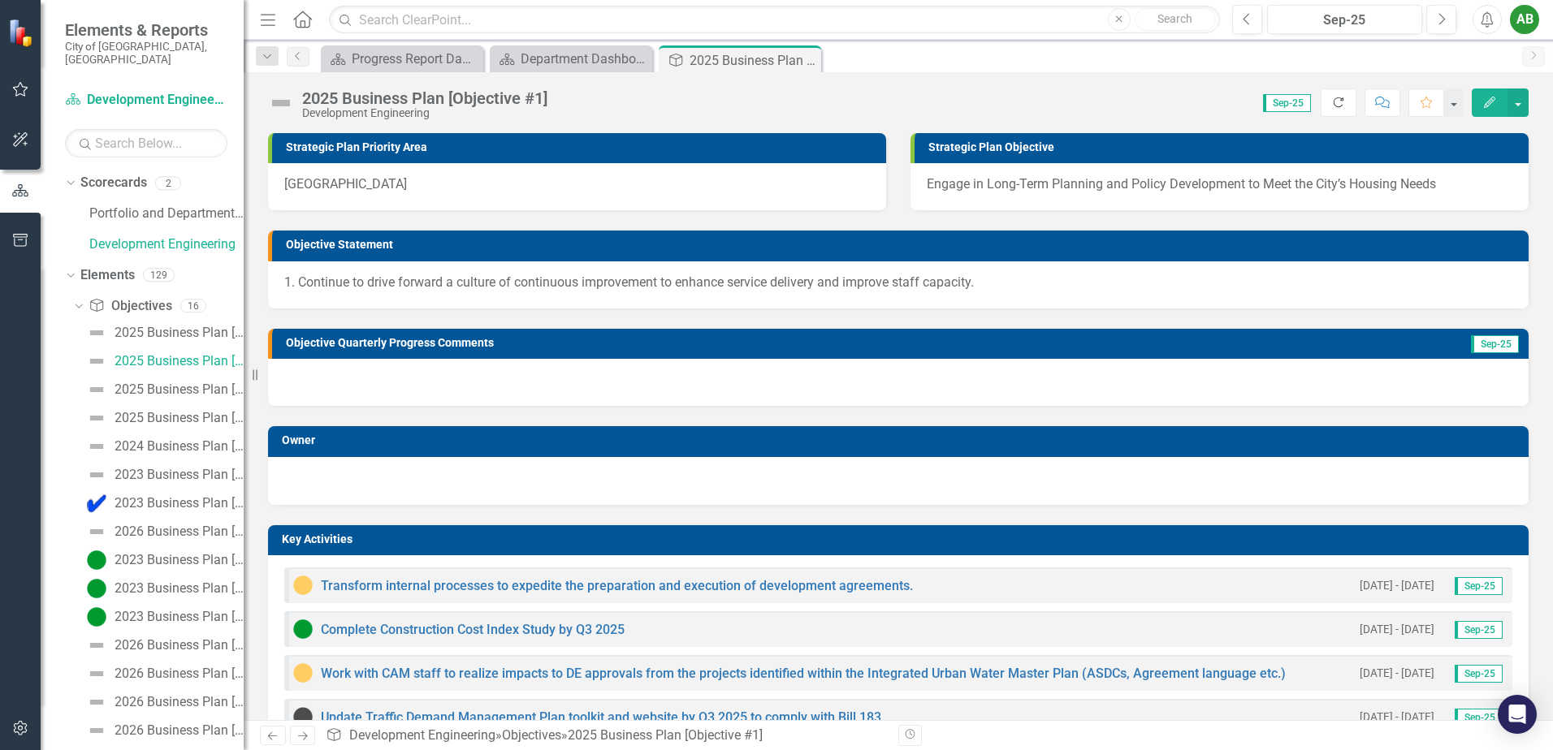
click at [1342, 106] on icon "Refresh" at bounding box center [1338, 102] width 15 height 11
click at [279, 99] on img at bounding box center [281, 103] width 26 height 26
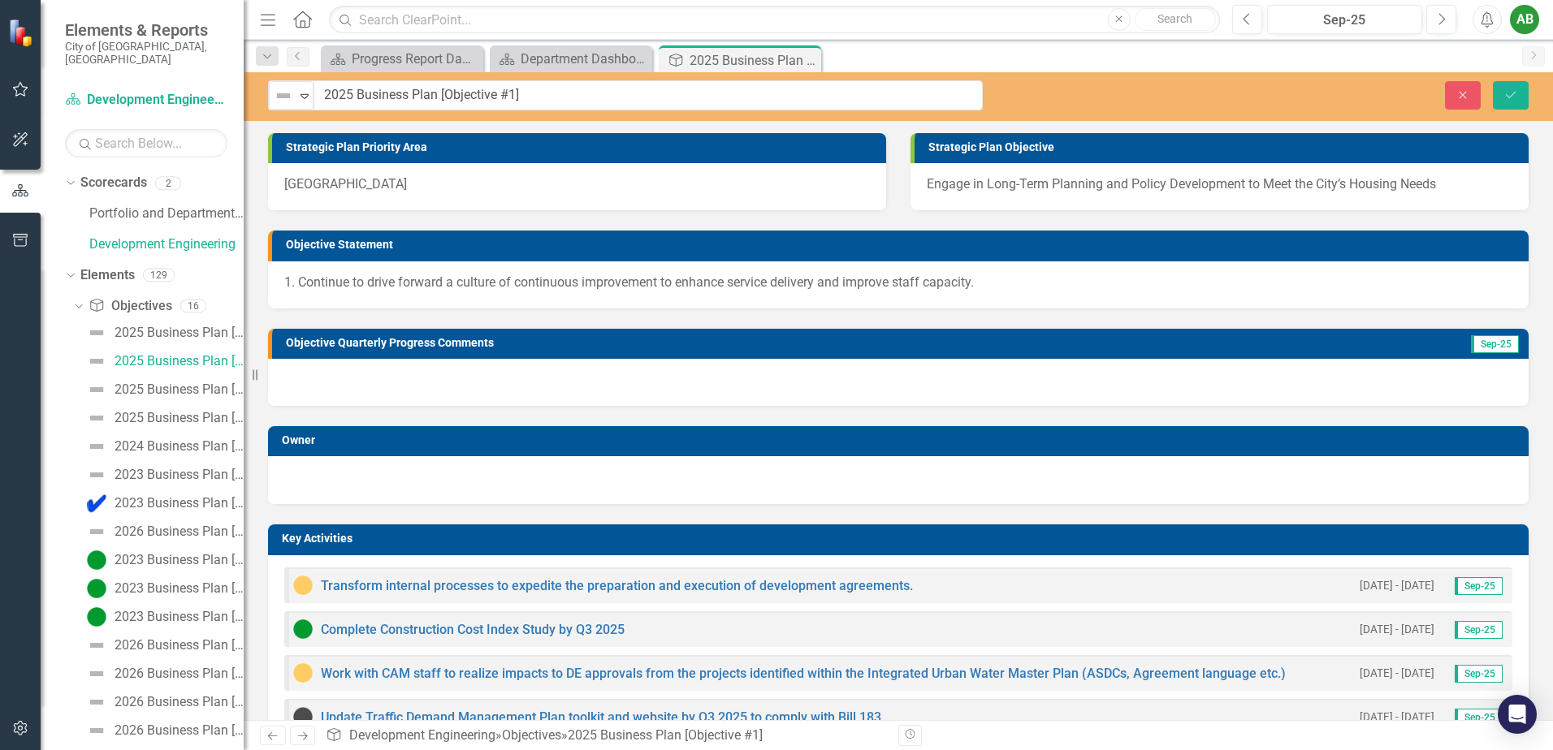
click at [279, 99] on img at bounding box center [283, 95] width 19 height 19
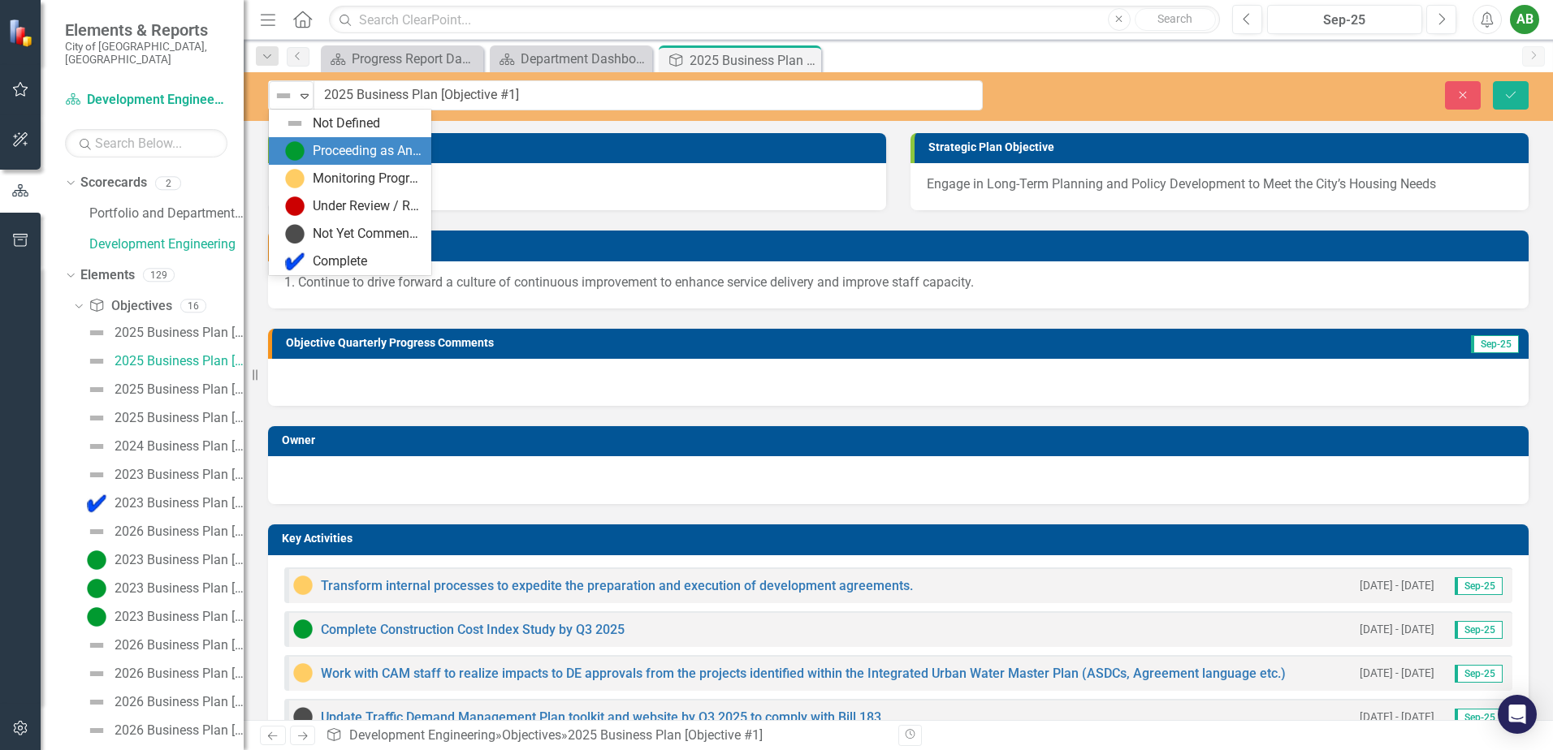
click at [322, 149] on div "Proceeding as Anticipated" at bounding box center [367, 151] width 109 height 19
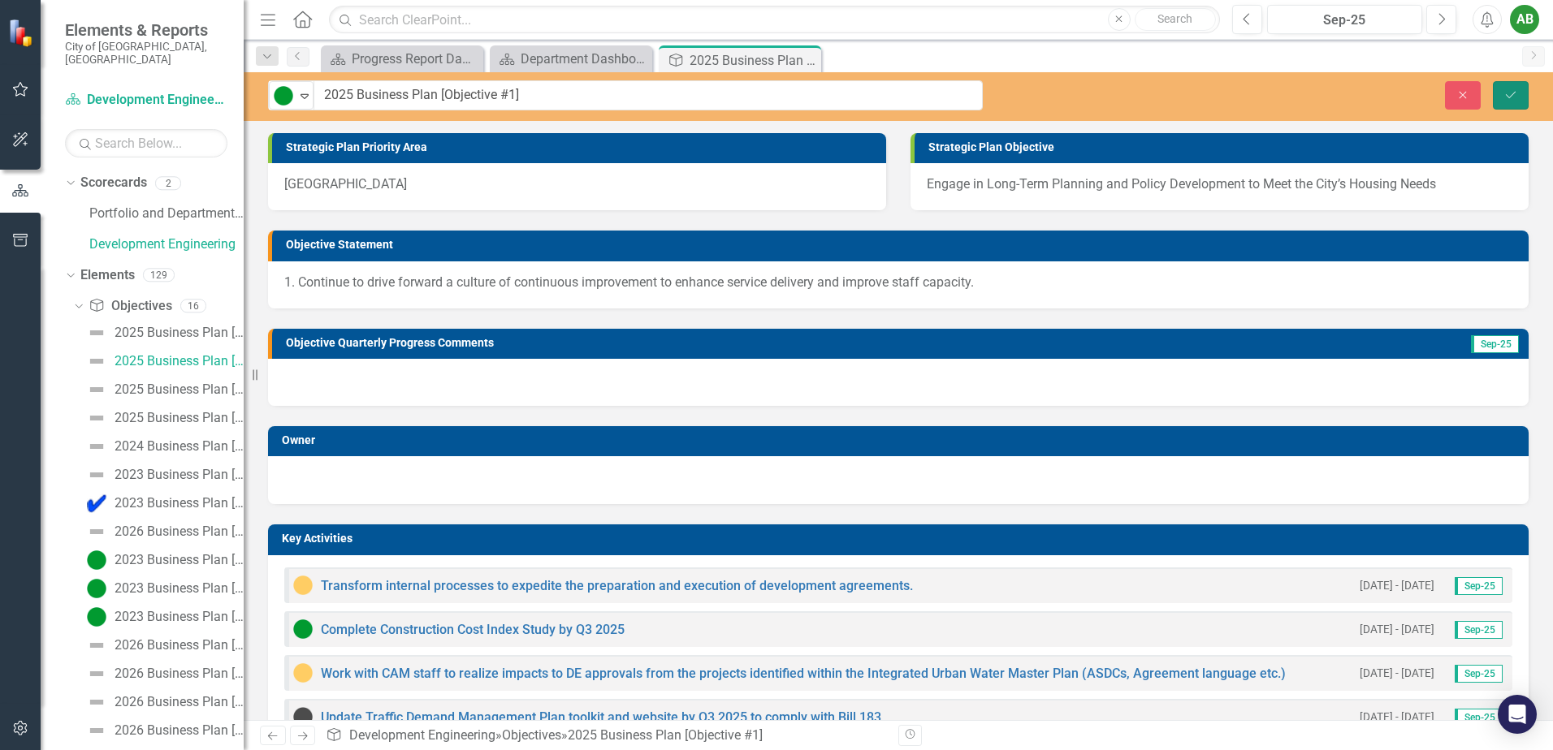
click at [1519, 97] on button "Save" at bounding box center [1511, 95] width 36 height 28
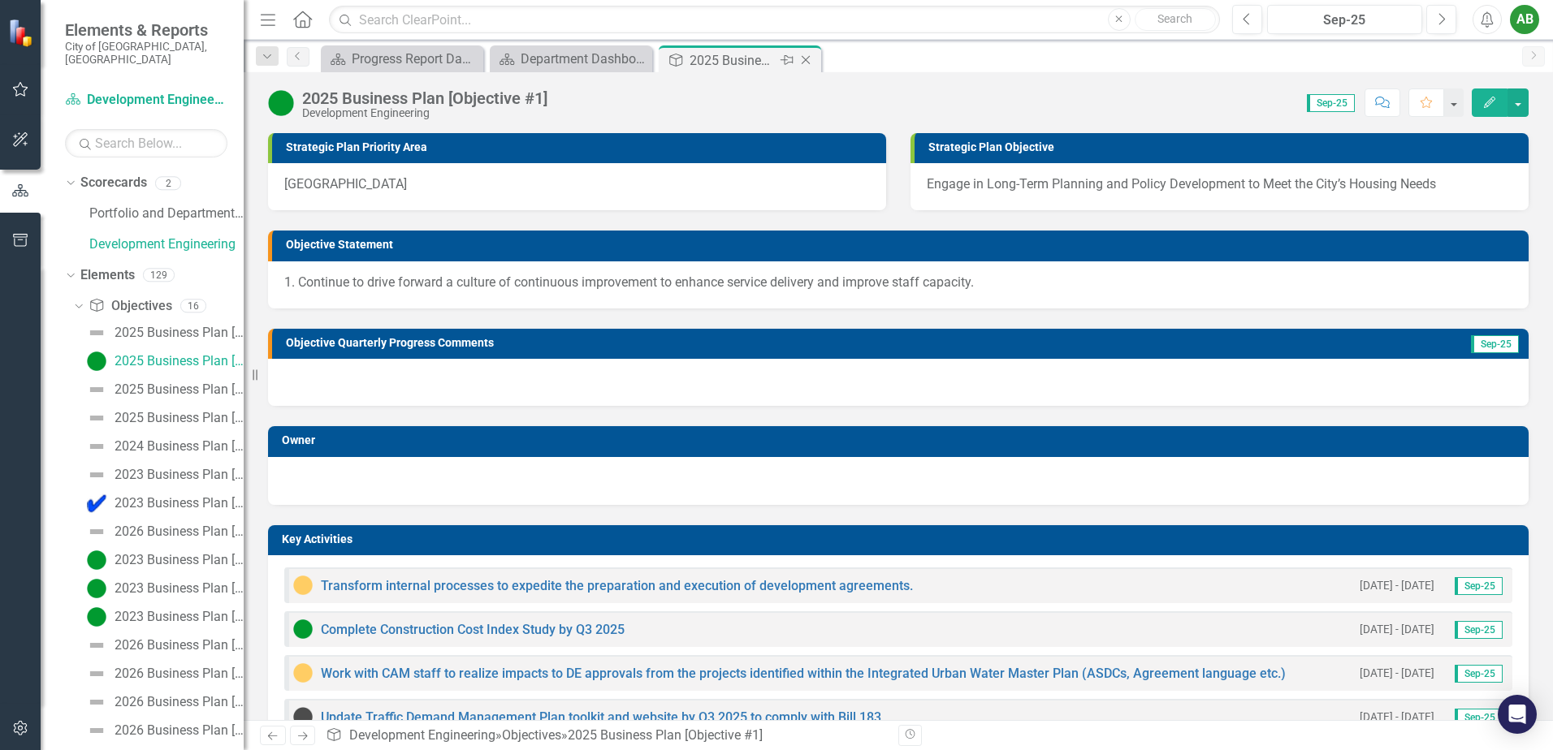
click at [811, 63] on icon "Close" at bounding box center [805, 60] width 16 height 13
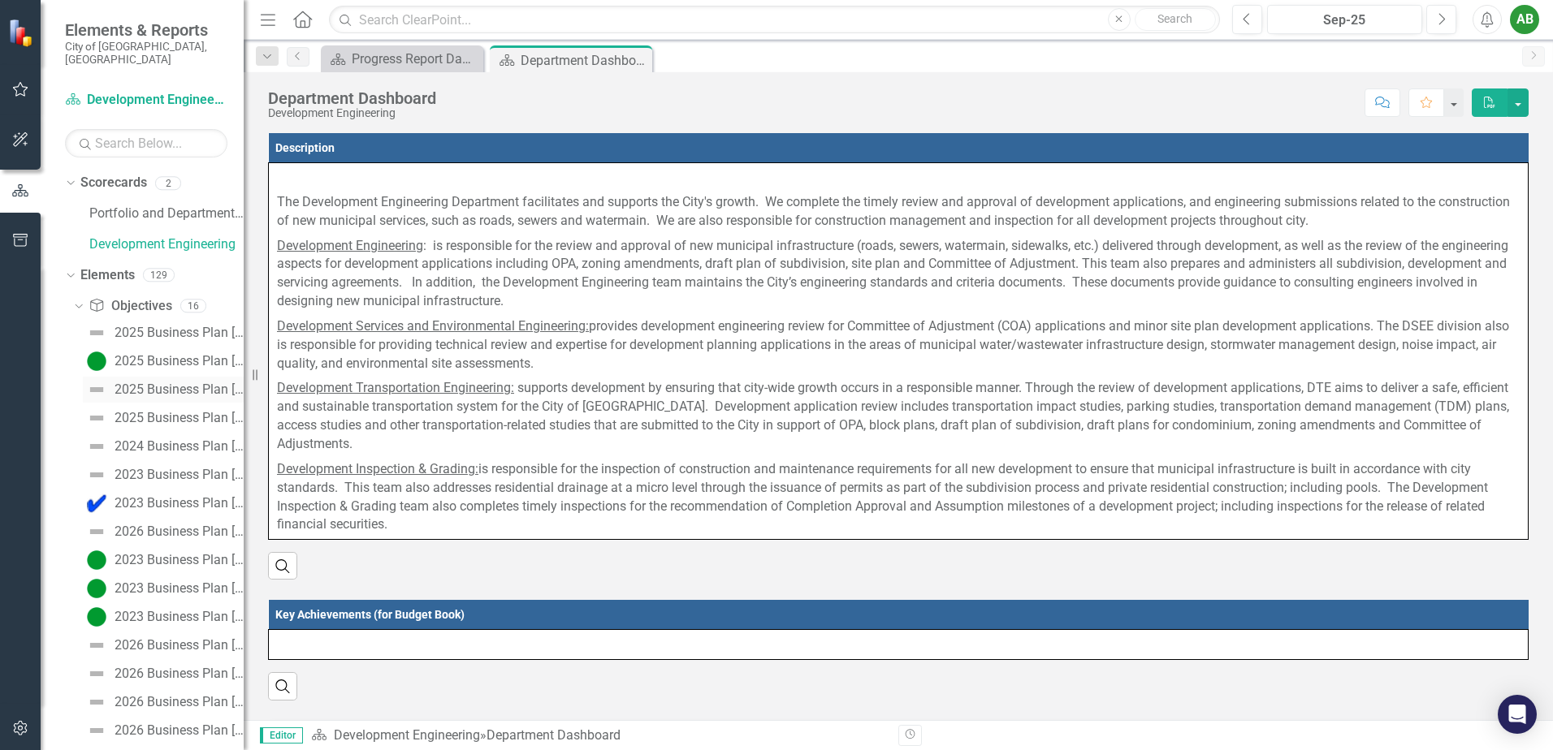
click at [145, 382] on div "2025 Business Plan [Objective #2]" at bounding box center [179, 389] width 129 height 15
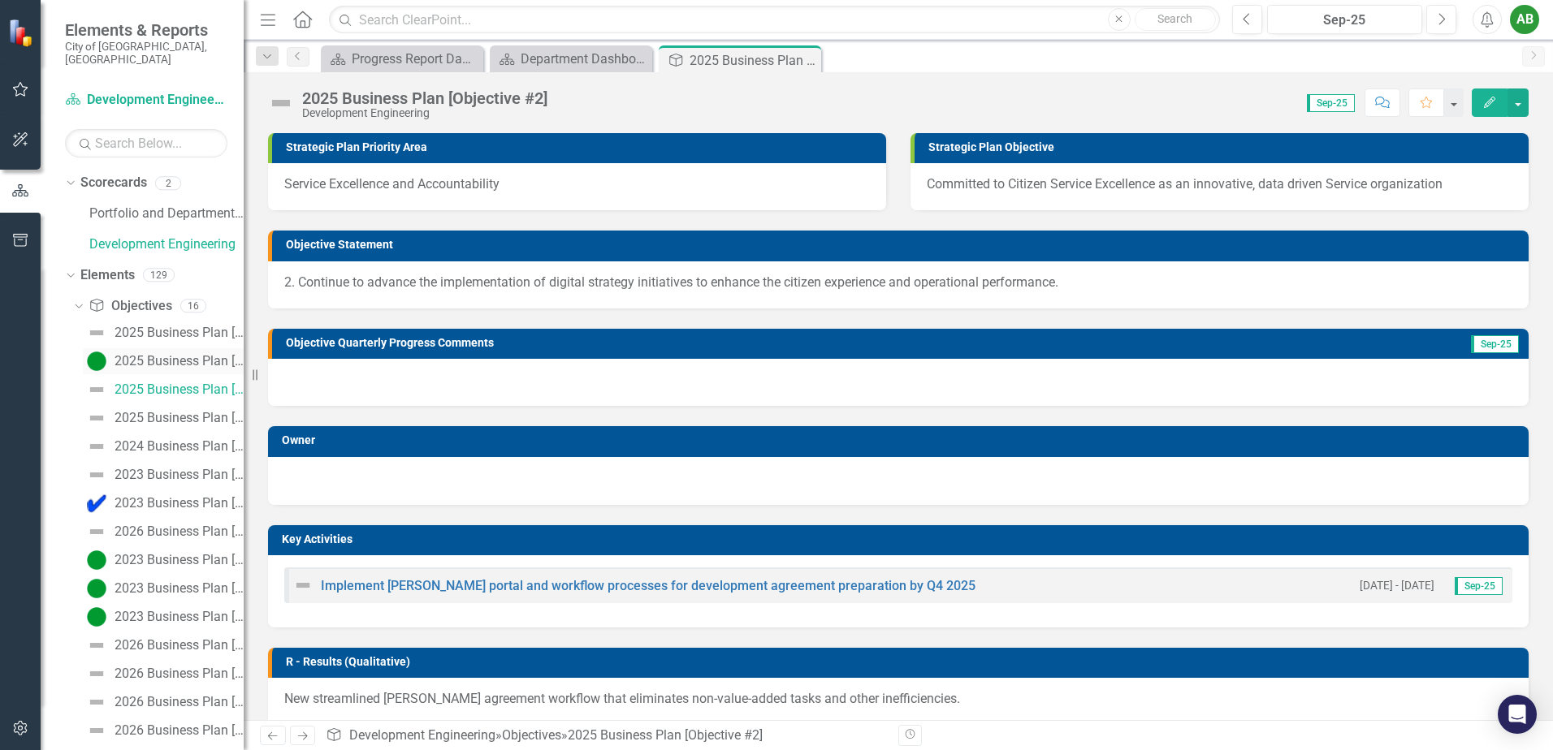
click at [150, 354] on div "2025 Business Plan [Objective #1]" at bounding box center [179, 361] width 129 height 15
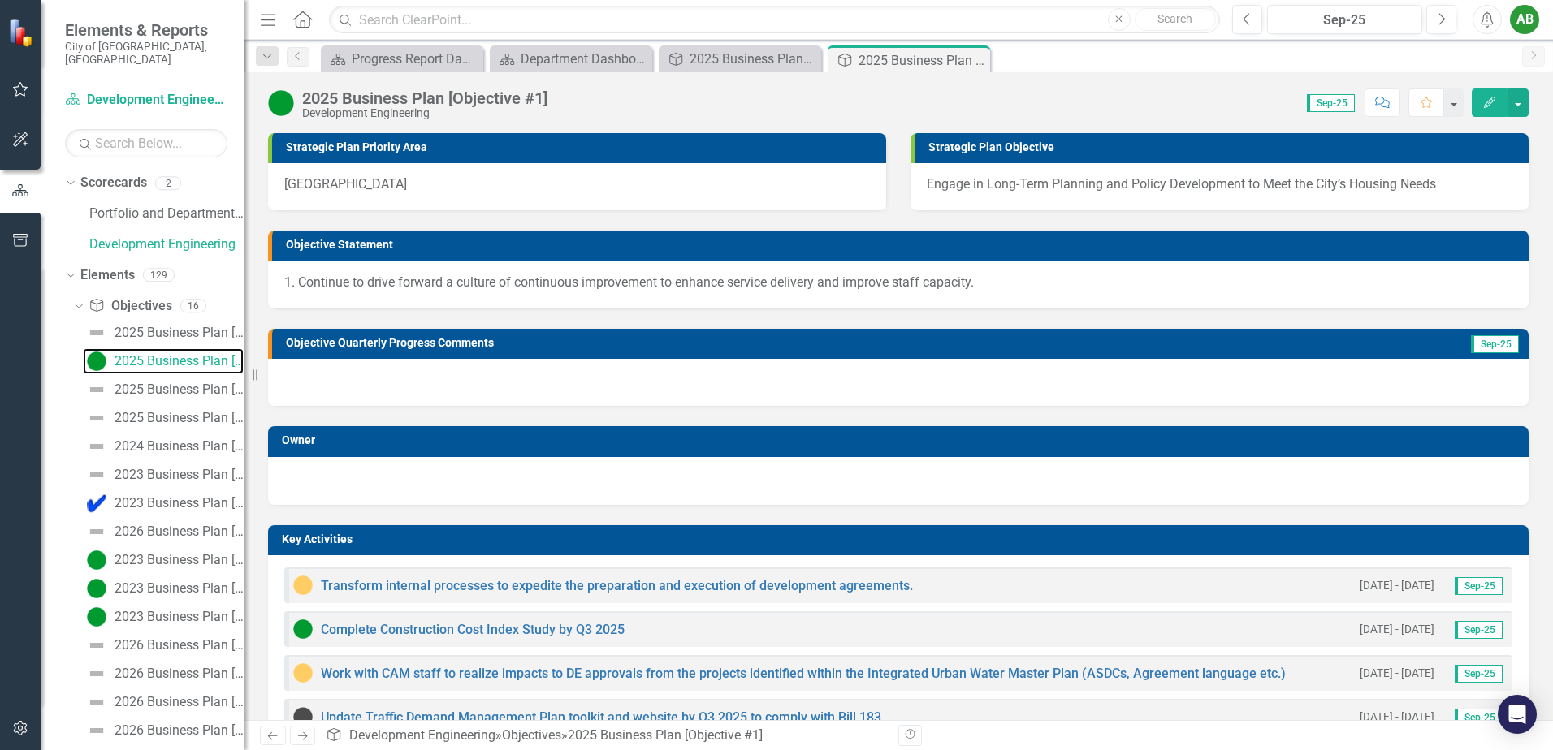
scroll to position [81, 0]
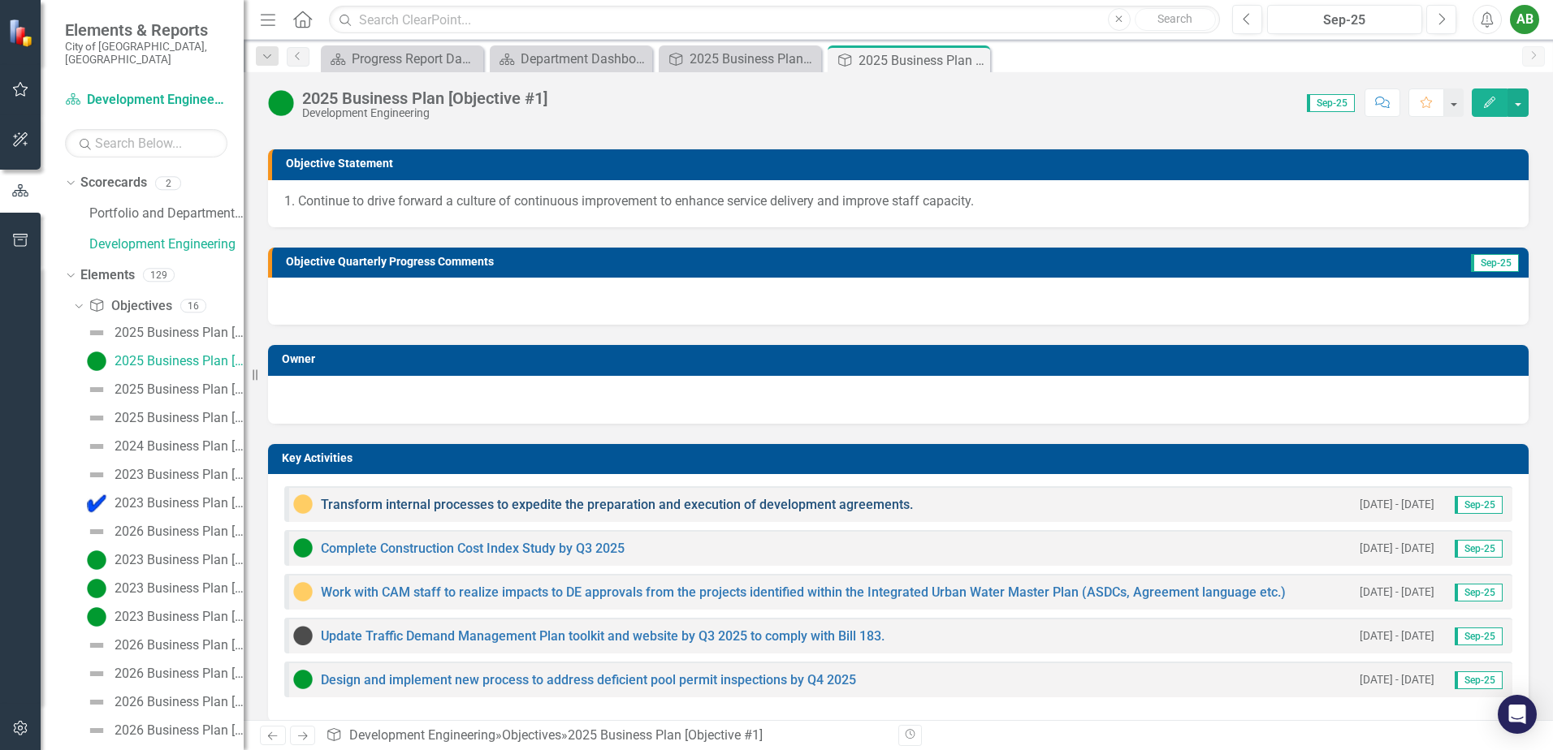
click at [390, 507] on link "Transform internal processes to expedite the preparation and execution of devel…" at bounding box center [617, 504] width 592 height 15
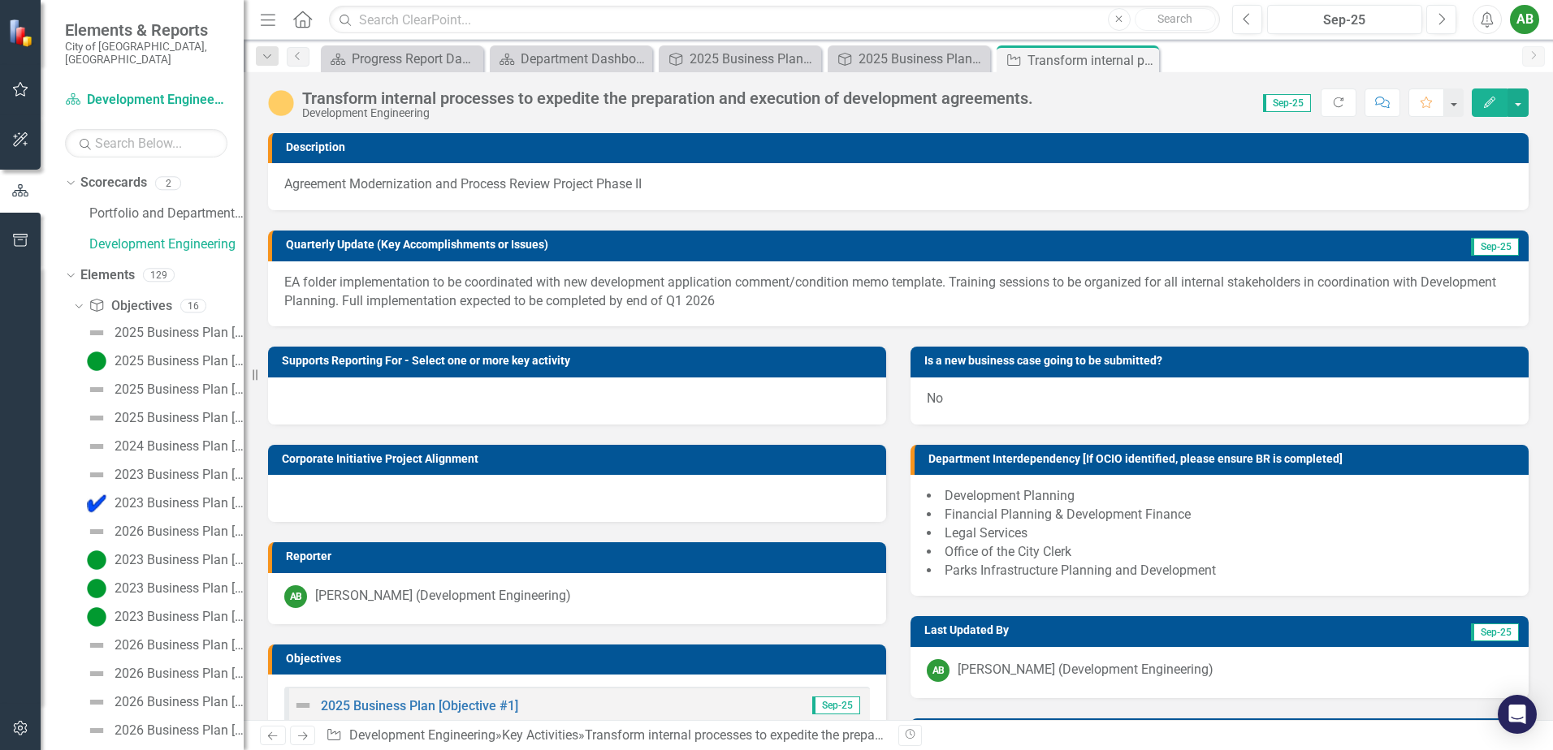
click at [624, 307] on p "EA folder implementation to be coordinated with new development application com…" at bounding box center [898, 292] width 1228 height 37
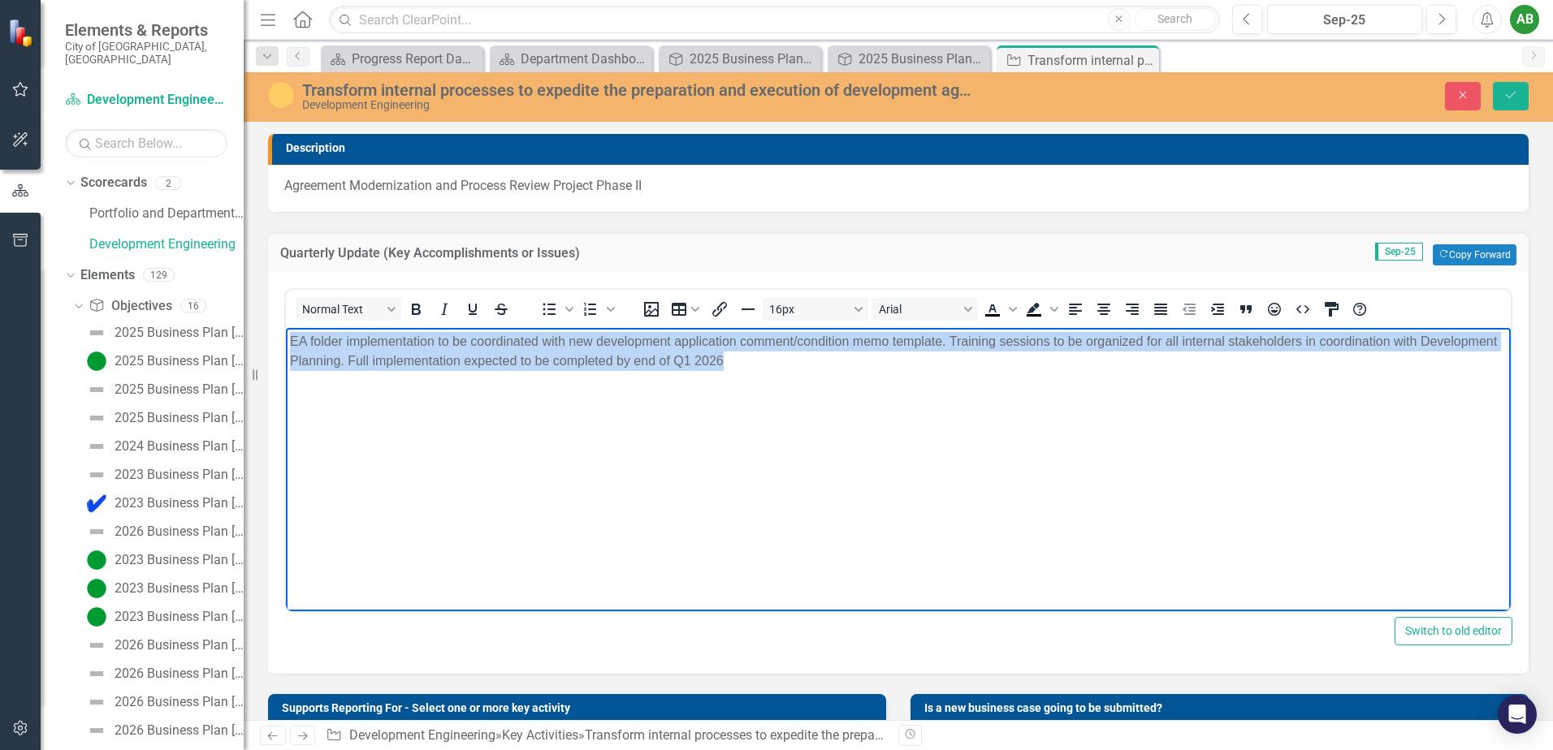
drag, startPoint x: 824, startPoint y: 360, endPoint x: 287, endPoint y: 338, distance: 537.2
click at [287, 338] on body "EA folder implementation to be coordinated with new development application com…" at bounding box center [898, 449] width 1225 height 244
copy p "EA folder implementation to be coordinated with new development application com…"
click at [298, 339] on p "EA folder implementation to be coordinated with new development application com…" at bounding box center [898, 350] width 1216 height 39
click at [291, 340] on p "EA folder implementation to be coordinated with new development application com…" at bounding box center [898, 350] width 1216 height 39
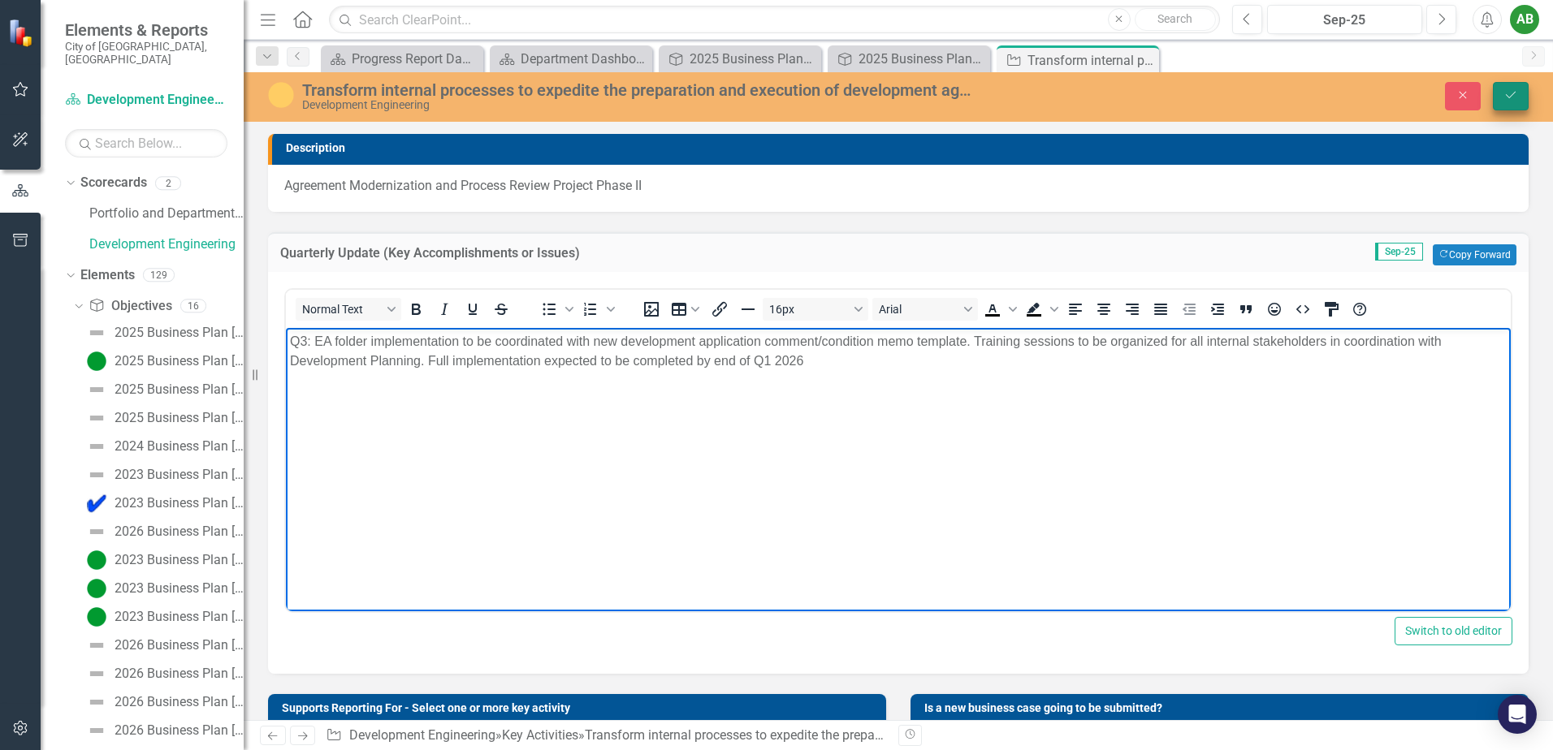
click at [1509, 96] on icon "Save" at bounding box center [1510, 94] width 15 height 11
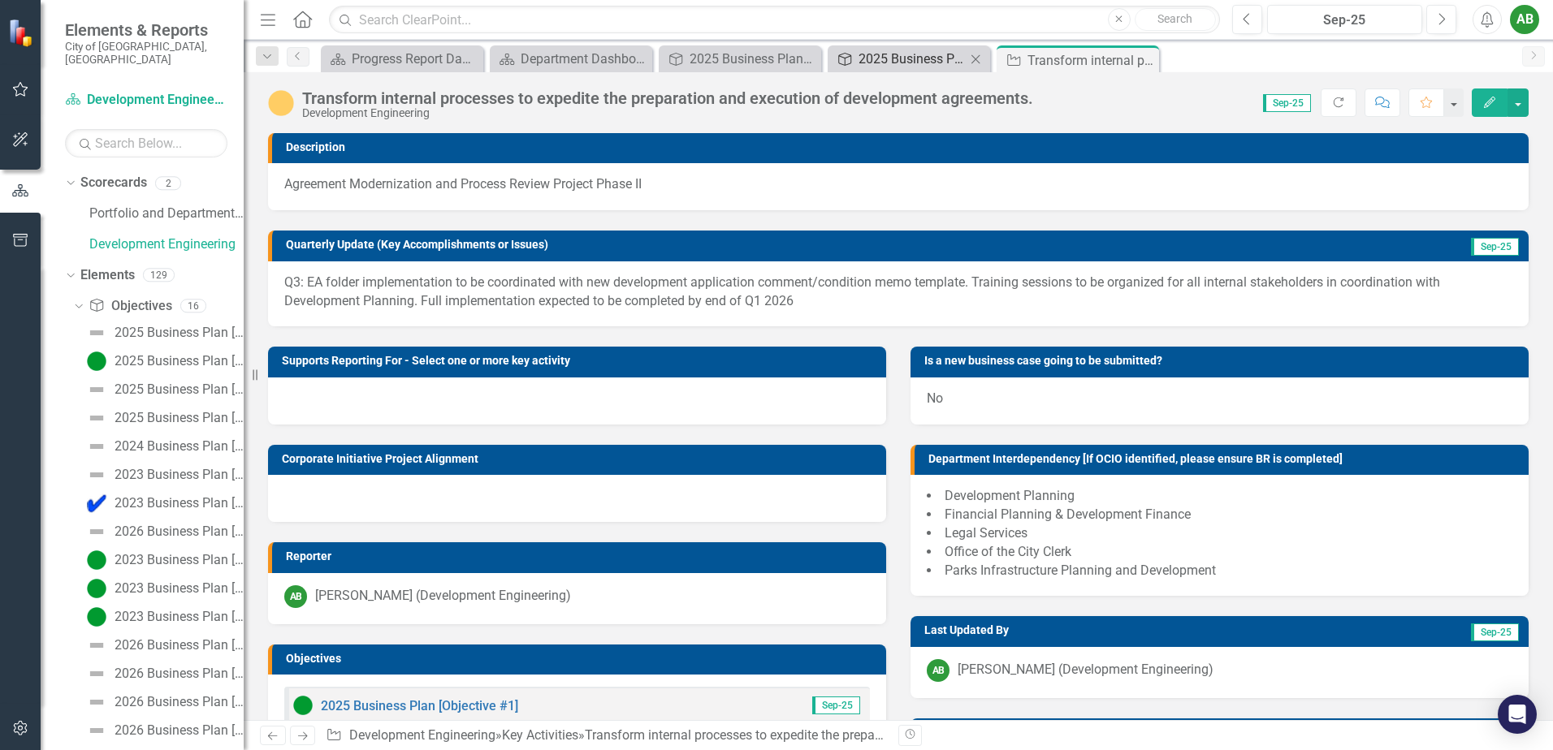
click at [903, 62] on div "2025 Business Plan [Objective #1]" at bounding box center [911, 59] width 107 height 20
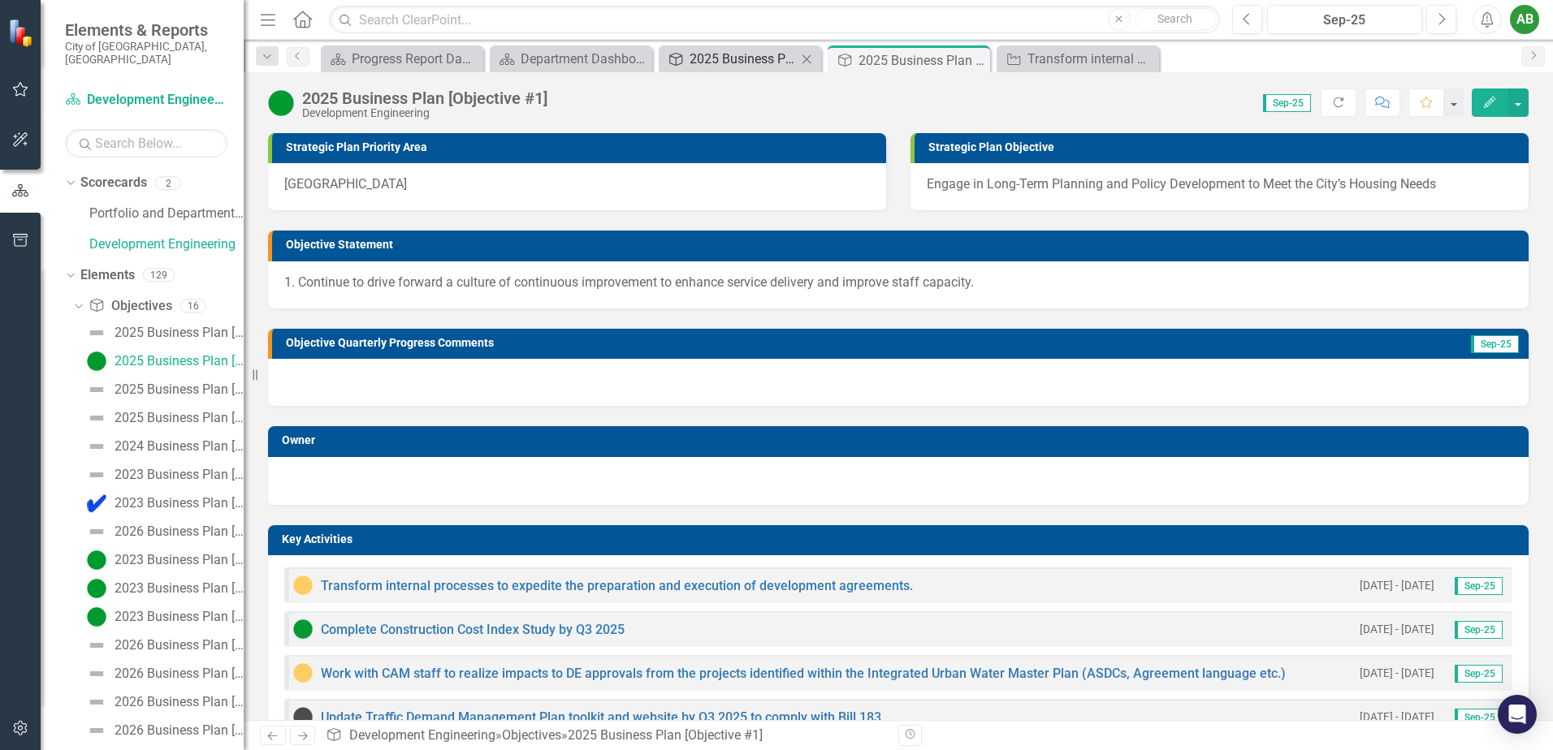
click at [722, 64] on div "2025 Business Plan [Objective #2]" at bounding box center [742, 59] width 107 height 20
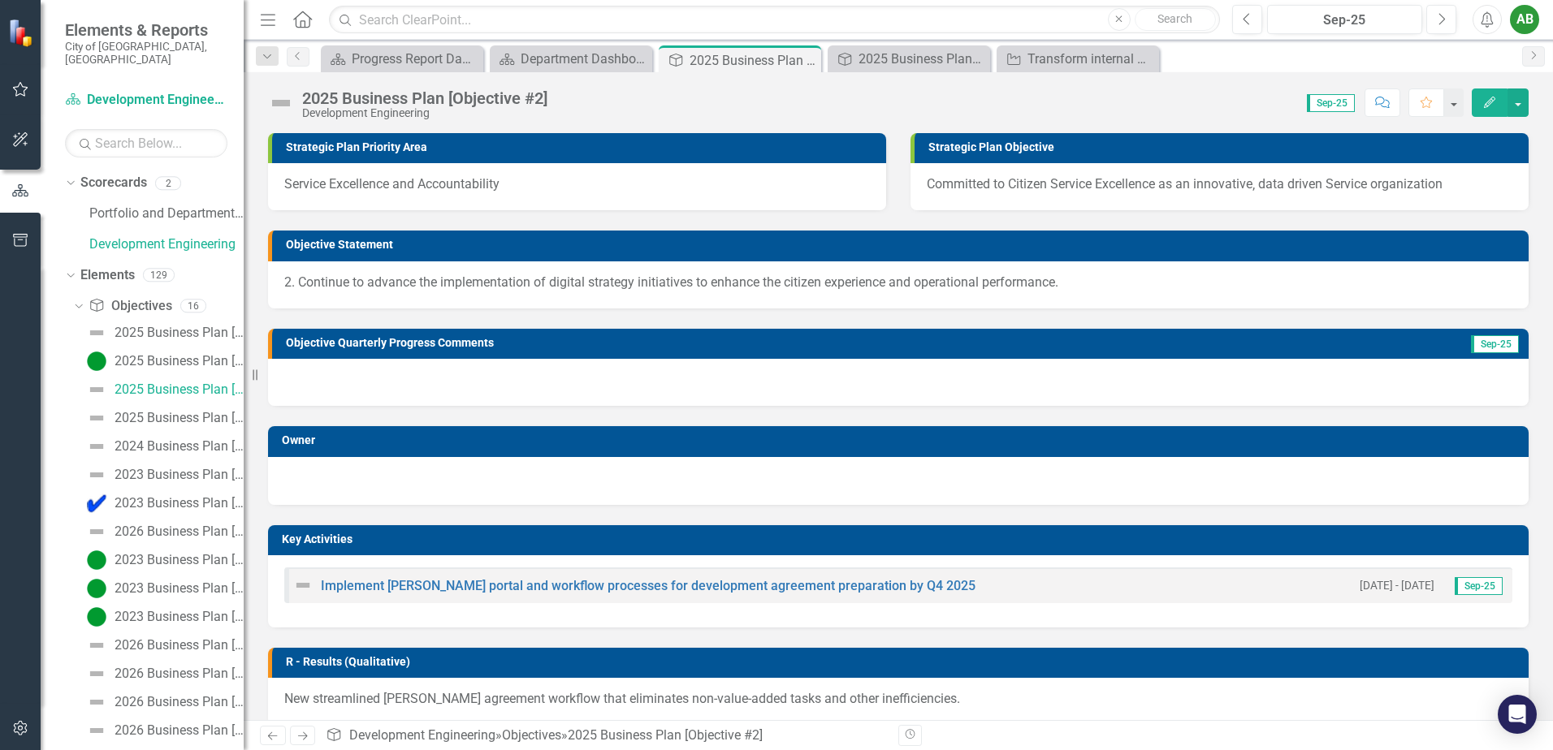
click at [422, 387] on div at bounding box center [898, 382] width 1260 height 47
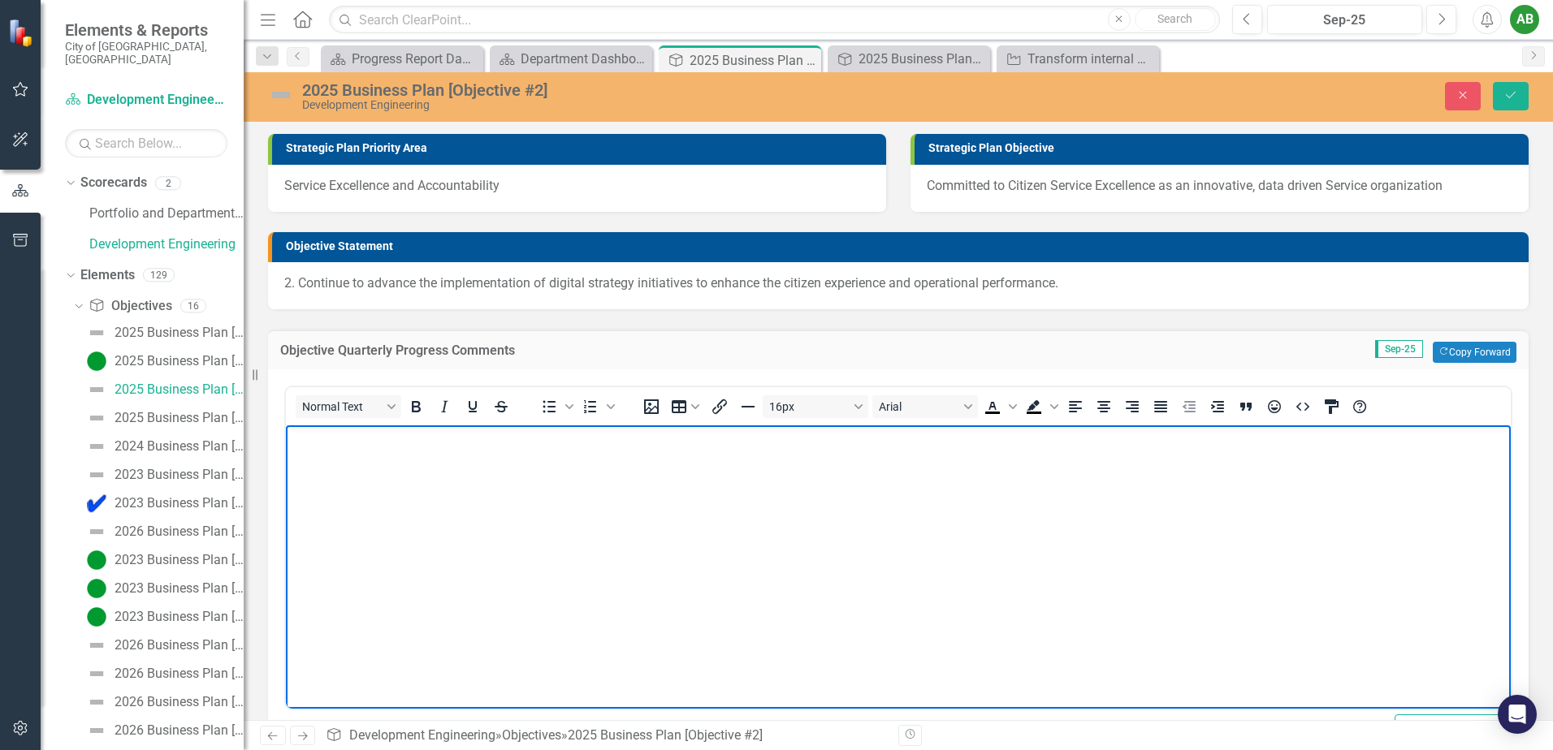
click at [486, 469] on body "Rich Text Area. Press ALT-0 for help." at bounding box center [898, 548] width 1225 height 244
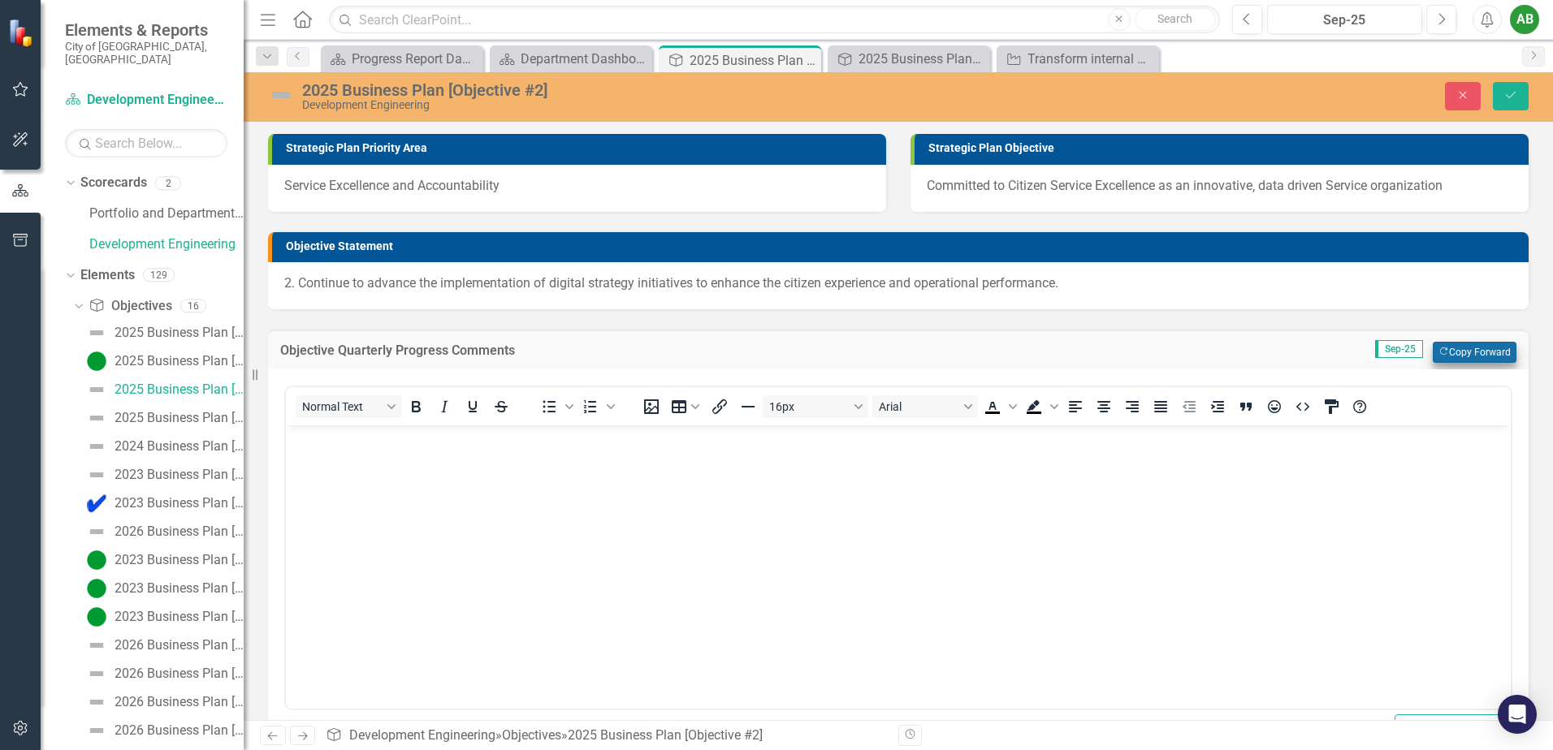
click at [1445, 353] on button "Copy Forward Copy Forward" at bounding box center [1474, 352] width 84 height 21
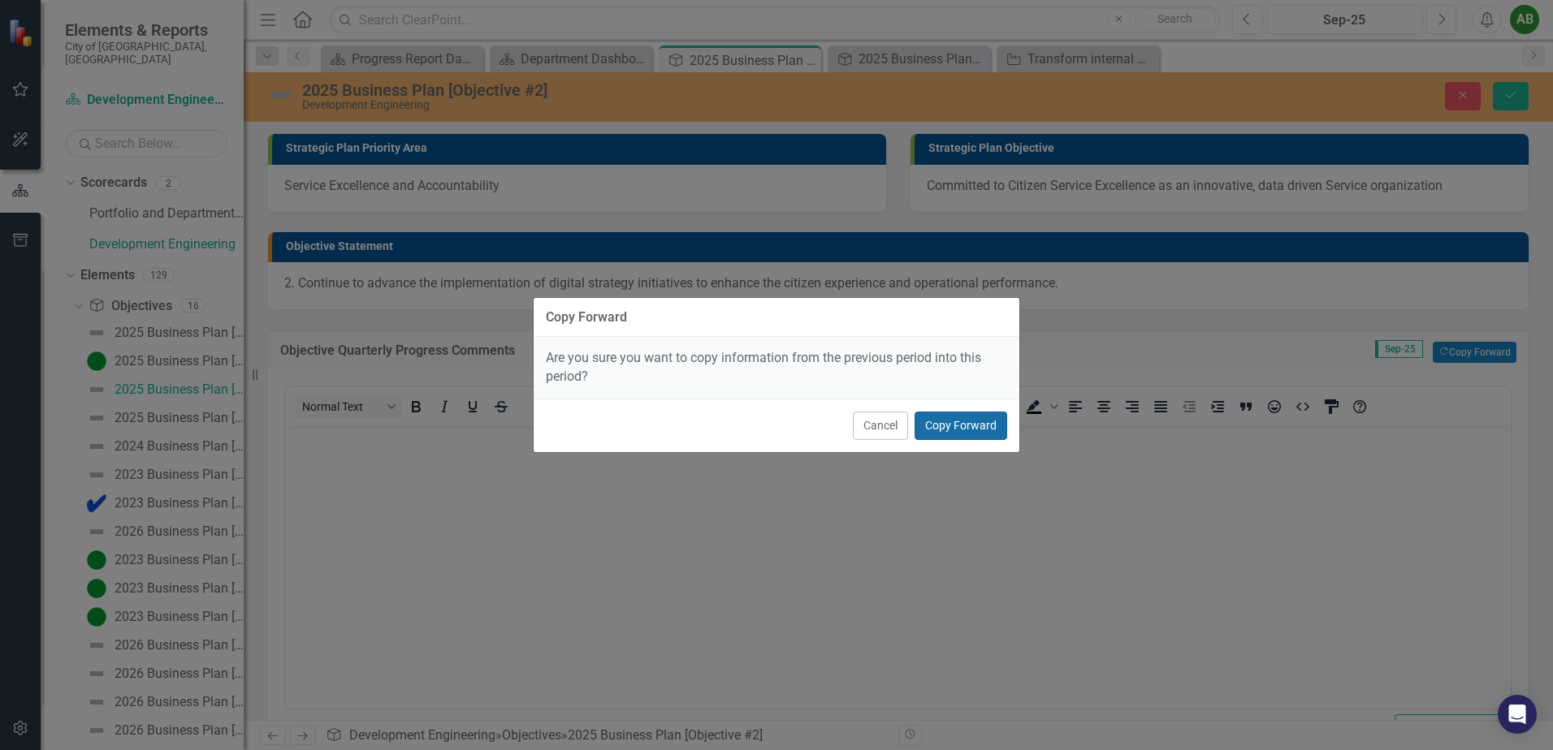
click at [968, 432] on button "Copy Forward" at bounding box center [960, 426] width 93 height 28
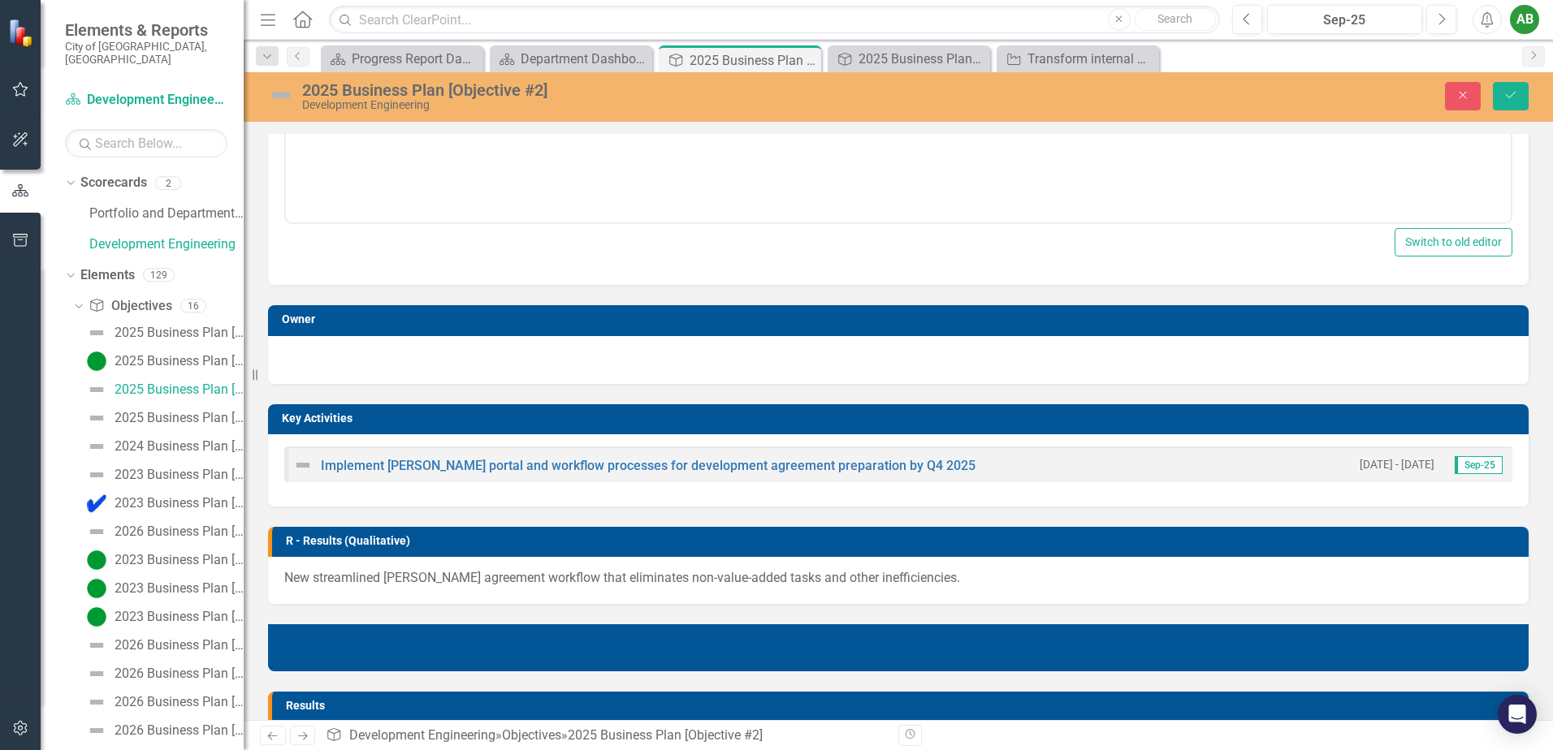
scroll to position [487, 0]
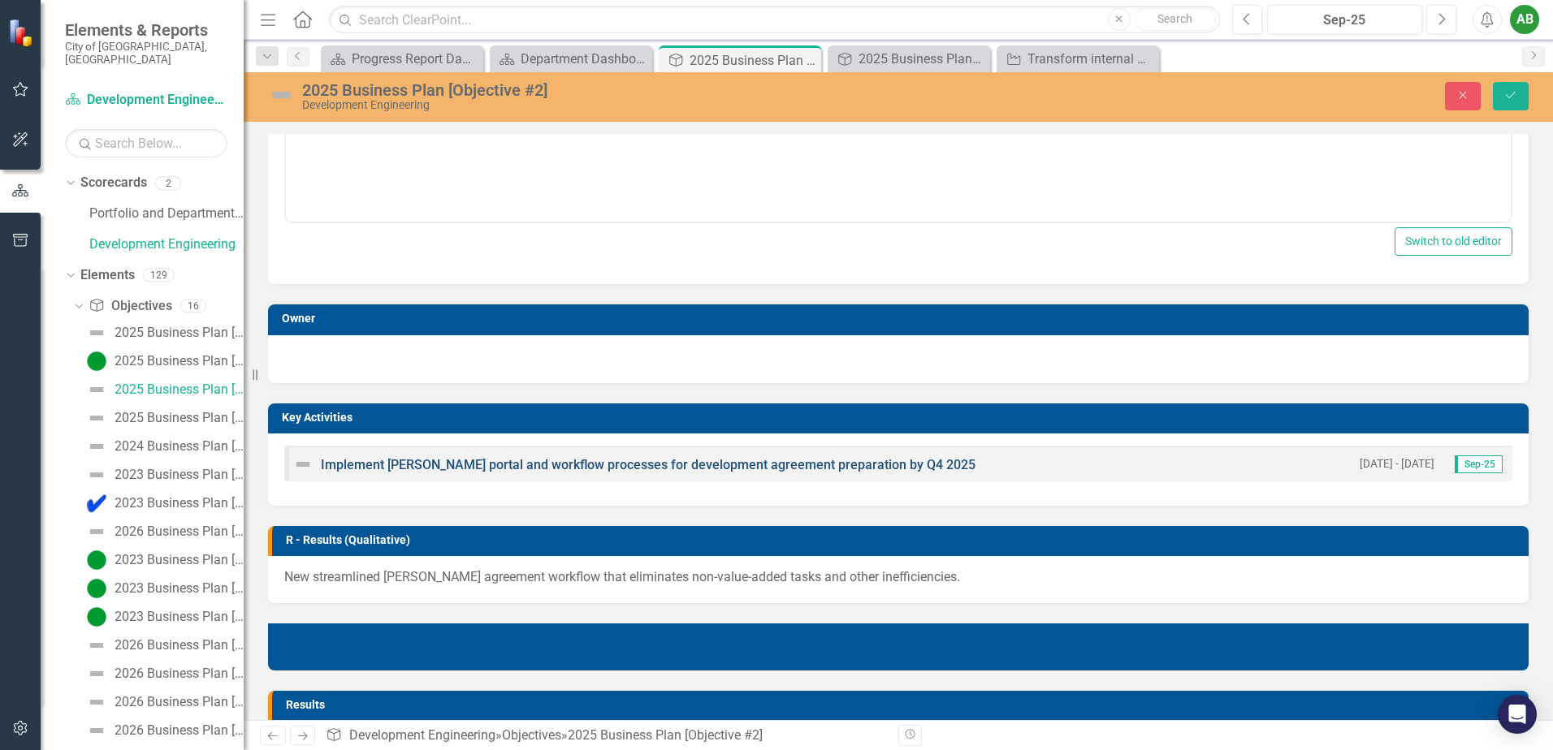
click at [603, 469] on link "Implement [PERSON_NAME] portal and workflow processes for development agreement…" at bounding box center [648, 464] width 655 height 15
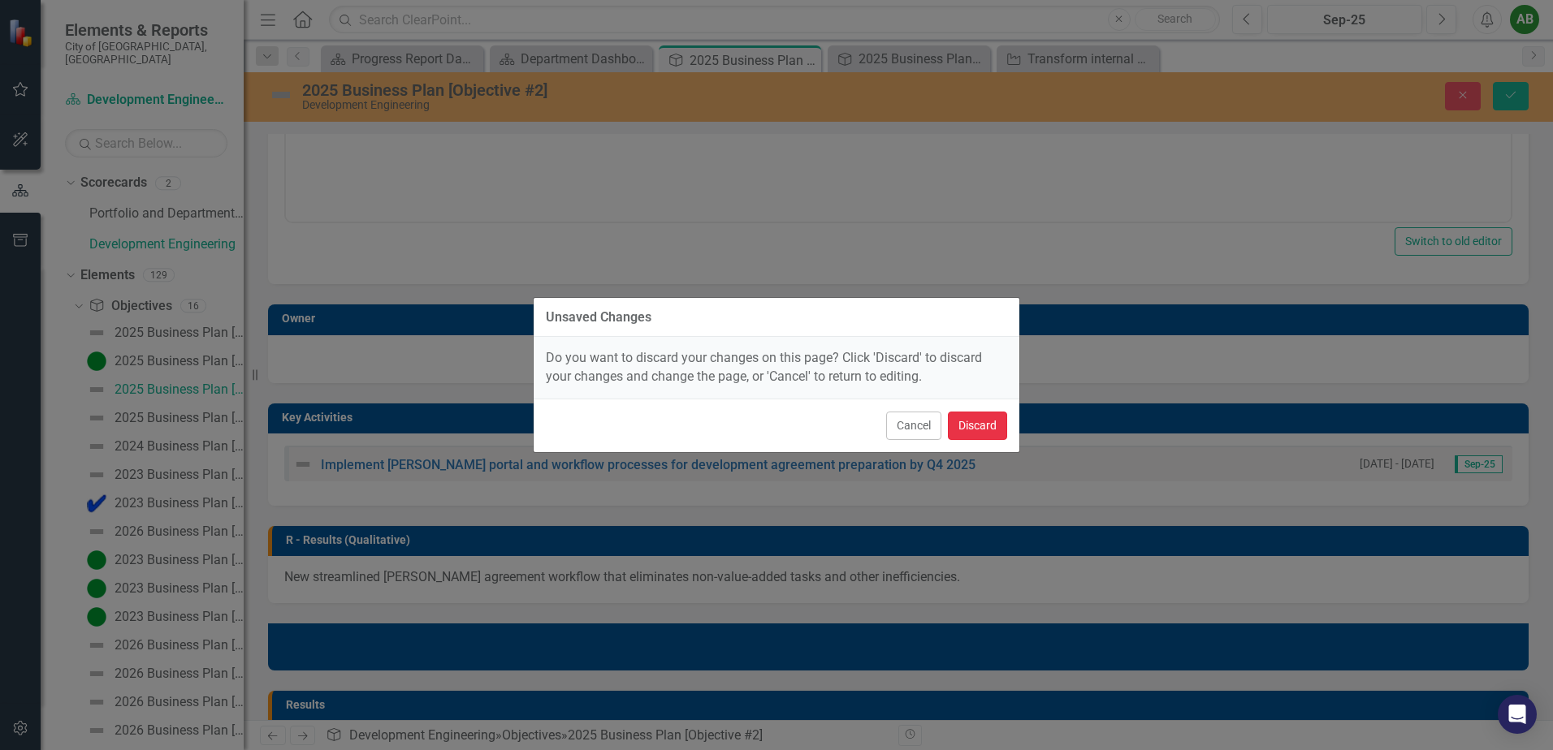
click at [980, 430] on button "Discard" at bounding box center [977, 426] width 59 height 28
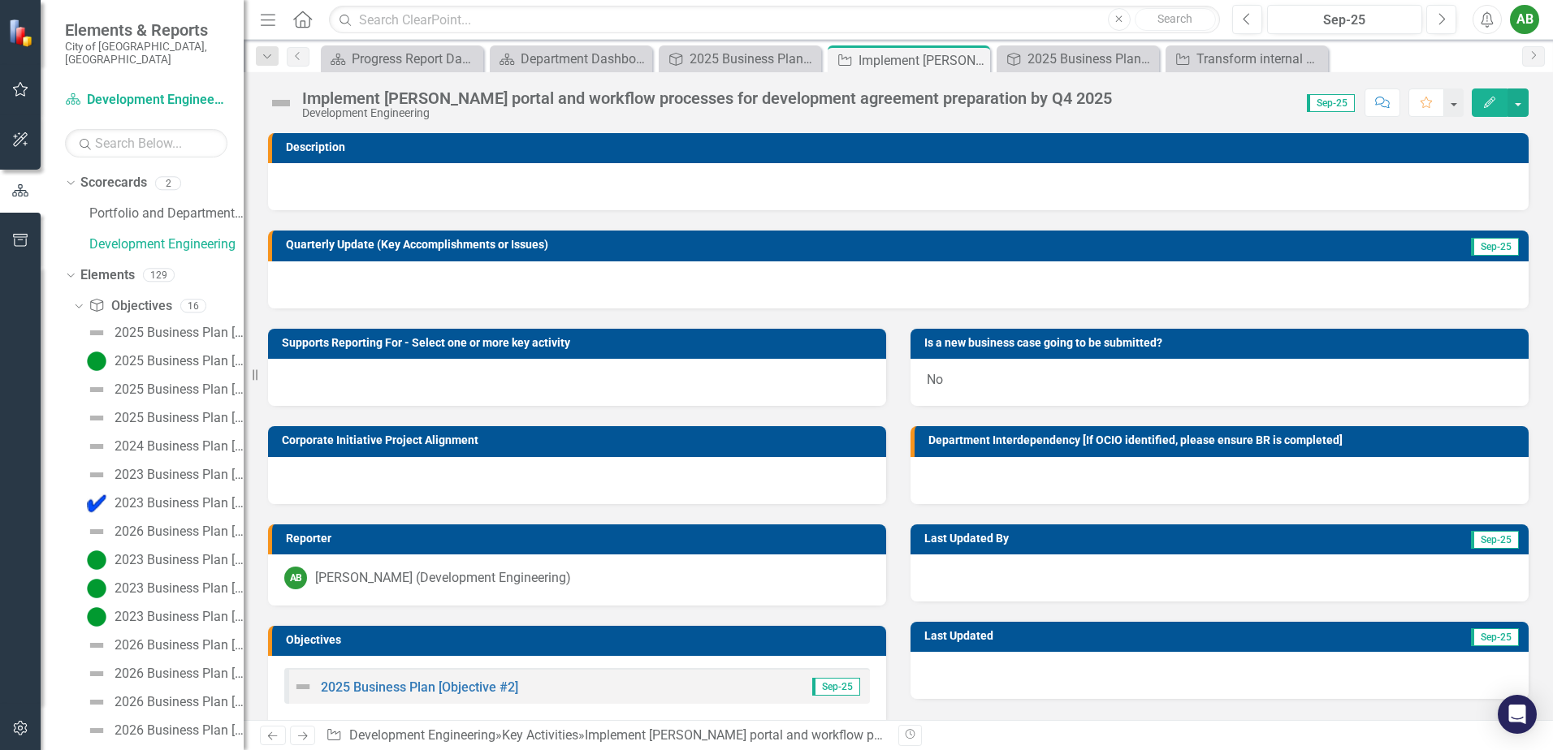
click at [341, 287] on div at bounding box center [898, 284] width 1260 height 47
click at [342, 287] on div at bounding box center [898, 284] width 1260 height 47
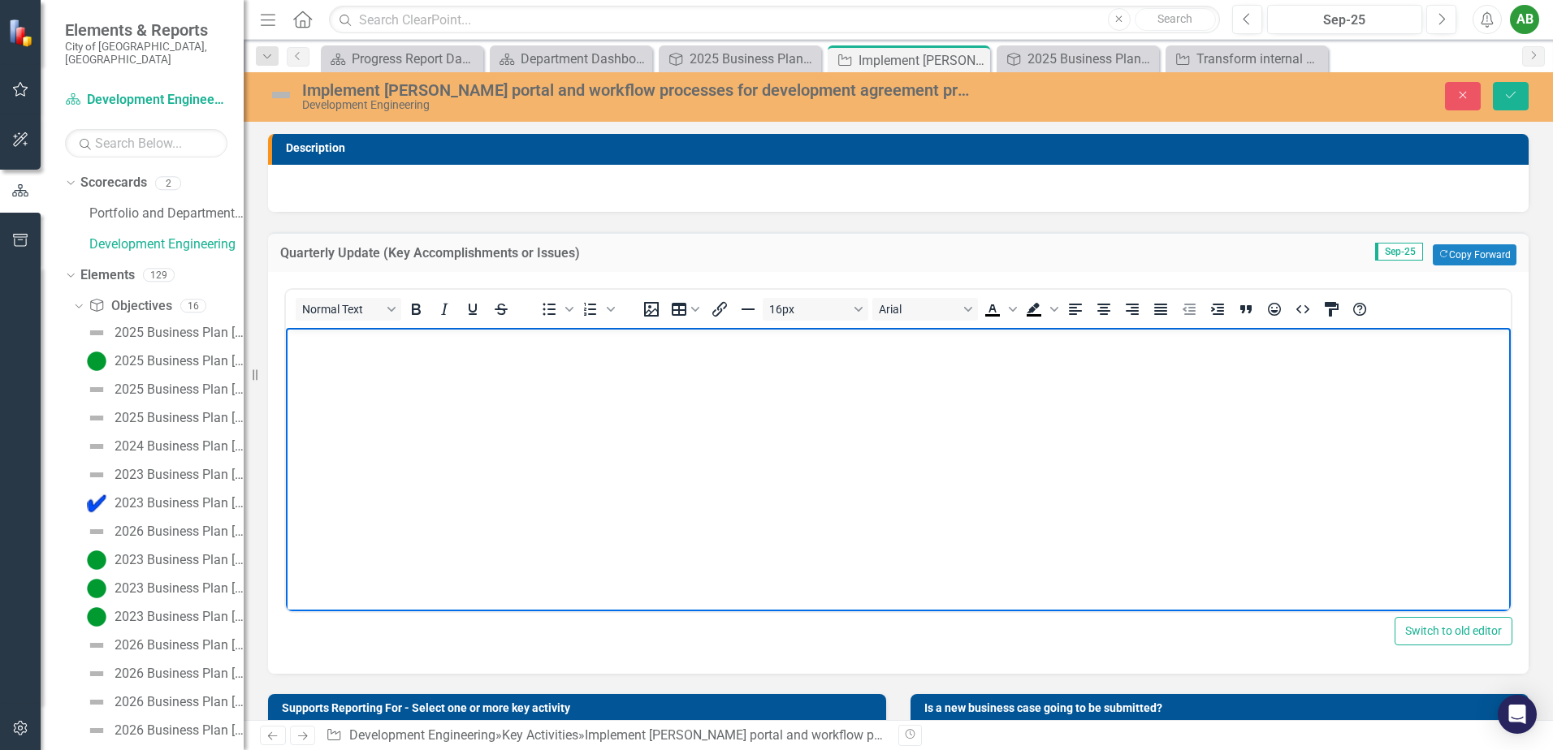
click at [376, 369] on body "Rich Text Area. Press ALT-0 for help." at bounding box center [898, 449] width 1225 height 244
click at [1440, 248] on button "Copy Forward Copy Forward" at bounding box center [1474, 254] width 84 height 21
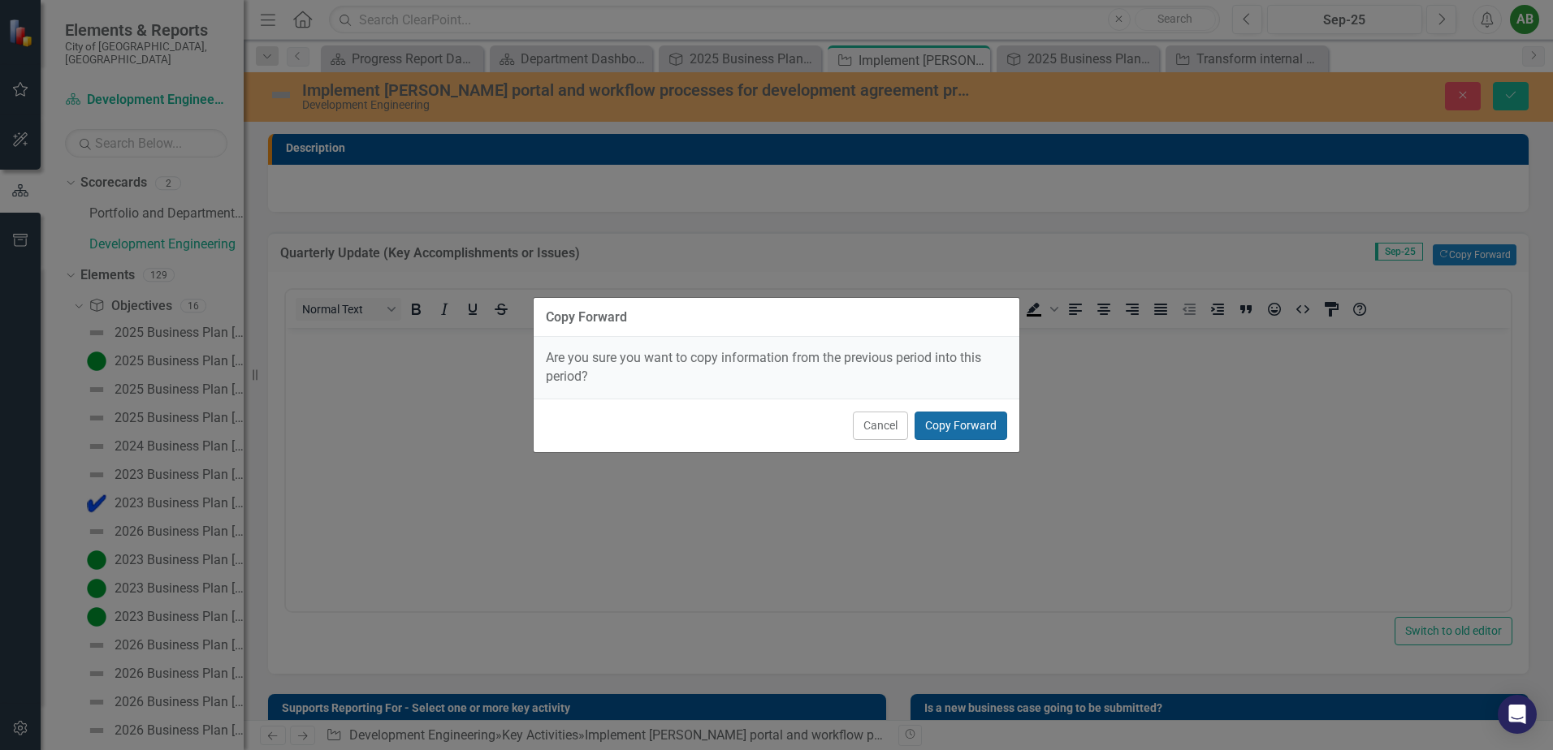
click at [974, 424] on button "Copy Forward" at bounding box center [960, 426] width 93 height 28
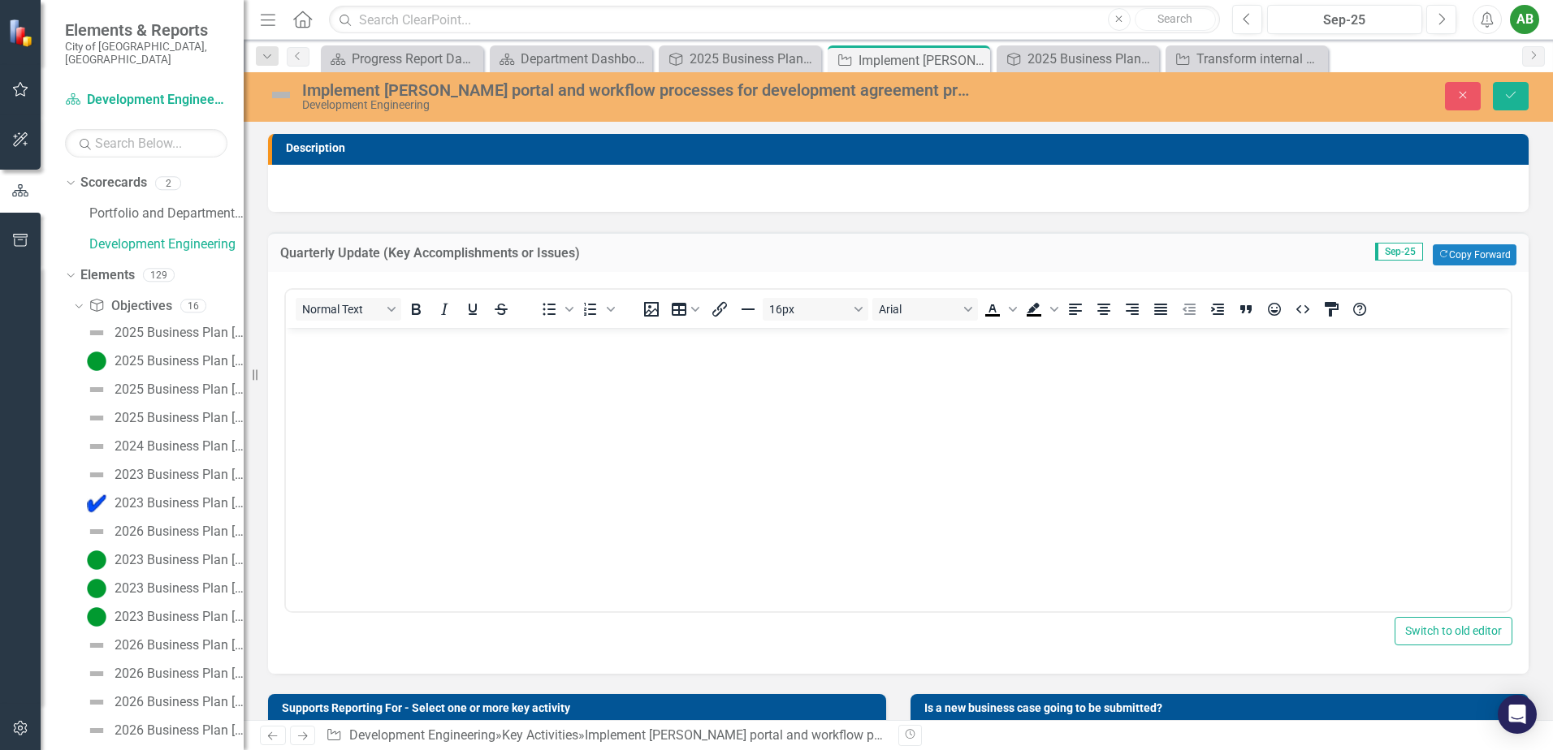
click at [358, 355] on body "Rich Text Area. Press ALT-0 for help." at bounding box center [898, 449] width 1225 height 244
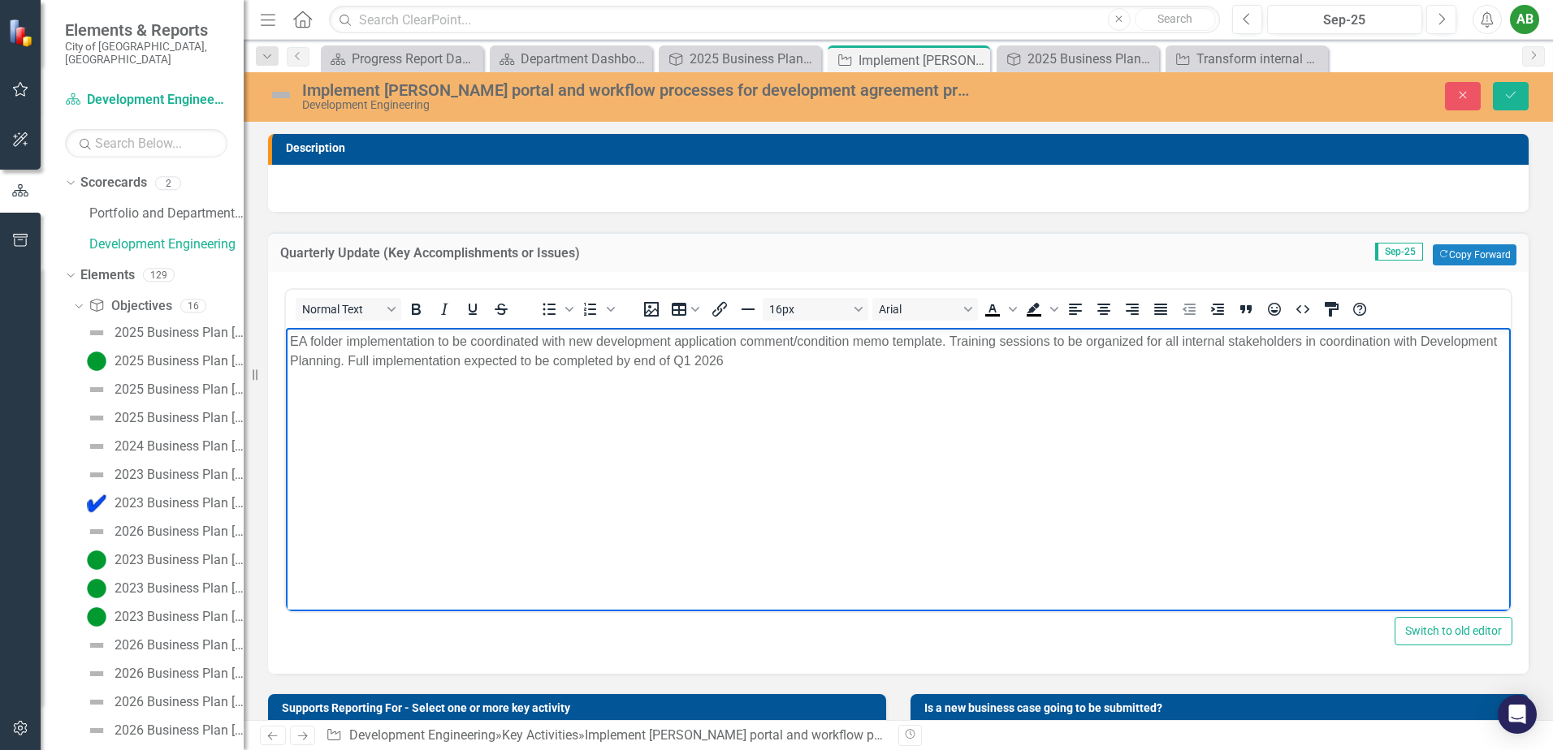
click at [283, 95] on img at bounding box center [281, 95] width 26 height 26
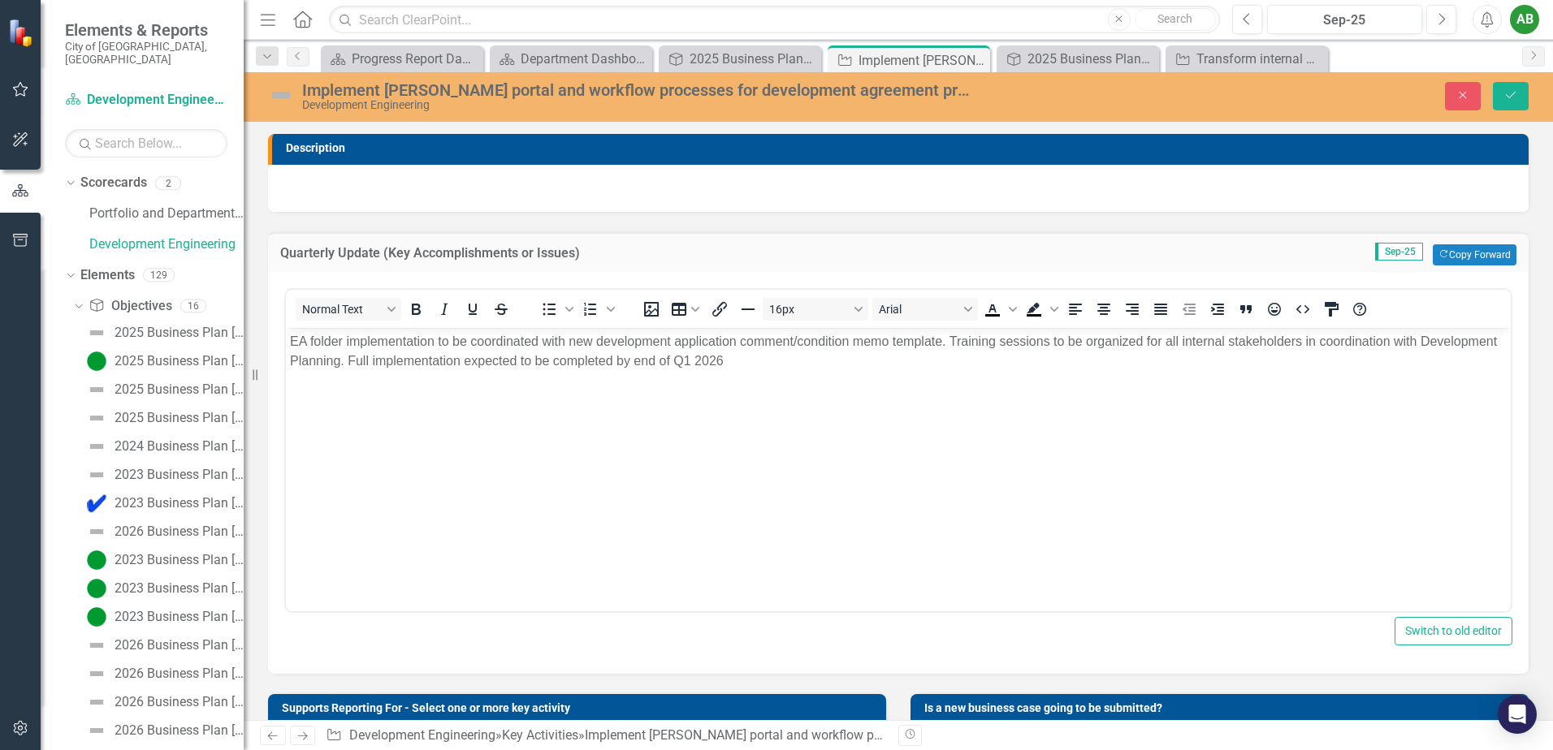
click at [283, 95] on img at bounding box center [281, 95] width 26 height 26
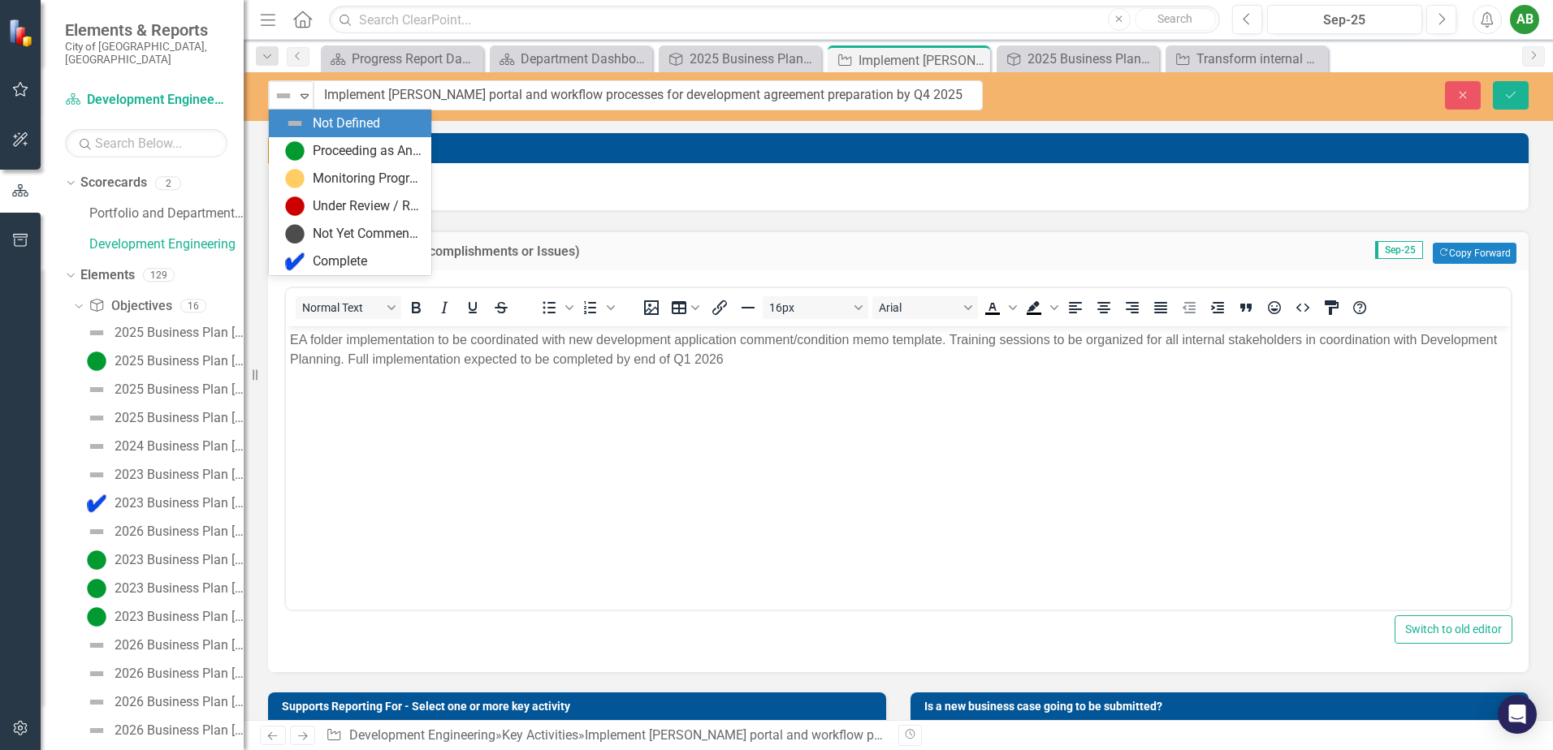
click at [283, 95] on img at bounding box center [283, 95] width 19 height 19
click at [301, 149] on img at bounding box center [294, 150] width 19 height 19
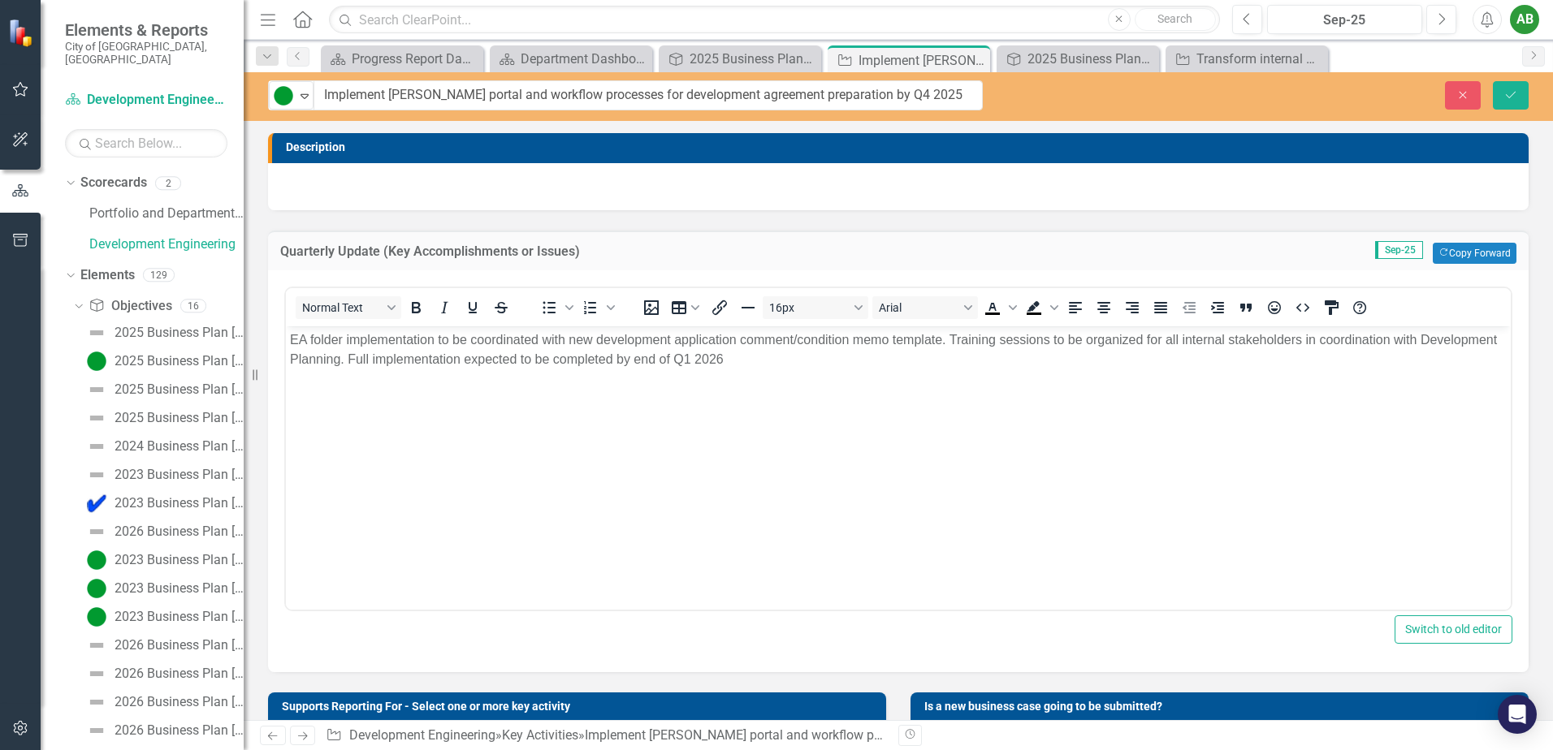
drag, startPoint x: 559, startPoint y: 516, endPoint x: 564, endPoint y: 503, distance: 14.2
click at [562, 508] on body "EA folder implementation to be coordinated with new development application com…" at bounding box center [898, 448] width 1225 height 244
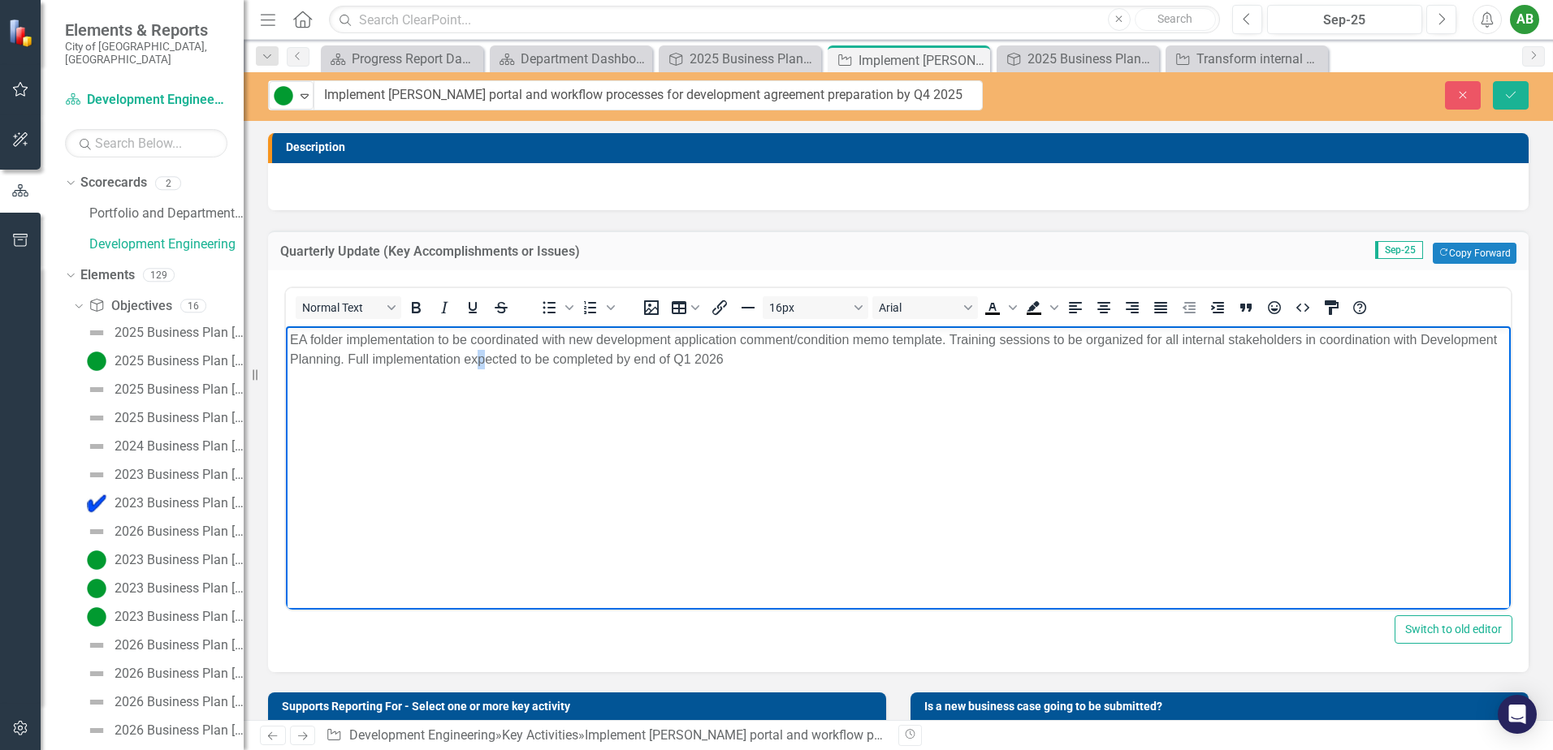
scroll to position [81, 0]
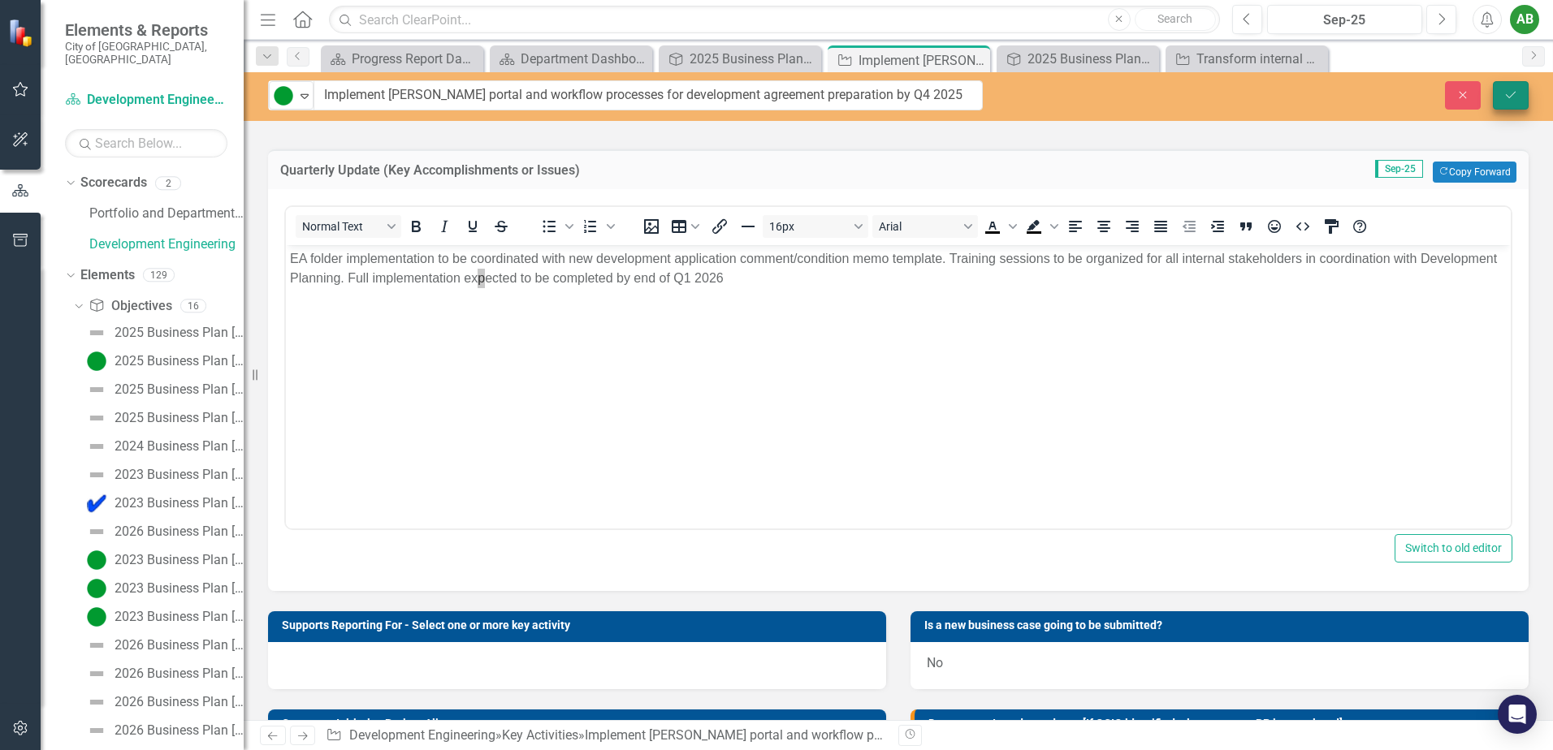
click at [1514, 89] on icon "Save" at bounding box center [1510, 94] width 15 height 11
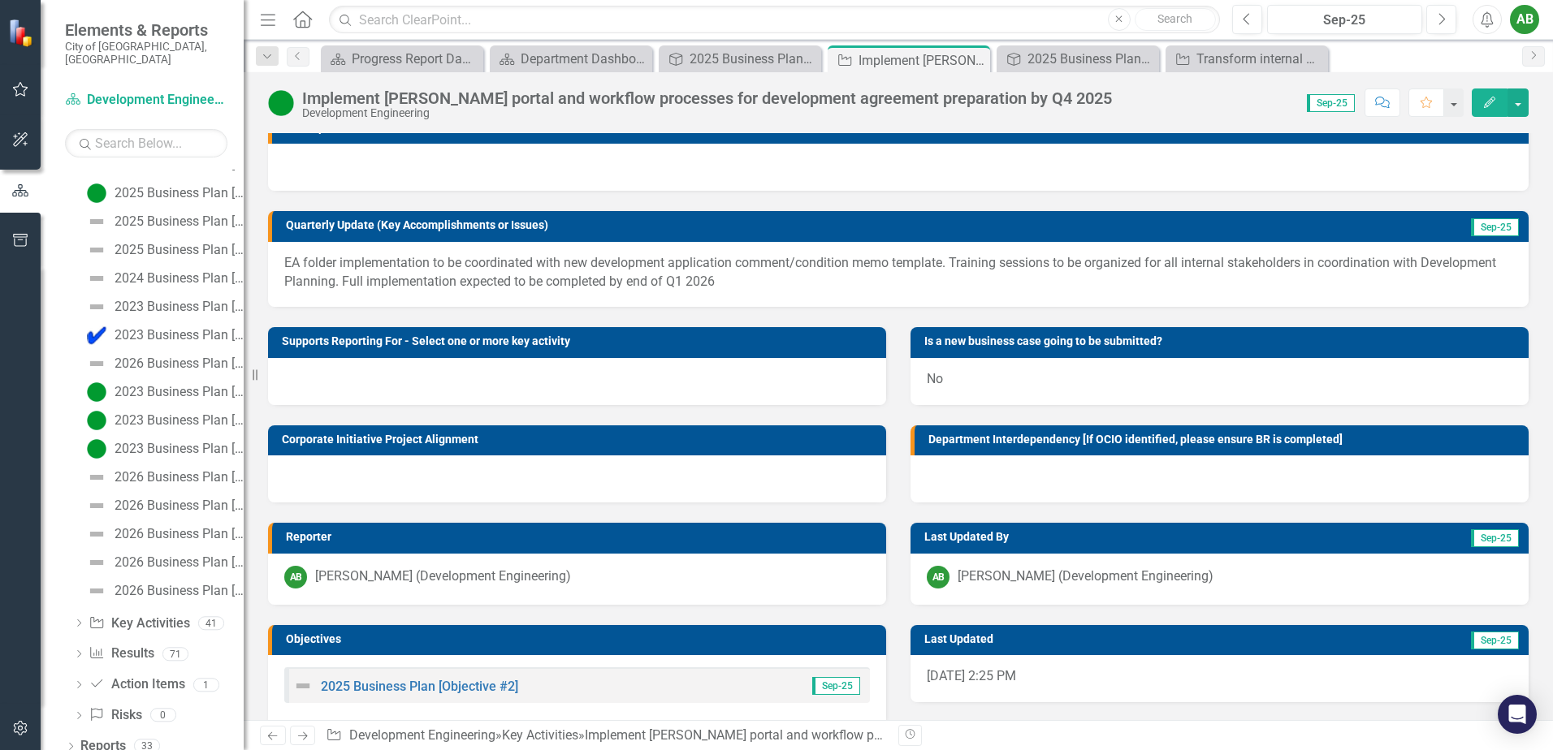
scroll to position [0, 0]
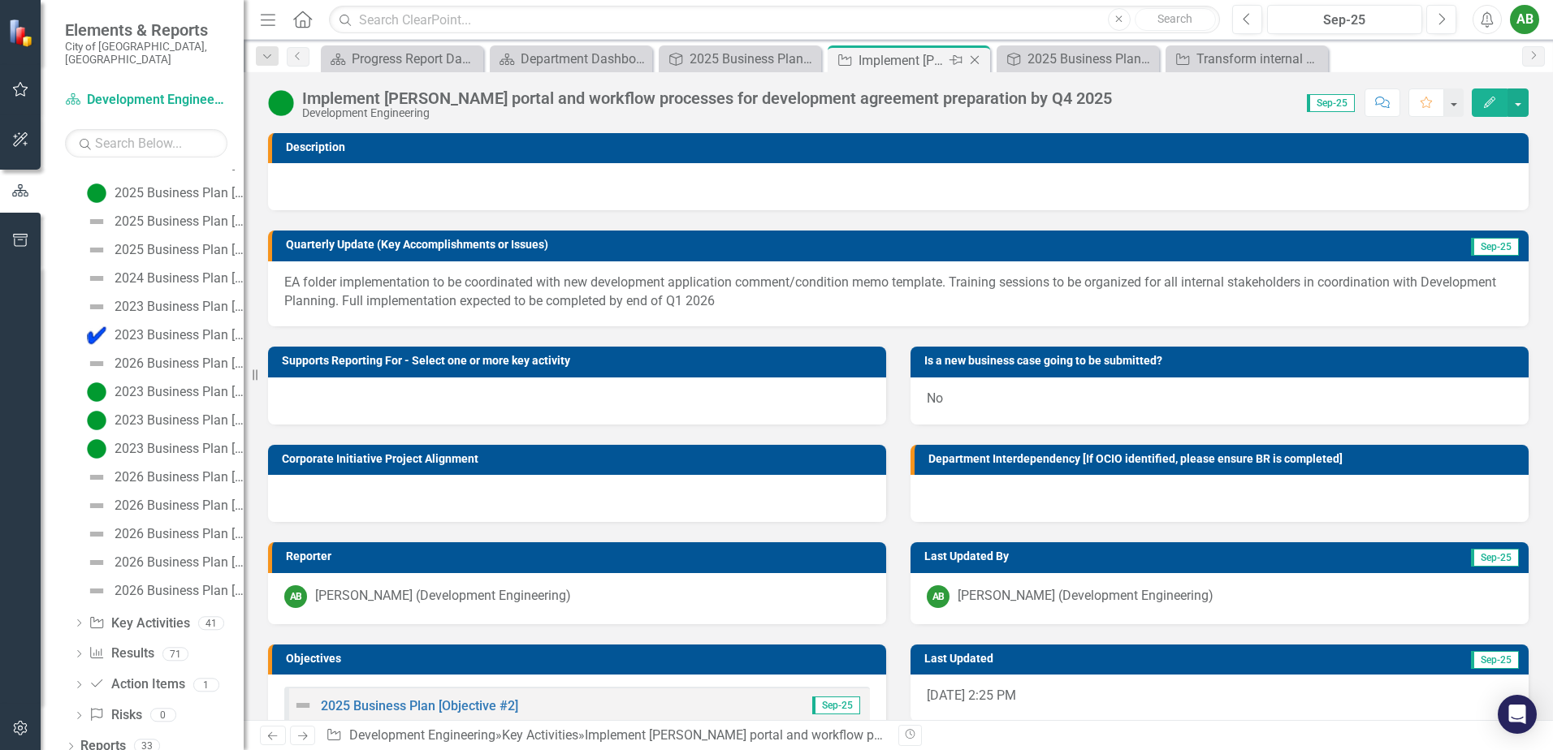
click at [972, 61] on icon "Close" at bounding box center [974, 60] width 16 height 13
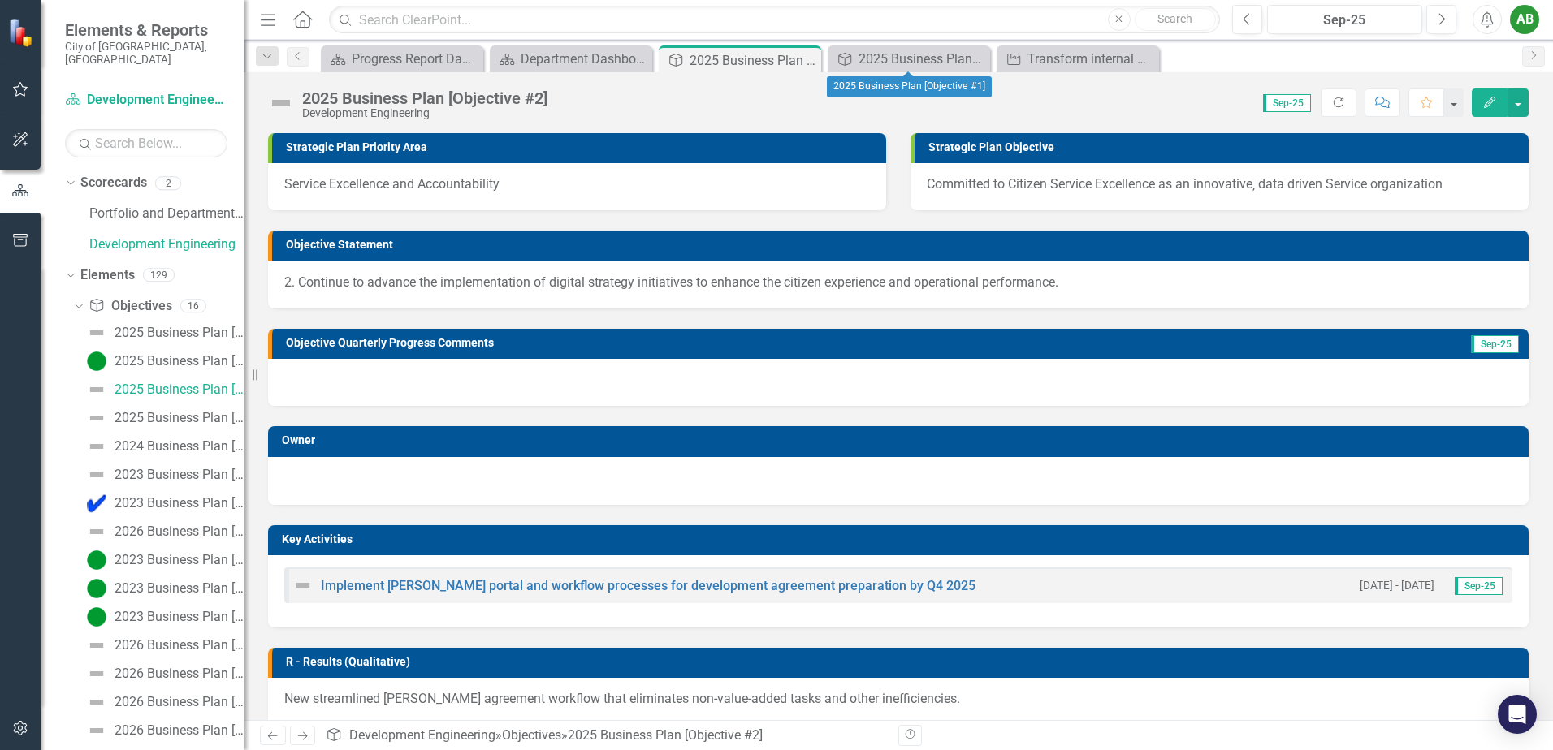
click at [0, 0] on icon "Close" at bounding box center [0, 0] width 0 height 0
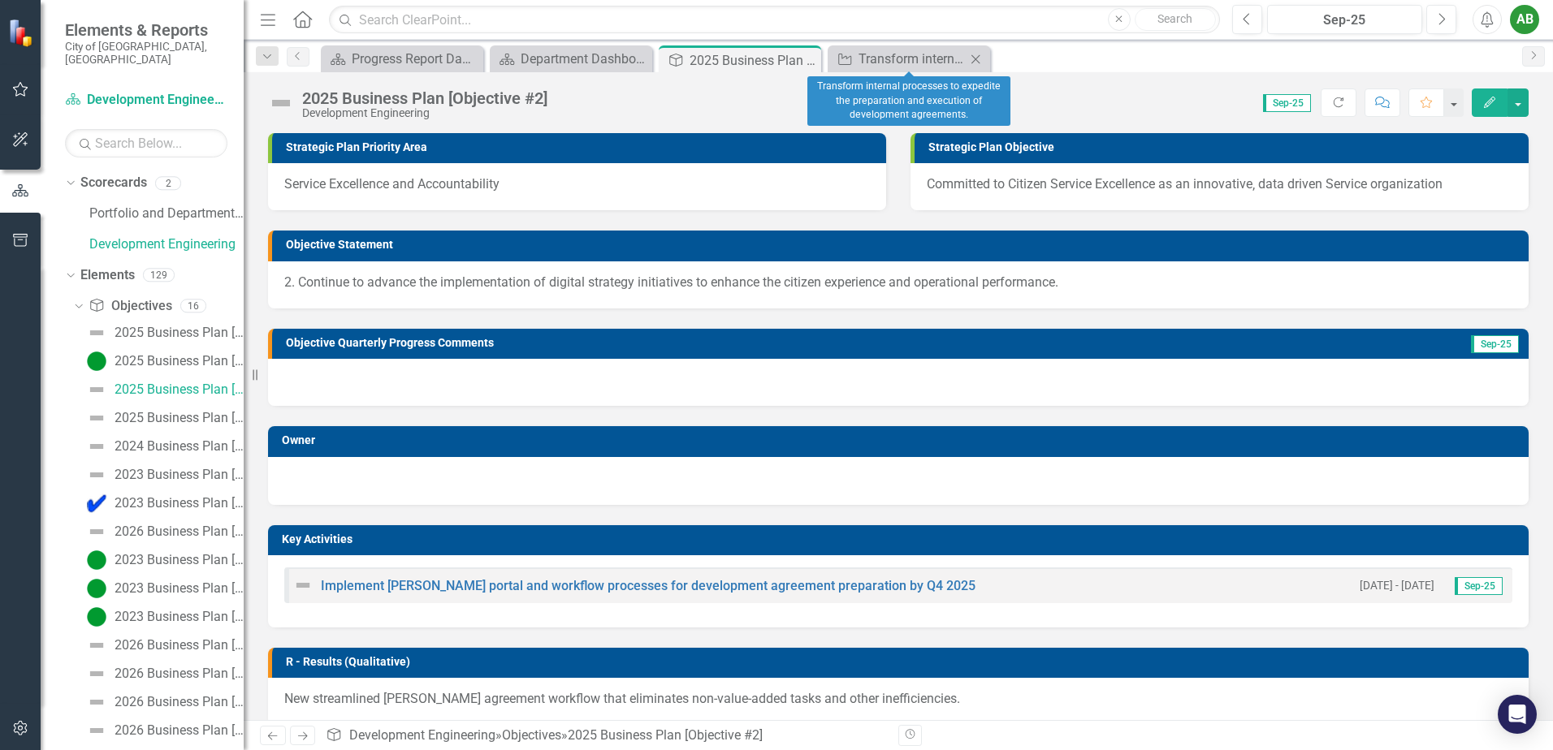
click at [974, 61] on icon at bounding box center [975, 58] width 9 height 9
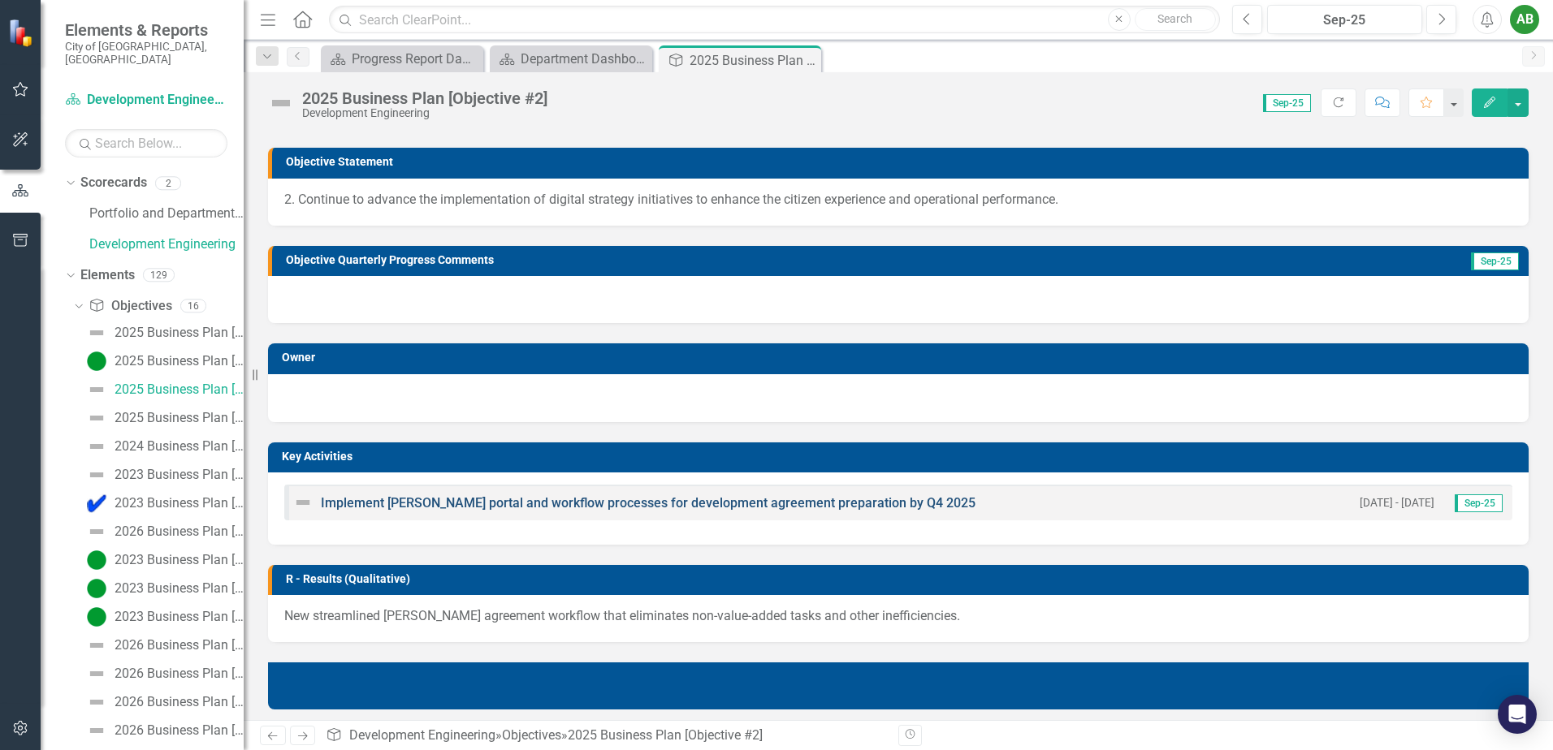
scroll to position [81, 0]
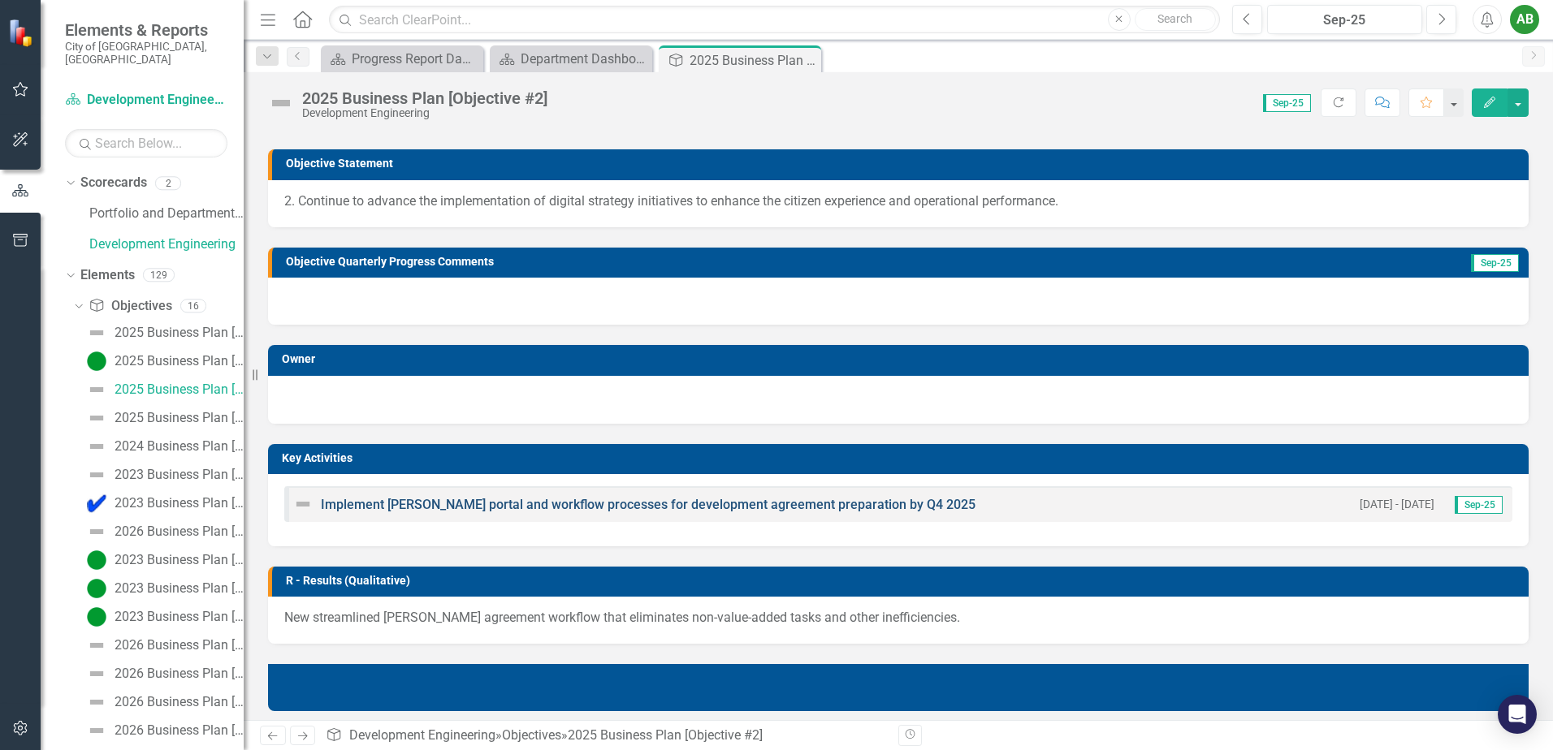
click at [384, 508] on link "Implement [PERSON_NAME] portal and workflow processes for development agreement…" at bounding box center [648, 504] width 655 height 15
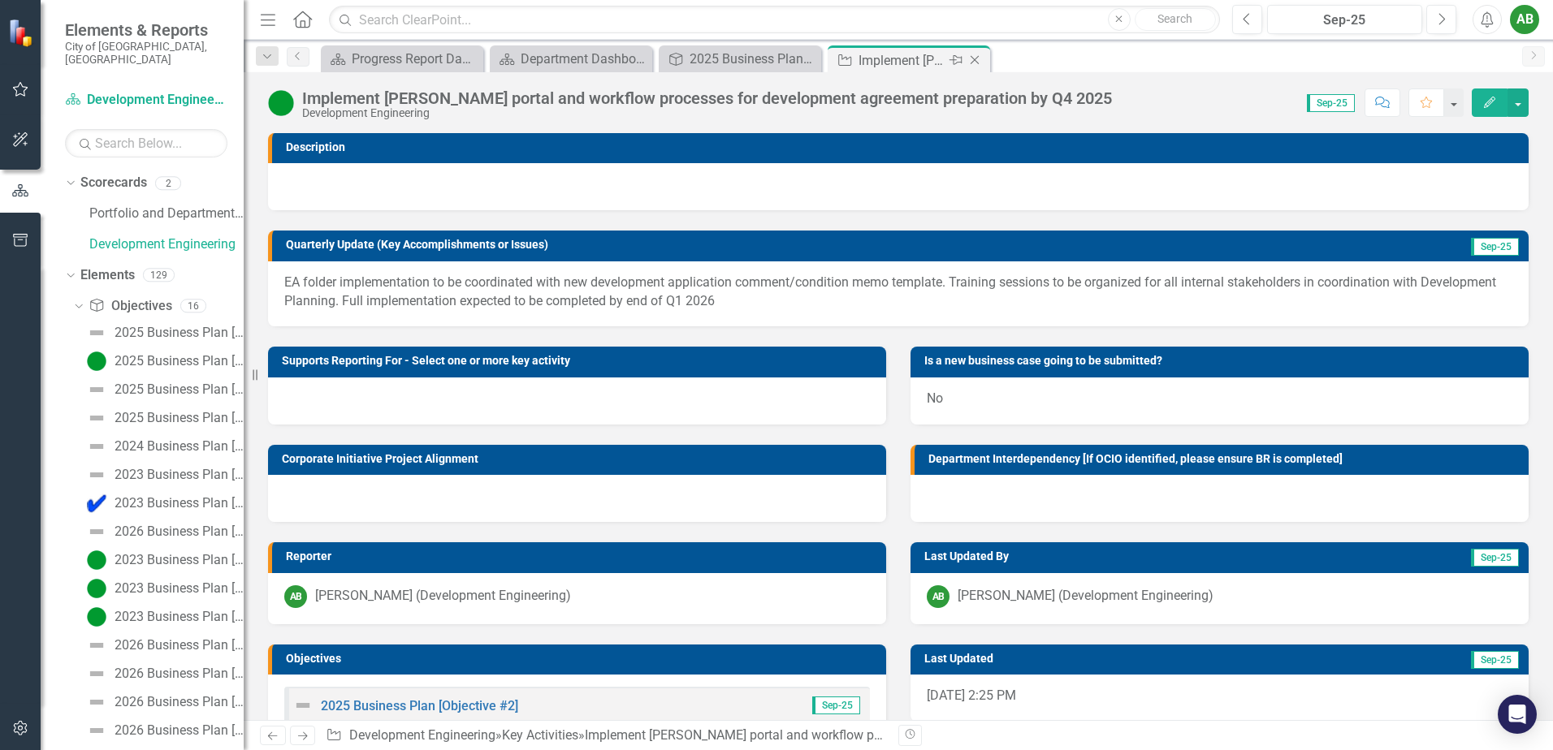
click at [978, 63] on icon "Close" at bounding box center [974, 60] width 16 height 13
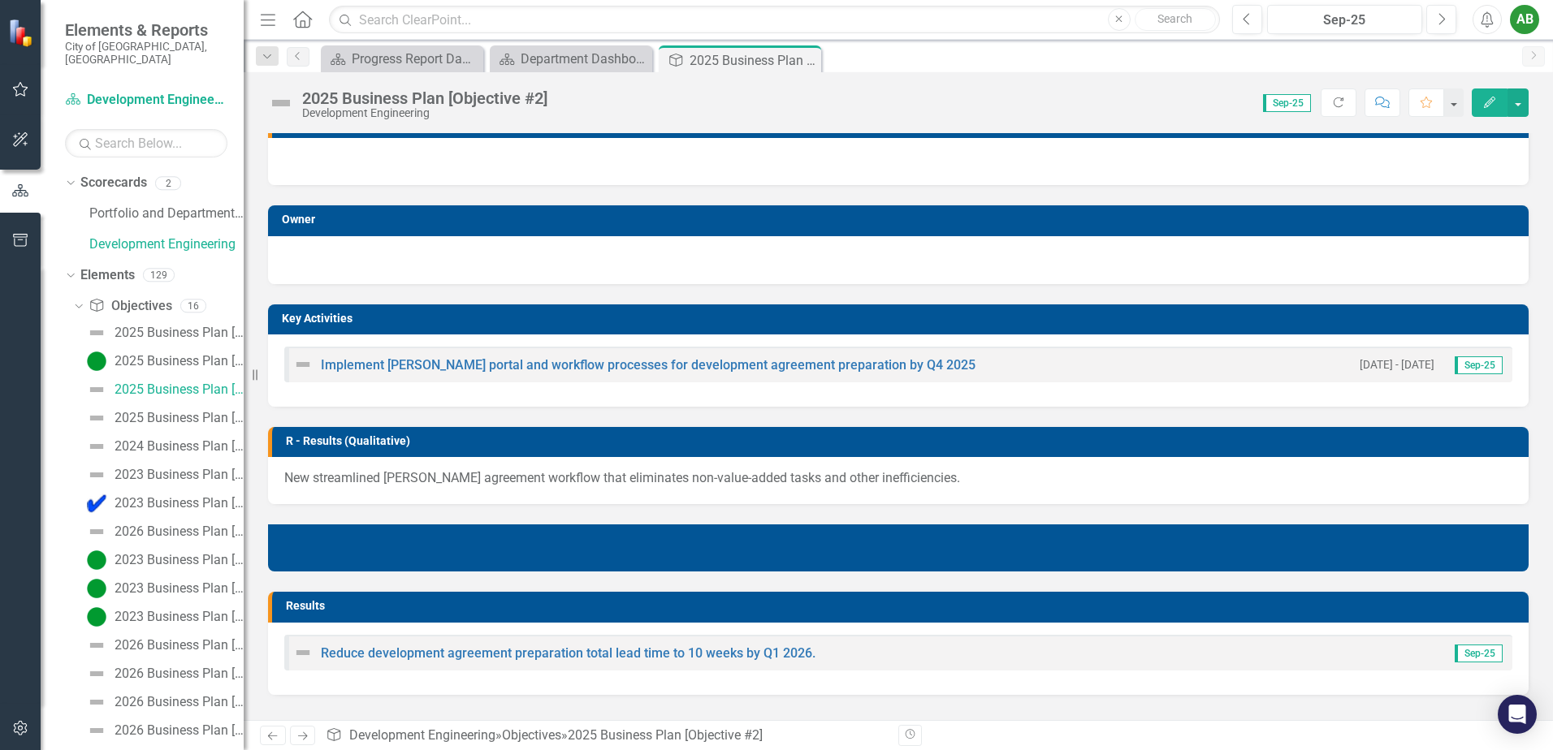
scroll to position [406, 0]
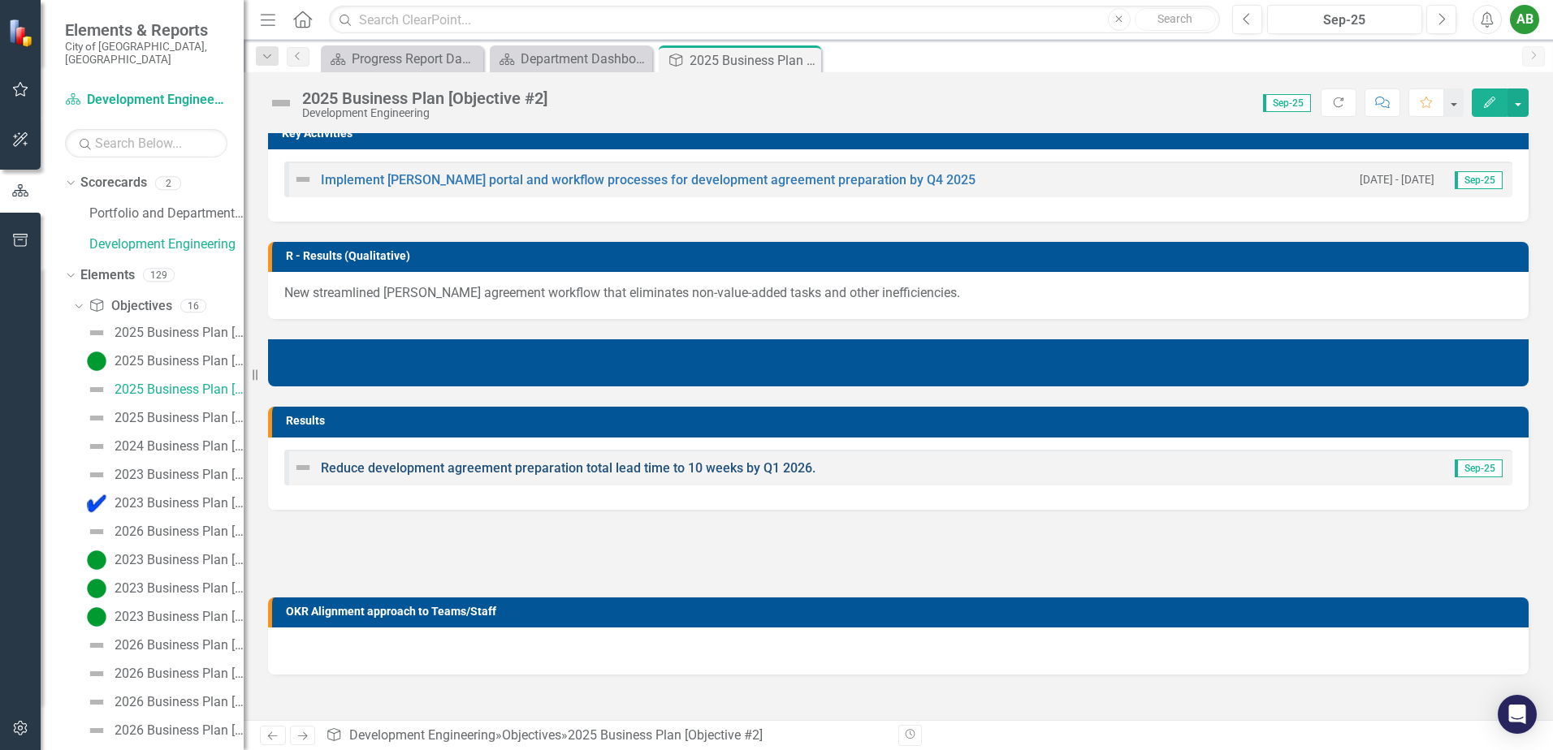
click at [401, 472] on link "Reduce development agreement preparation total lead time to 10 weeks by Q1 2026." at bounding box center [568, 467] width 495 height 15
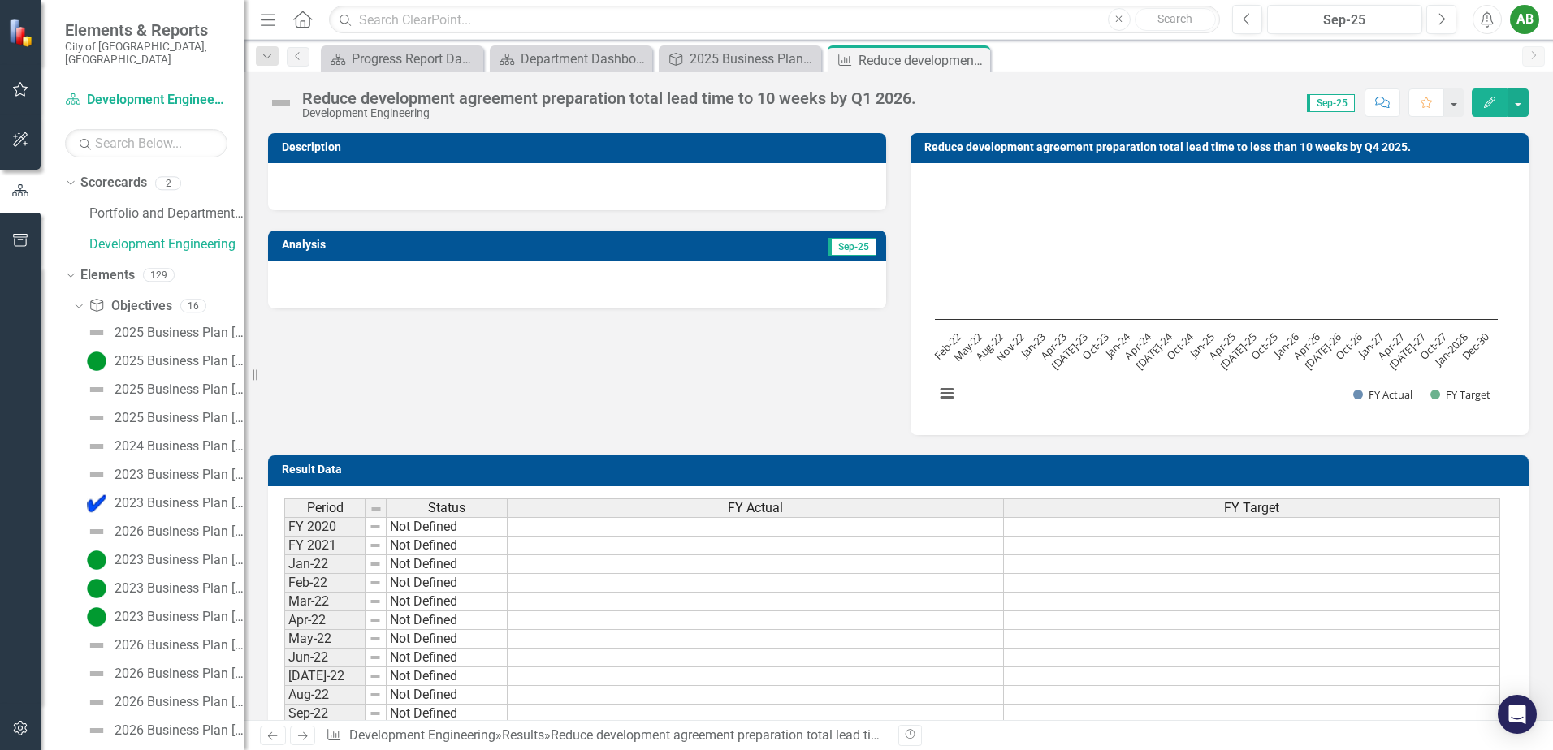
click at [279, 104] on img at bounding box center [281, 103] width 26 height 26
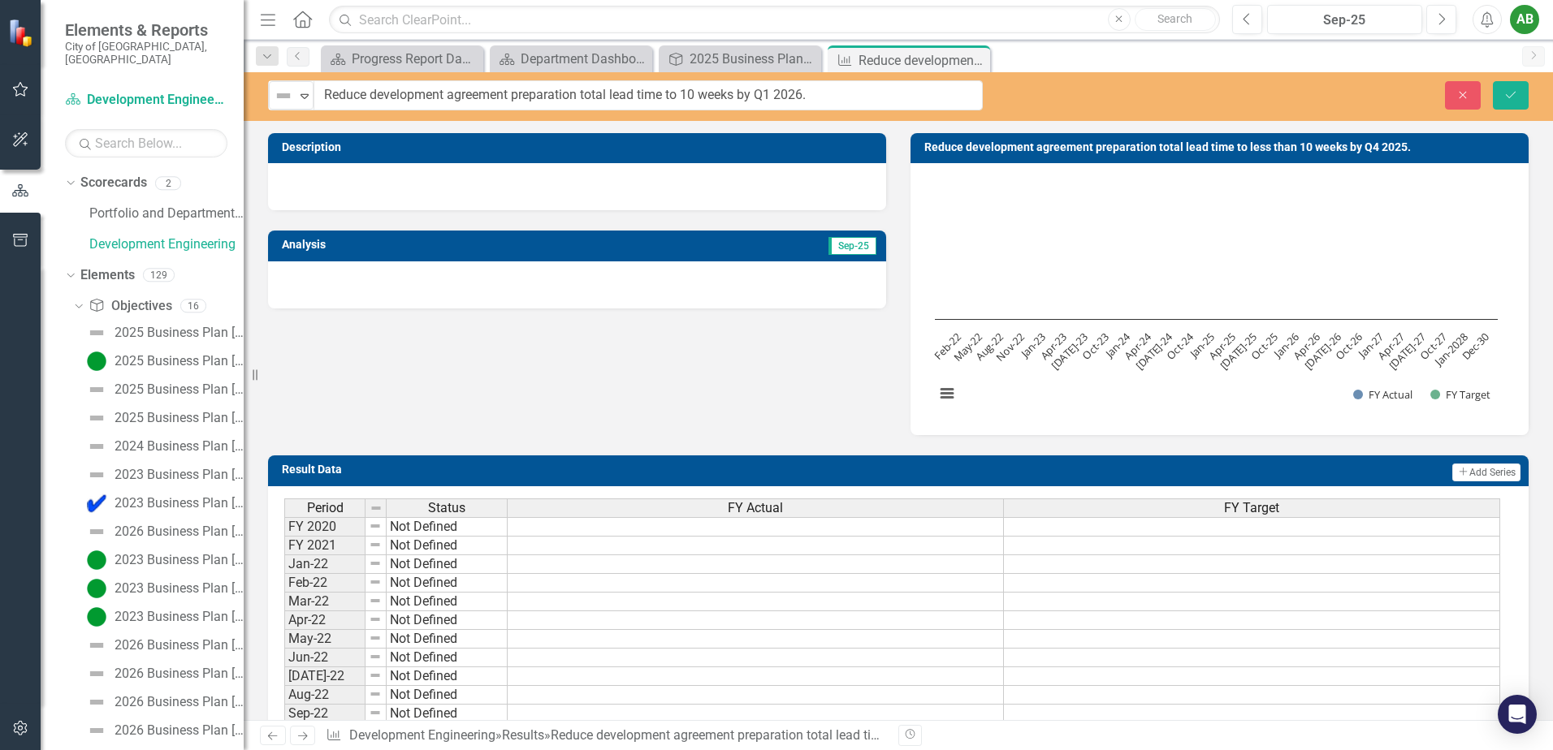
click at [279, 104] on img at bounding box center [283, 95] width 19 height 19
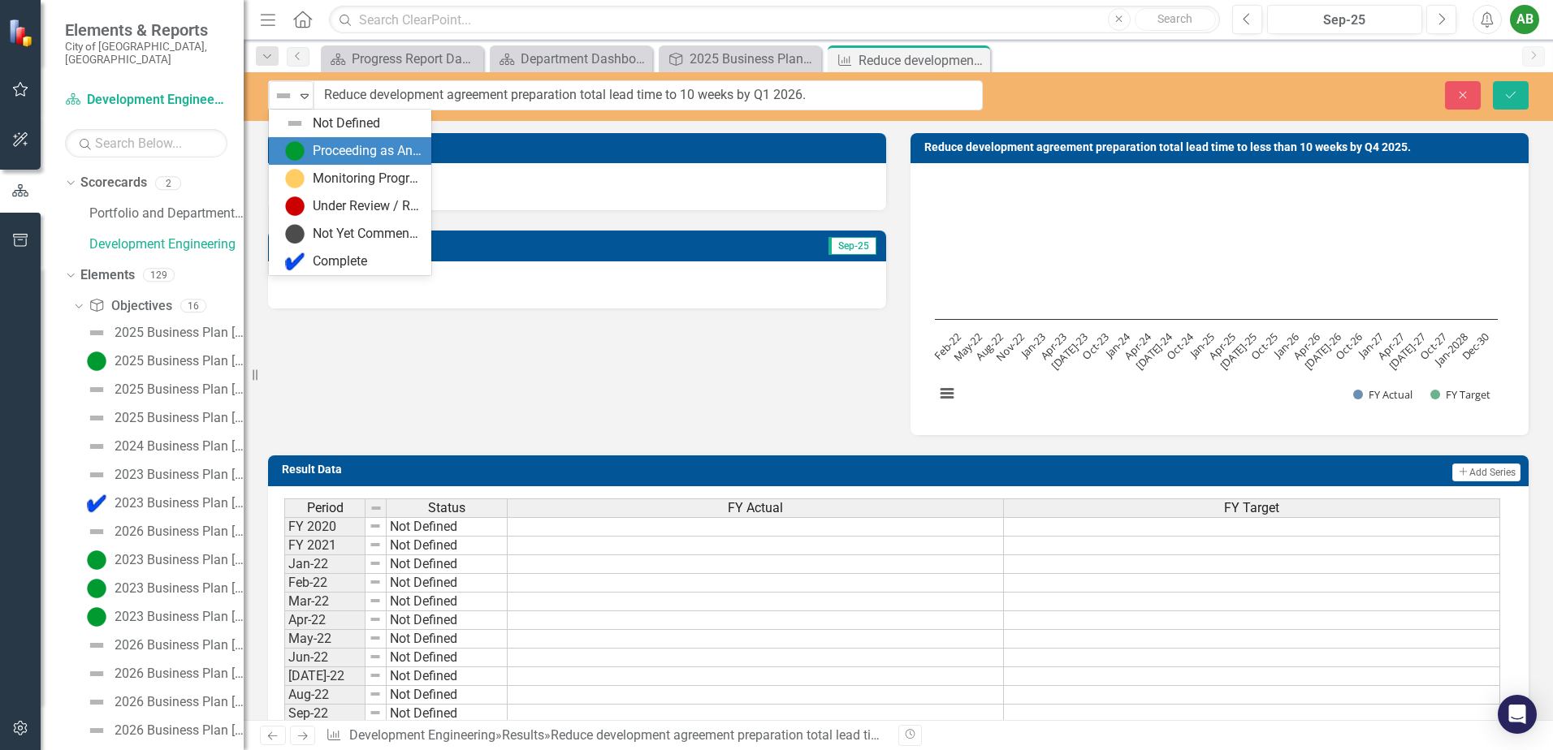
drag, startPoint x: 318, startPoint y: 148, endPoint x: 711, endPoint y: 273, distance: 412.5
click at [318, 148] on div "Proceeding as Anticipated" at bounding box center [367, 151] width 109 height 19
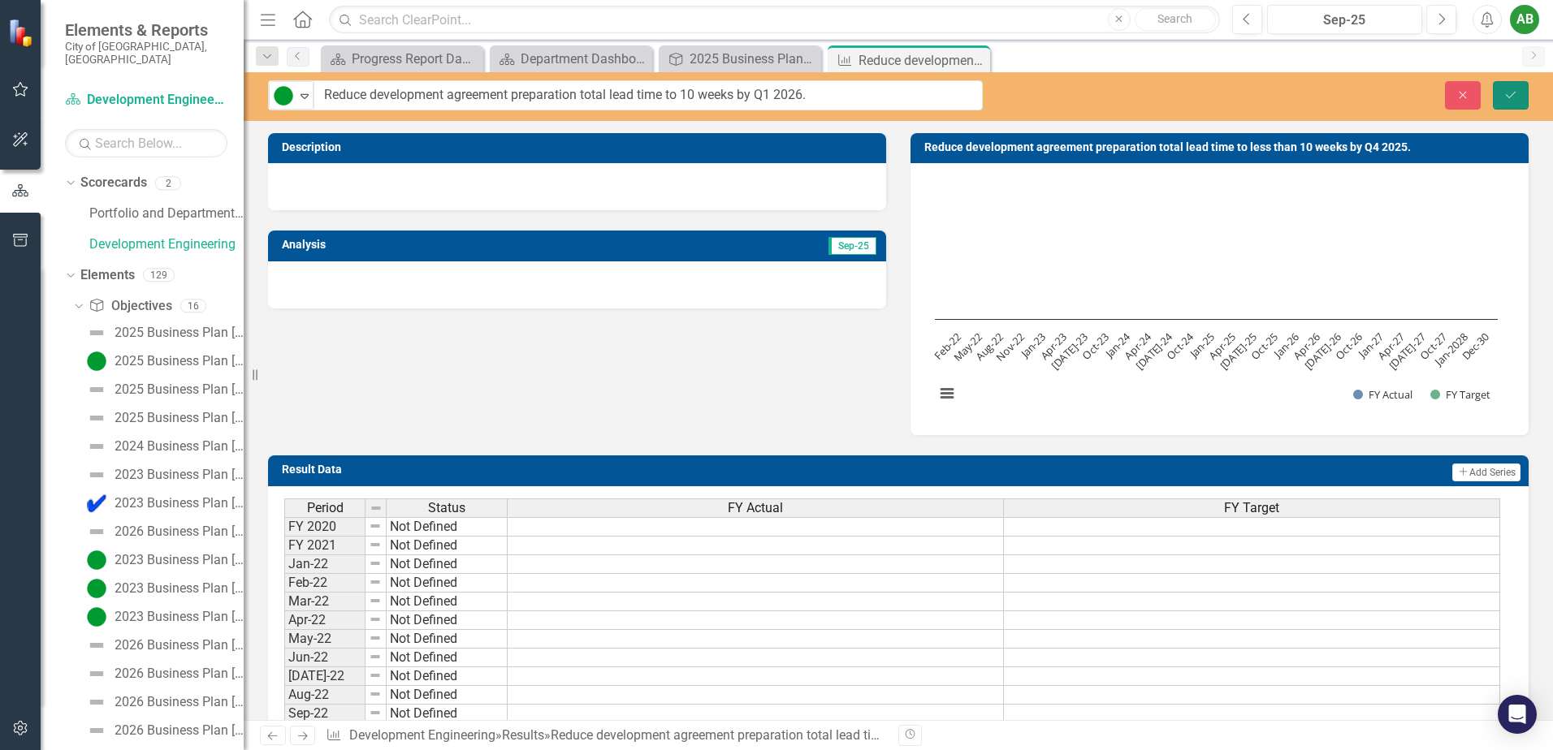
click at [1510, 97] on icon "submit" at bounding box center [1511, 94] width 10 height 6
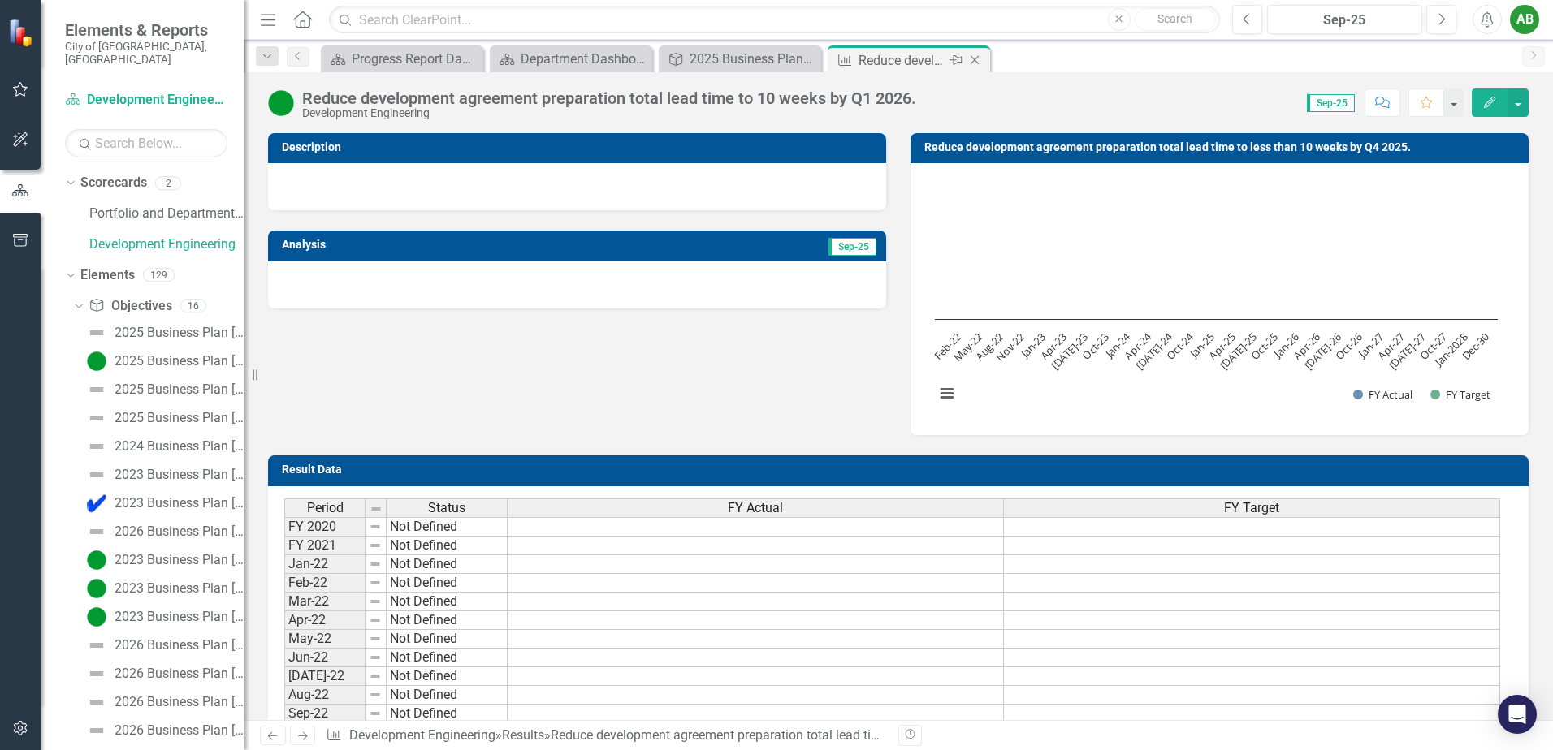
click at [976, 63] on icon "Close" at bounding box center [974, 60] width 16 height 13
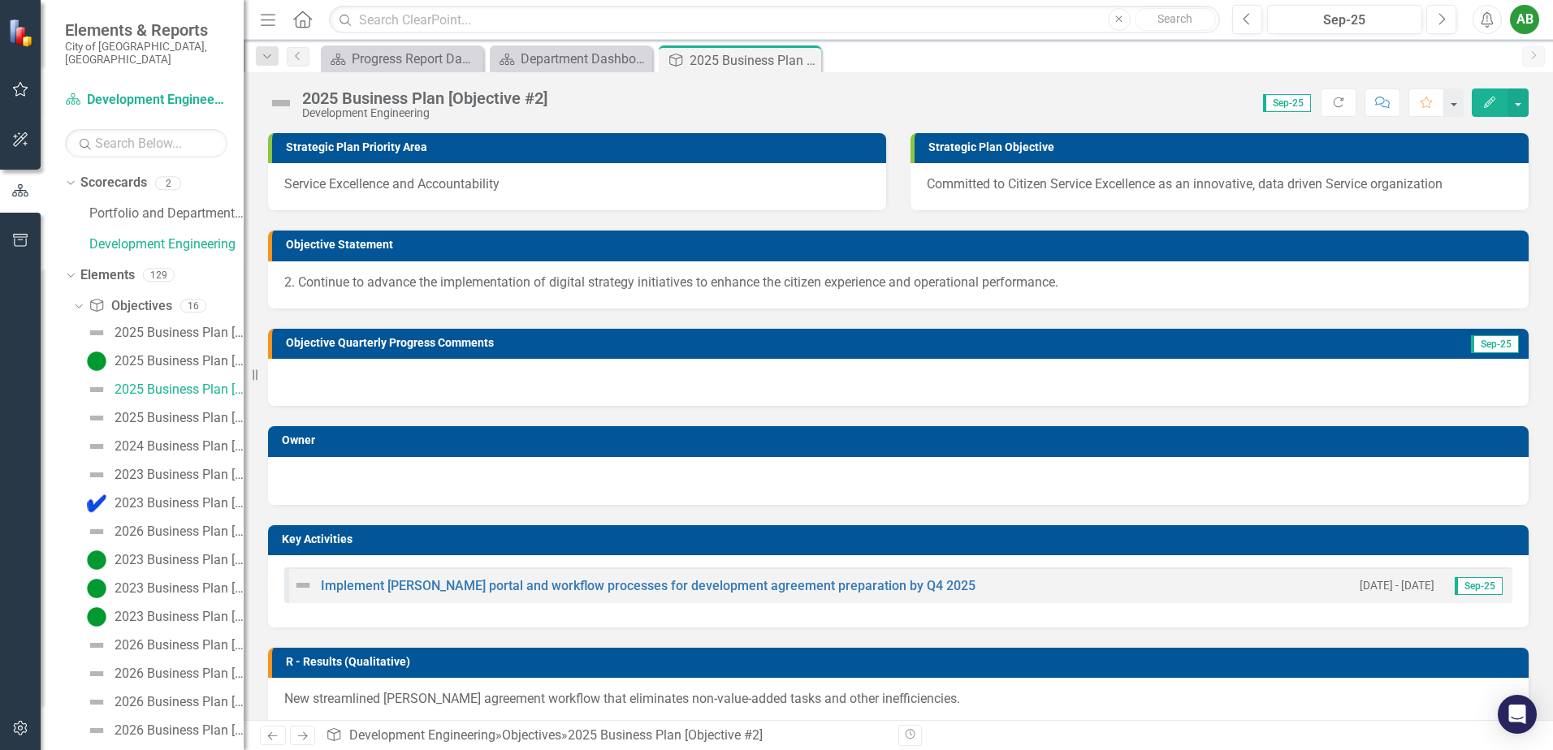
click at [279, 103] on img at bounding box center [281, 103] width 26 height 26
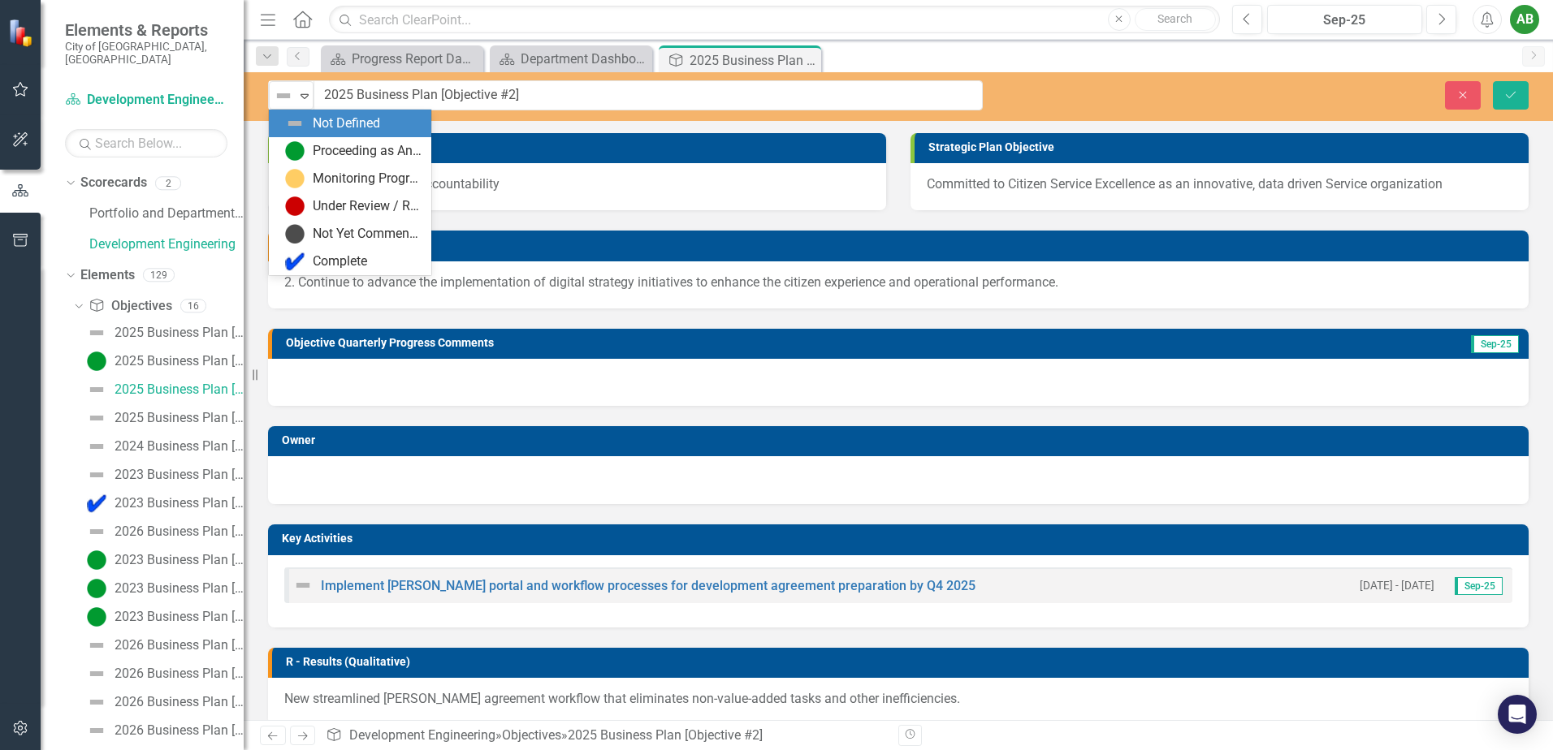
click at [279, 103] on img at bounding box center [283, 95] width 19 height 19
click at [330, 160] on div "Proceeding as Anticipated" at bounding box center [367, 151] width 109 height 19
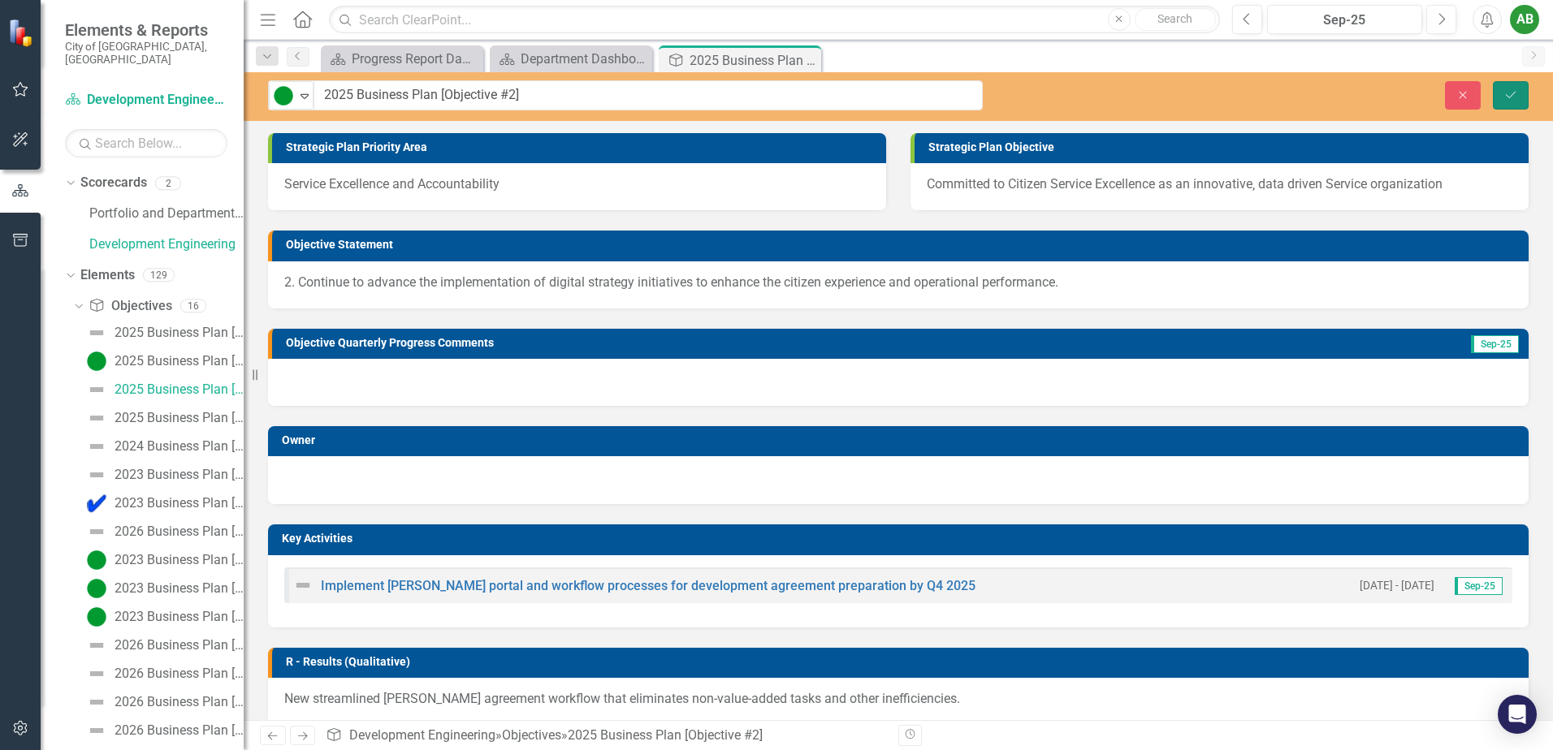
click at [1516, 93] on icon "Save" at bounding box center [1510, 94] width 15 height 11
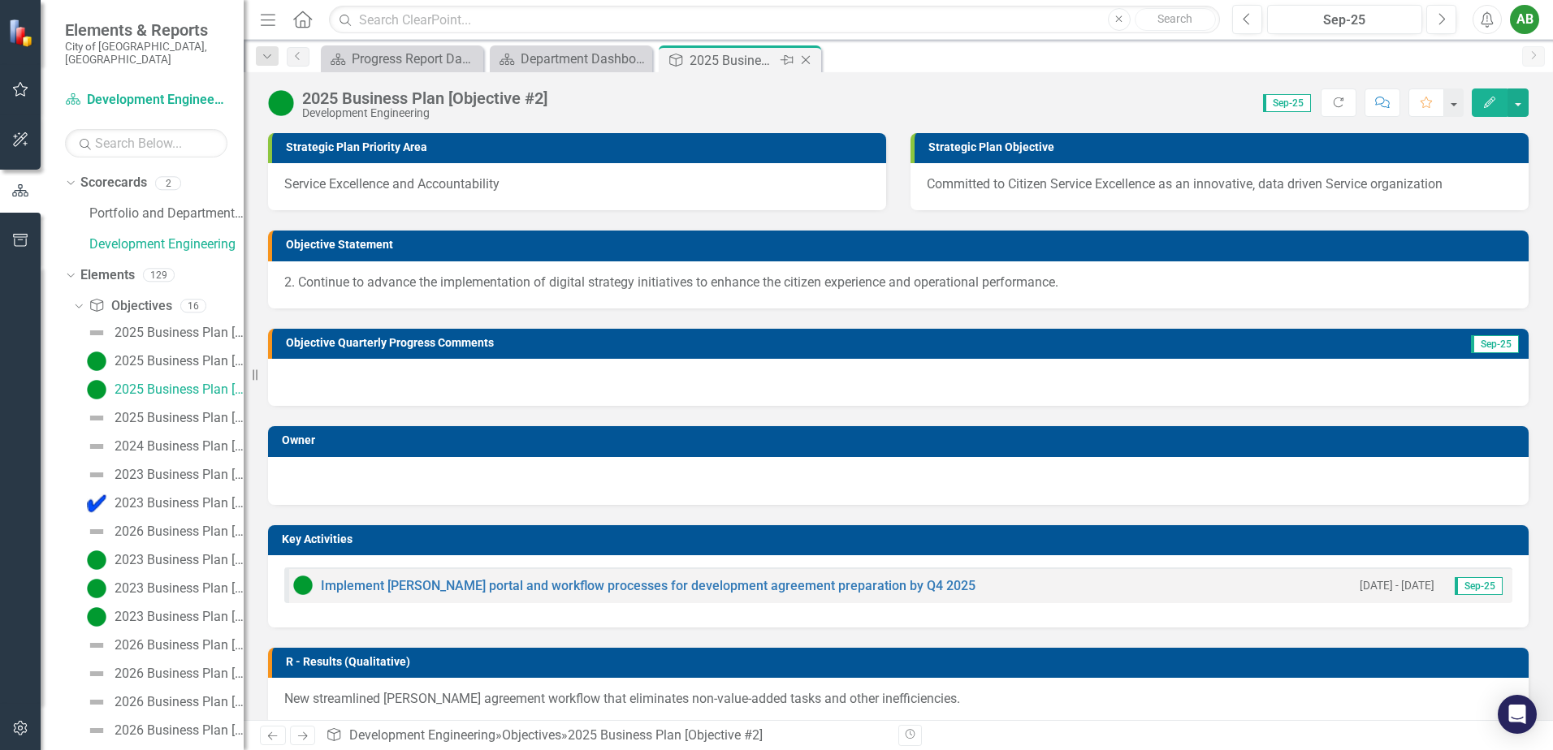
click at [809, 62] on icon "Close" at bounding box center [805, 60] width 16 height 13
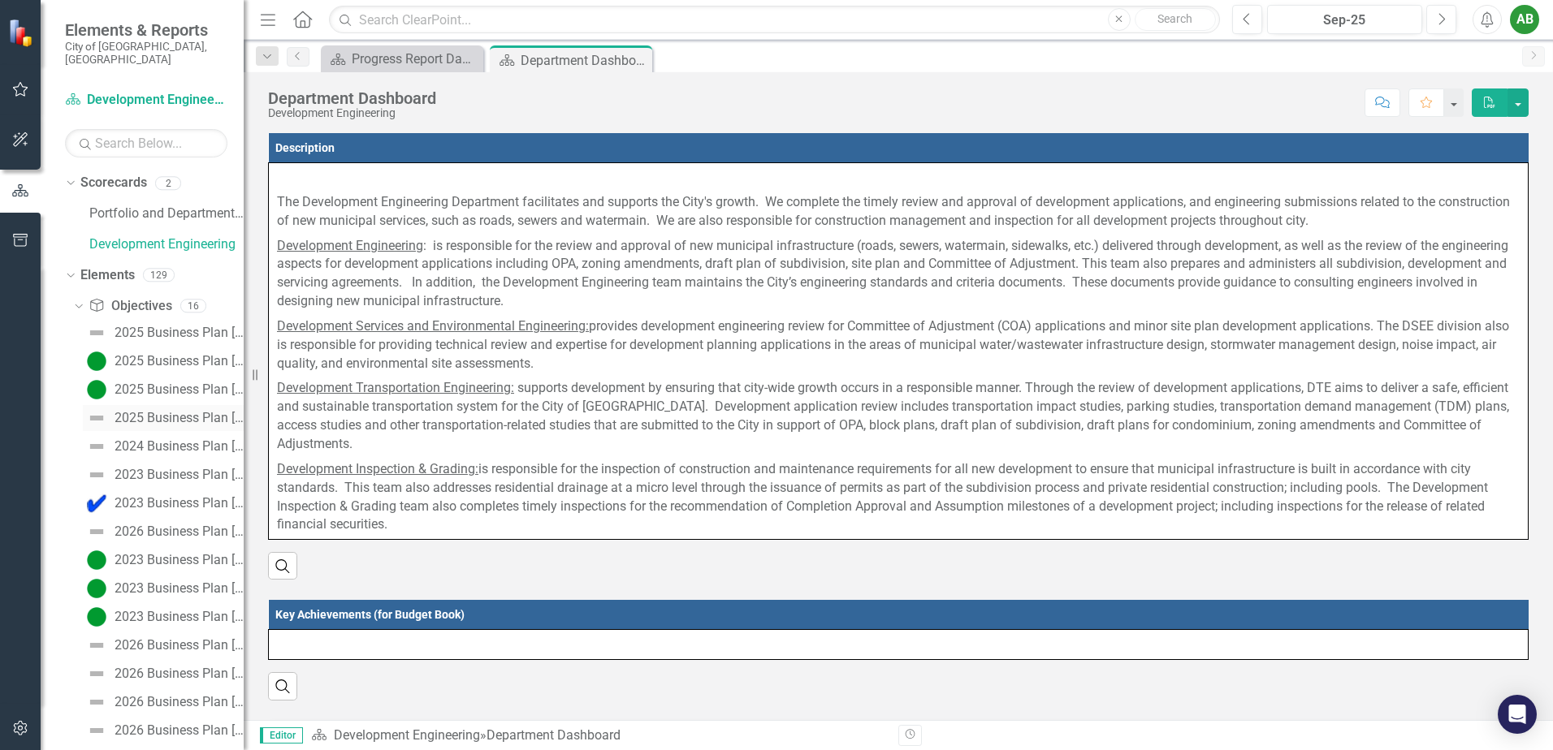
click at [143, 411] on div "2025 Business Plan [Objective #3]" at bounding box center [179, 418] width 129 height 15
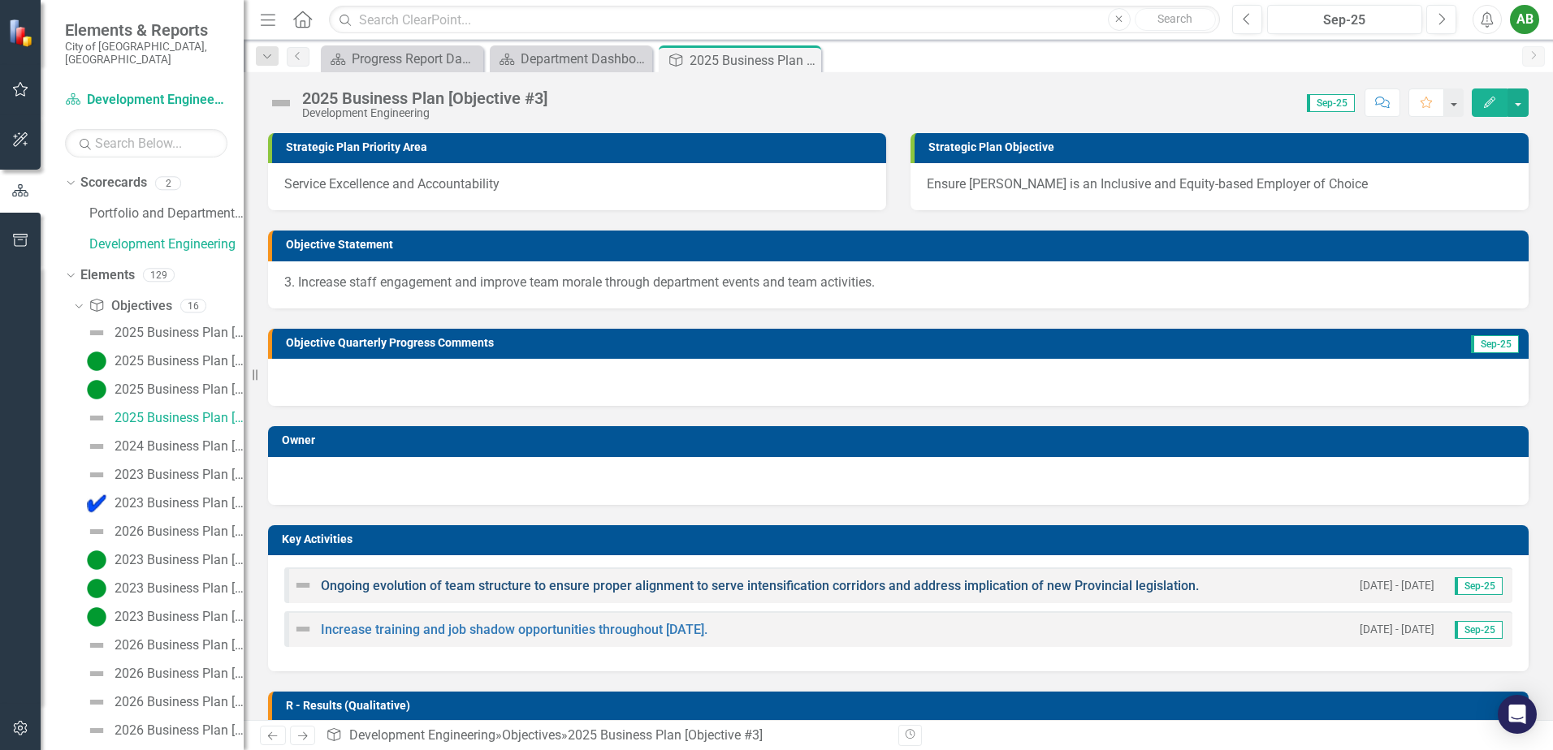
click at [395, 590] on link "Ongoing evolution of team structure to ensure proper alignment to serve intensi…" at bounding box center [760, 585] width 878 height 15
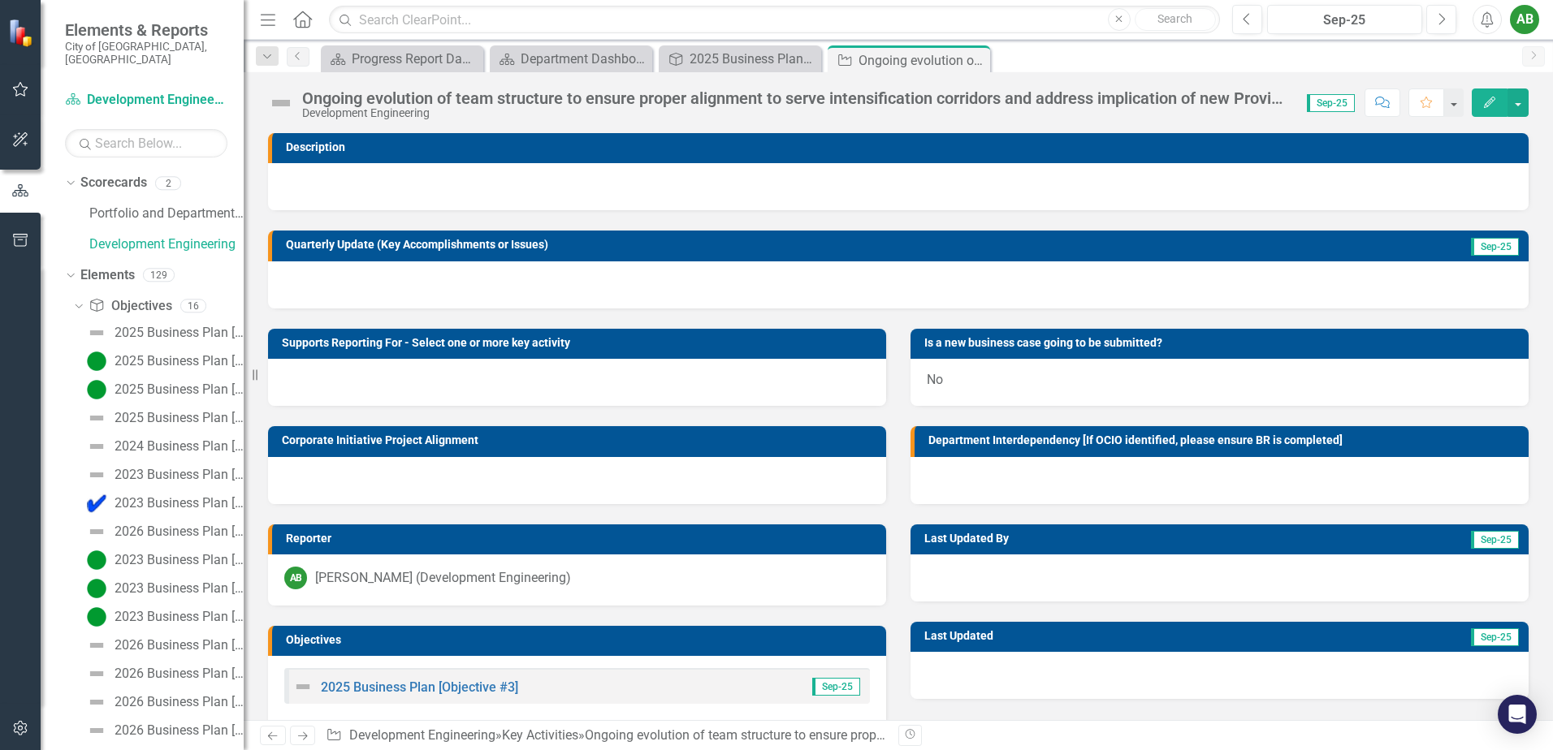
click at [281, 102] on img at bounding box center [281, 103] width 26 height 26
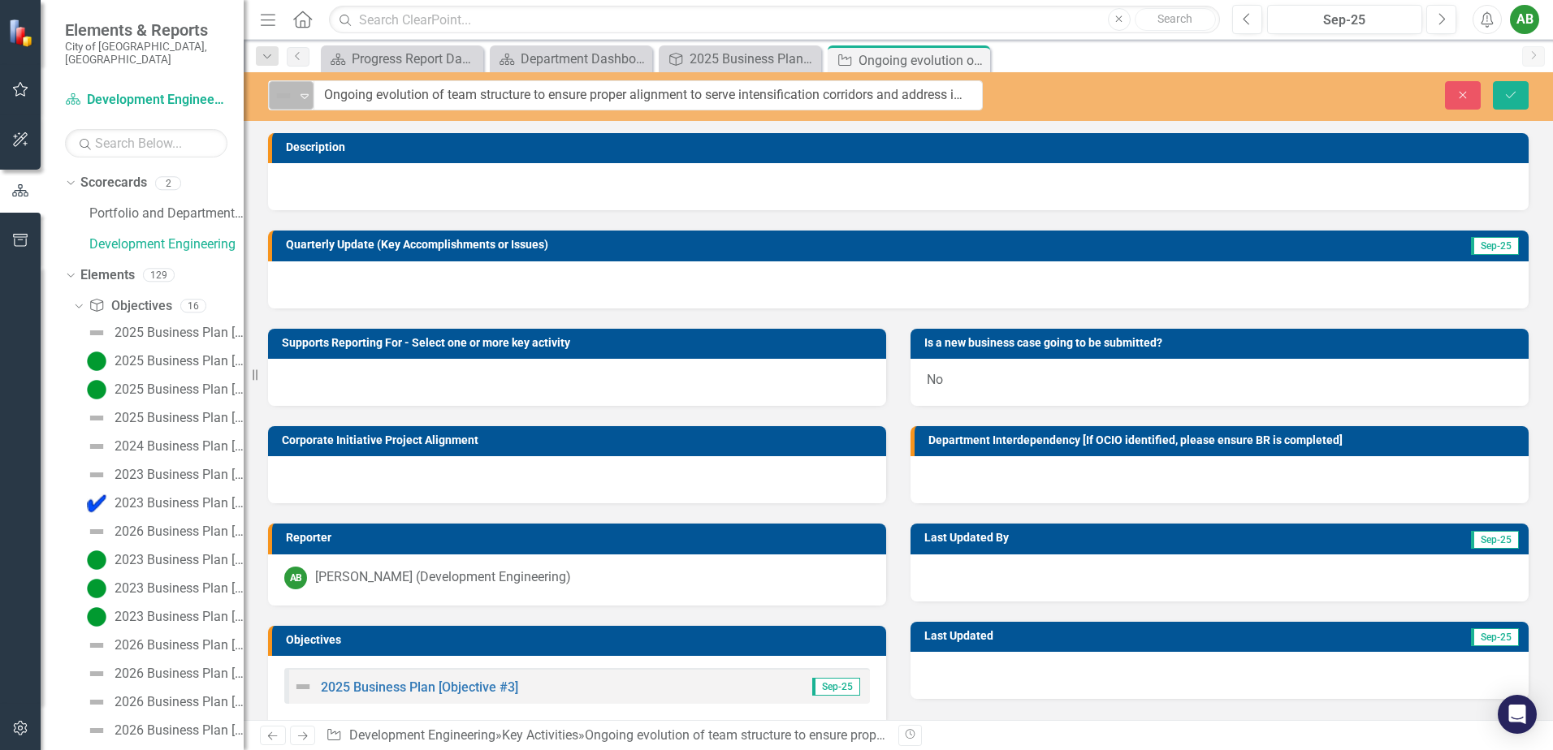
click at [278, 98] on img at bounding box center [283, 95] width 19 height 19
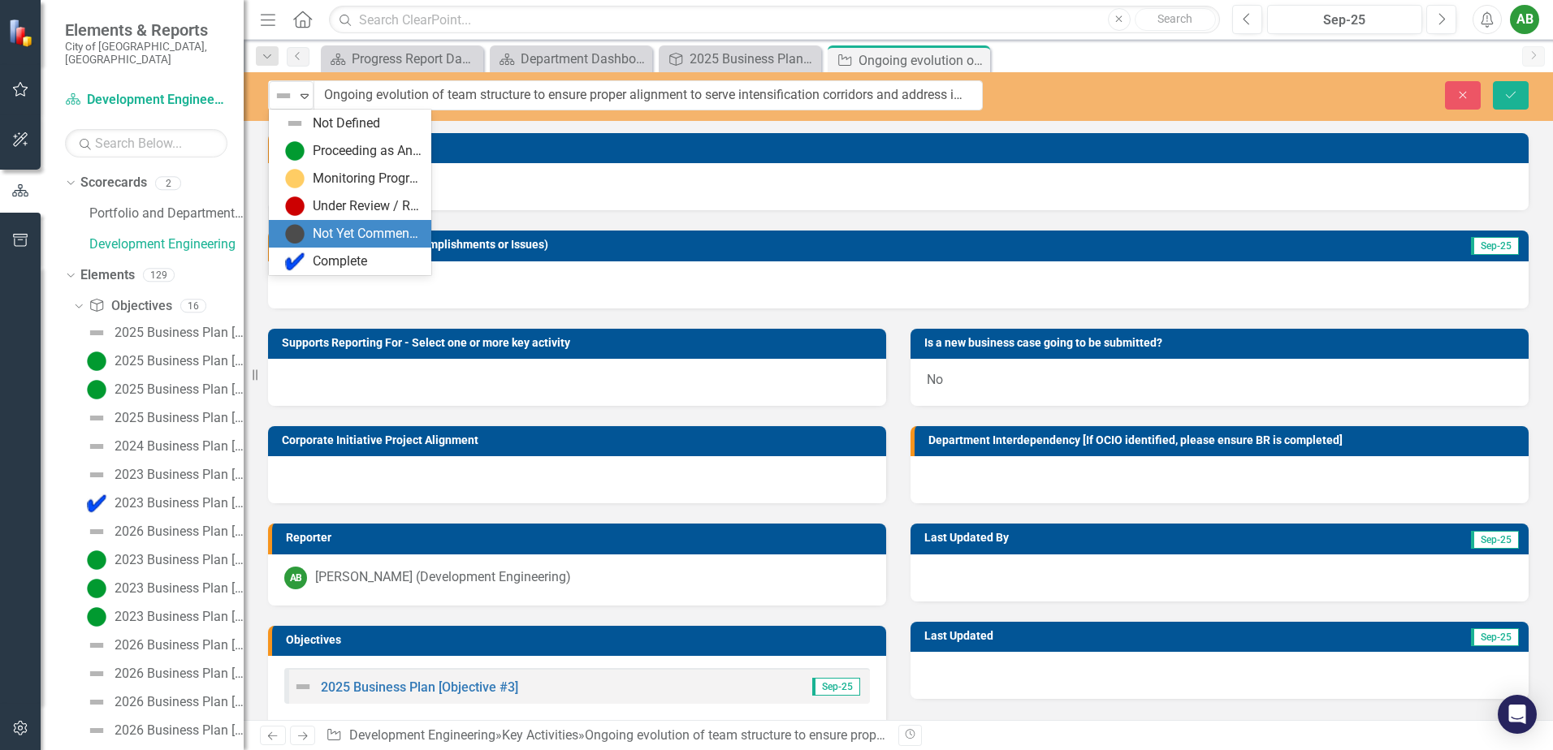
click at [336, 227] on div "Not Yet Commenced / On Hold" at bounding box center [367, 234] width 109 height 19
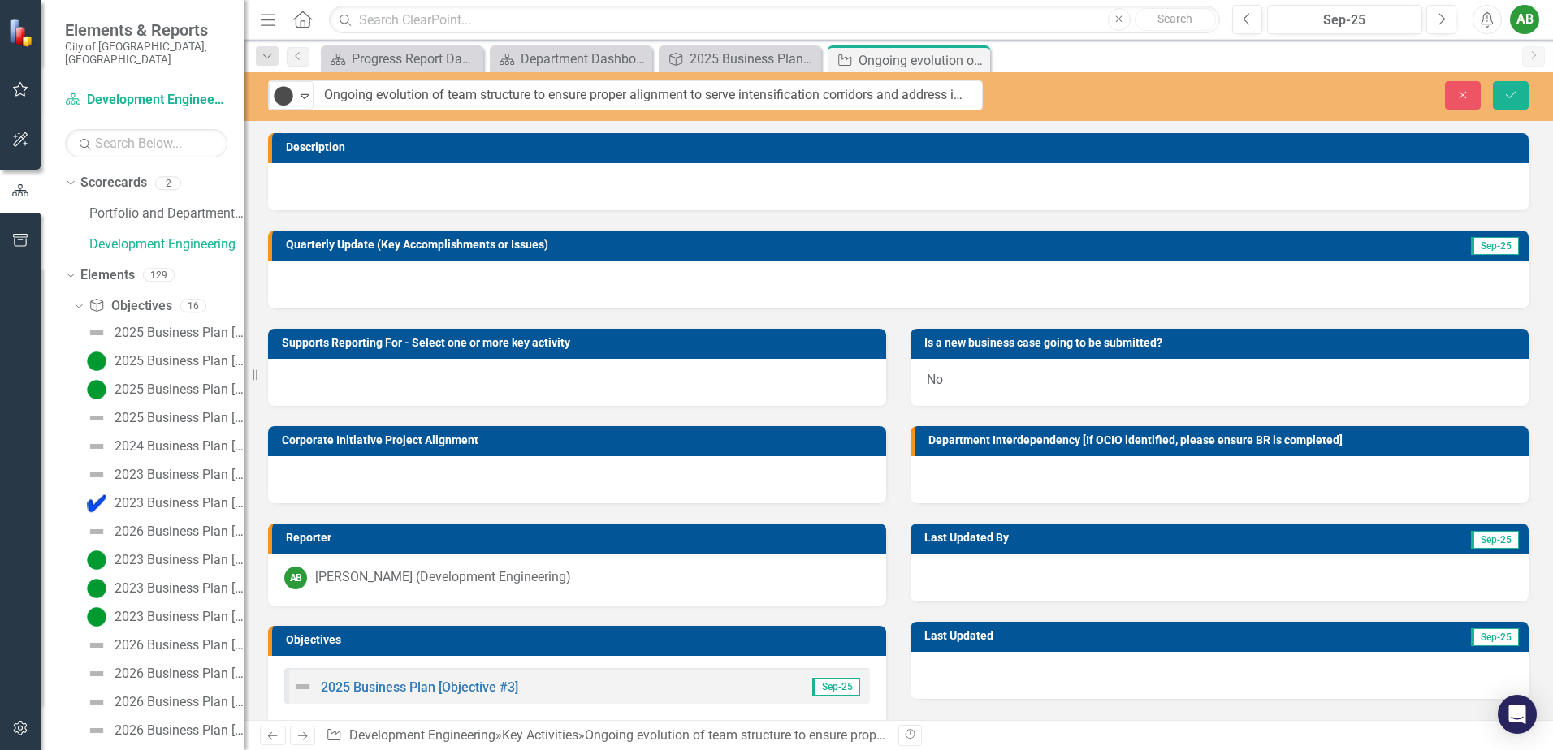
click at [361, 283] on div at bounding box center [898, 284] width 1260 height 47
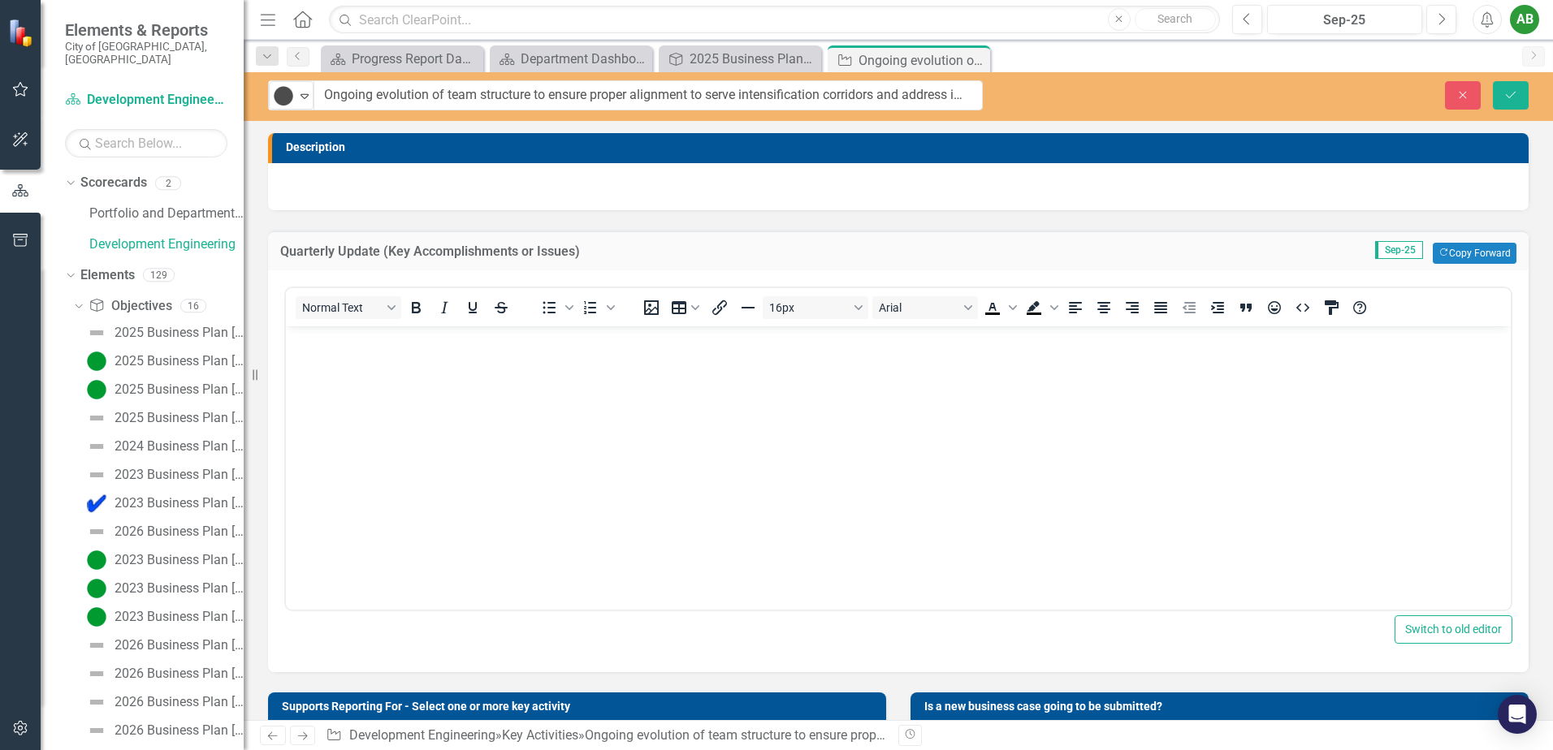
click at [361, 283] on div "Normal Text To open the popup, press Shift+Enter To open the popup, press Shift…" at bounding box center [898, 447] width 1228 height 329
click at [376, 415] on body "Rich Text Area. Press ALT-0 for help." at bounding box center [898, 448] width 1225 height 244
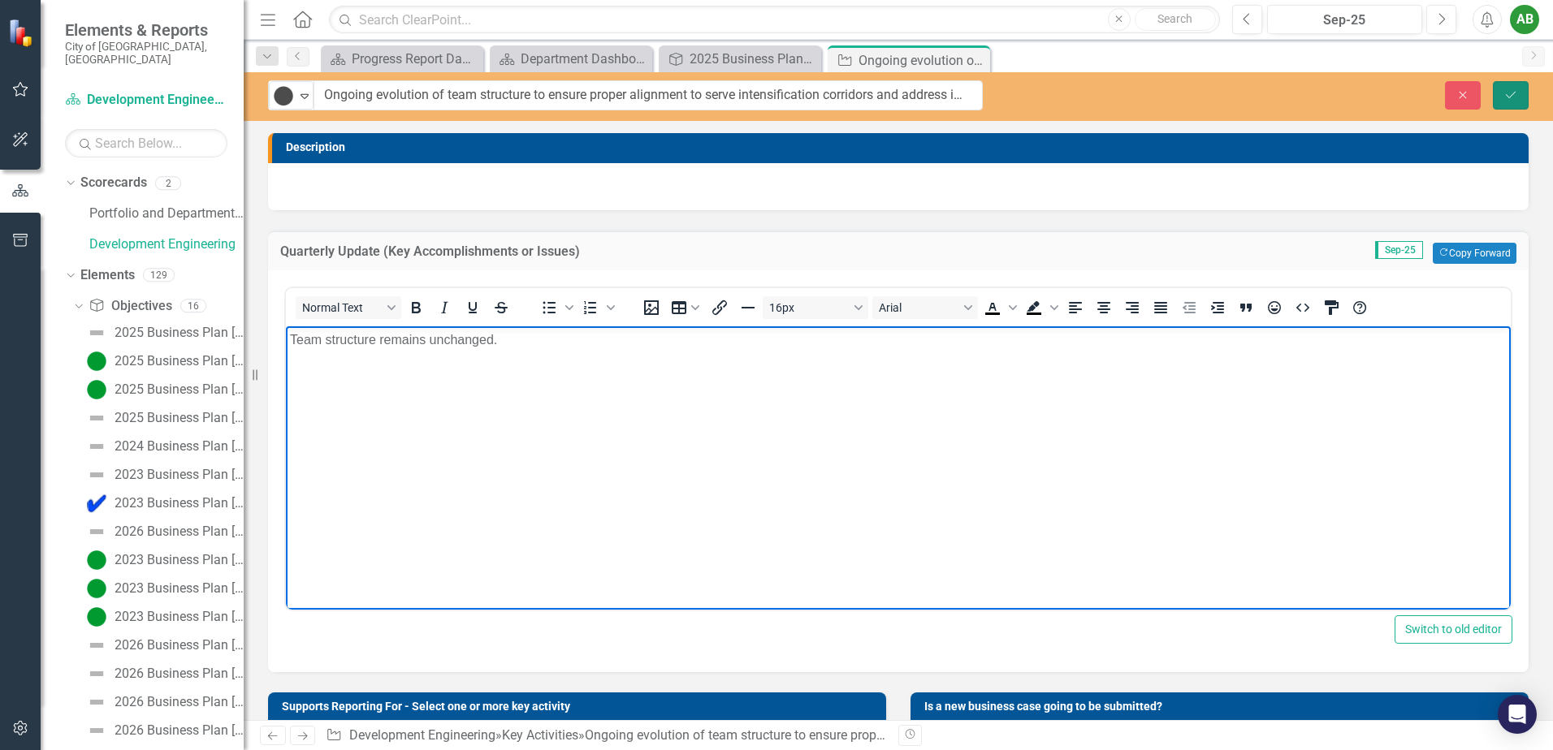
click at [1515, 97] on icon "Save" at bounding box center [1510, 94] width 15 height 11
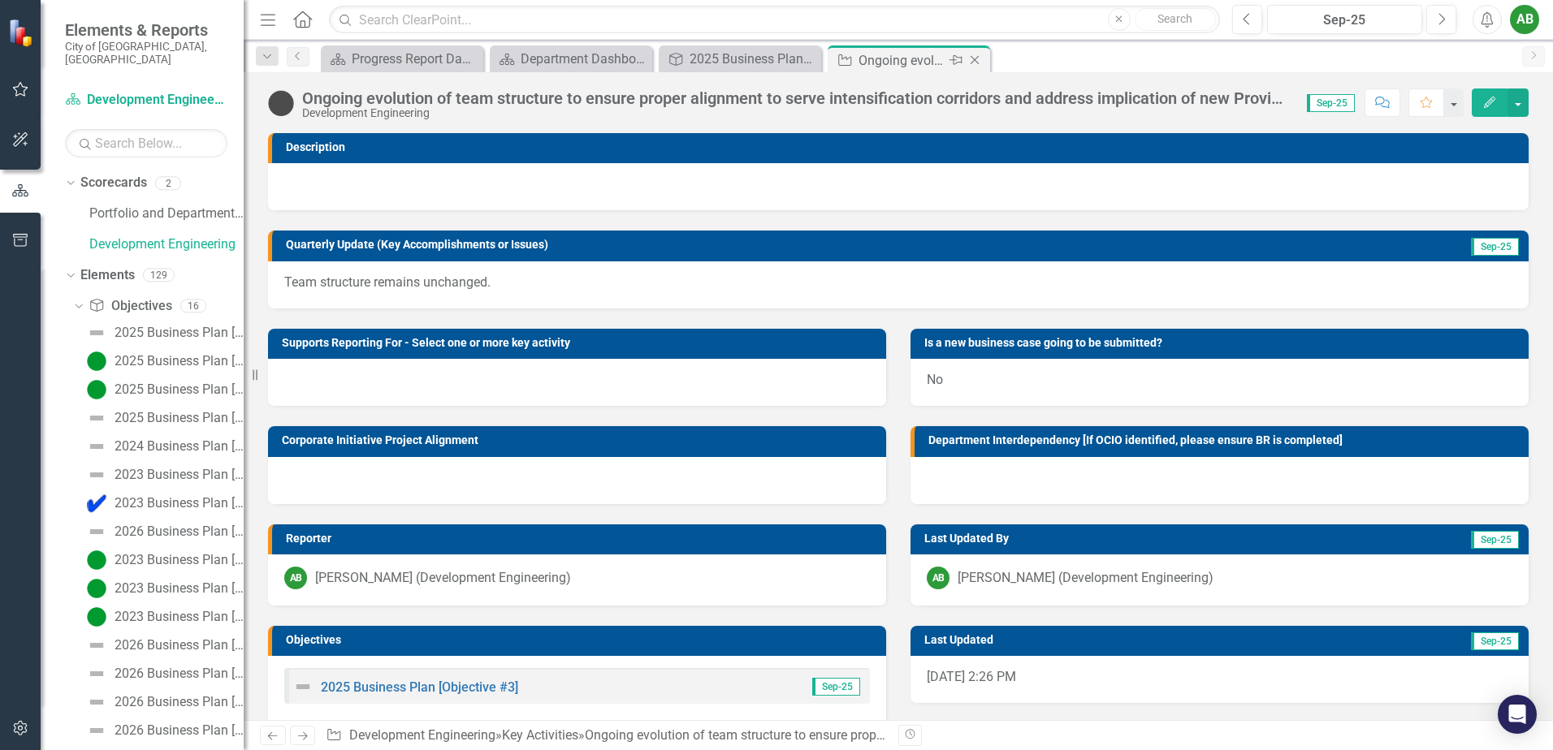
click at [972, 57] on icon "Close" at bounding box center [974, 60] width 16 height 13
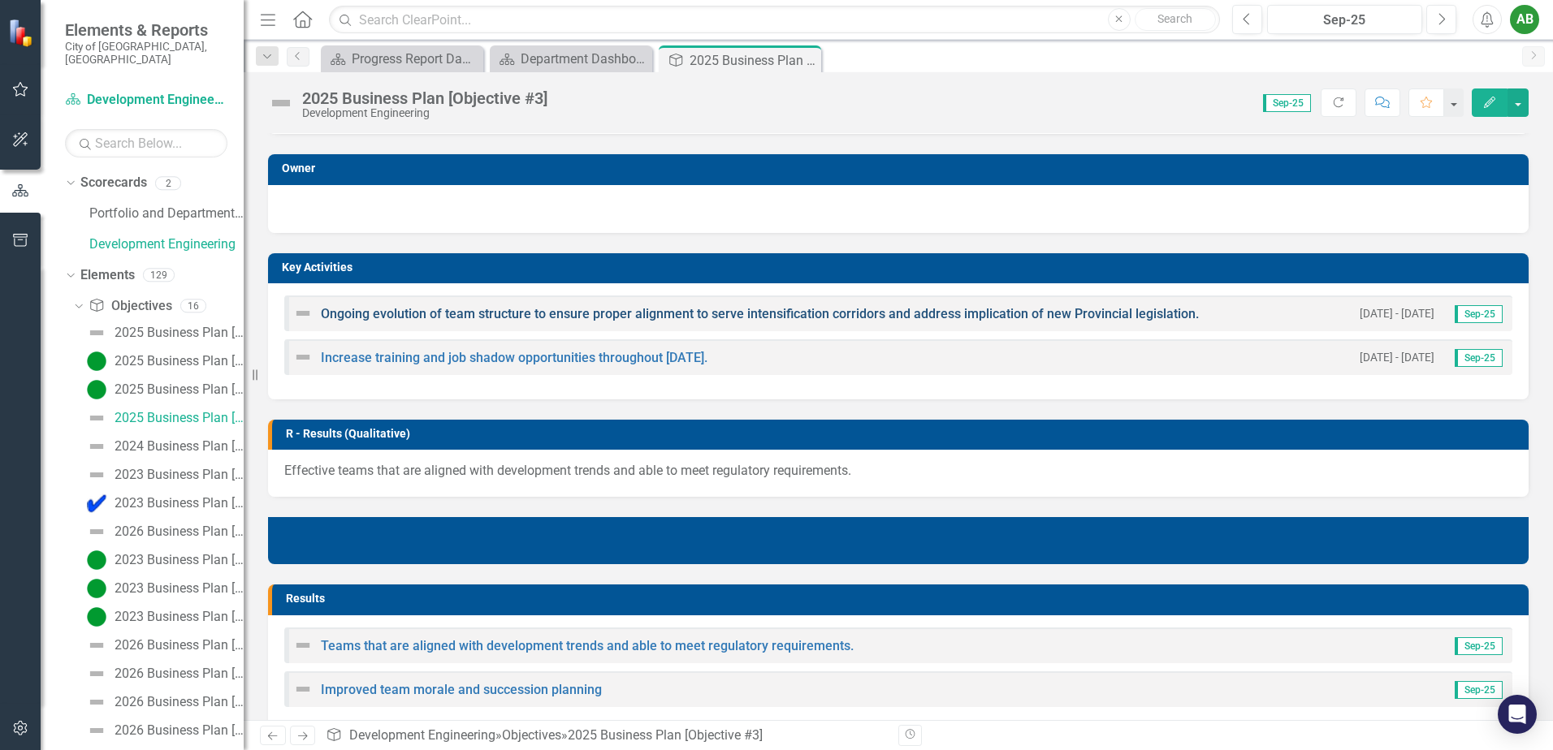
scroll to position [244, 0]
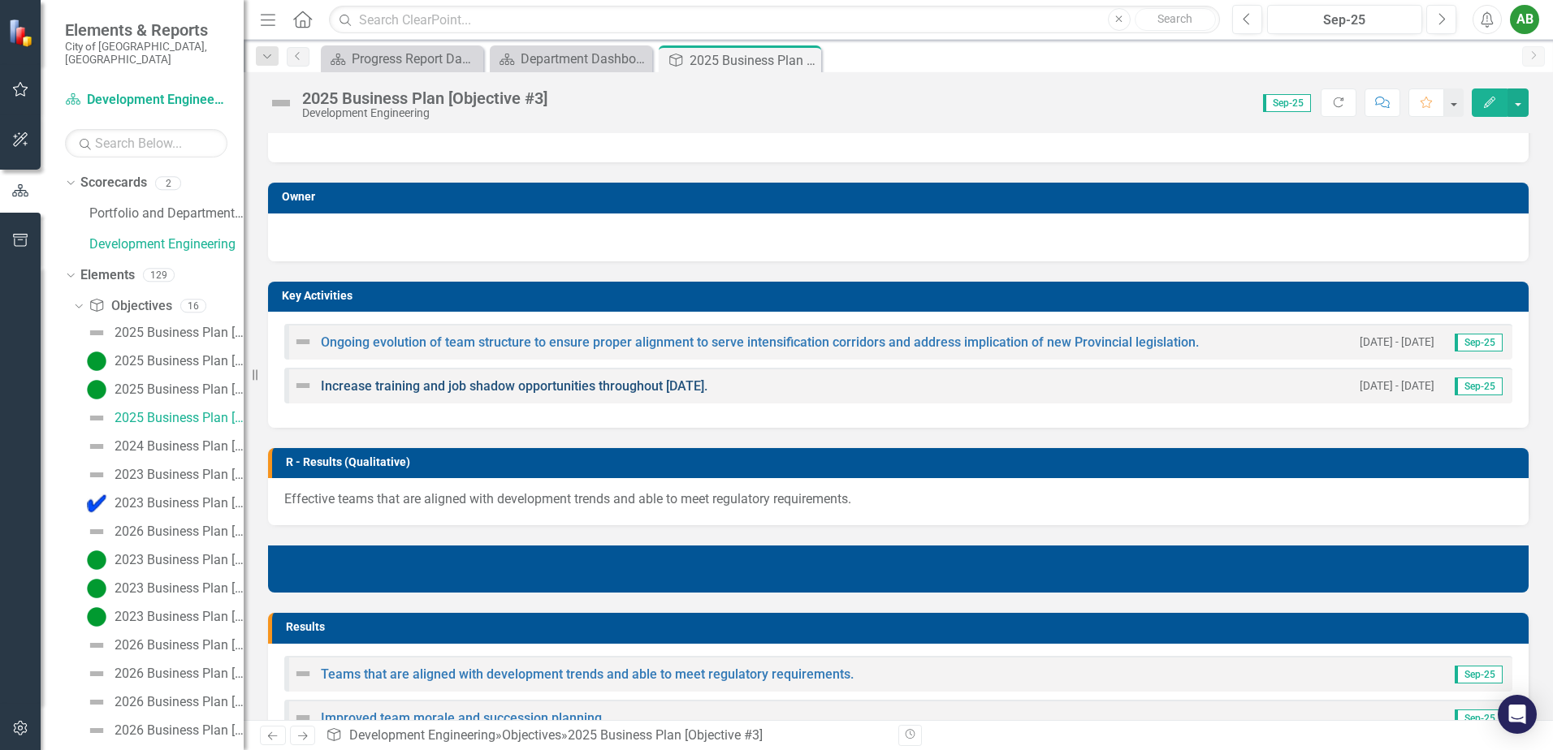
click at [370, 390] on link "Increase training and job shadow opportunities throughout [DATE]." at bounding box center [514, 385] width 387 height 15
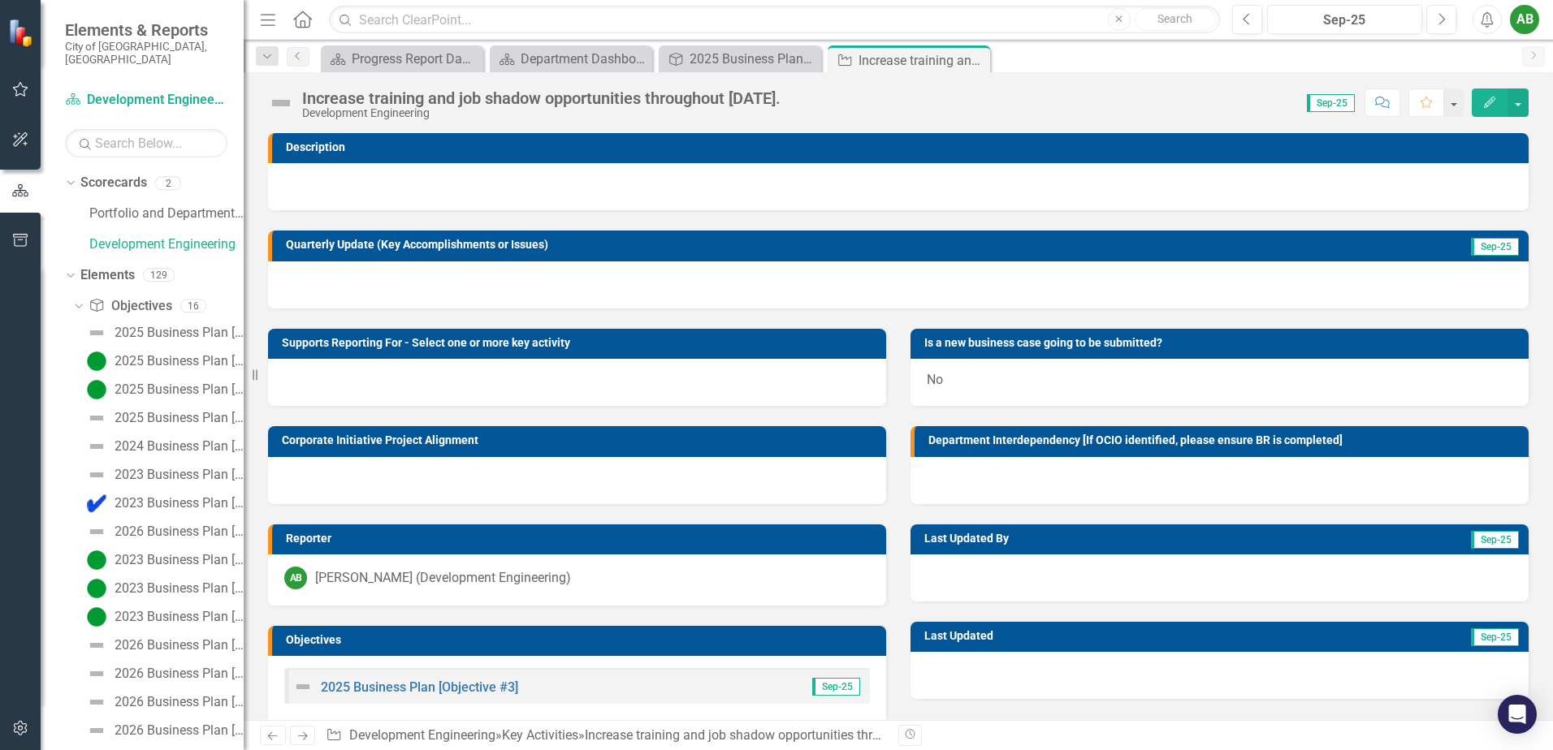
click at [396, 190] on div at bounding box center [898, 186] width 1260 height 47
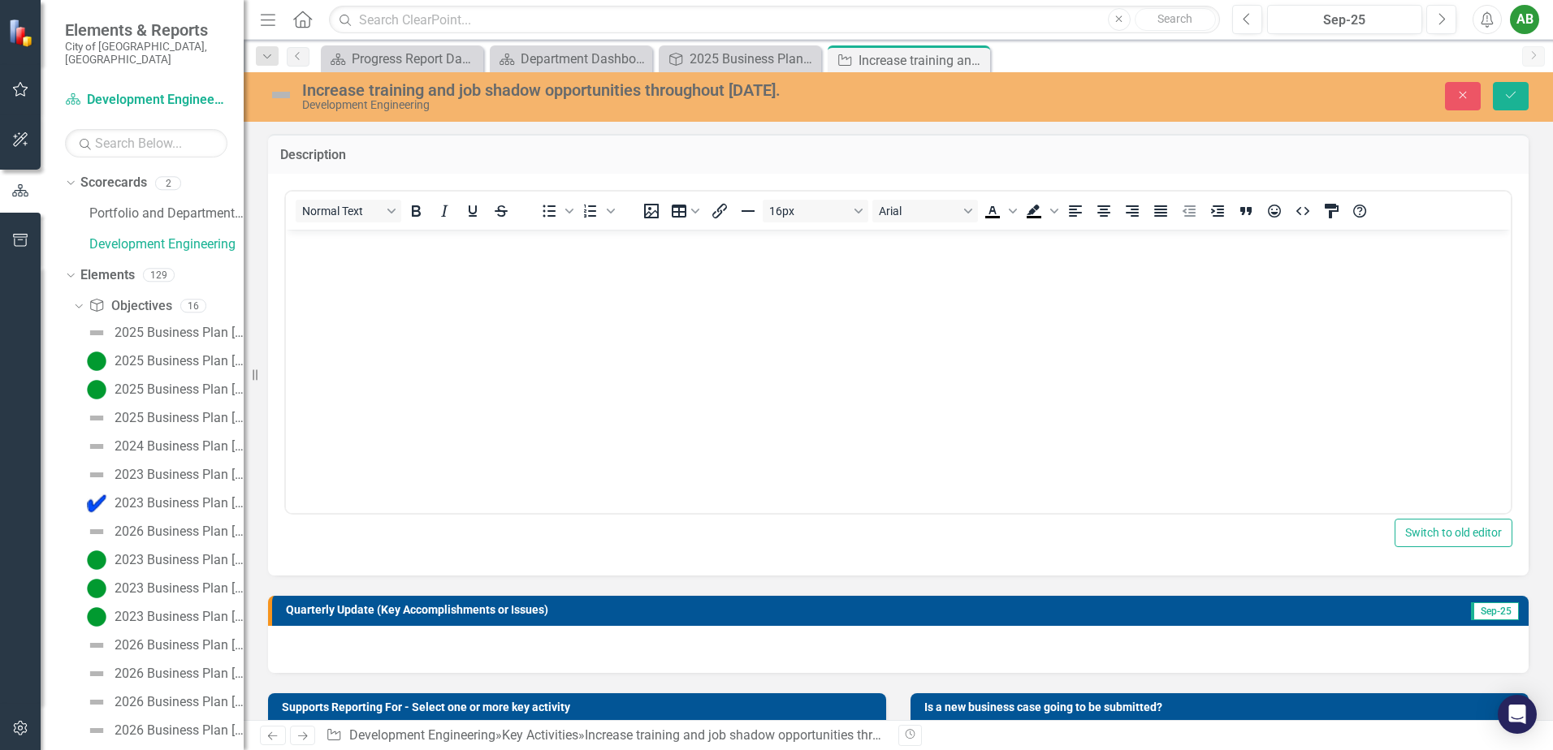
drag, startPoint x: 417, startPoint y: 388, endPoint x: 415, endPoint y: 373, distance: 15.5
click at [417, 378] on body "Rich Text Area. Press ALT-0 for help." at bounding box center [898, 351] width 1225 height 244
click at [1502, 106] on button "Save" at bounding box center [1511, 96] width 36 height 28
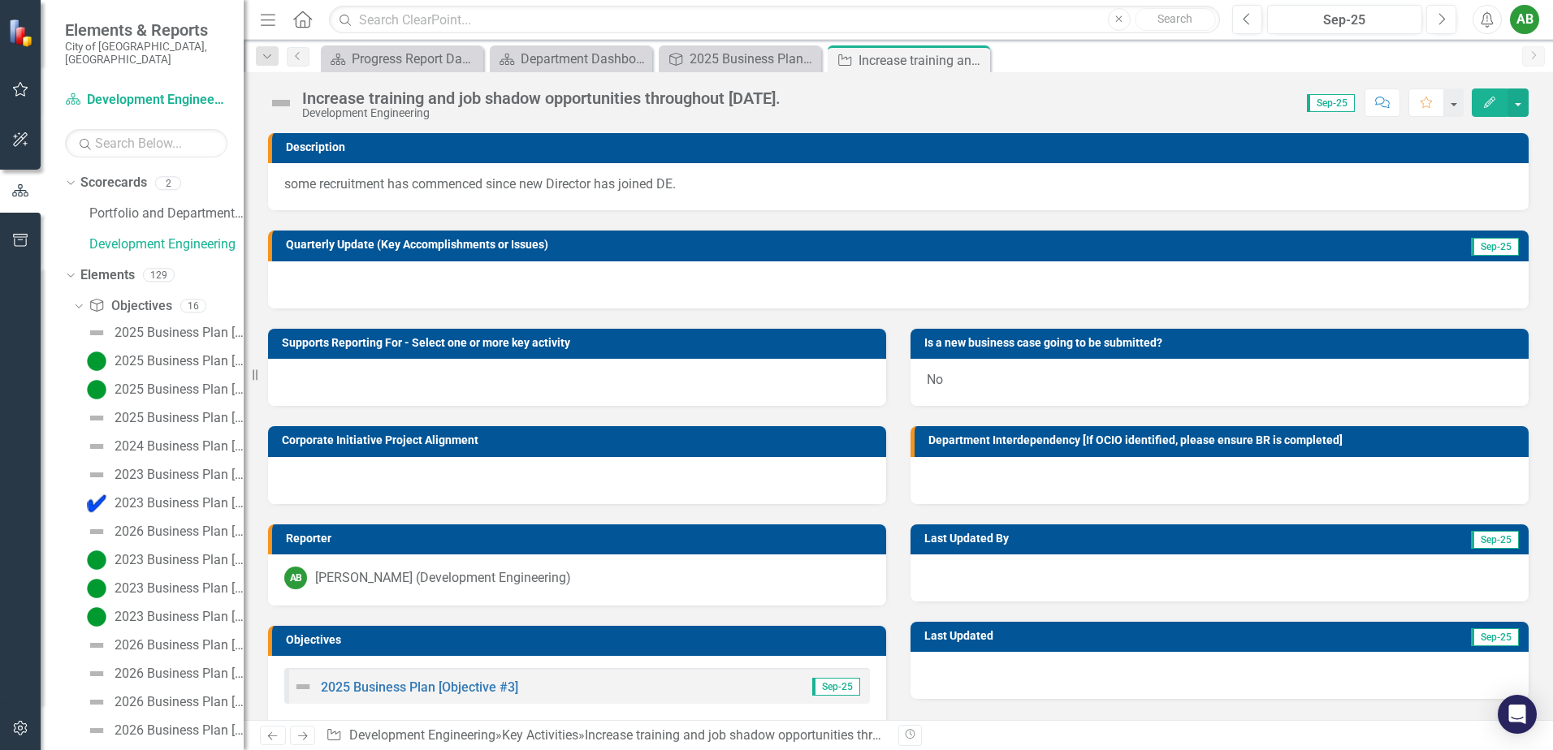
click at [290, 103] on img at bounding box center [281, 103] width 26 height 26
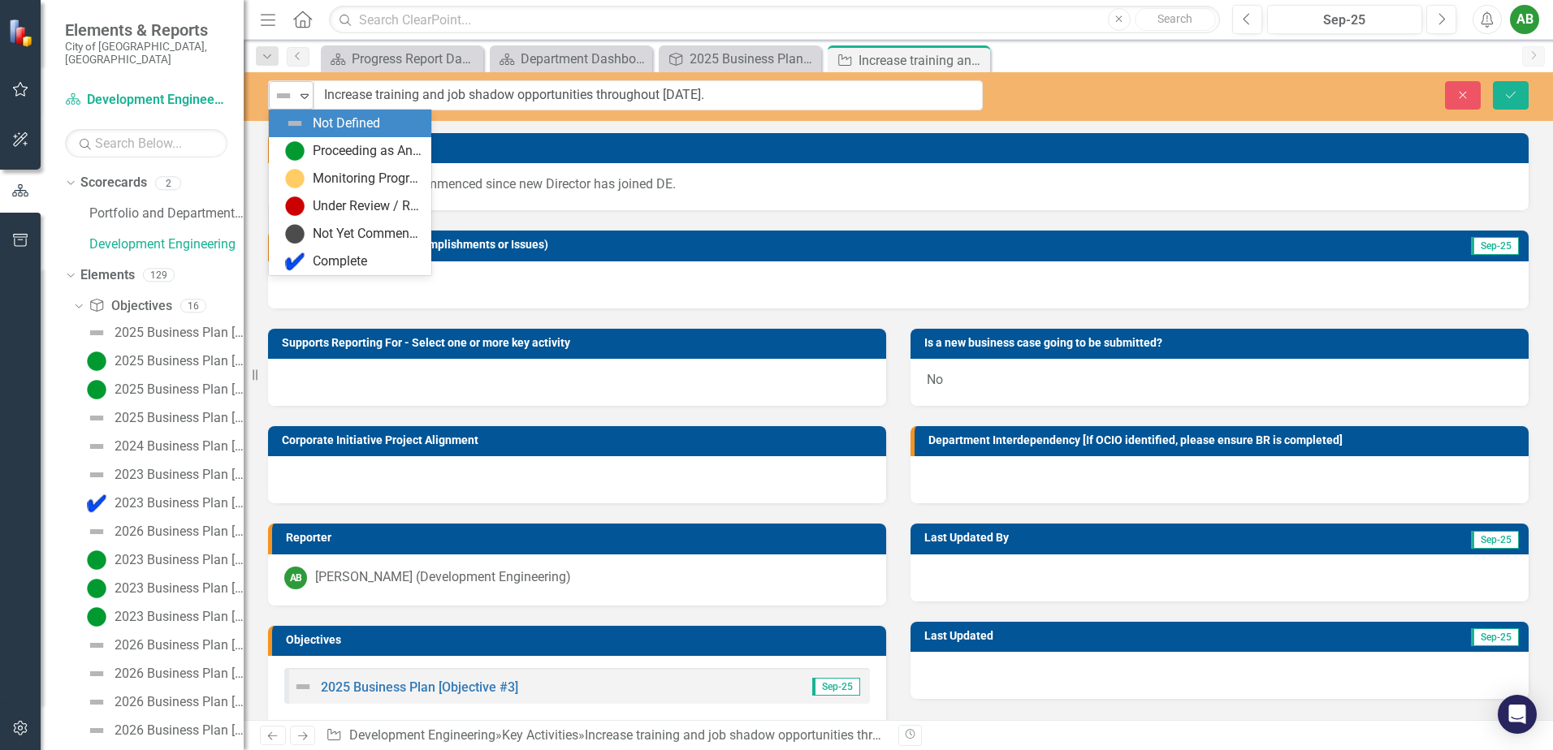
click at [289, 98] on img at bounding box center [283, 95] width 19 height 19
click at [324, 149] on div "Proceeding as Anticipated" at bounding box center [367, 151] width 109 height 19
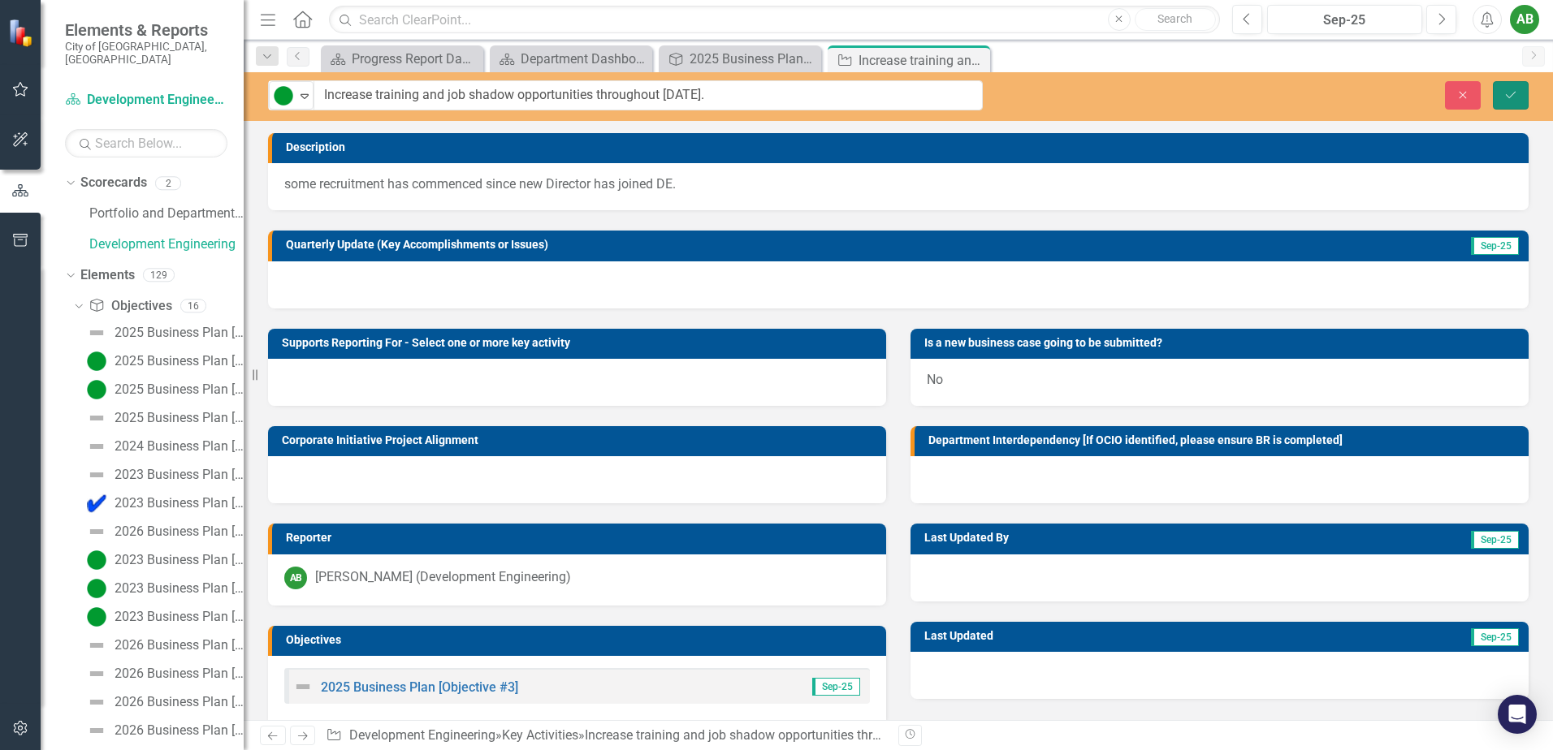
click at [1510, 96] on icon "submit" at bounding box center [1511, 94] width 10 height 6
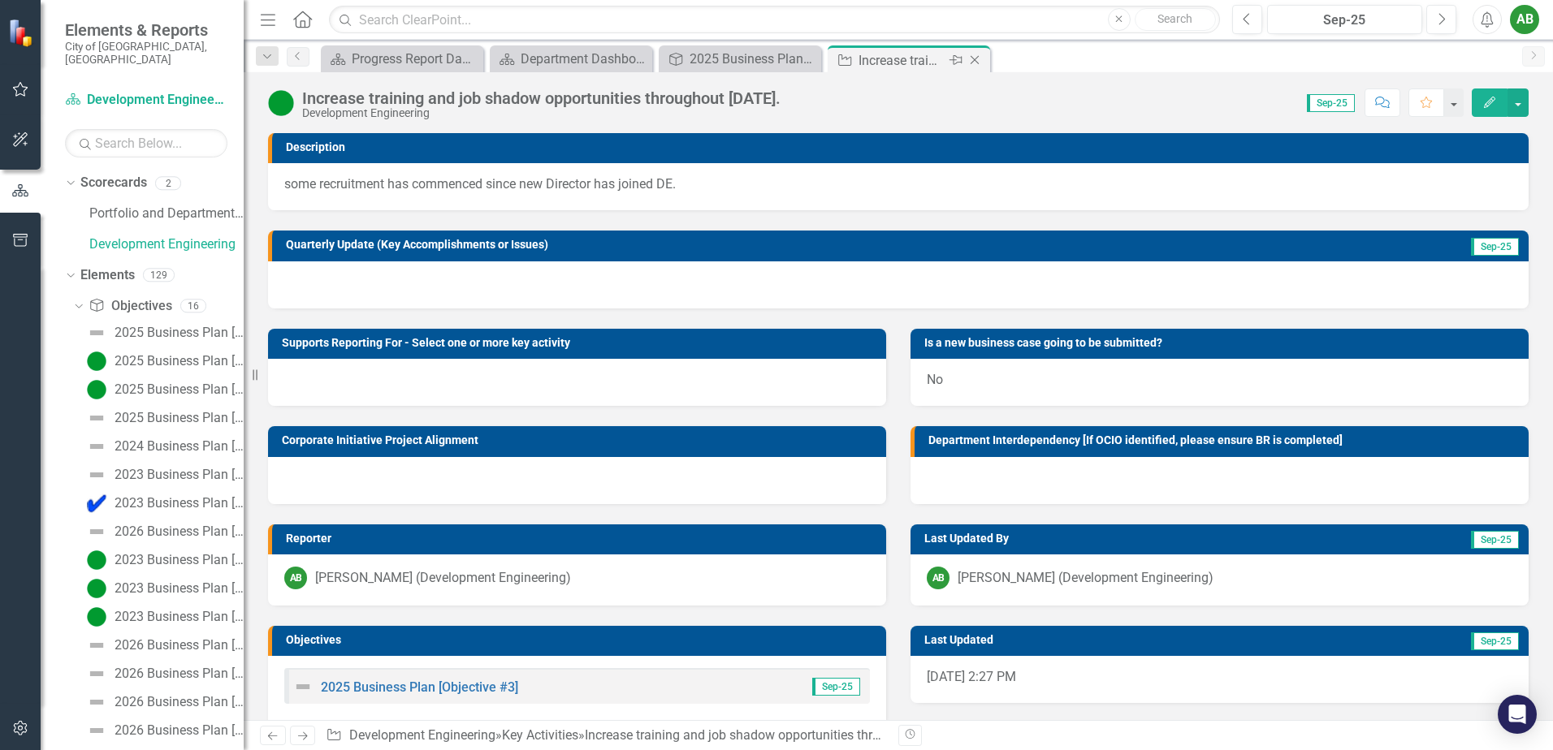
click at [983, 64] on icon "Close" at bounding box center [974, 60] width 16 height 13
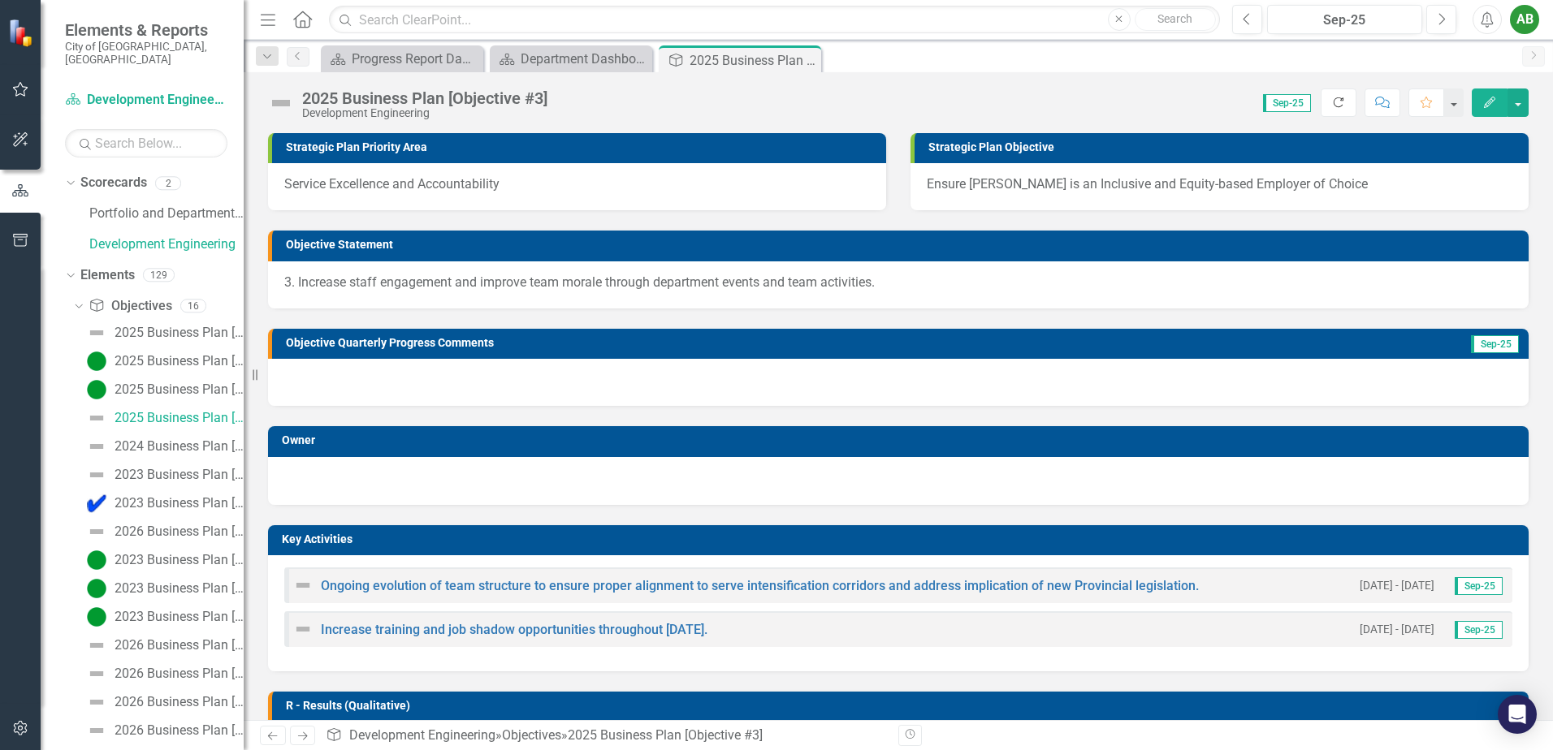
click at [1337, 104] on icon "Refresh" at bounding box center [1338, 102] width 15 height 11
drag, startPoint x: 978, startPoint y: 369, endPoint x: 913, endPoint y: 429, distance: 87.9
click at [974, 371] on div at bounding box center [898, 382] width 1260 height 47
click at [418, 596] on div "Ongoing evolution of team structure to ensure proper alignment to serve intensi…" at bounding box center [898, 586] width 1228 height 36
click at [450, 595] on div "Ongoing evolution of team structure to ensure proper alignment to serve intensi…" at bounding box center [745, 585] width 905 height 19
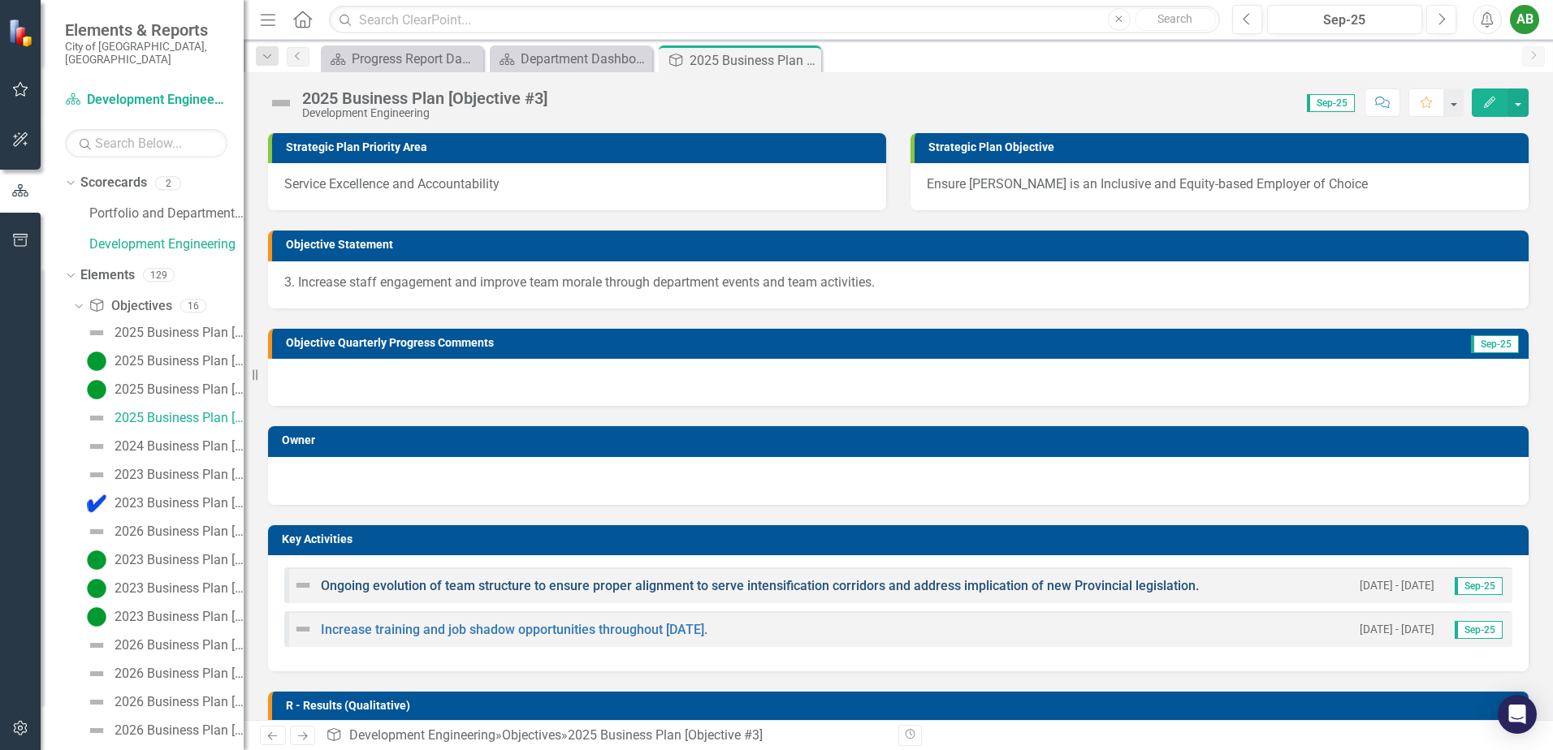
click at [393, 592] on link "Ongoing evolution of team structure to ensure proper alignment to serve intensi…" at bounding box center [760, 585] width 878 height 15
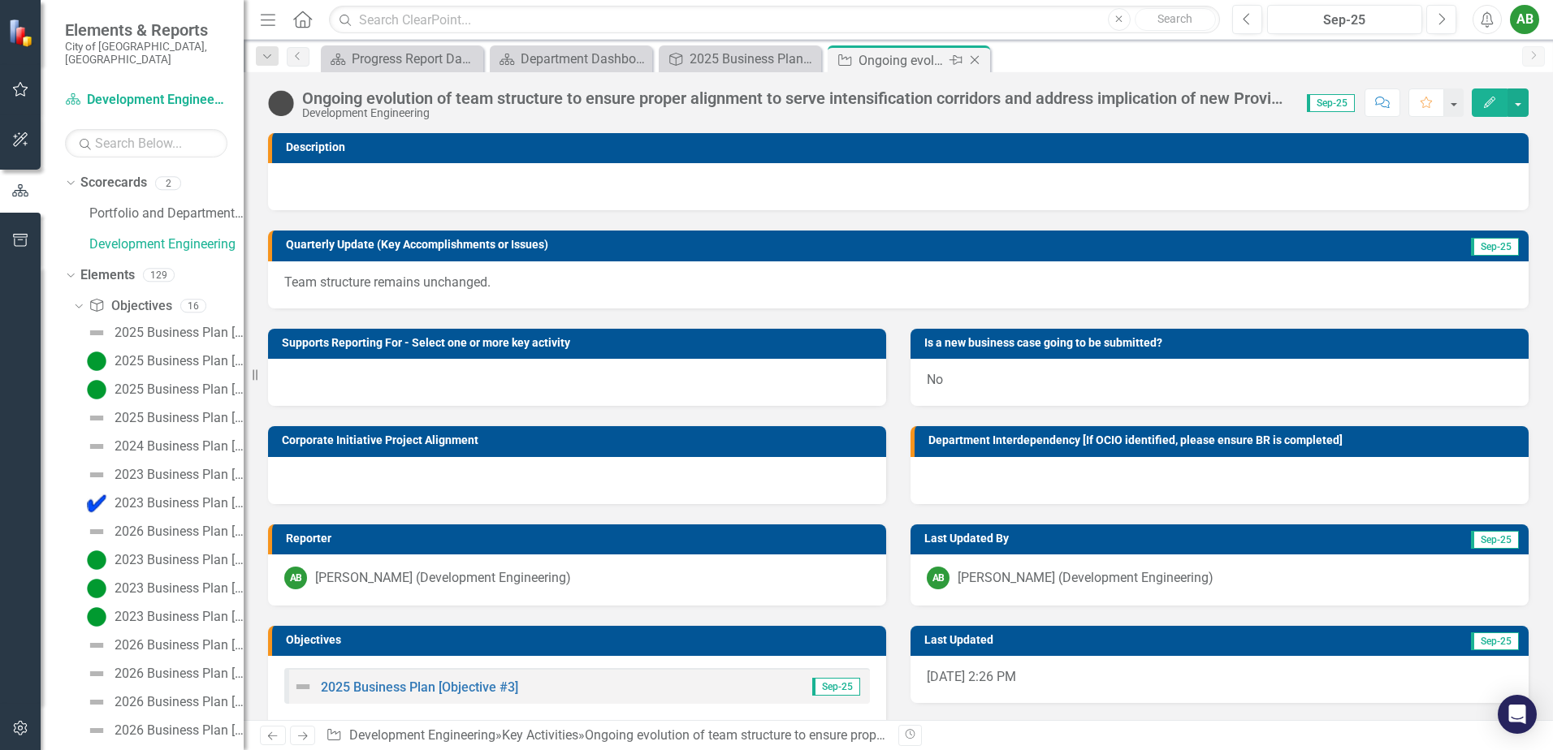
click at [983, 59] on div "Close" at bounding box center [976, 60] width 20 height 20
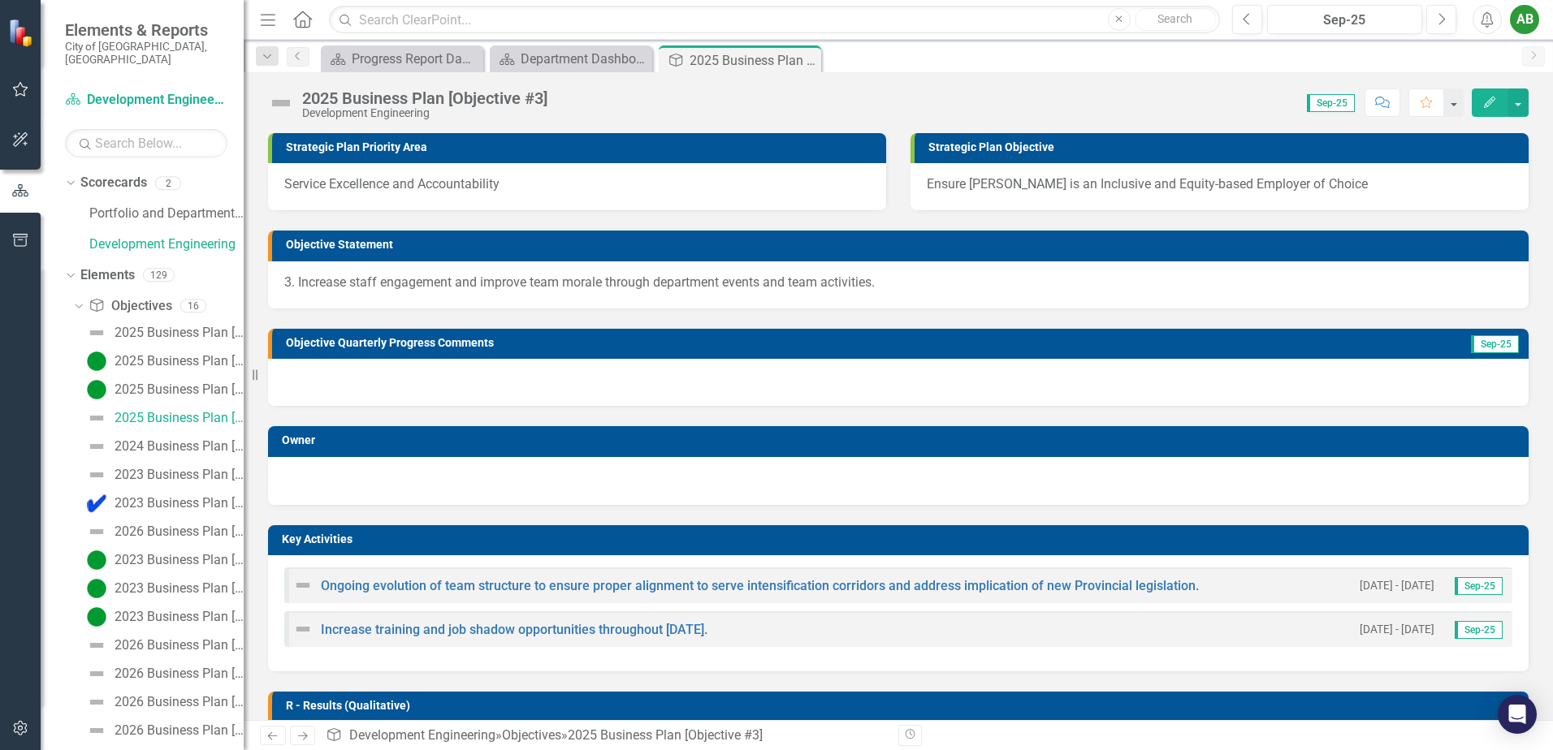
drag, startPoint x: 767, startPoint y: 104, endPoint x: 1148, endPoint y: 62, distance: 383.2
click at [771, 103] on div "Score: 0.00 Sep-25 Completed Comment Favorite Edit" at bounding box center [1041, 103] width 973 height 28
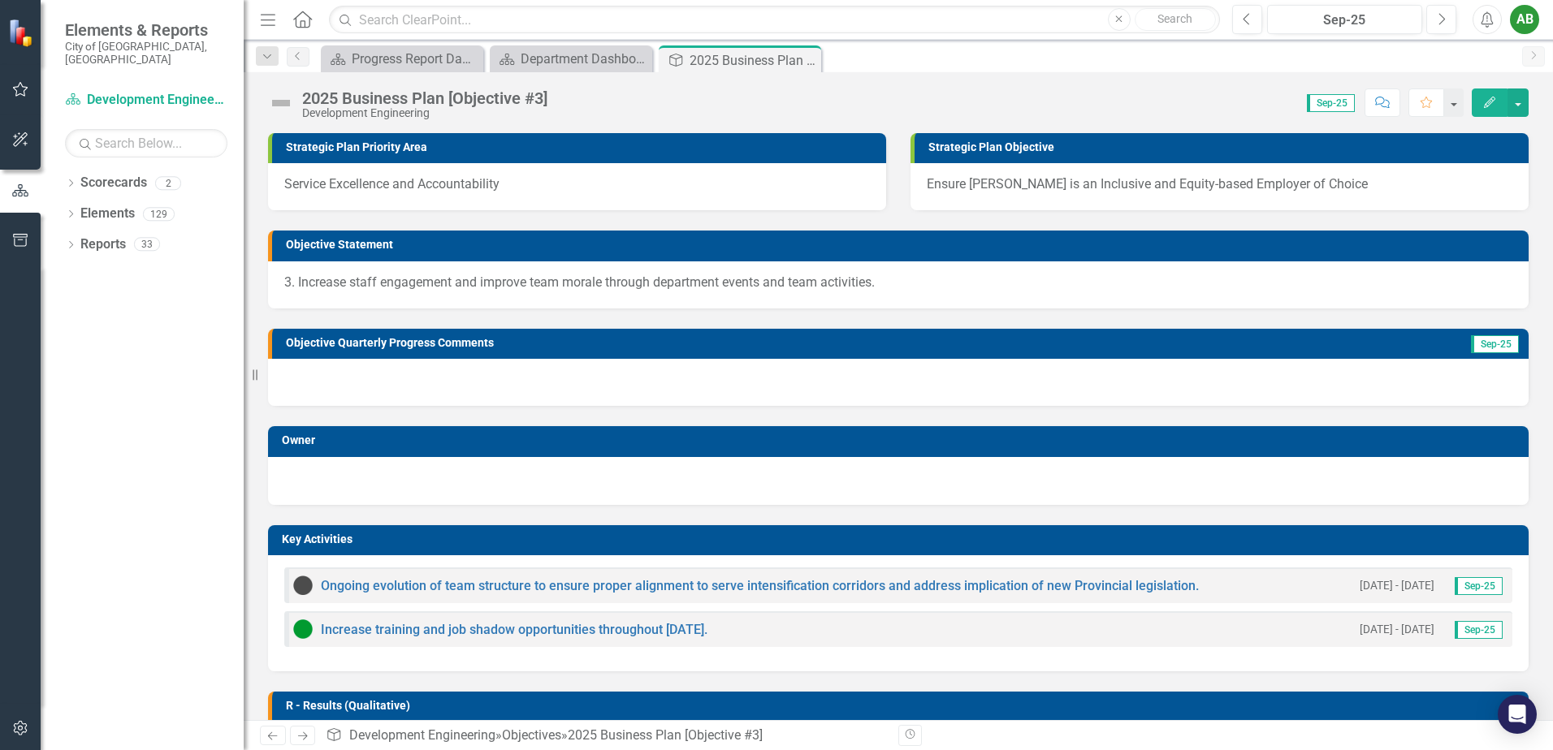
click at [281, 103] on img at bounding box center [281, 103] width 26 height 26
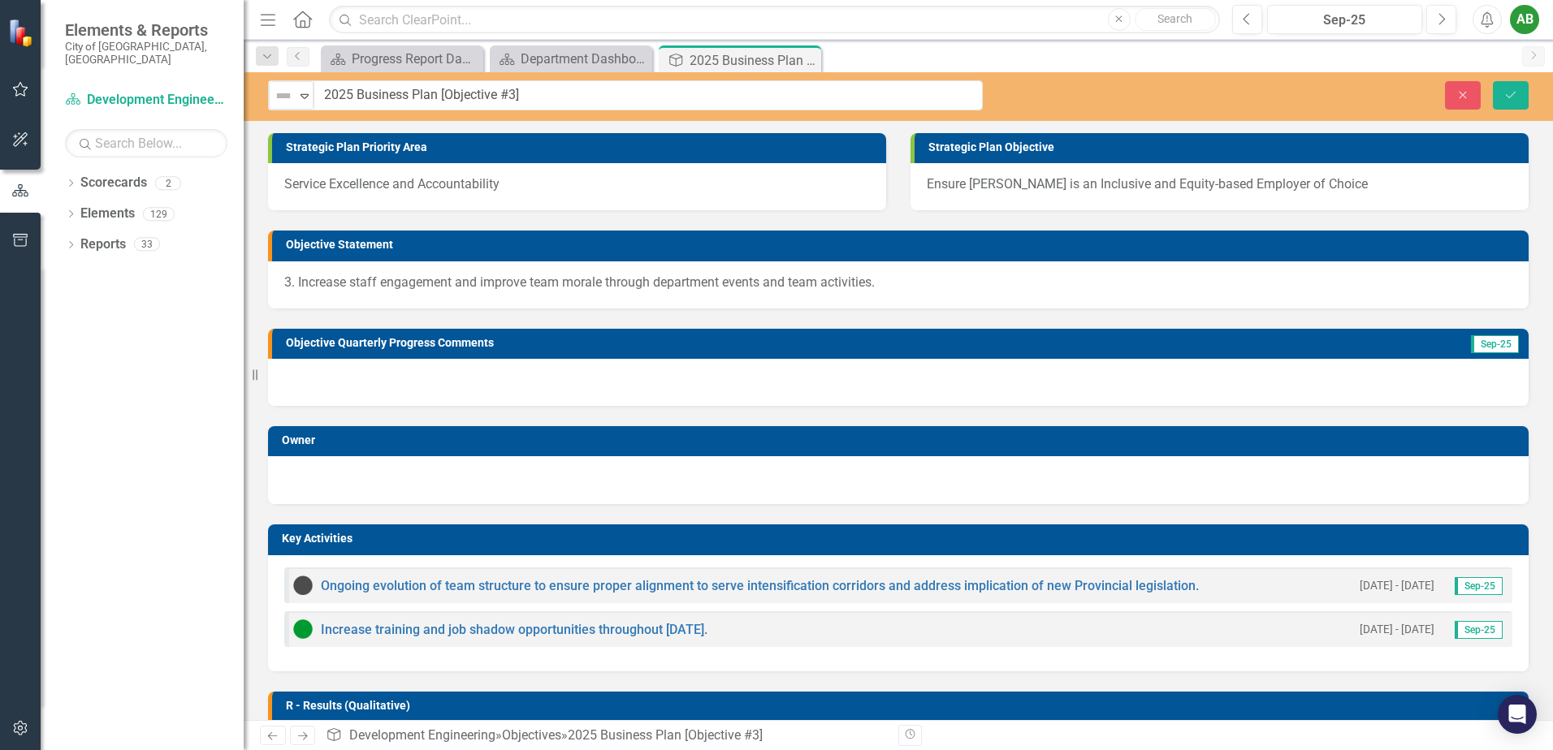
click at [281, 103] on img at bounding box center [283, 95] width 19 height 19
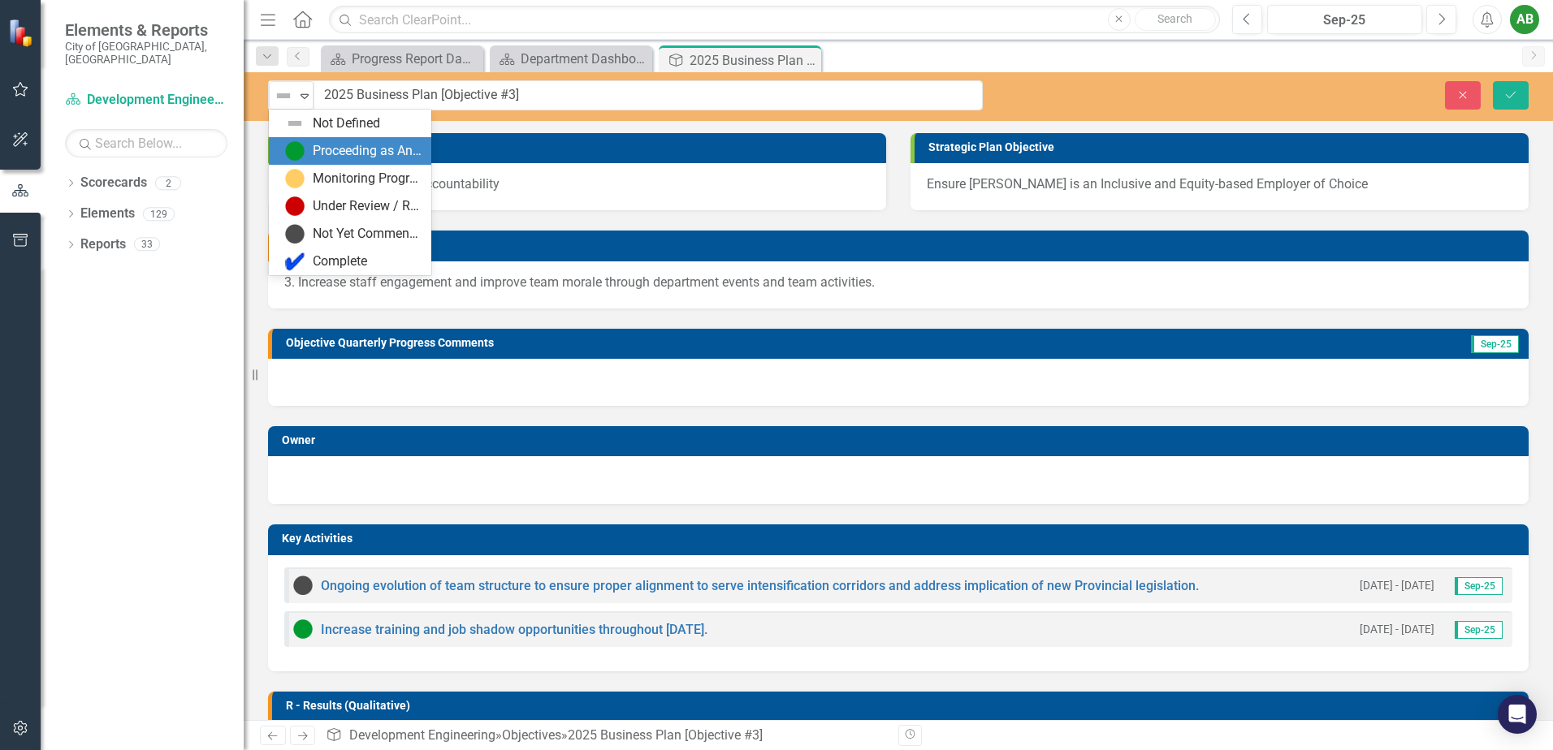
click at [297, 160] on img at bounding box center [294, 150] width 19 height 19
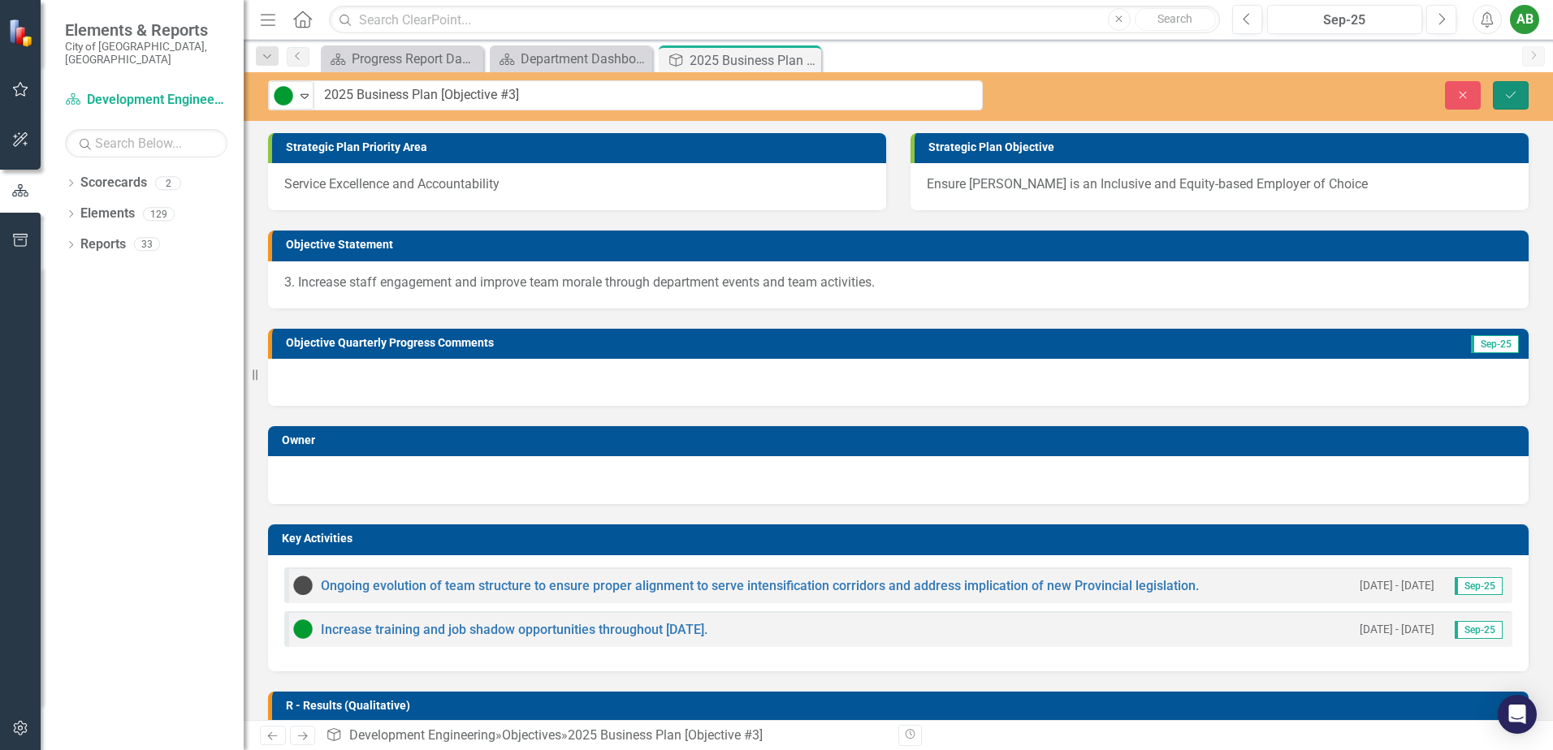
click at [1506, 87] on button "Save" at bounding box center [1511, 95] width 36 height 28
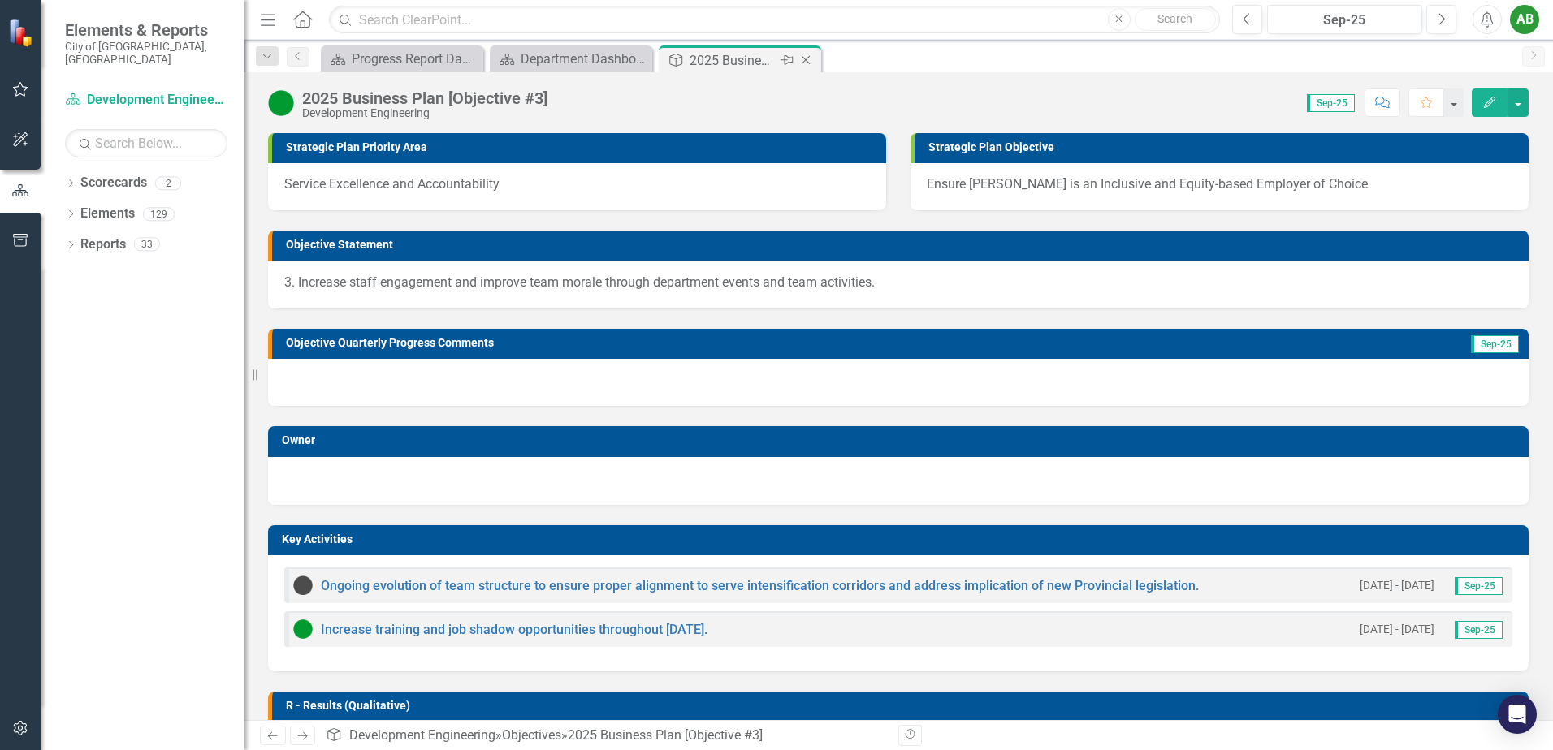
click at [808, 59] on icon "Close" at bounding box center [805, 60] width 16 height 13
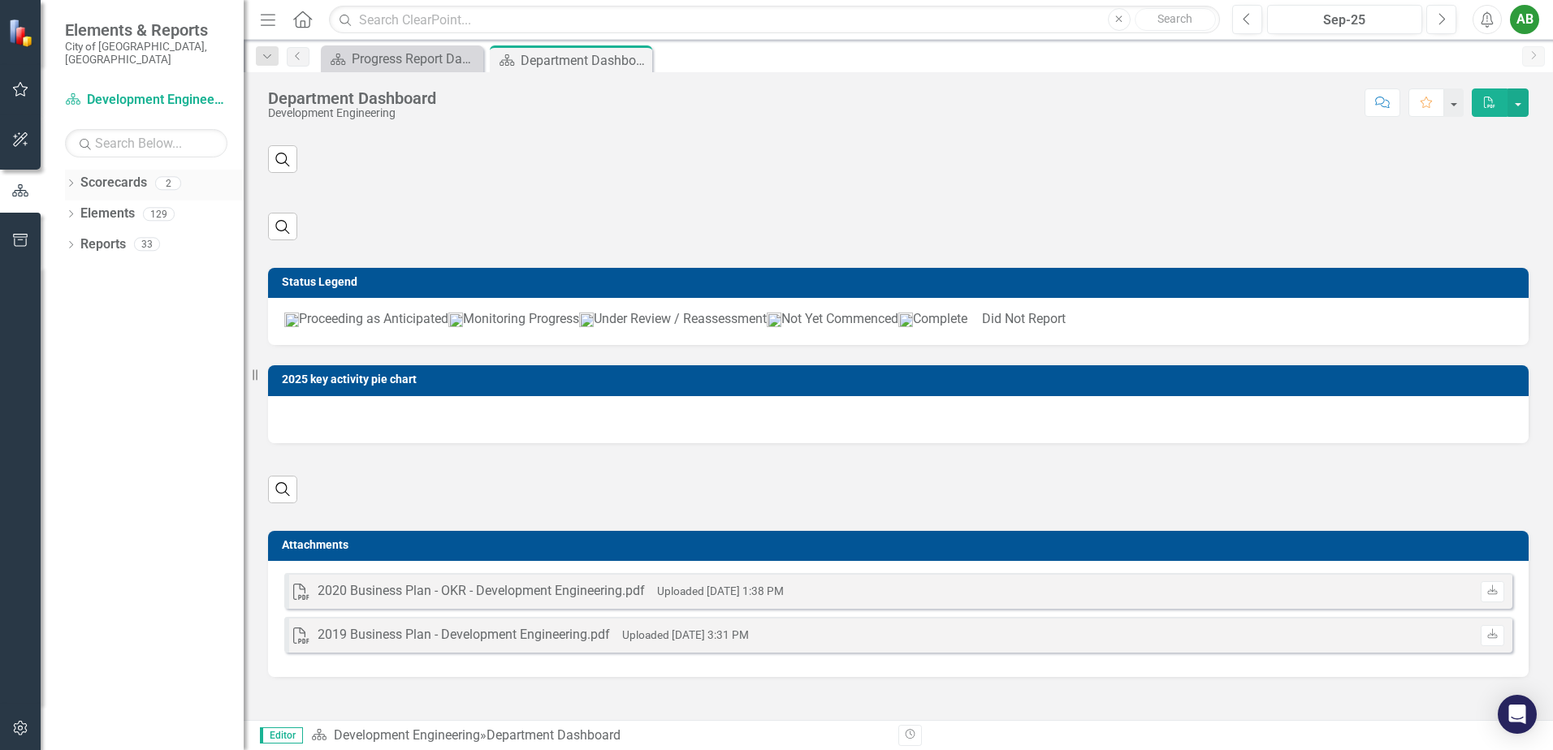
click at [74, 180] on icon "Dropdown" at bounding box center [70, 184] width 11 height 9
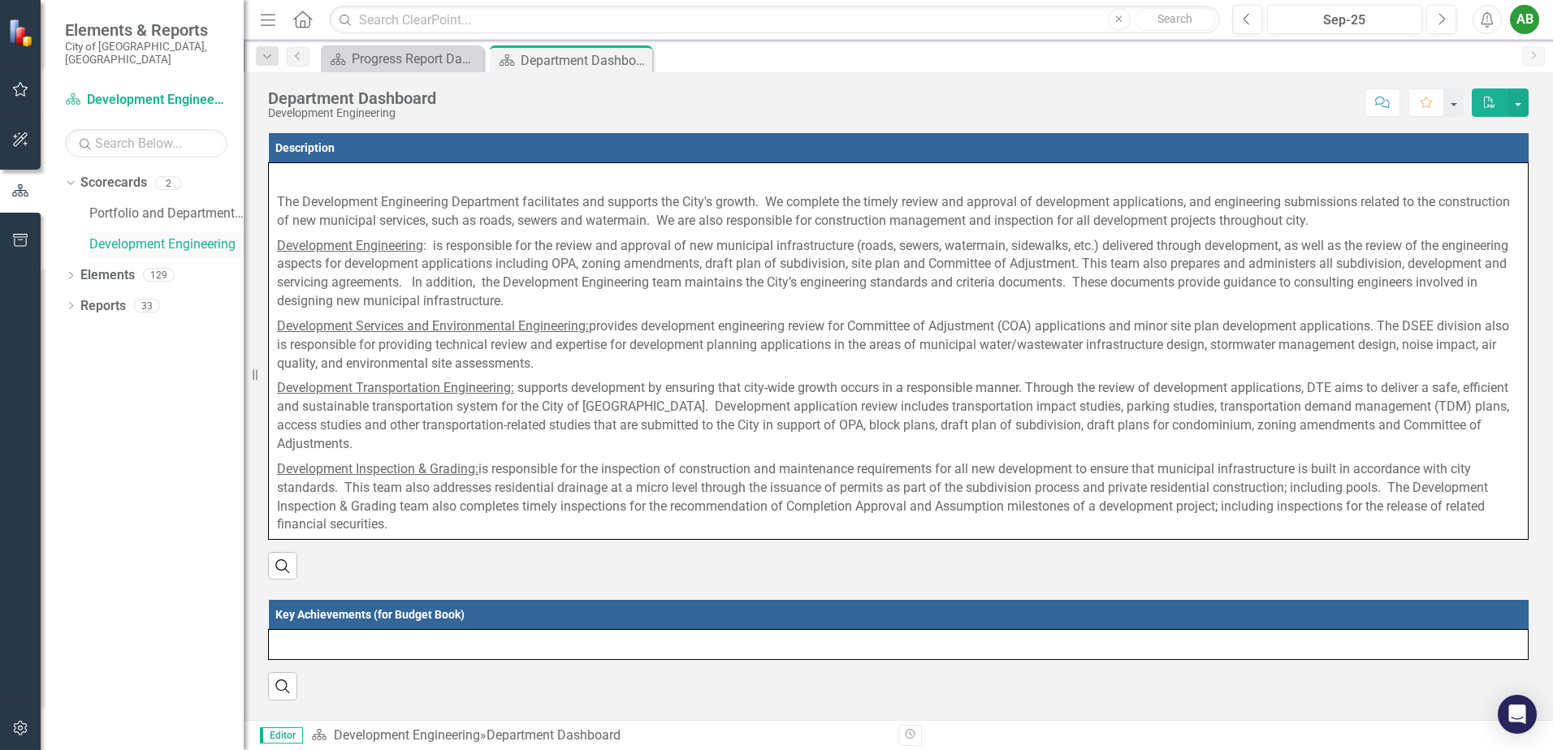
click at [101, 235] on link "Development Engineering" at bounding box center [166, 244] width 154 height 19
click at [123, 242] on div "Development Engineering" at bounding box center [166, 244] width 154 height 27
click at [118, 235] on link "Development Engineering" at bounding box center [166, 244] width 154 height 19
click at [72, 272] on icon at bounding box center [71, 275] width 4 height 7
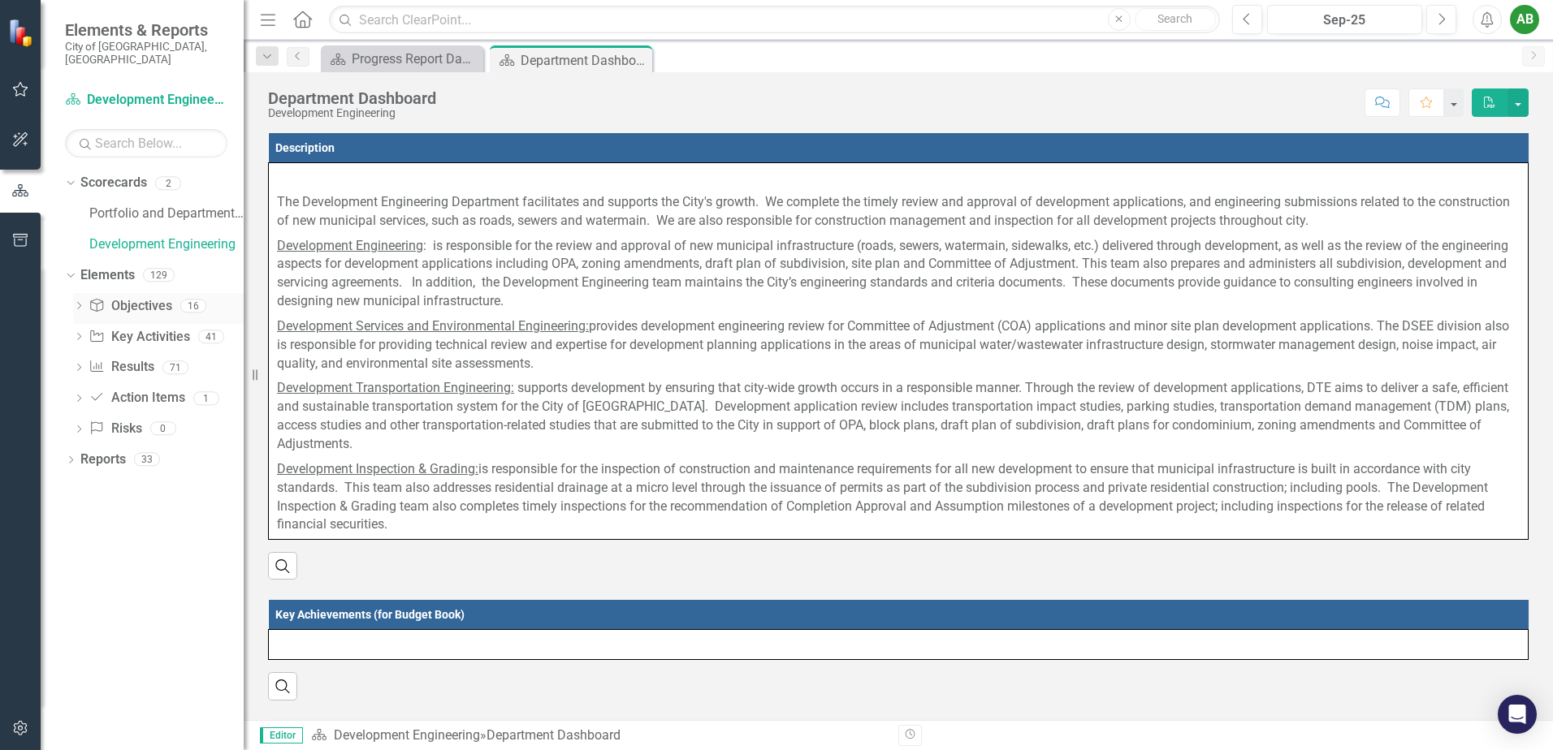
click at [82, 303] on icon "Dropdown" at bounding box center [78, 307] width 11 height 9
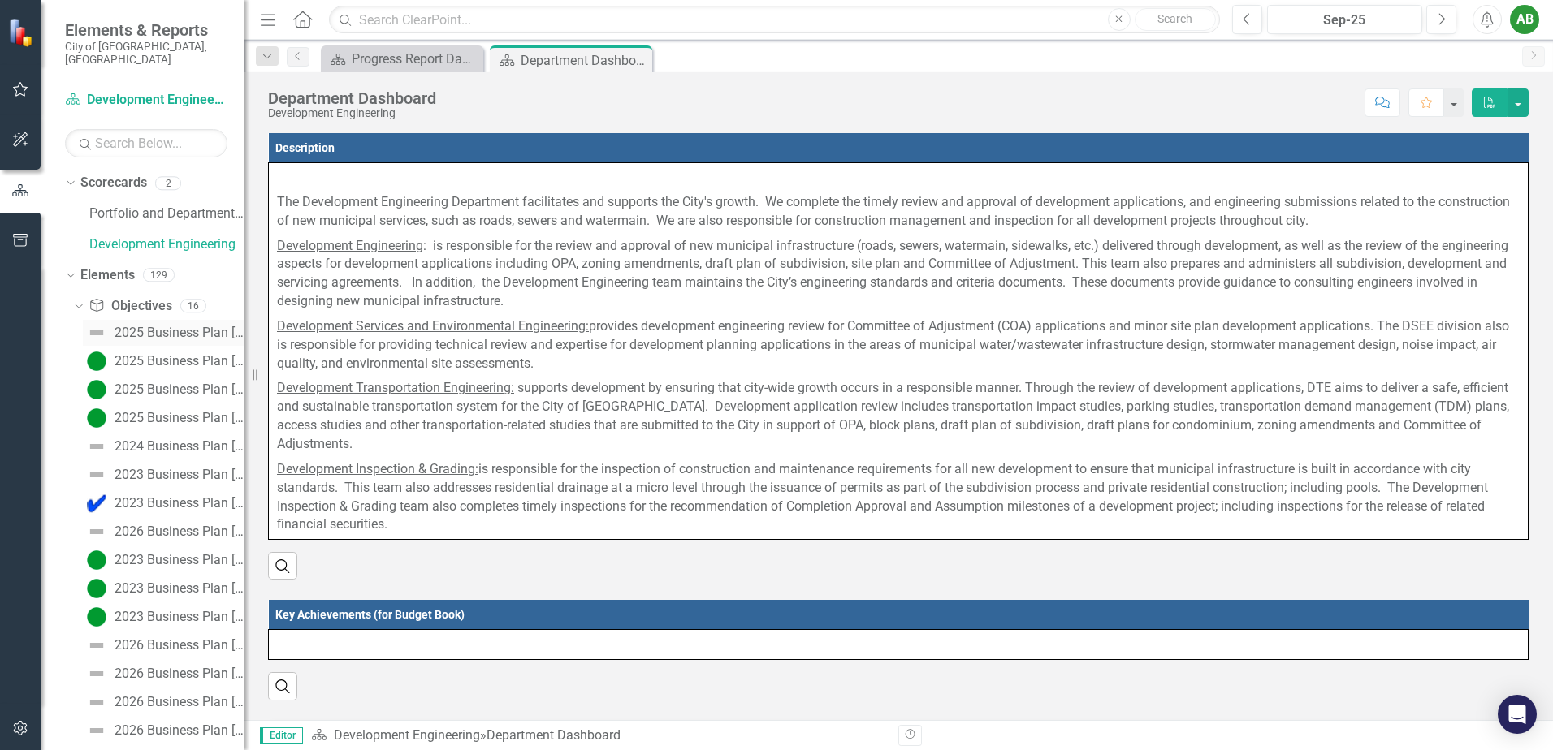
click at [129, 326] on div "2025 Business Plan [Executive Summary]" at bounding box center [179, 333] width 129 height 15
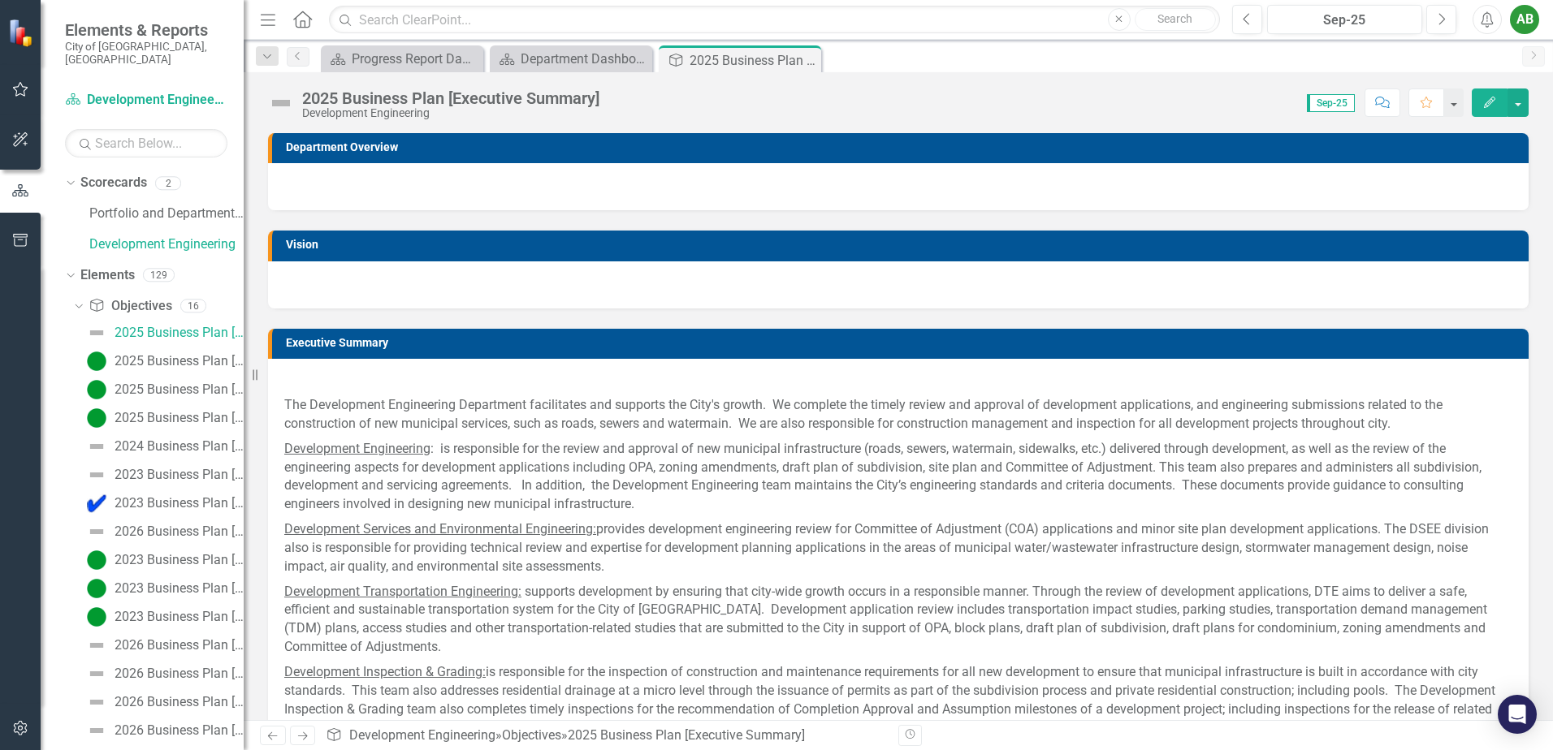
click at [283, 101] on img at bounding box center [281, 103] width 26 height 26
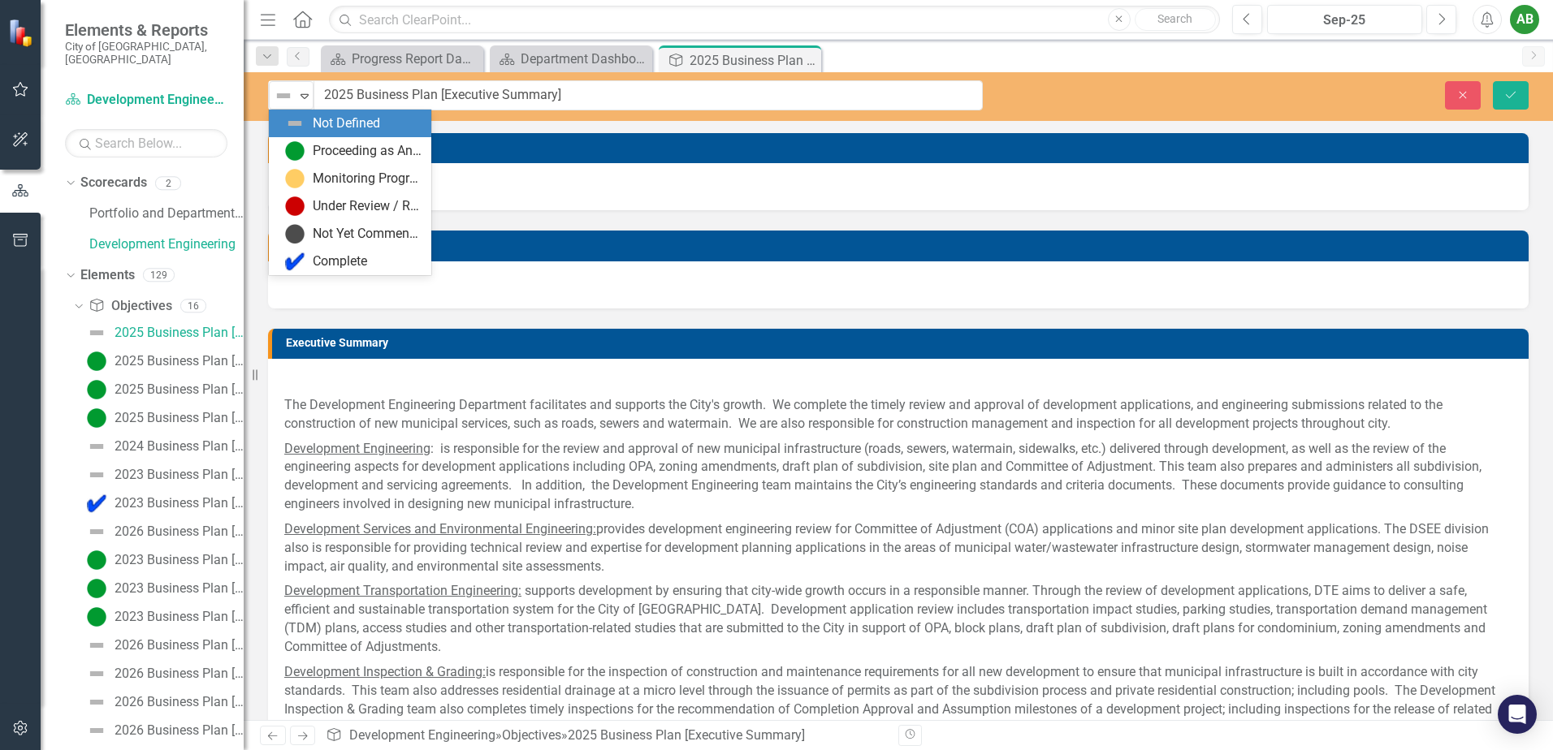
click at [283, 101] on img at bounding box center [283, 95] width 19 height 19
click at [319, 151] on div "Proceeding as Anticipated" at bounding box center [367, 151] width 109 height 19
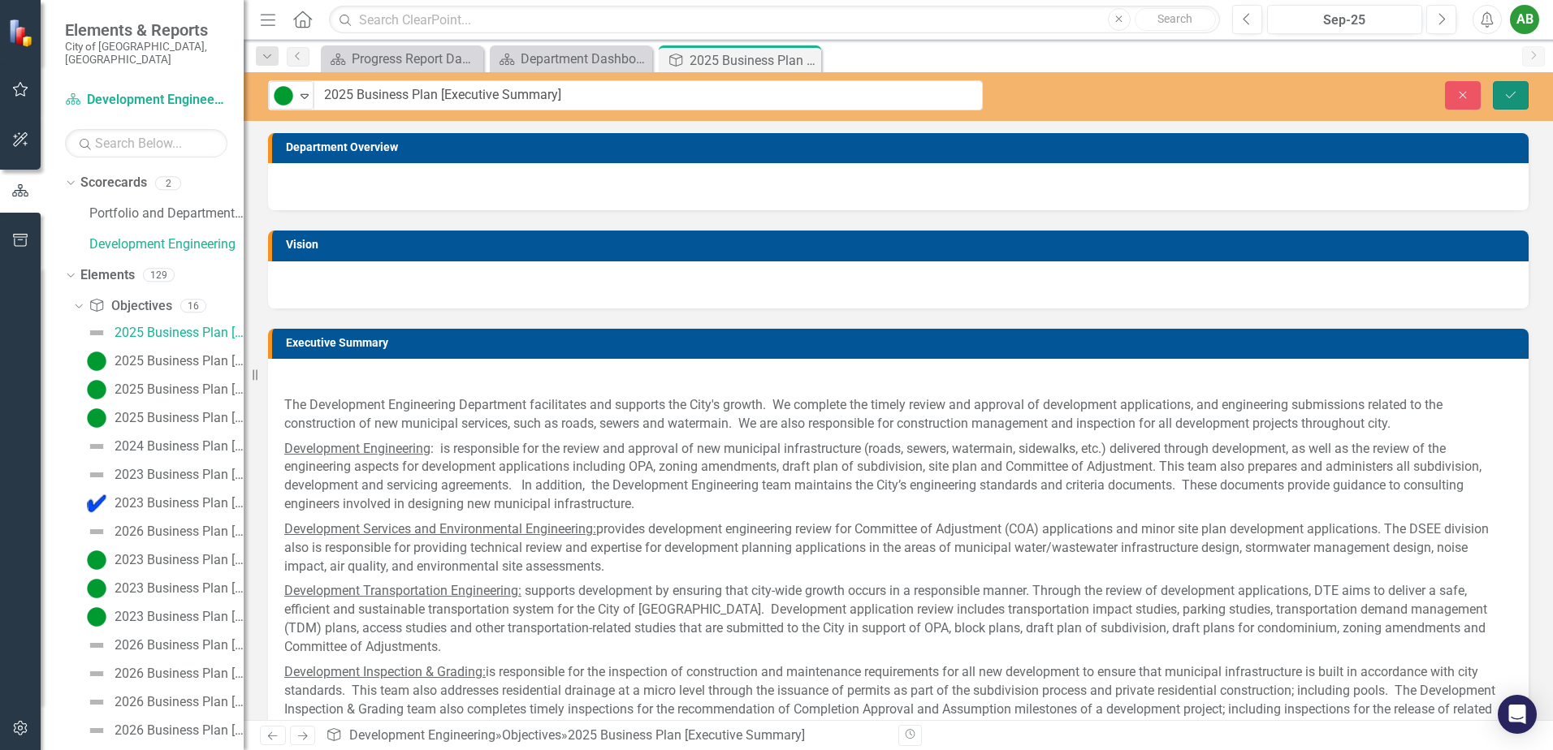
click at [1498, 97] on button "Save" at bounding box center [1511, 95] width 36 height 28
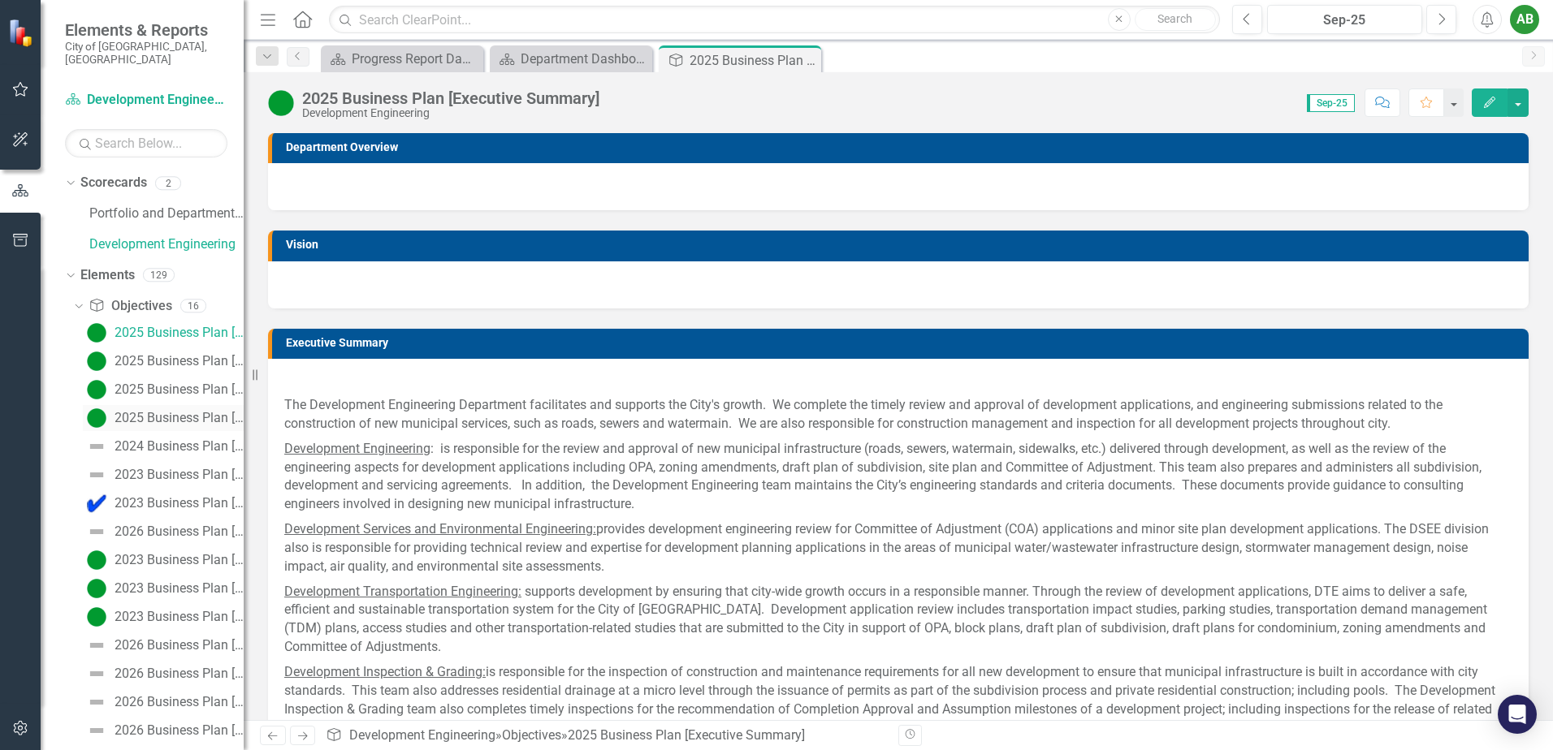
click at [127, 411] on div "2025 Business Plan [Objective #3]" at bounding box center [179, 418] width 129 height 15
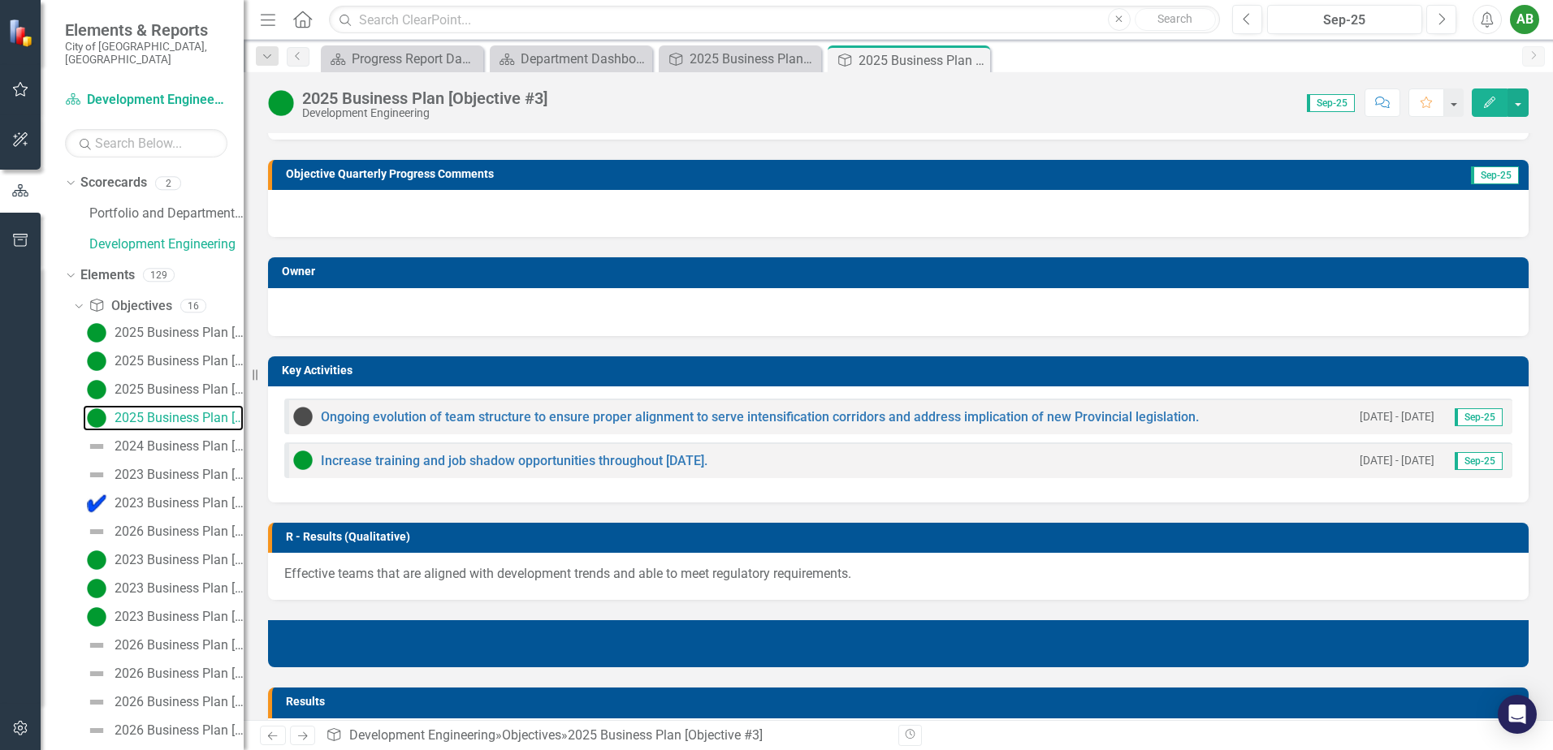
scroll to position [406, 0]
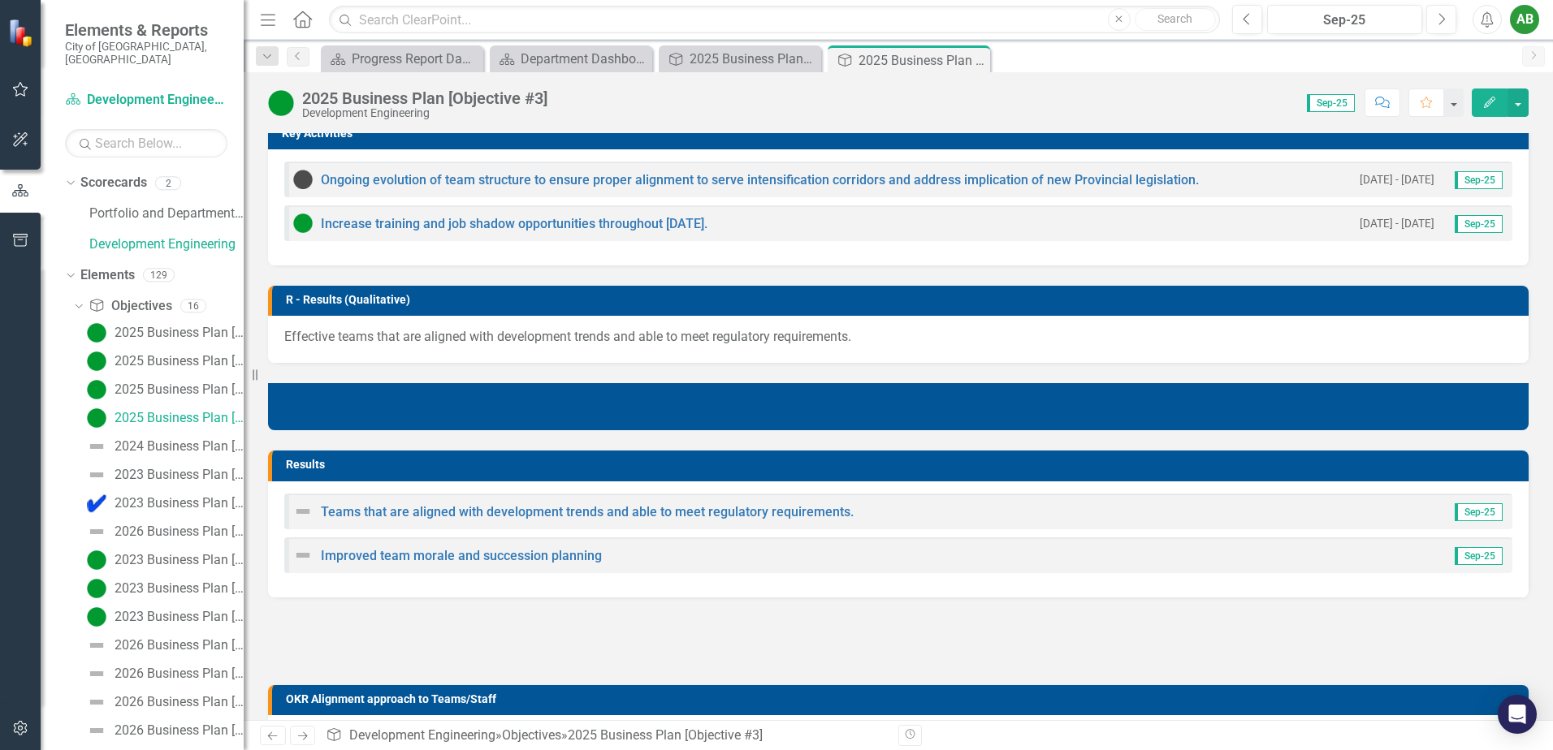
click at [300, 515] on img at bounding box center [302, 511] width 19 height 19
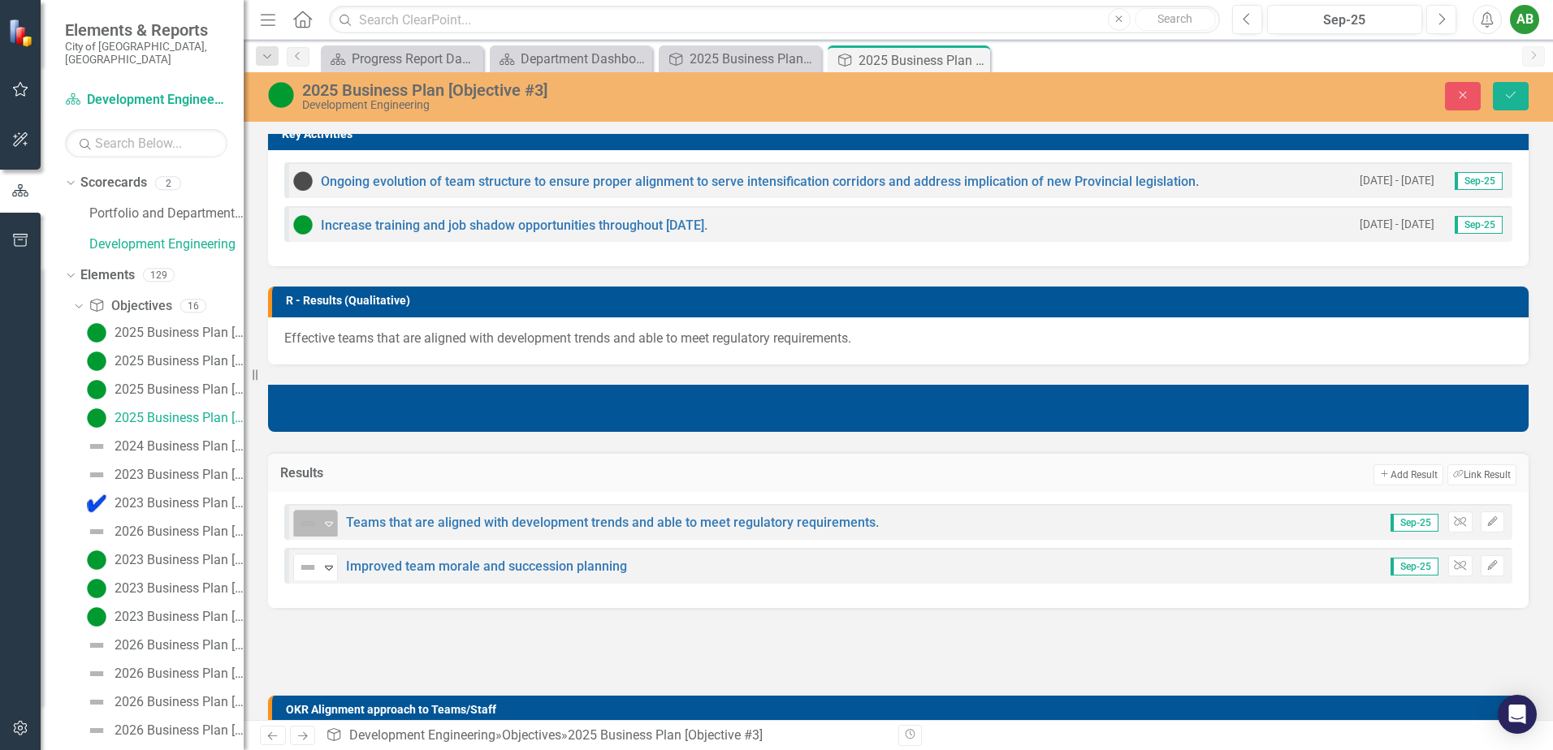
click at [324, 527] on icon "Expand" at bounding box center [329, 523] width 16 height 13
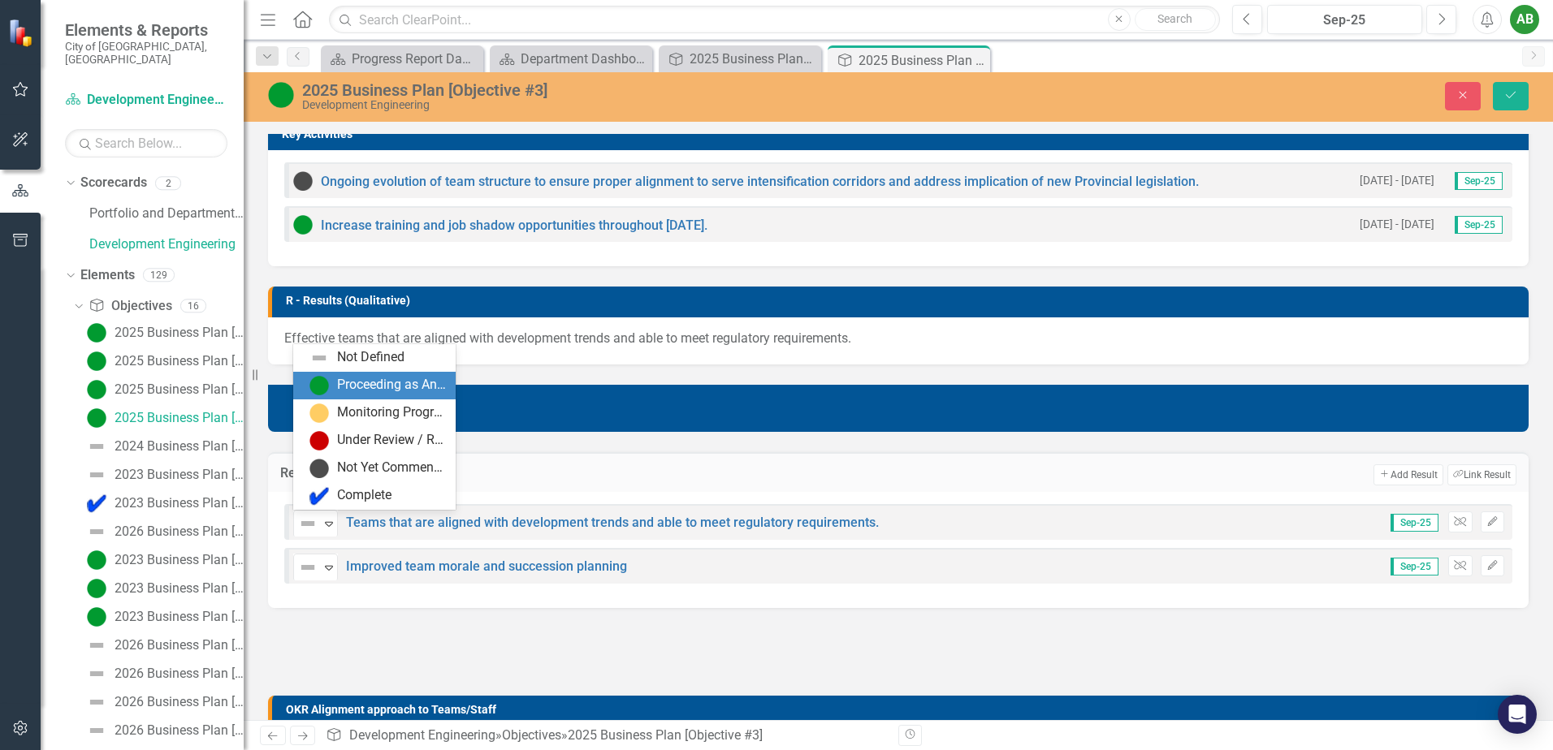
click at [344, 374] on div "Proceeding as Anticipated" at bounding box center [374, 386] width 162 height 28
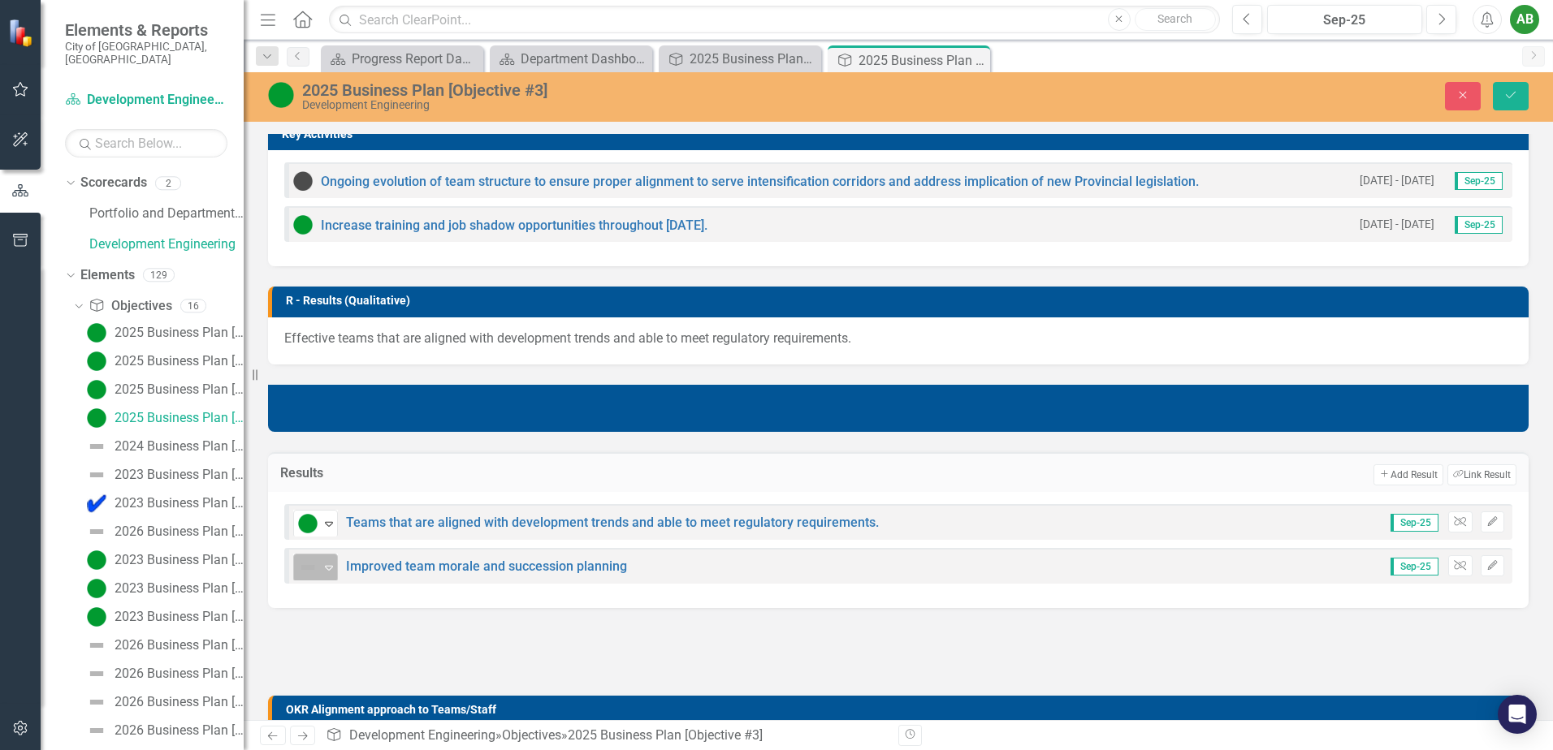
click at [319, 570] on div "Not Defined" at bounding box center [308, 567] width 24 height 23
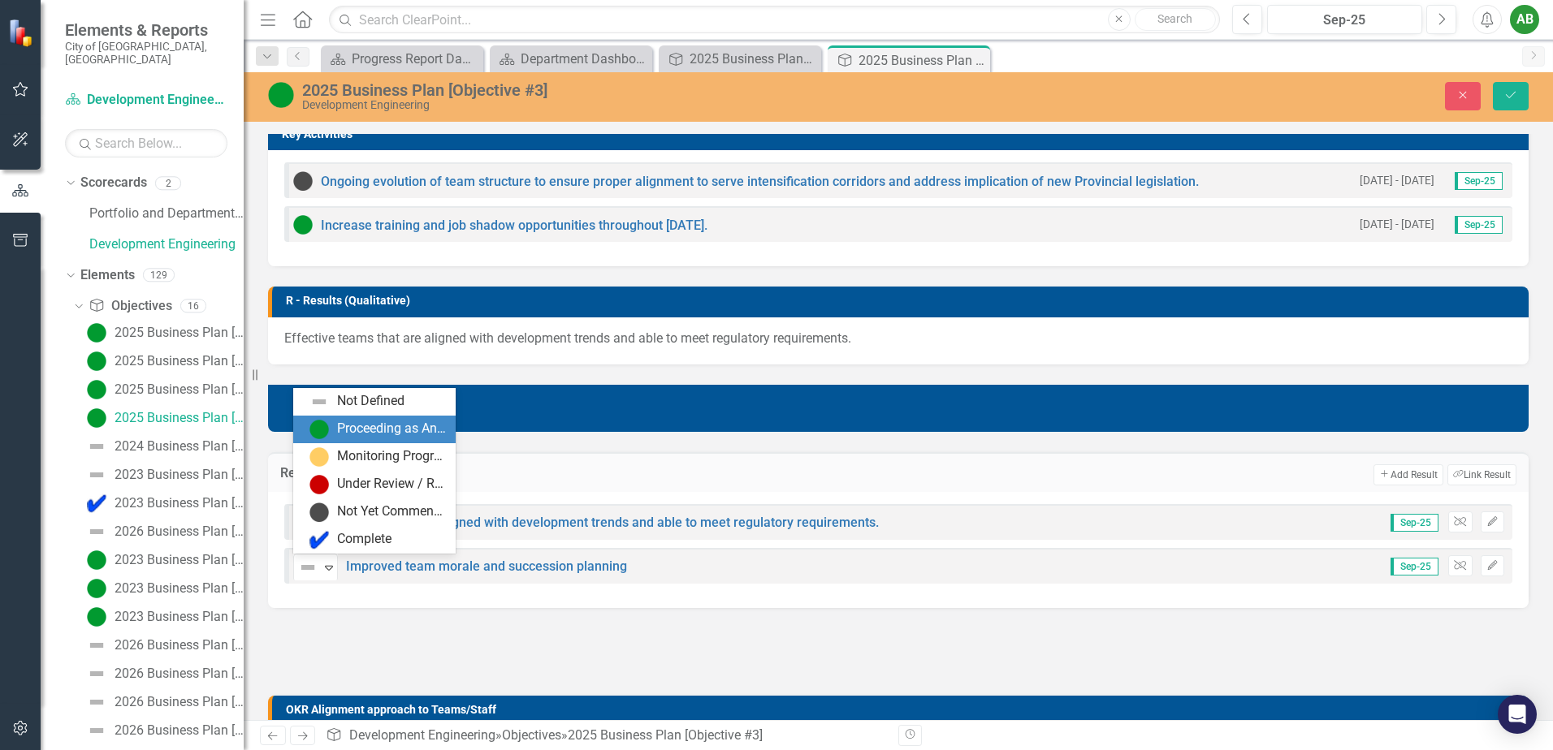
click at [344, 430] on div "Proceeding as Anticipated" at bounding box center [391, 429] width 109 height 19
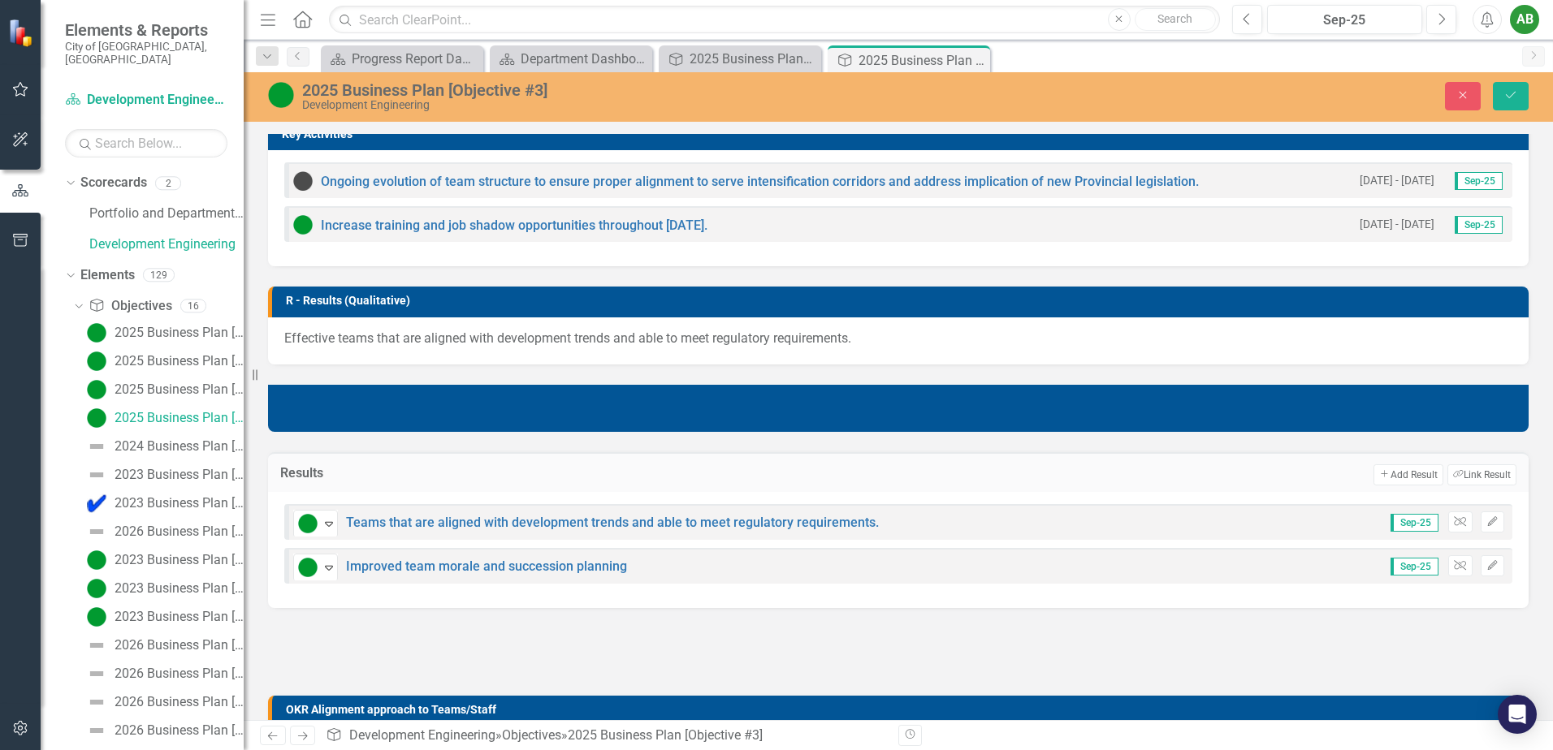
click at [542, 655] on div at bounding box center [898, 652] width 1260 height 47
click at [1519, 90] on button "Save" at bounding box center [1511, 96] width 36 height 28
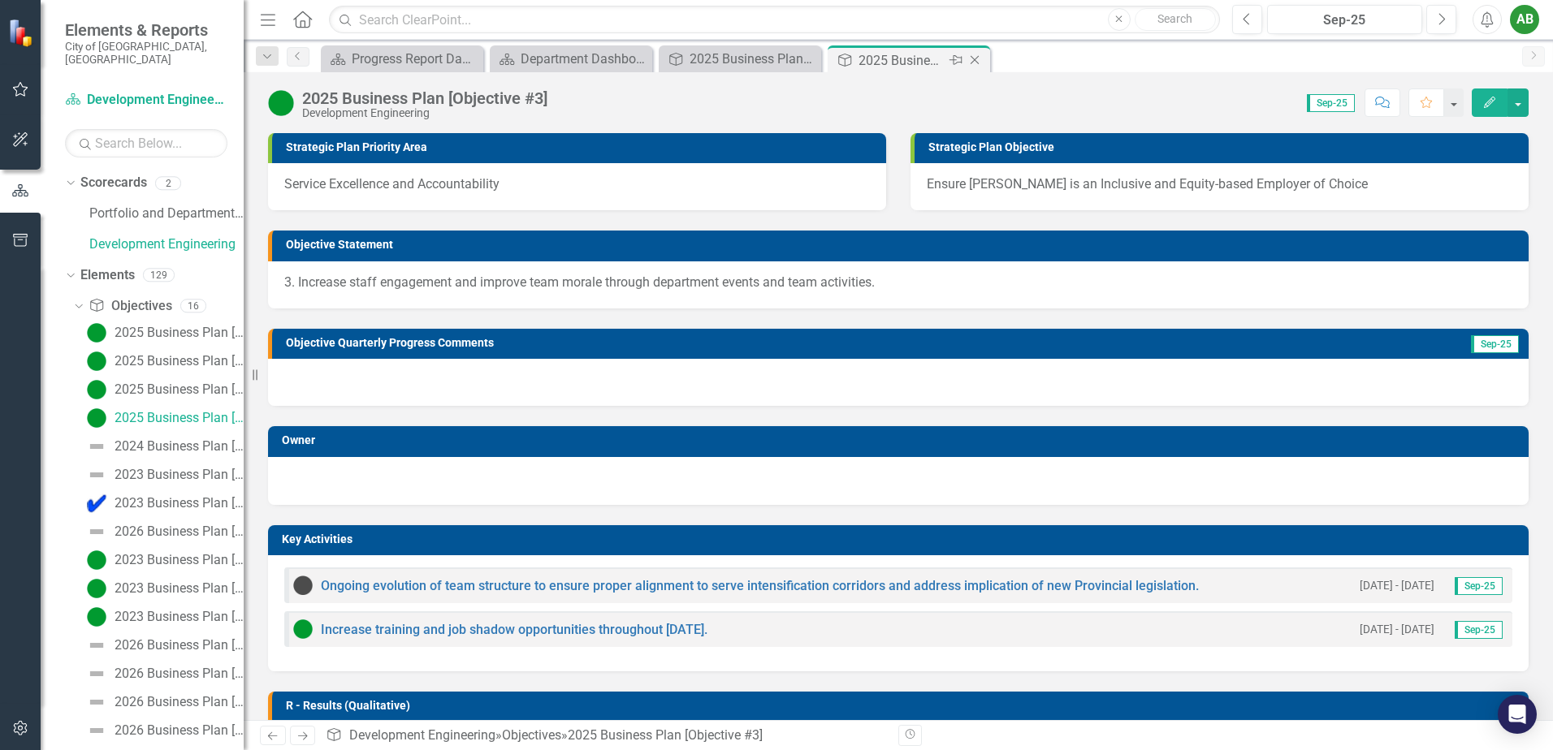
click at [973, 57] on icon "Close" at bounding box center [974, 60] width 16 height 13
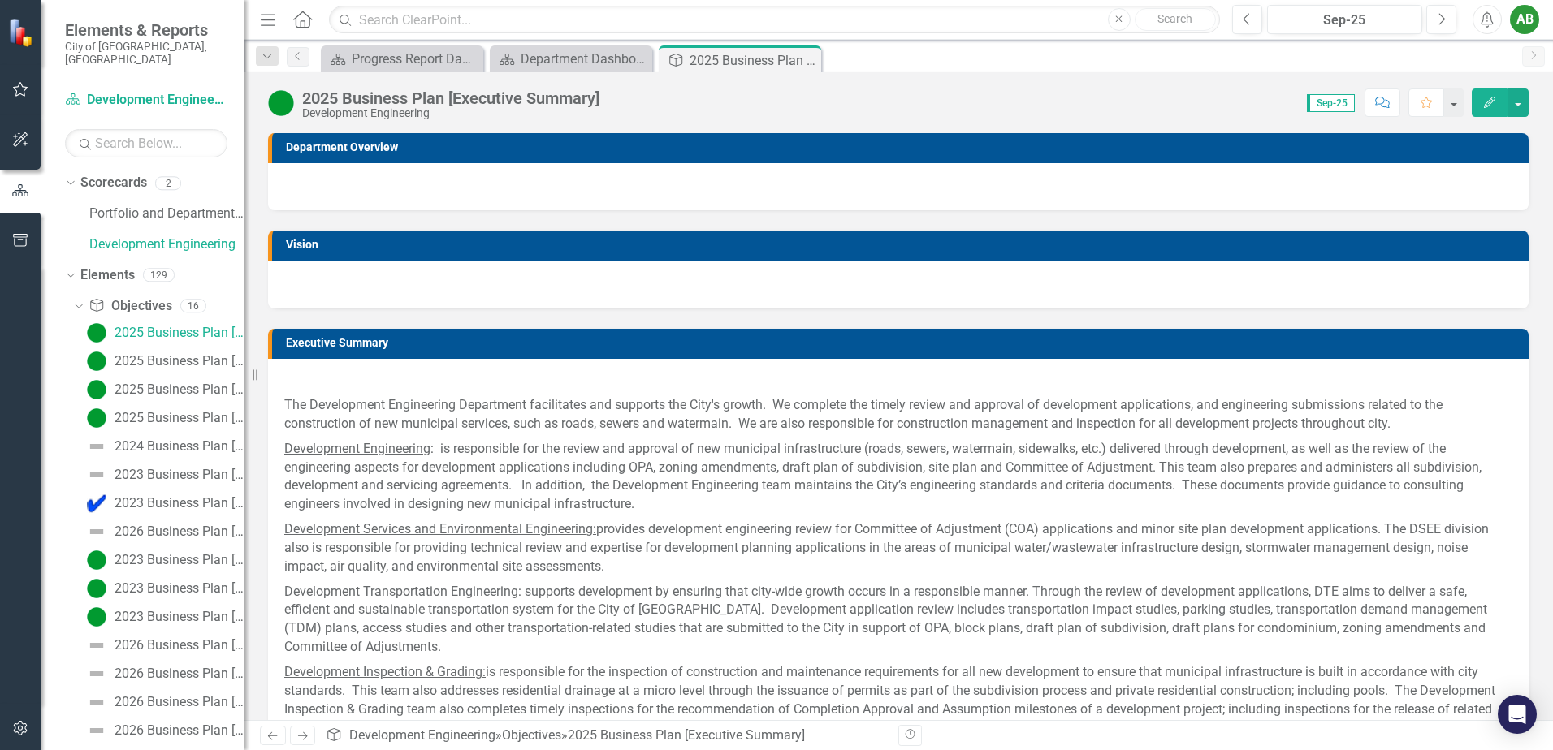
click at [0, 0] on icon "Close" at bounding box center [0, 0] width 0 height 0
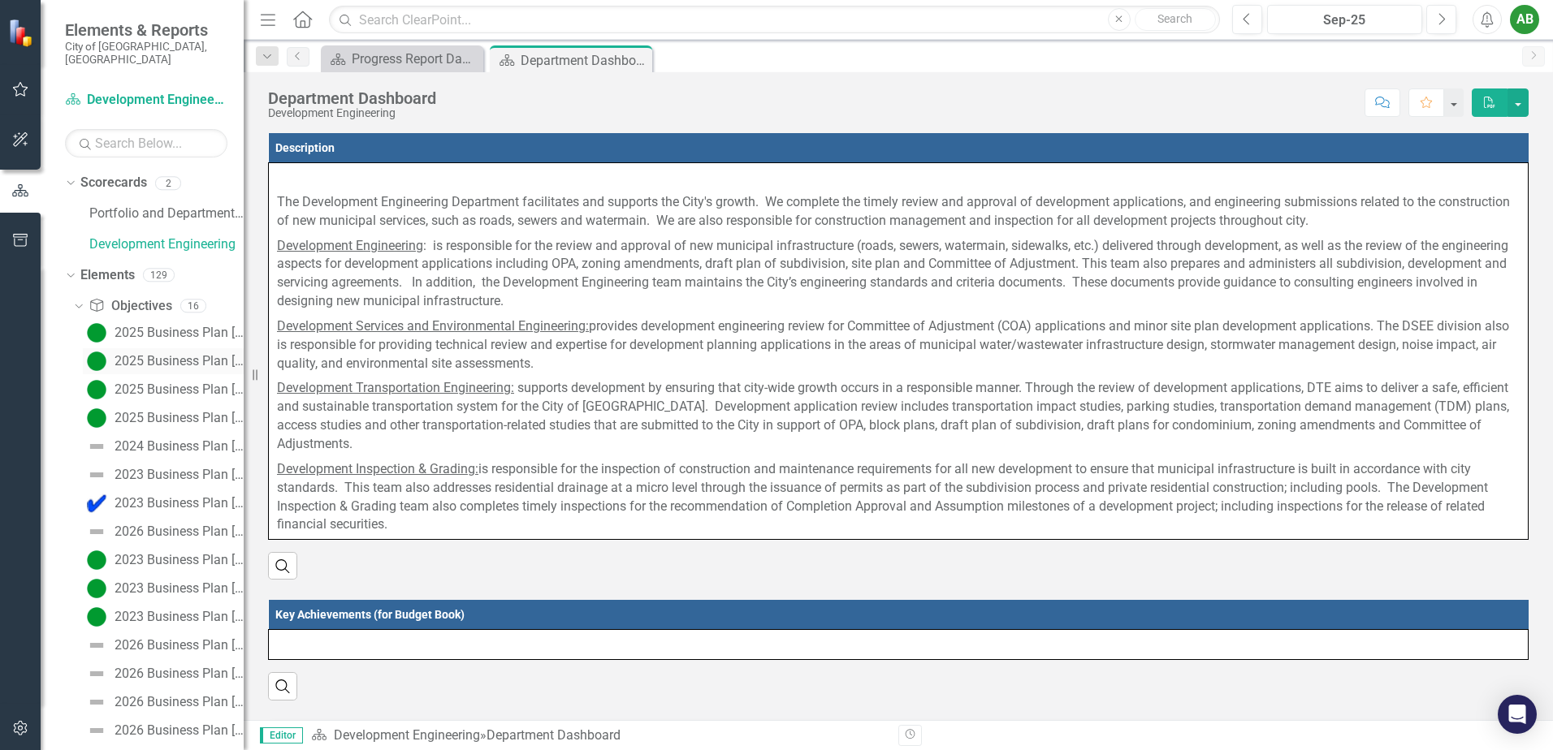
click at [133, 354] on div "2025 Business Plan [Objective #1]" at bounding box center [179, 361] width 129 height 15
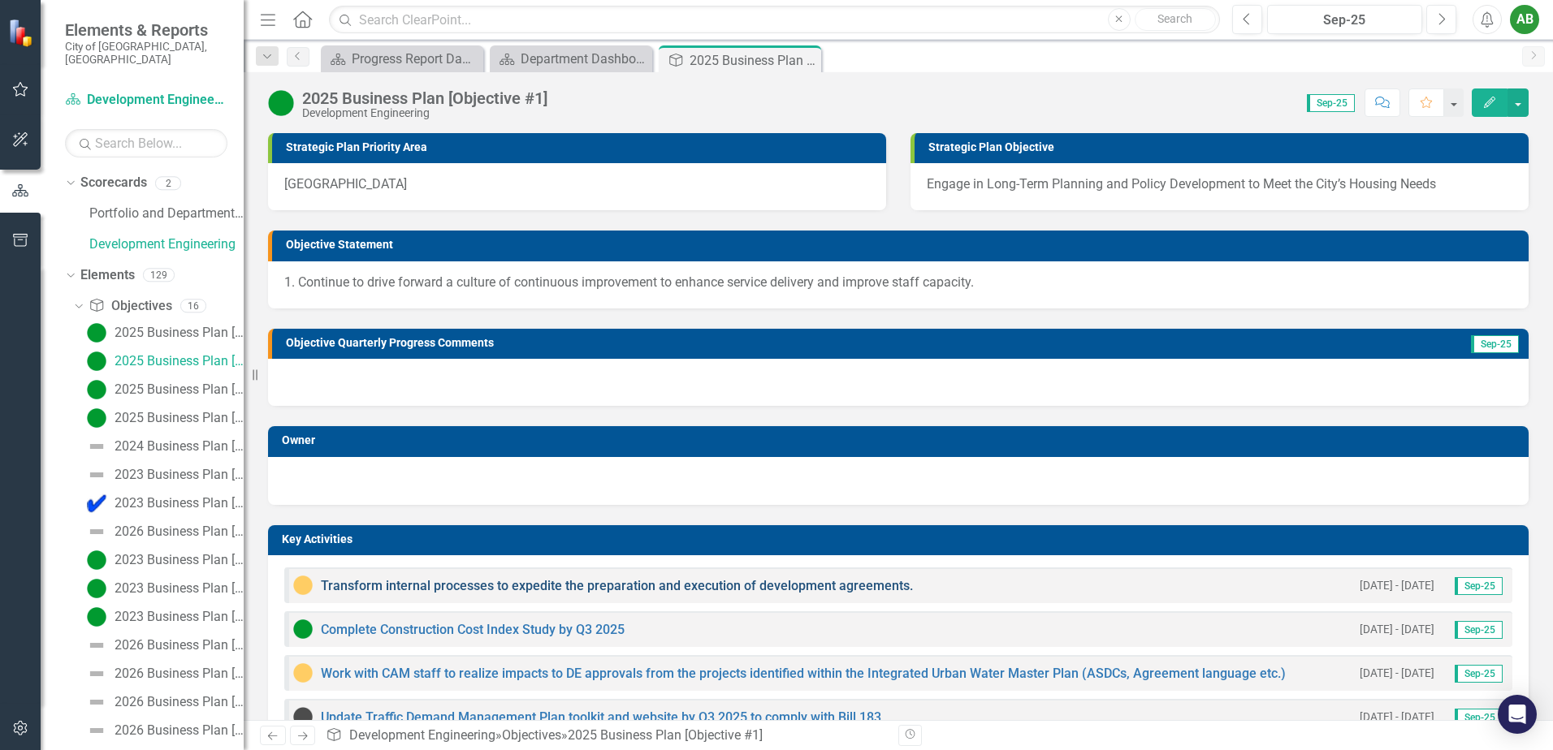
click at [458, 581] on link "Transform internal processes to expedite the preparation and execution of devel…" at bounding box center [617, 585] width 592 height 15
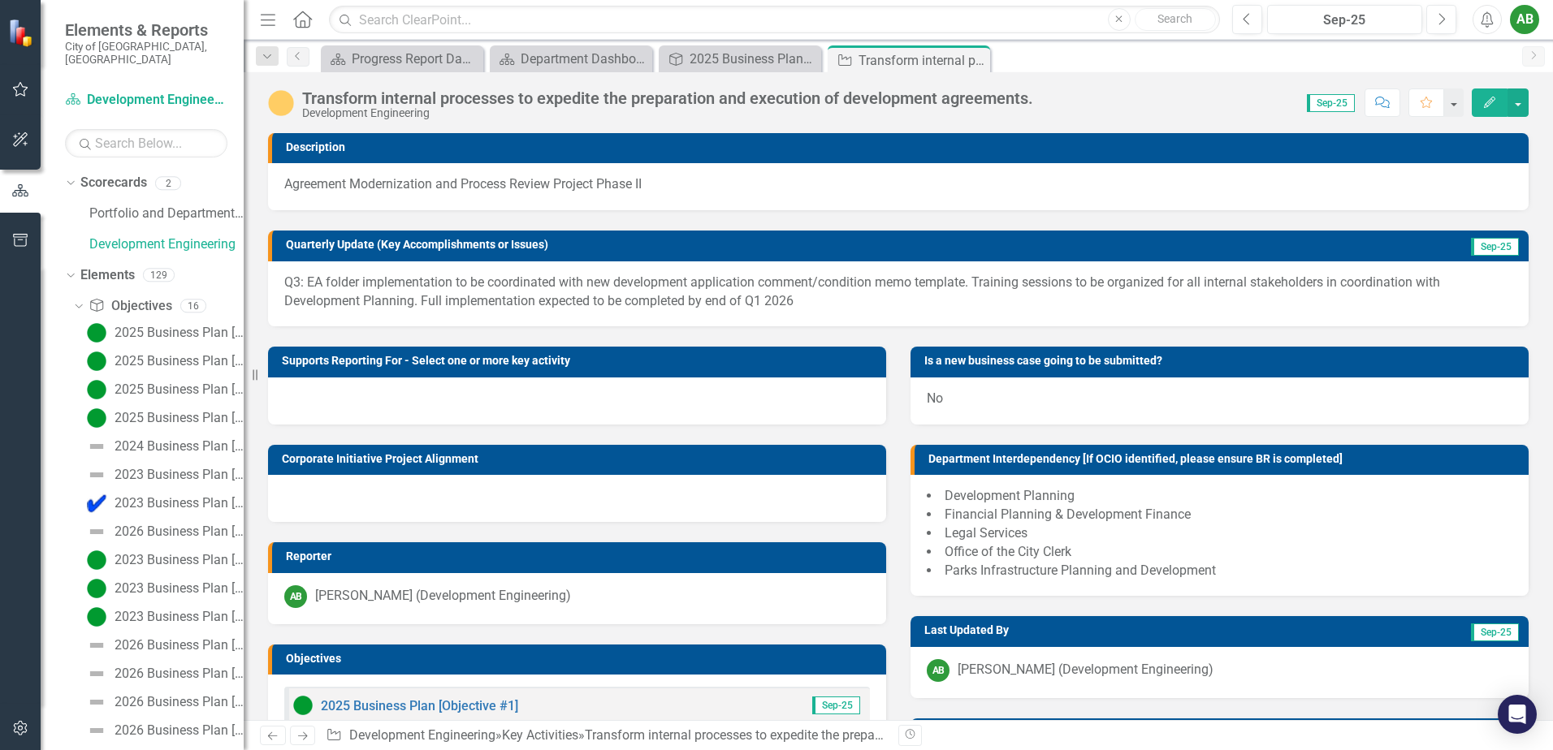
click at [452, 305] on p "Q3: EA folder implementation to be coordinated with new development application…" at bounding box center [898, 292] width 1228 height 37
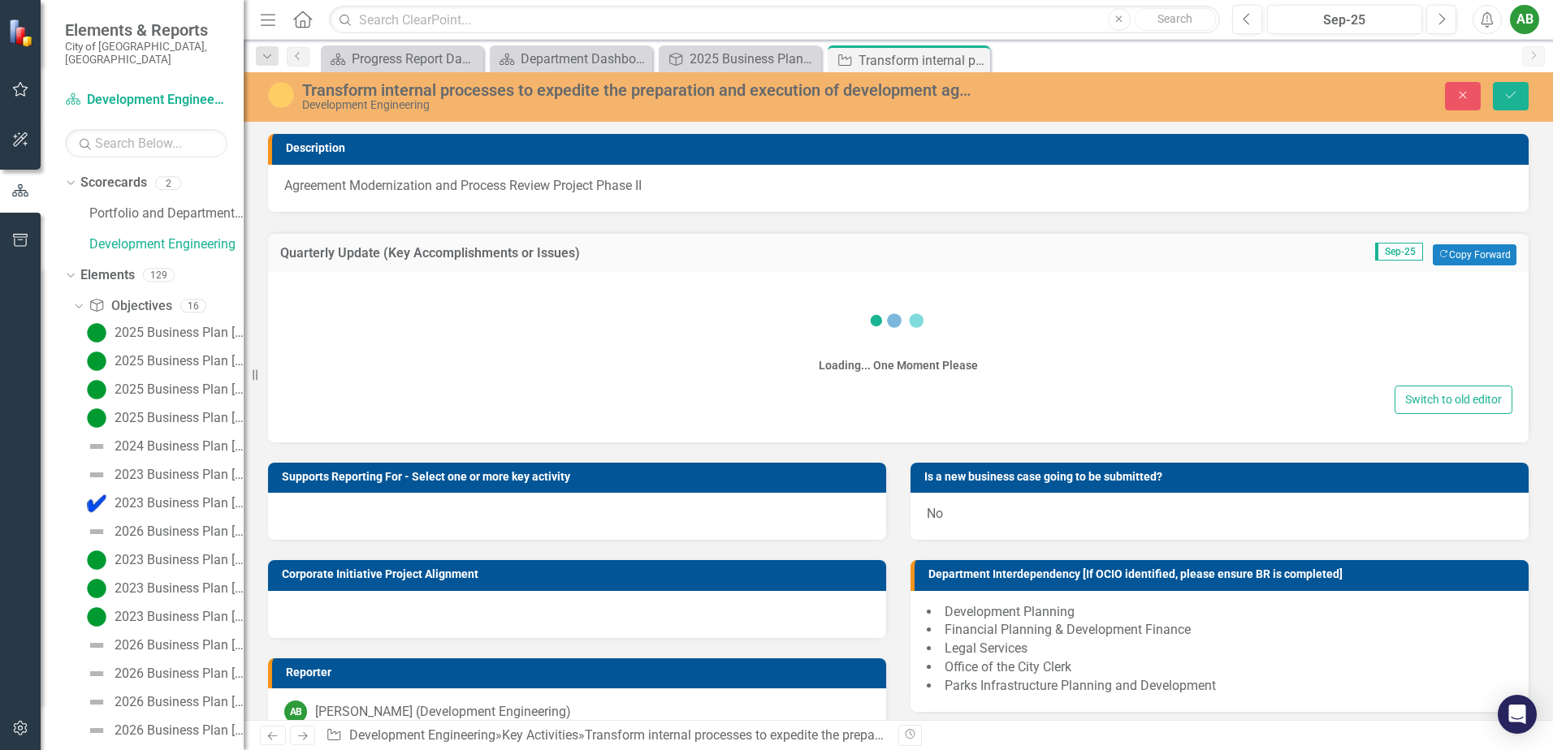
click at [452, 305] on div "Loading... One Moment Please" at bounding box center [898, 334] width 1228 height 93
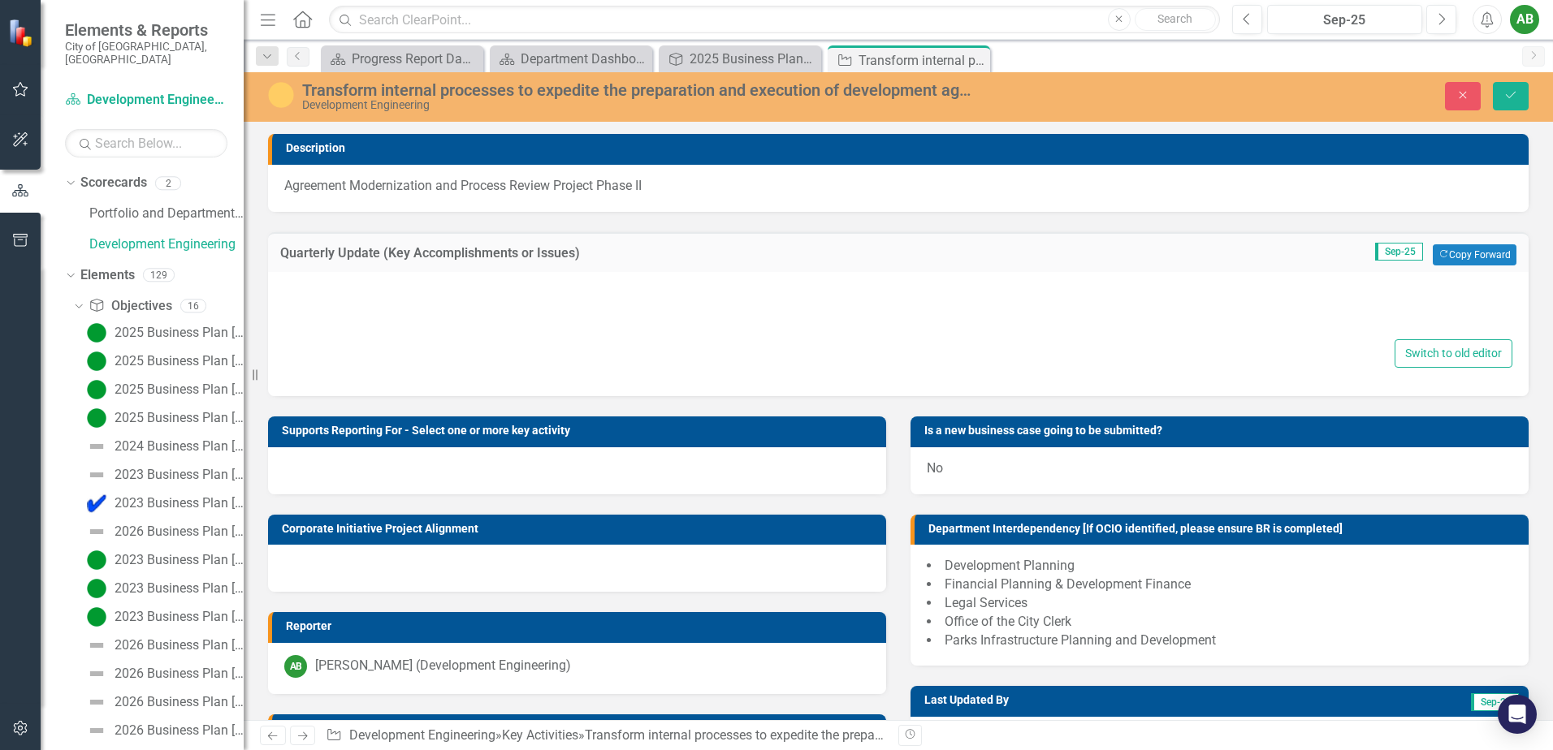
click at [512, 354] on div "Switch to old editor" at bounding box center [898, 353] width 1228 height 28
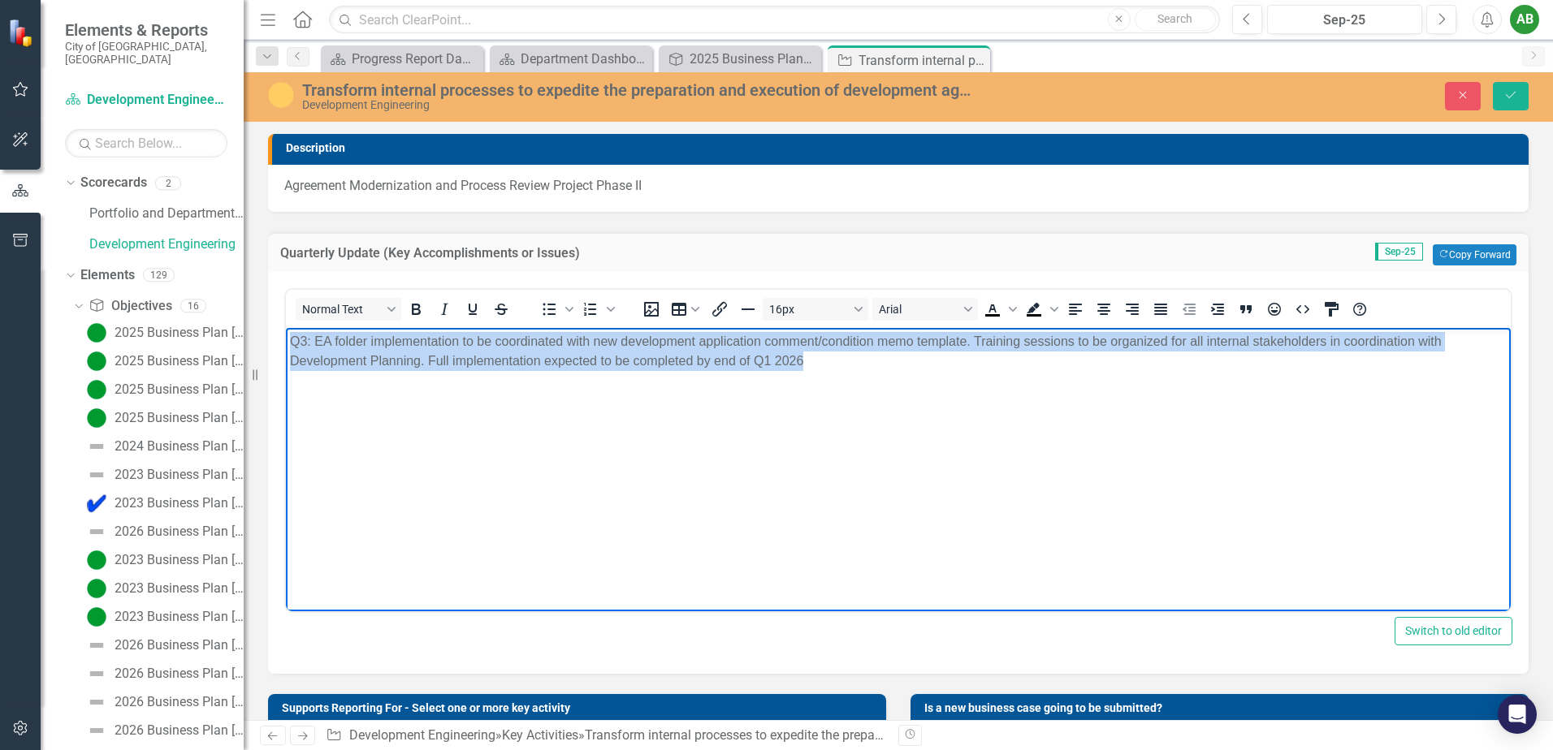
drag, startPoint x: 753, startPoint y: 352, endPoint x: 337, endPoint y: 339, distance: 416.0
click at [286, 344] on html "Q3: EA folder implementation to be coordinated with new development application…" at bounding box center [898, 449] width 1225 height 244
copy p "Q3: EA folder implementation to be coordinated with new development application…"
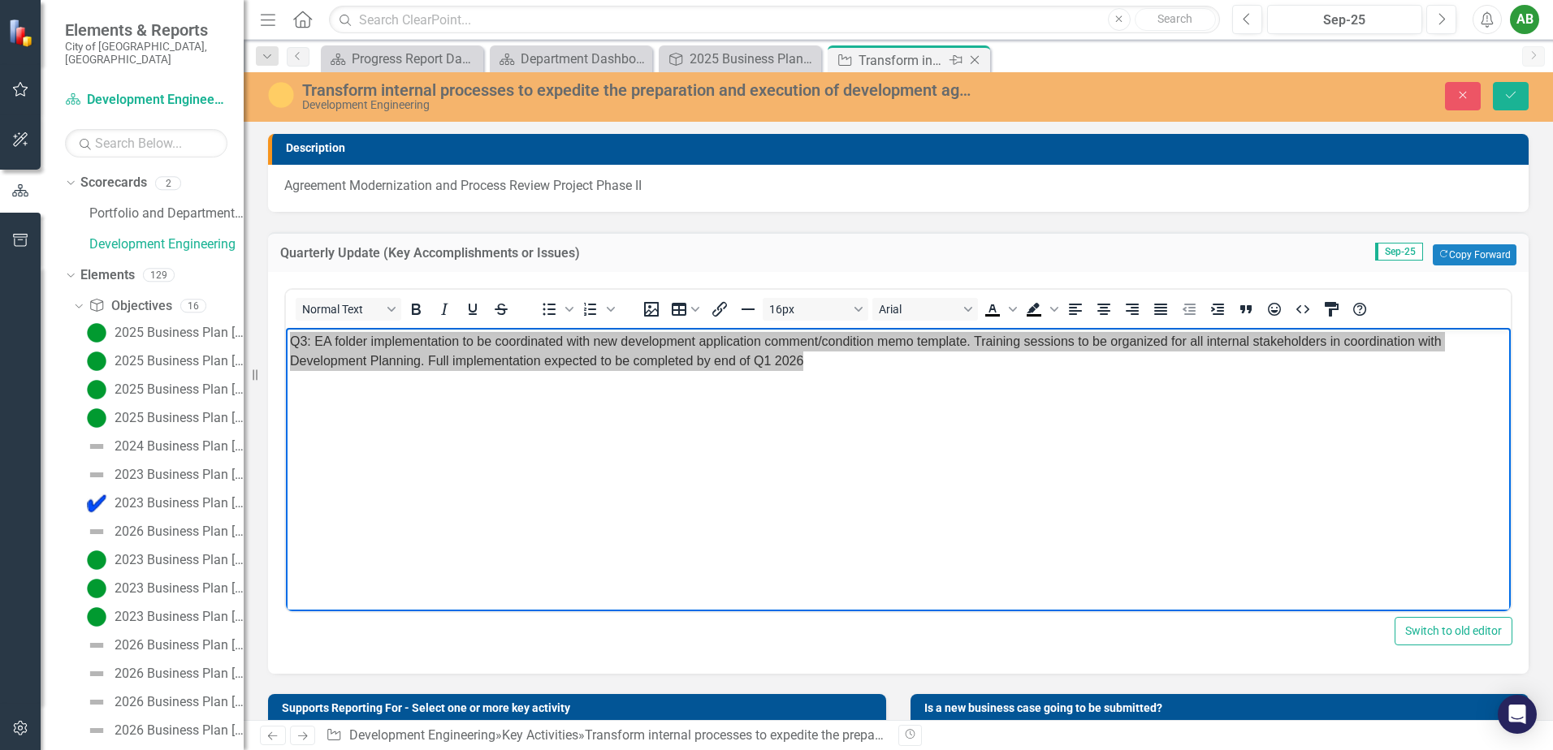
click at [983, 57] on div "Close" at bounding box center [976, 60] width 20 height 20
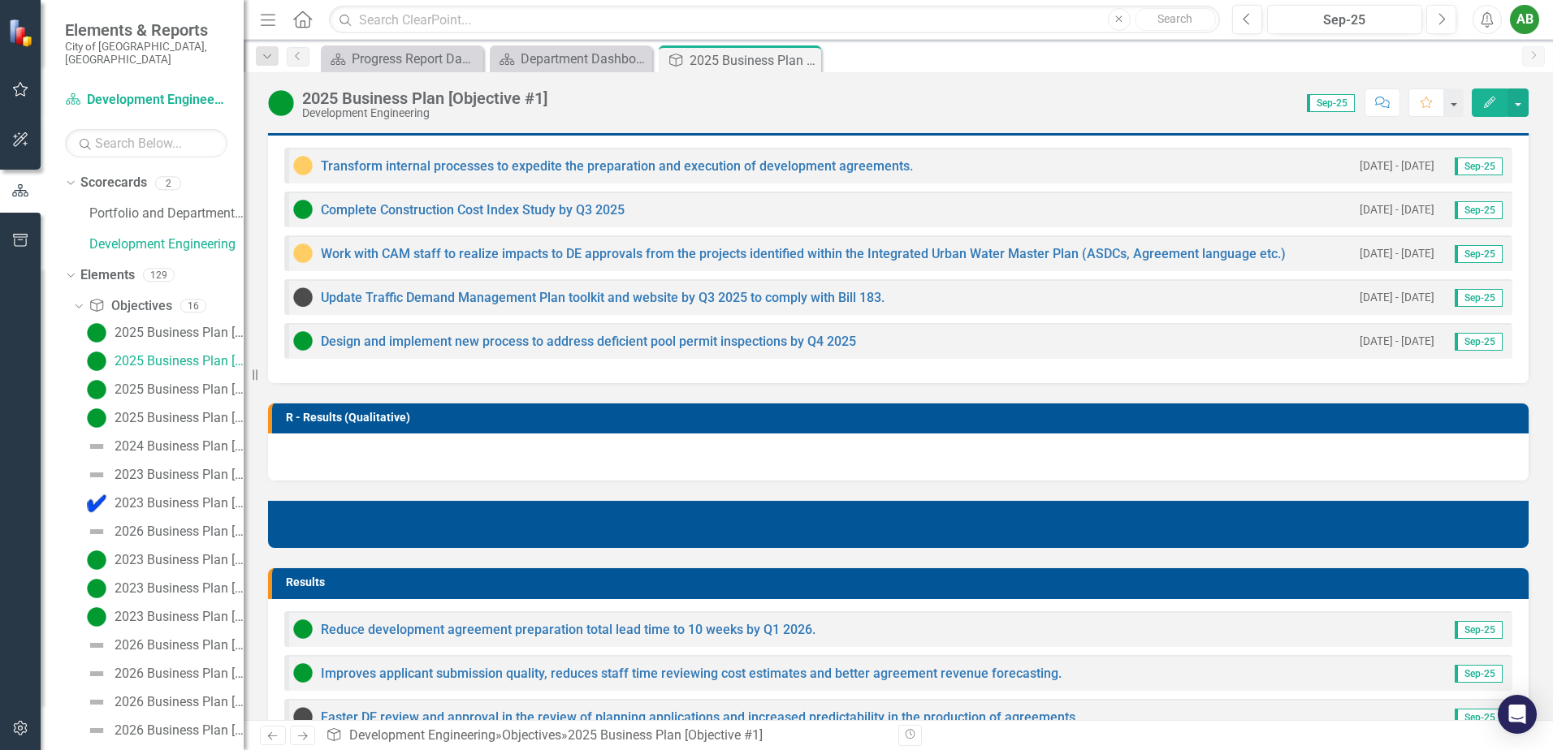
scroll to position [568, 0]
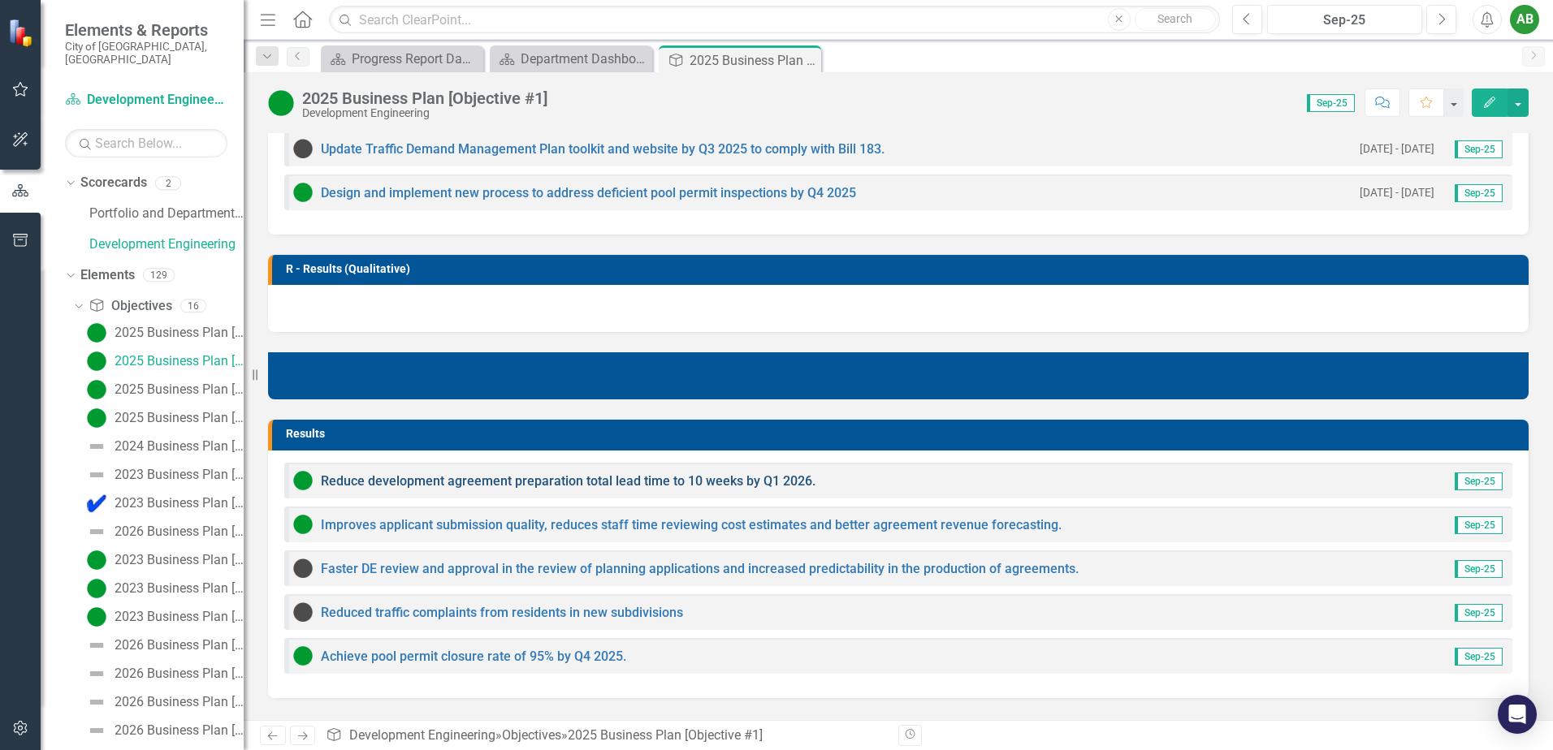
click at [462, 484] on link "Reduce development agreement preparation total lead time to 10 weeks by Q1 2026." at bounding box center [568, 480] width 495 height 15
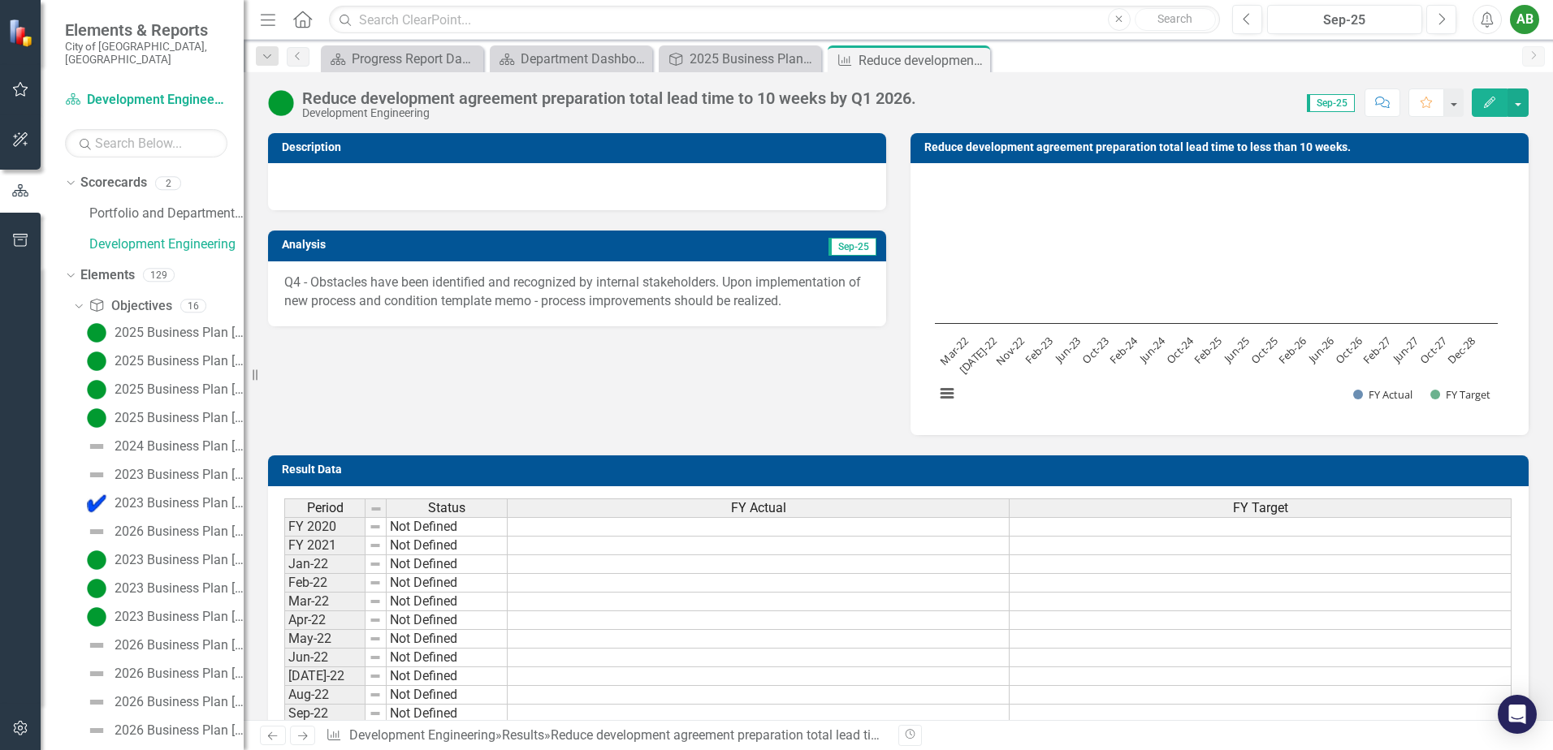
click at [515, 293] on p "Q4 - Obstacles have been identified and recognized by internal stakeholders. Up…" at bounding box center [576, 292] width 585 height 37
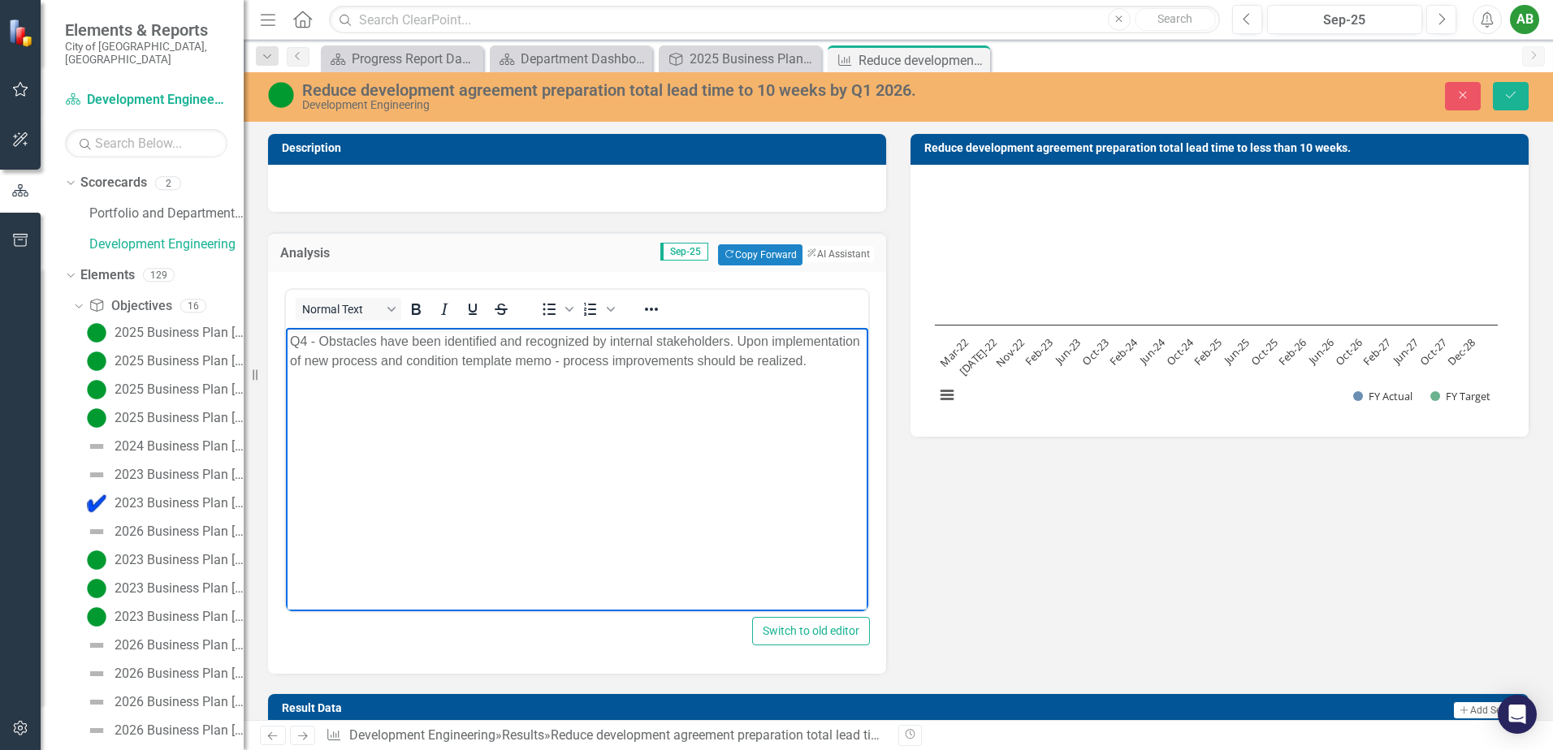
drag, startPoint x: 338, startPoint y: 379, endPoint x: 557, endPoint y: 659, distance: 355.8
click at [286, 327] on html "Q4 - Obstacles have been identified and recognized by internal stakeholders. Up…" at bounding box center [577, 449] width 582 height 244
copy p "Q4 - Obstacles have been identified and recognized by internal stakeholders. Up…"
click at [300, 335] on p "Q4 - Obstacles have been identified and recognized by internal stakeholders. Up…" at bounding box center [577, 350] width 574 height 39
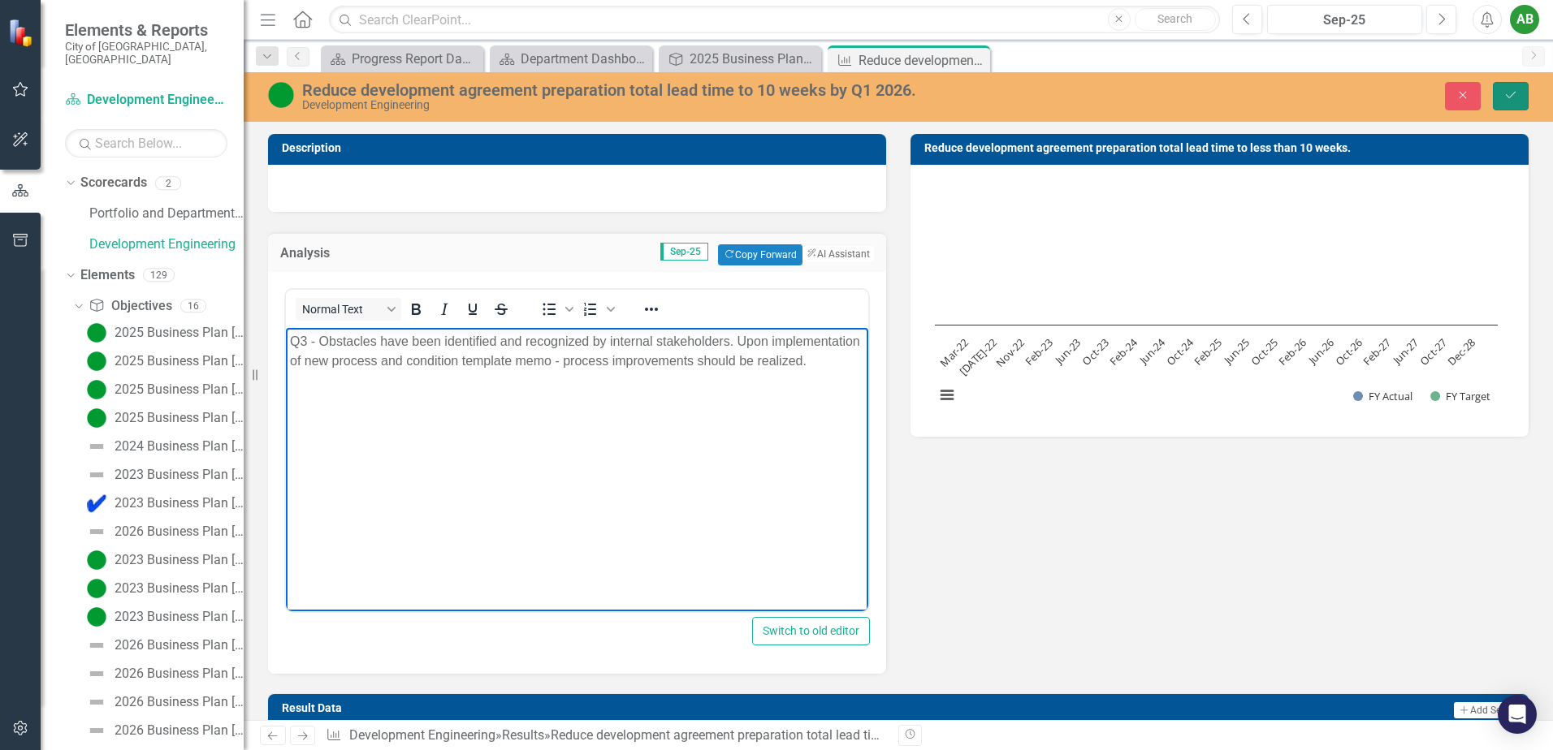
drag, startPoint x: 1512, startPoint y: 88, endPoint x: 1552, endPoint y: 374, distance: 288.6
click at [1511, 88] on button "Save" at bounding box center [1511, 96] width 36 height 28
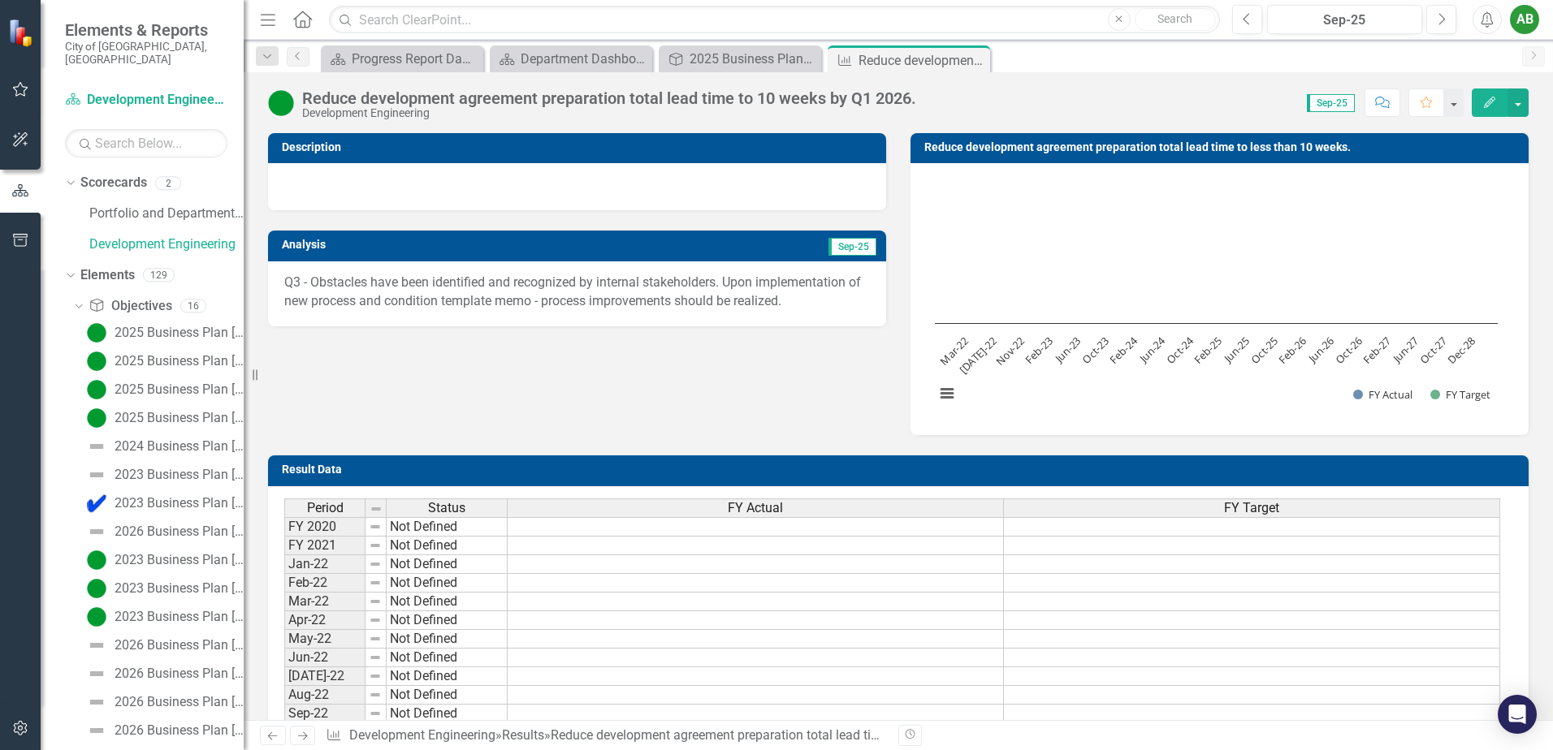
click at [624, 382] on div "Description Analysis Sep-25 Q3 - Obstacles have been identified and recognized …" at bounding box center [898, 274] width 1285 height 322
click at [977, 58] on icon "Close" at bounding box center [974, 60] width 16 height 13
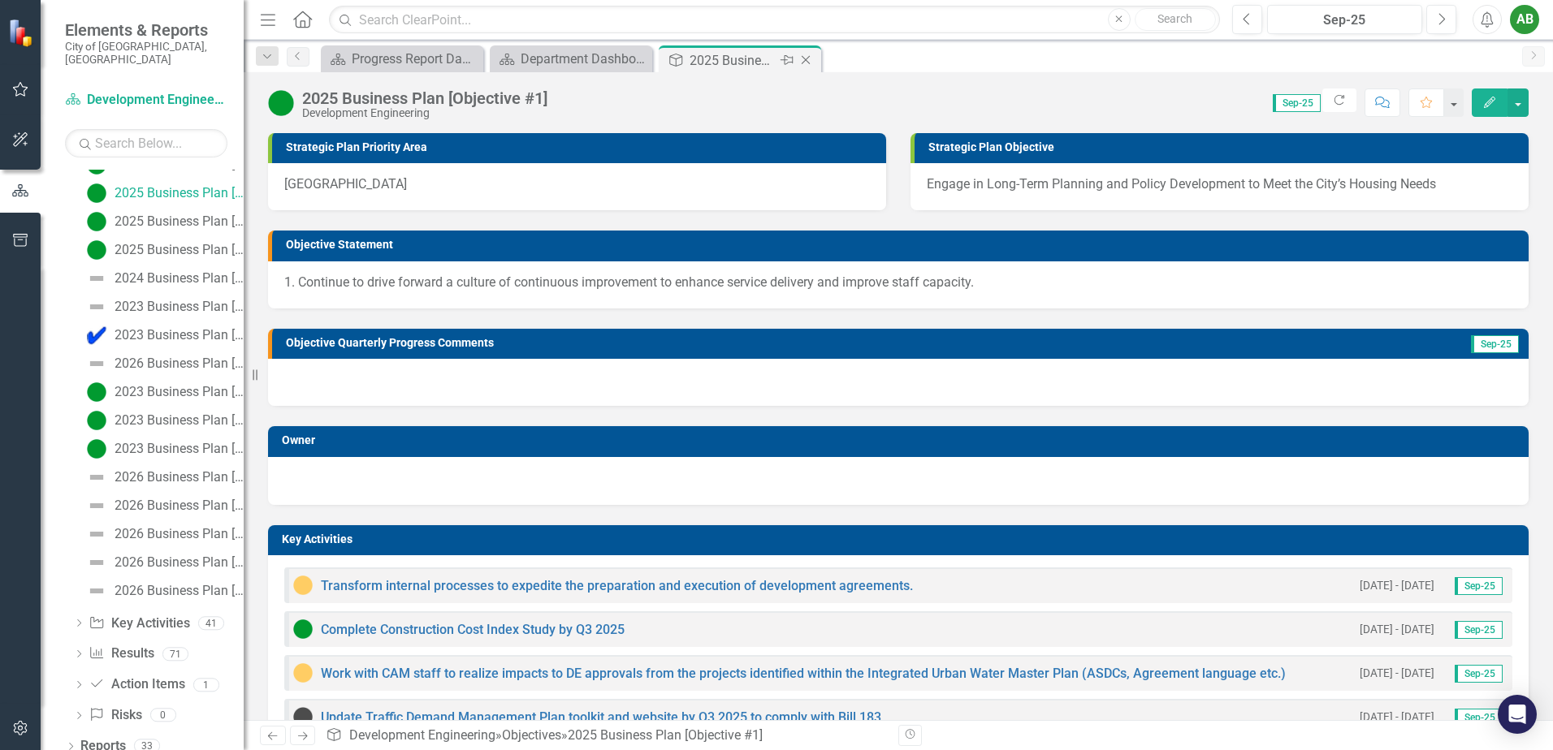
click at [806, 60] on icon at bounding box center [806, 60] width 9 height 9
